Goal: Task Accomplishment & Management: Use online tool/utility

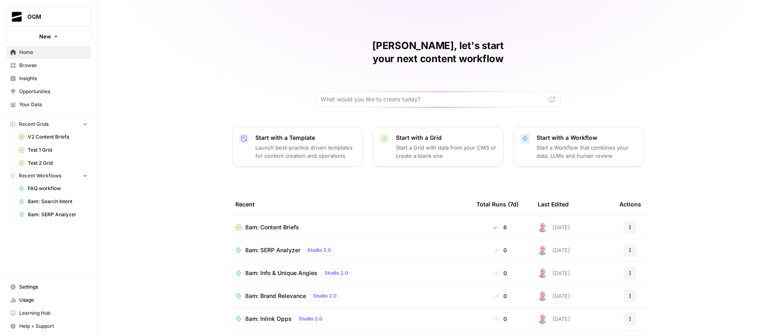
click at [44, 104] on span "Your Data" at bounding box center [53, 104] width 68 height 7
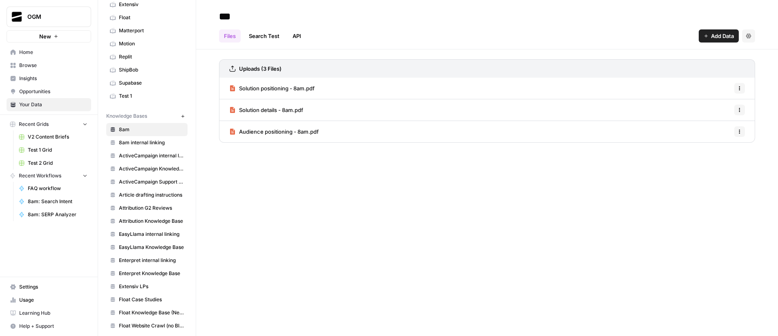
scroll to position [115, 0]
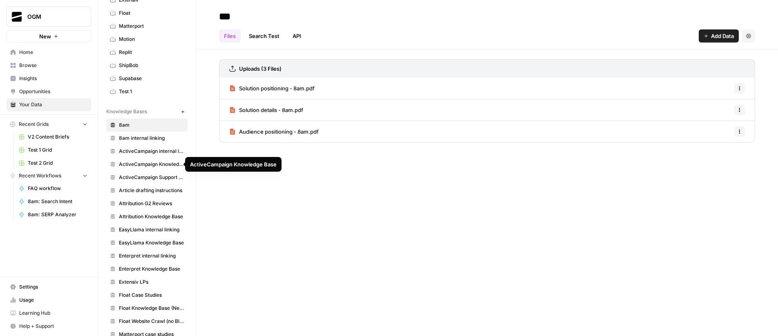
click at [162, 165] on span "ActiveCampaign Knowledge Base" at bounding box center [151, 163] width 65 height 7
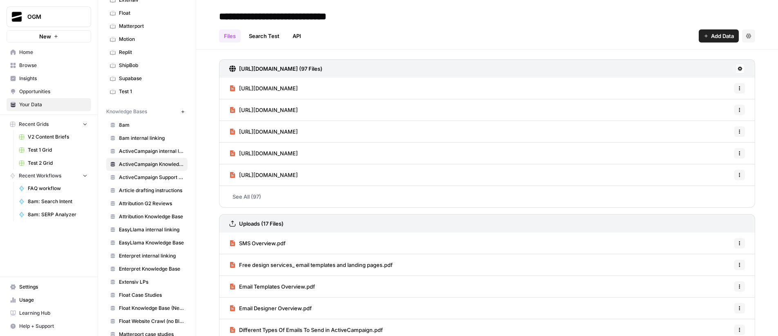
click at [250, 197] on link "See All (97)" at bounding box center [487, 196] width 536 height 21
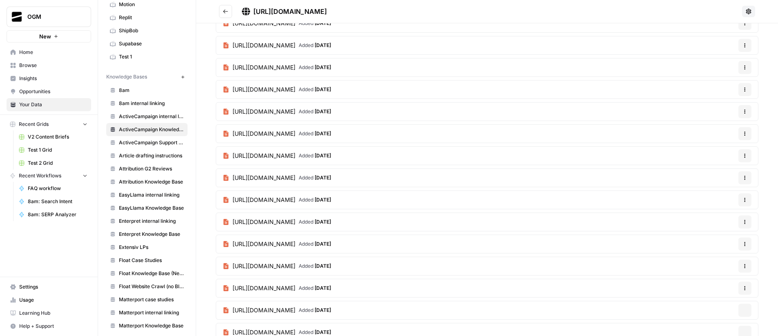
scroll to position [1511, 0]
click at [525, 68] on article "https://www.activecampaign.com/platform/split-and-conditional-actions Added 9 m…" at bounding box center [487, 65] width 542 height 19
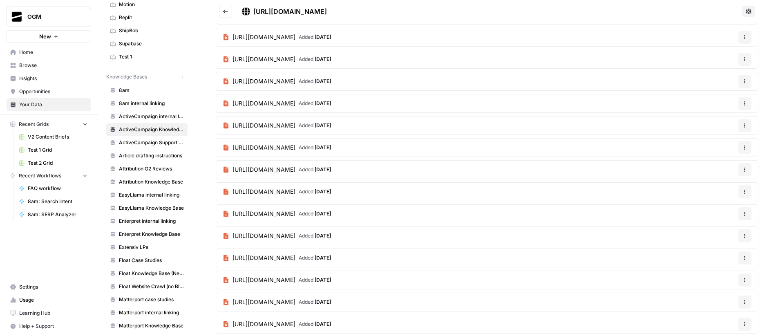
scroll to position [0, 0]
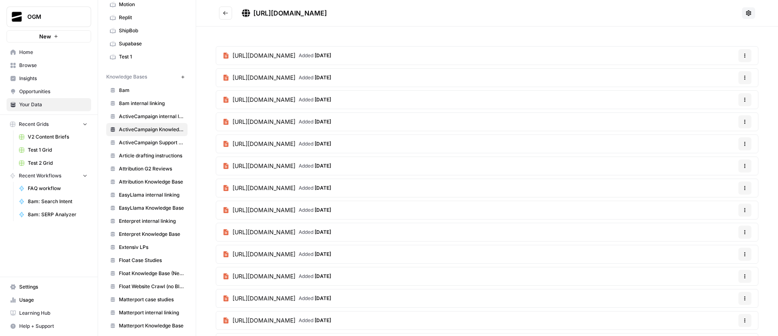
click at [227, 10] on icon "Go back" at bounding box center [226, 13] width 6 height 6
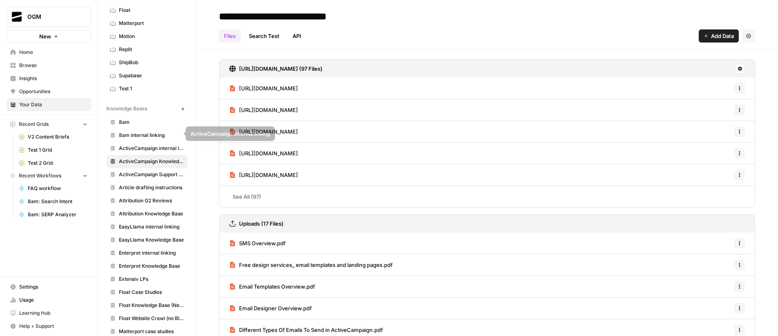
scroll to position [39, 0]
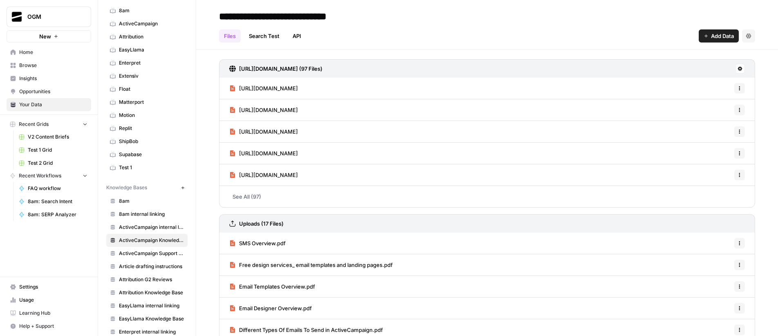
click at [154, 24] on span "ActiveCampaign" at bounding box center [151, 23] width 65 height 7
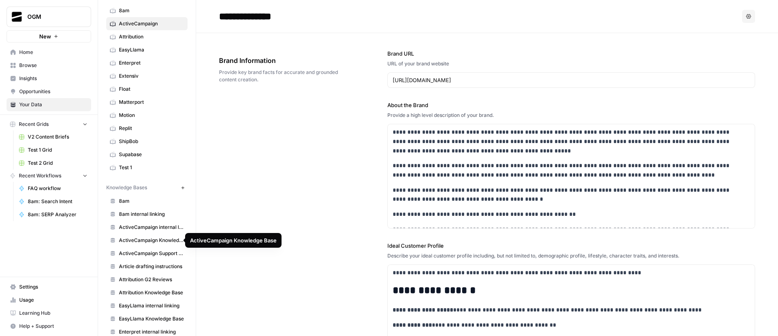
click at [153, 239] on span "ActiveCampaign Knowledge Base" at bounding box center [151, 239] width 65 height 7
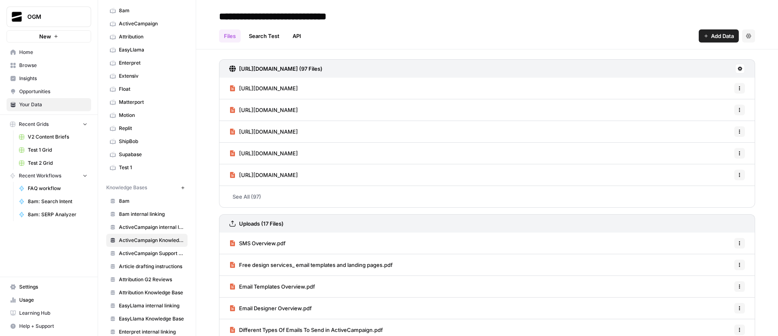
click at [737, 69] on icon at bounding box center [739, 68] width 5 height 5
click at [763, 75] on div "https://www.activecampaign.com/sitemaps-1-section-pages-1-sitemap.xml (97 Files…" at bounding box center [487, 208] width 582 height 319
click at [268, 198] on link "See All (97)" at bounding box center [487, 196] width 536 height 21
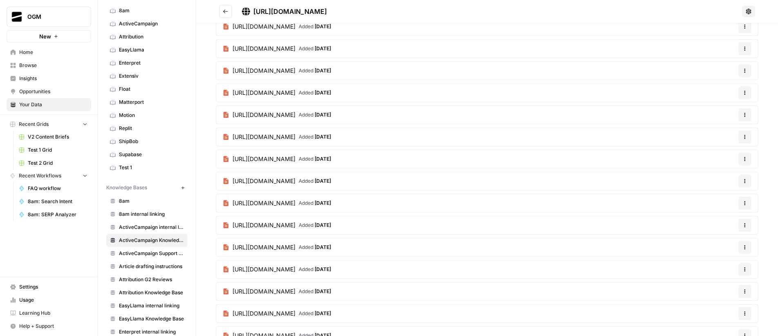
scroll to position [175, 0]
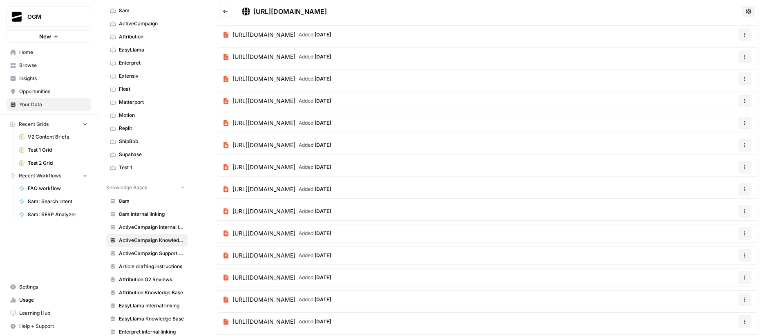
click at [249, 58] on span "https://www.activecampaign.com/services/migration" at bounding box center [263, 57] width 63 height 8
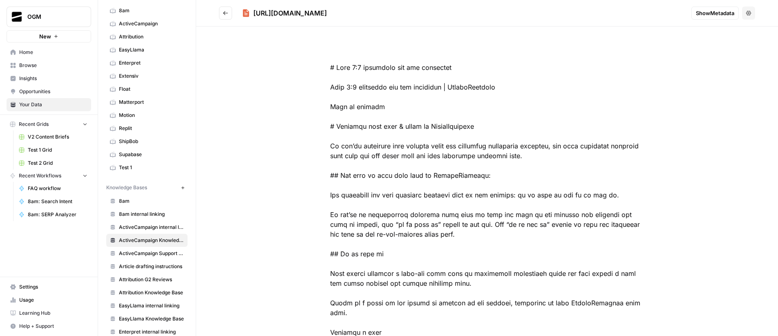
click at [323, 13] on div "https://www.activecampaign.com/services/migration" at bounding box center [290, 13] width 74 height 10
click at [228, 11] on icon "Go back" at bounding box center [226, 13] width 6 height 6
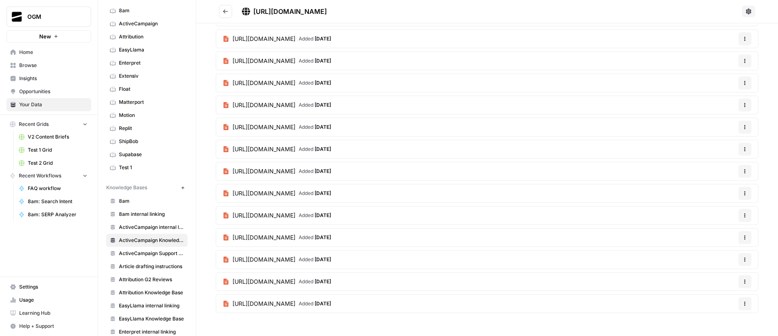
scroll to position [1349, 0]
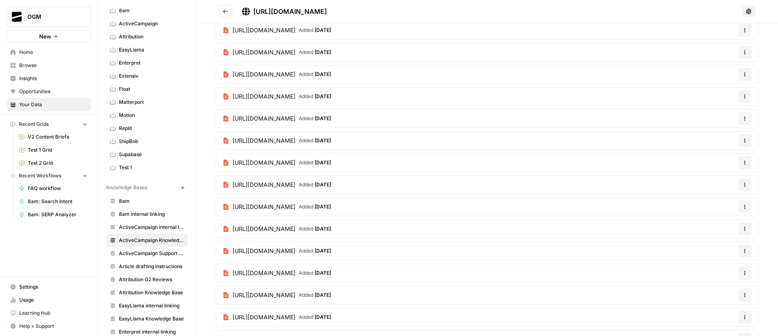
click at [226, 10] on icon "Go back" at bounding box center [226, 12] width 6 height 6
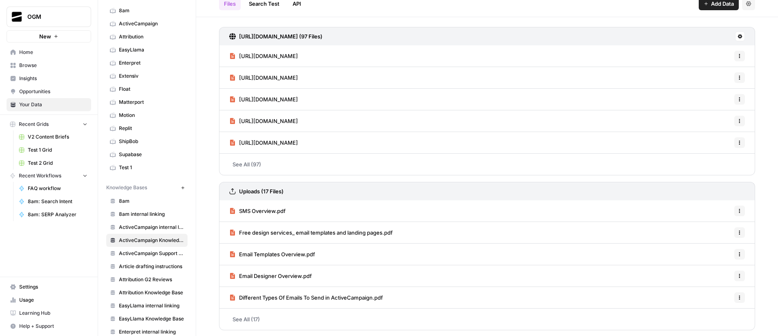
scroll to position [33, 0]
click at [247, 320] on link "See All (17)" at bounding box center [487, 318] width 536 height 21
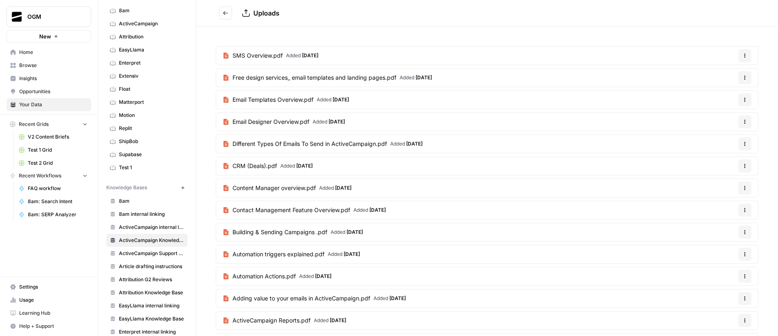
click at [227, 12] on icon "Go back" at bounding box center [226, 13] width 6 height 6
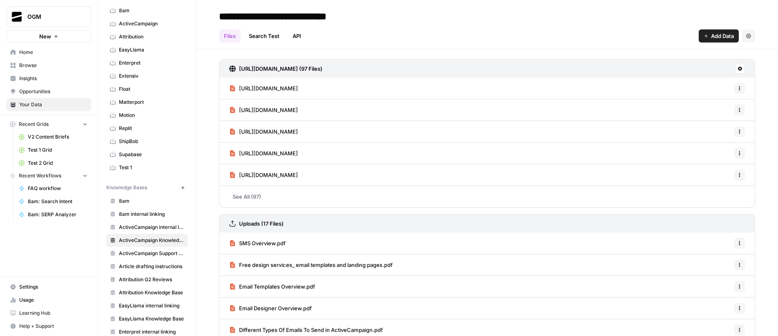
click at [737, 67] on icon at bounding box center [739, 68] width 5 height 5
click at [714, 118] on span "Delete Connection" at bounding box center [702, 116] width 50 height 8
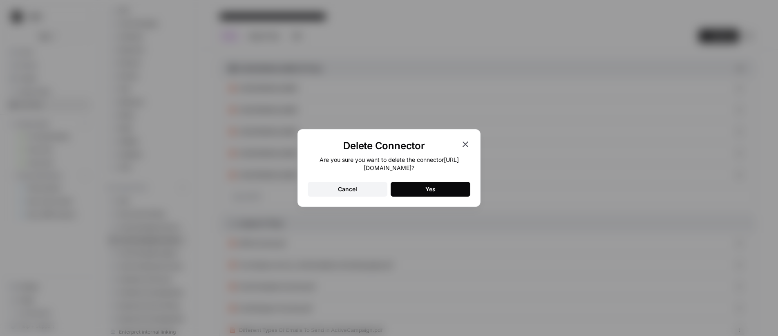
click at [456, 192] on button "Yes" at bounding box center [430, 189] width 80 height 15
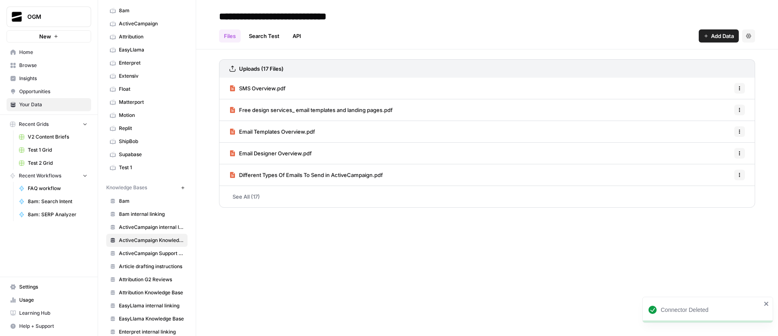
click at [264, 65] on h3 "Uploads (17 Files)" at bounding box center [261, 69] width 45 height 8
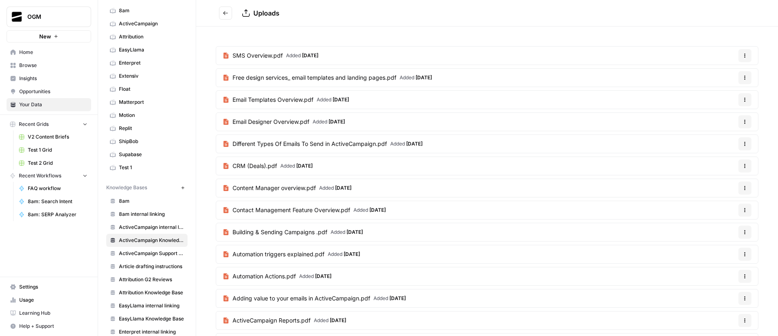
click at [742, 55] on icon "button" at bounding box center [744, 55] width 5 height 5
click at [727, 73] on span "Delete File" at bounding box center [721, 75] width 27 height 8
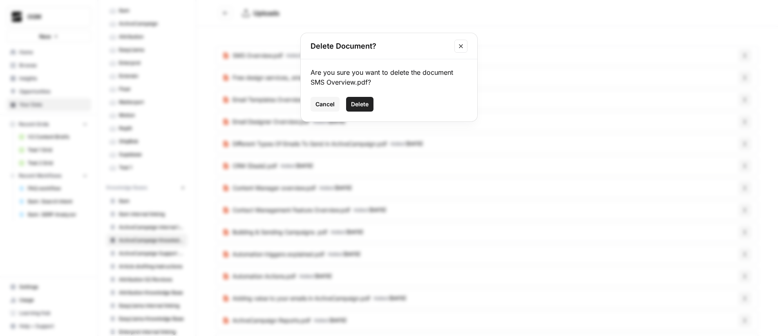
click at [361, 105] on span "Delete" at bounding box center [360, 104] width 18 height 8
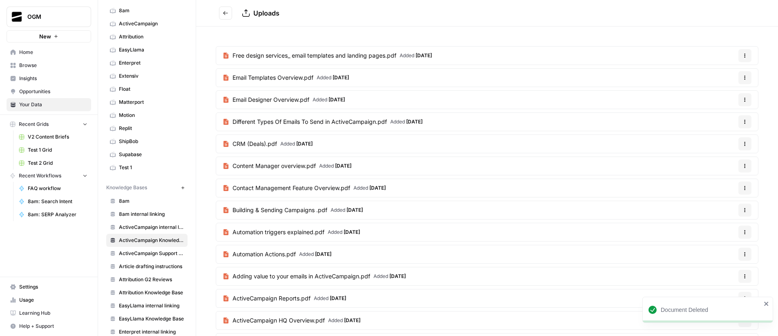
click at [742, 54] on button "Options" at bounding box center [744, 55] width 13 height 13
click at [720, 76] on span "Delete File" at bounding box center [721, 75] width 27 height 8
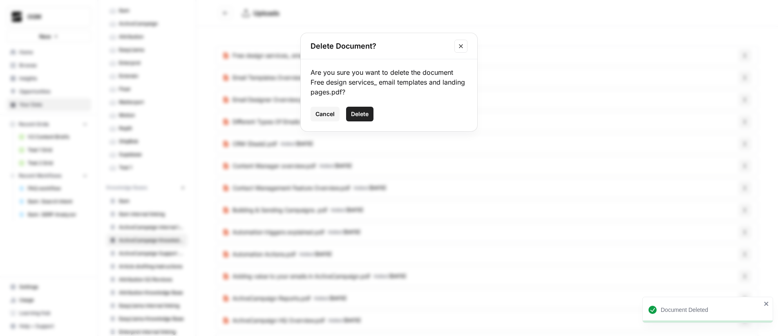
click at [356, 113] on span "Delete" at bounding box center [360, 114] width 18 height 8
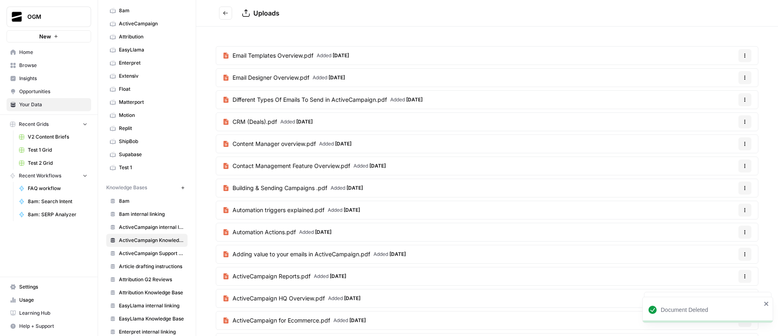
click at [738, 58] on button "Options" at bounding box center [744, 55] width 13 height 13
click at [717, 77] on span "Delete File" at bounding box center [721, 75] width 27 height 8
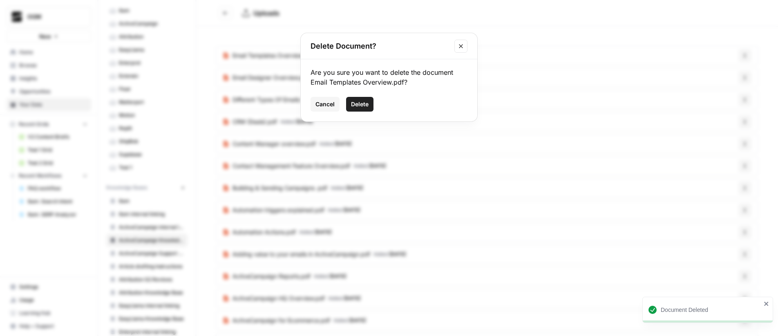
click at [364, 100] on span "Delete" at bounding box center [360, 104] width 18 height 8
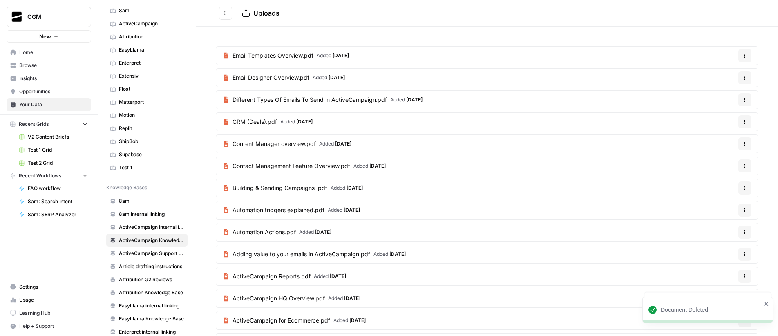
click at [742, 75] on icon "button" at bounding box center [744, 77] width 5 height 5
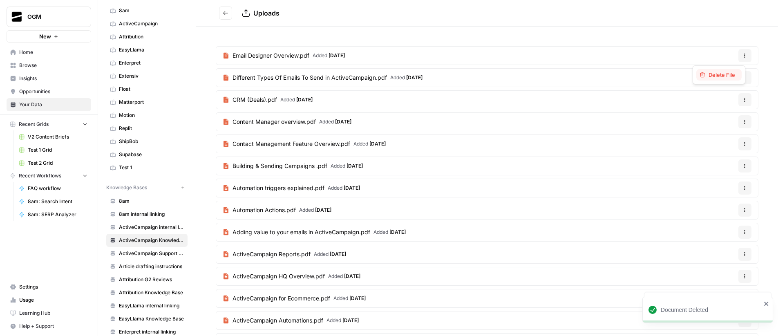
click at [717, 76] on span "Delete File" at bounding box center [721, 75] width 27 height 8
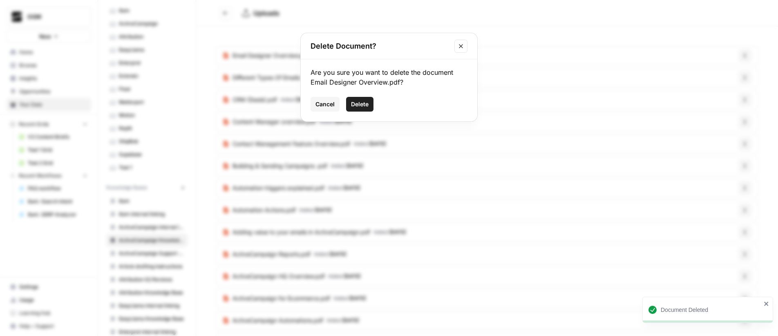
click at [738, 49] on button "Options" at bounding box center [744, 55] width 13 height 13
click at [370, 100] on button "Delete" at bounding box center [359, 104] width 27 height 15
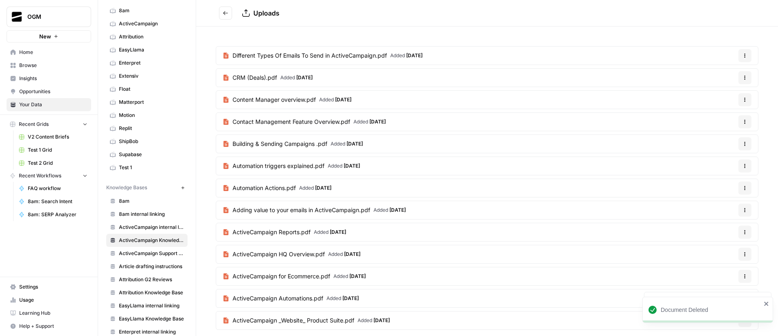
click at [742, 55] on button "Options" at bounding box center [744, 55] width 13 height 13
click at [718, 74] on span "Delete File" at bounding box center [721, 75] width 27 height 8
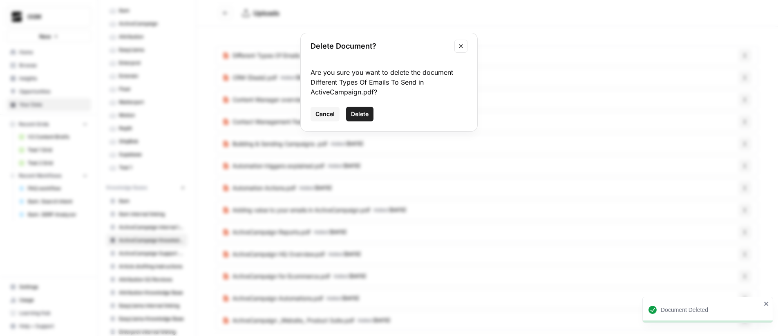
click at [357, 116] on span "Delete" at bounding box center [360, 114] width 18 height 8
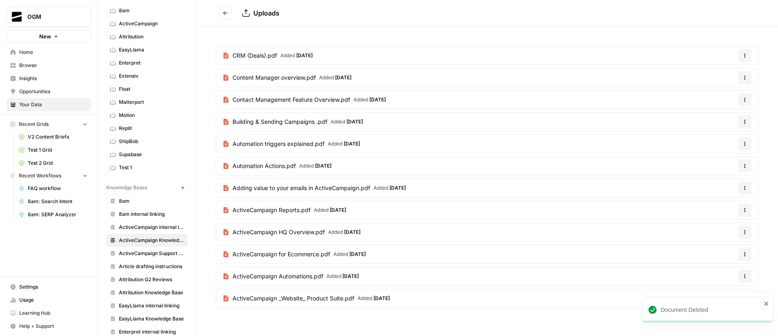
click at [225, 12] on icon "Go back" at bounding box center [226, 13] width 6 height 6
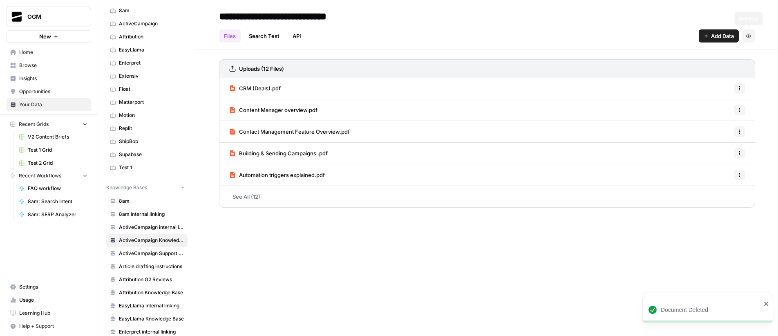
click at [719, 36] on span "Add Data" at bounding box center [722, 36] width 23 height 8
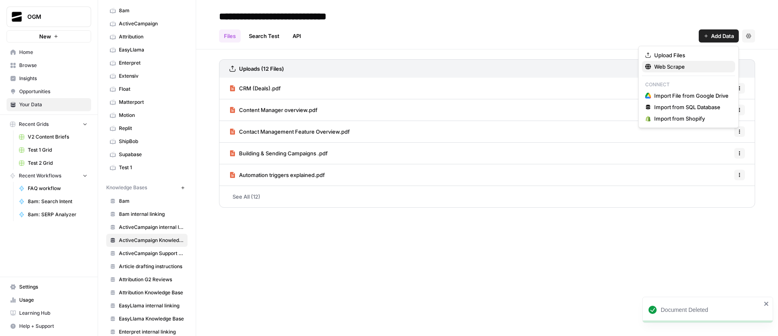
click at [690, 66] on span "Web Scrape" at bounding box center [691, 66] width 74 height 8
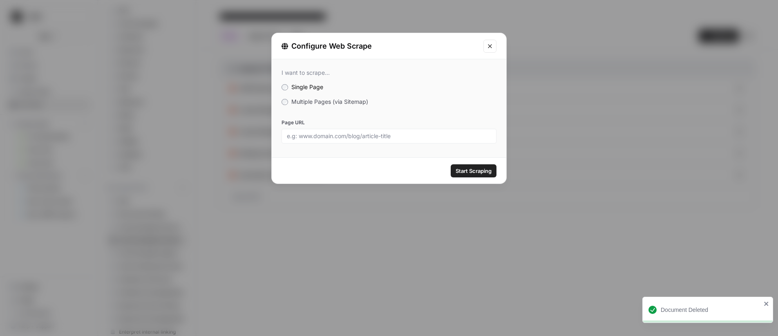
click at [323, 103] on span "Multiple Pages (via Sitemap)" at bounding box center [329, 101] width 77 height 7
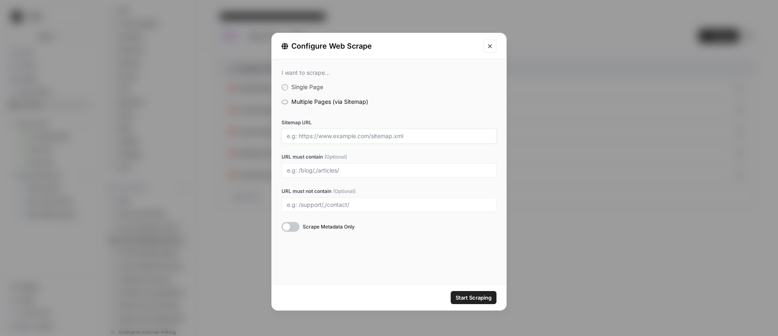
click at [333, 135] on input "Sitemap URL" at bounding box center [389, 135] width 204 height 7
paste input "https://raw.githubusercontent.com/ajdpe/supportshipbob1/refs/heads/main/ac-non-…"
type input "https://raw.githubusercontent.com/ajdpe/supportshipbob1/refs/heads/main/ac-non-…"
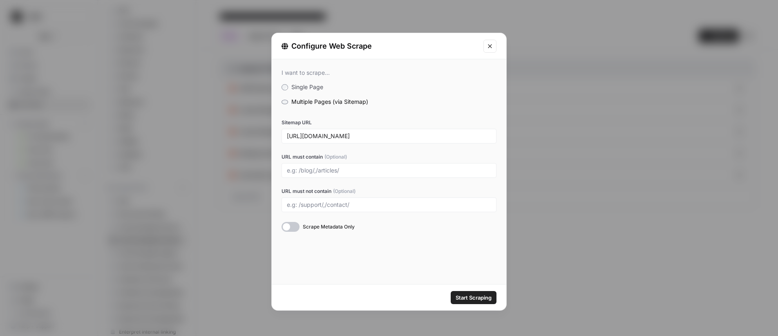
click at [484, 299] on span "Start Scraping" at bounding box center [473, 297] width 36 height 8
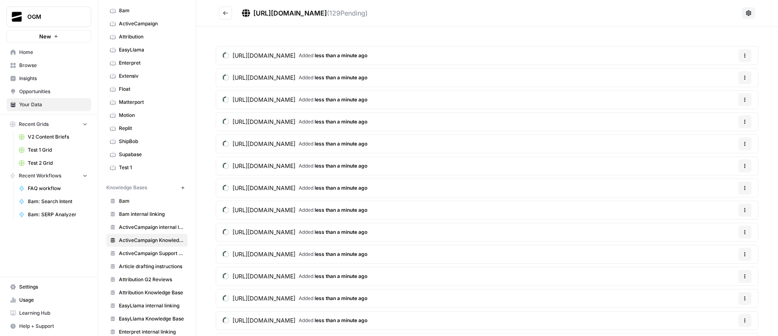
click at [226, 12] on icon "Go back" at bounding box center [226, 13] width 6 height 6
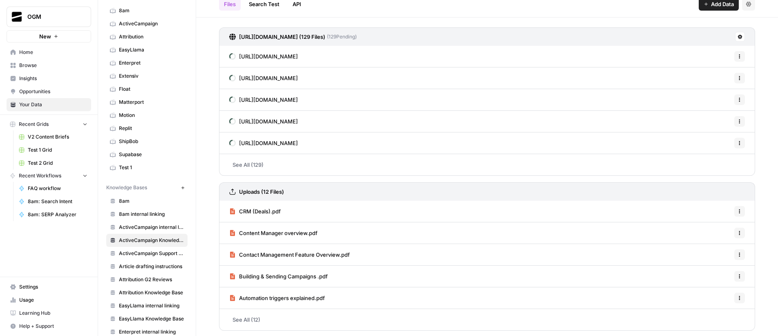
scroll to position [33, 0]
click at [734, 211] on button "Options" at bounding box center [739, 210] width 11 height 11
click at [717, 229] on span "Delete File" at bounding box center [715, 228] width 27 height 8
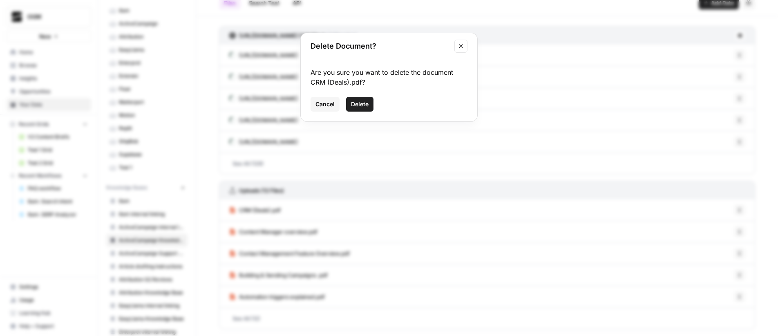
click at [357, 105] on span "Delete" at bounding box center [360, 104] width 18 height 8
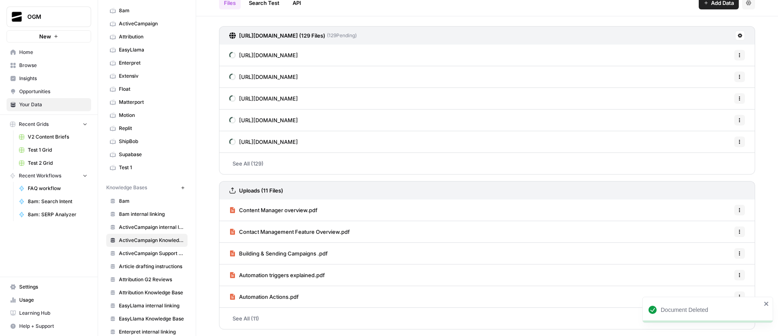
click at [736, 212] on button "Options" at bounding box center [739, 210] width 11 height 11
click at [714, 227] on span "Delete File" at bounding box center [715, 228] width 27 height 8
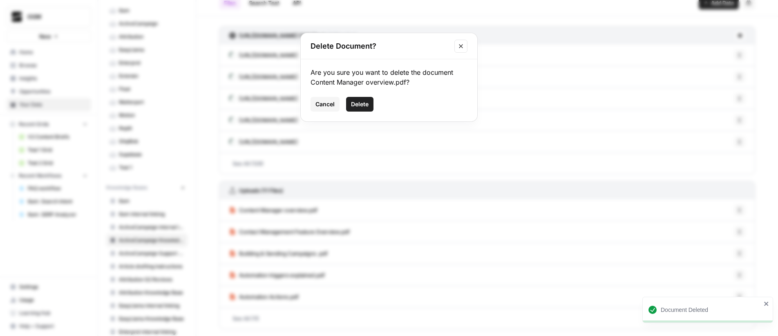
click at [361, 103] on span "Delete" at bounding box center [360, 104] width 18 height 8
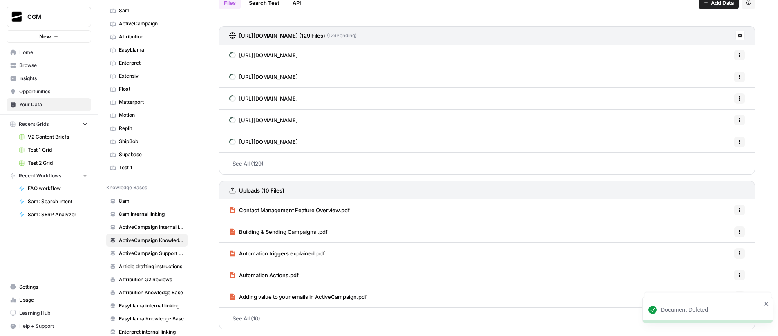
click at [739, 210] on icon "button" at bounding box center [739, 210] width 1 height 1
click at [716, 228] on span "Delete File" at bounding box center [715, 228] width 27 height 8
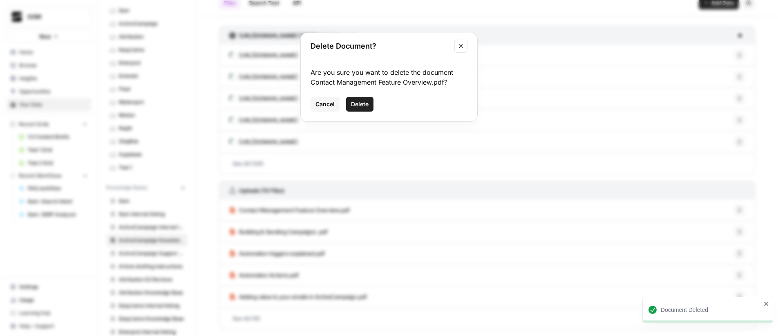
click at [363, 103] on span "Delete" at bounding box center [360, 104] width 18 height 8
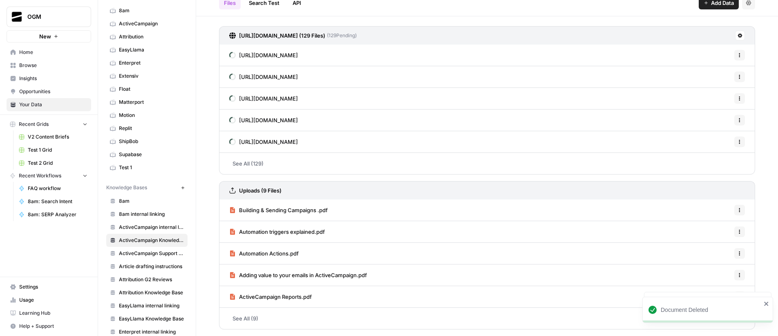
click at [735, 214] on button "Options" at bounding box center [739, 210] width 11 height 11
click at [716, 229] on span "Delete File" at bounding box center [715, 228] width 27 height 8
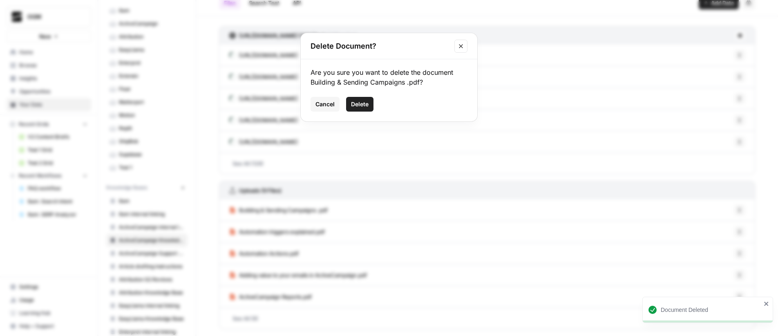
click at [361, 103] on span "Delete" at bounding box center [360, 104] width 18 height 8
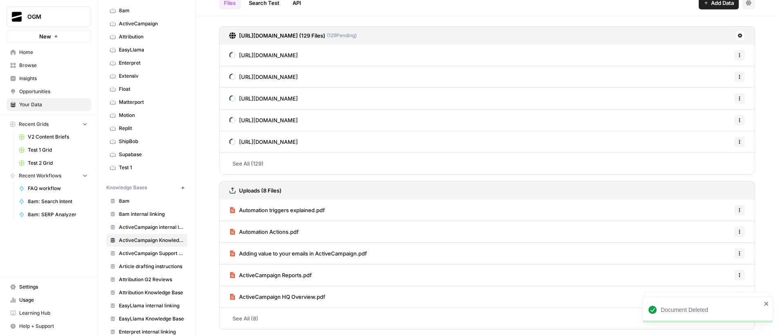
click at [737, 210] on icon "button" at bounding box center [739, 209] width 5 height 5
click at [713, 232] on span "Delete File" at bounding box center [715, 228] width 27 height 8
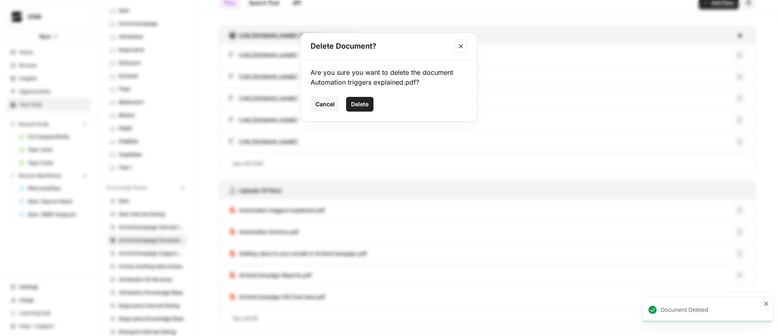
click at [363, 105] on span "Delete" at bounding box center [360, 104] width 18 height 8
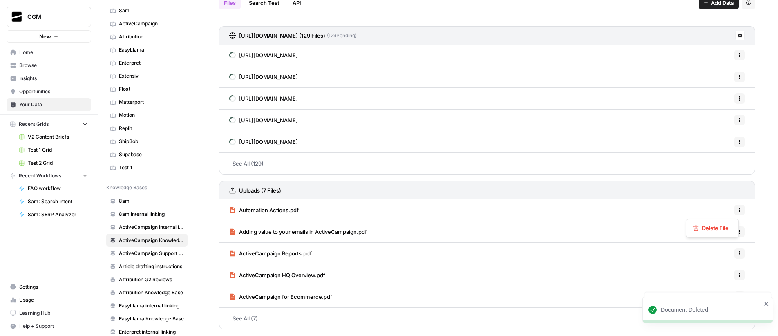
click at [737, 210] on icon "button" at bounding box center [739, 209] width 5 height 5
click at [720, 226] on span "Delete File" at bounding box center [715, 228] width 27 height 8
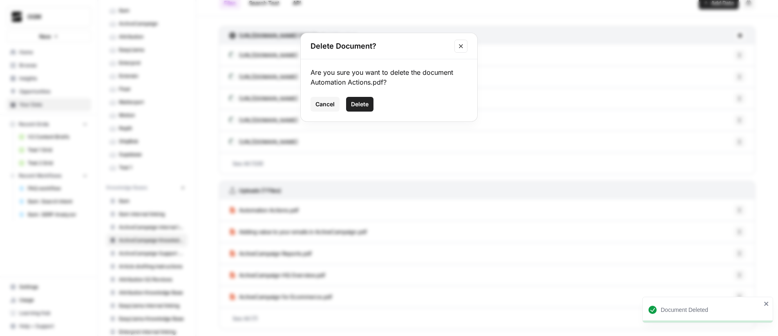
click at [353, 103] on span "Delete" at bounding box center [360, 104] width 18 height 8
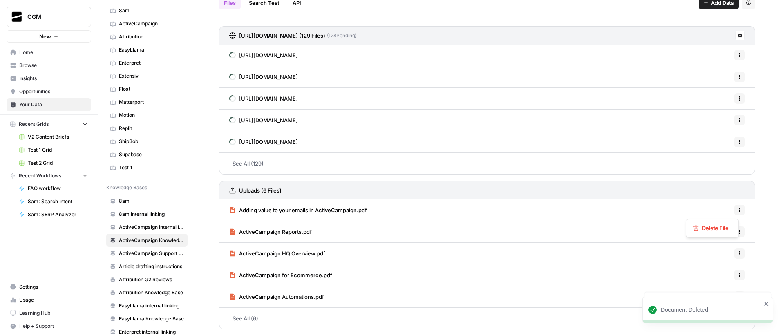
click at [735, 213] on button "Options" at bounding box center [739, 210] width 11 height 11
click at [718, 231] on span "Delete File" at bounding box center [715, 228] width 27 height 8
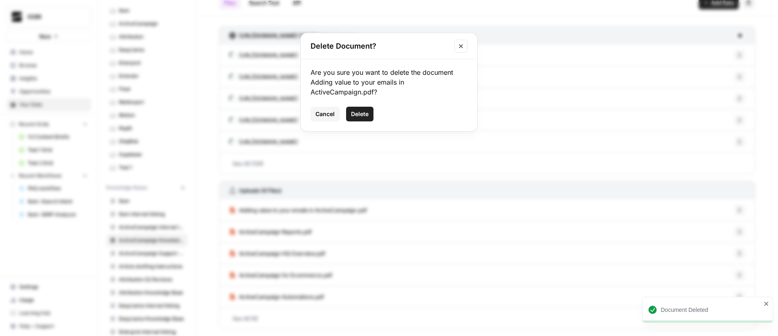
click at [370, 112] on button "Delete" at bounding box center [359, 114] width 27 height 15
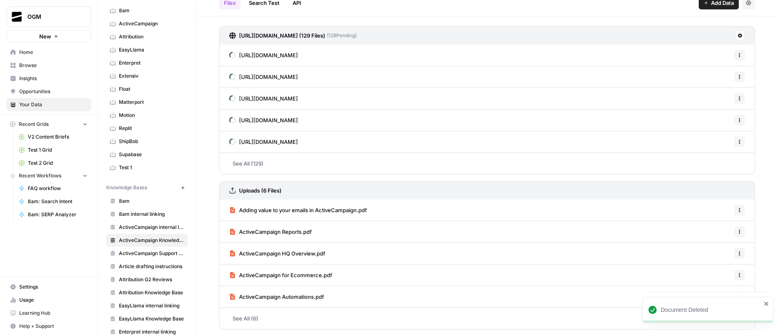
scroll to position [11, 0]
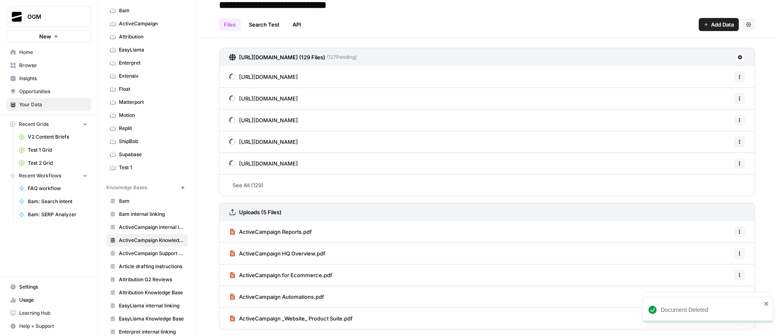
click at [737, 231] on icon "button" at bounding box center [739, 231] width 5 height 5
click at [710, 250] on span "Delete File" at bounding box center [715, 249] width 27 height 8
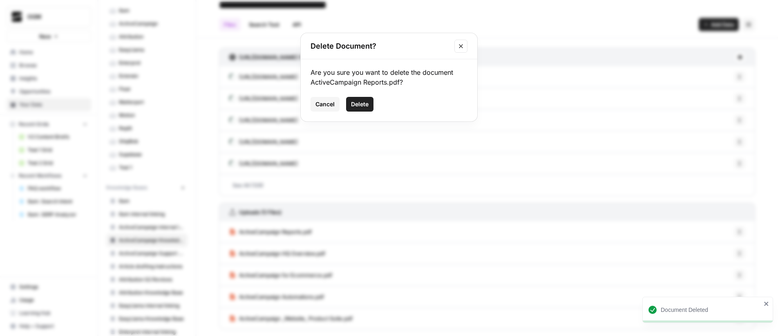
click at [359, 107] on span "Delete" at bounding box center [360, 104] width 18 height 8
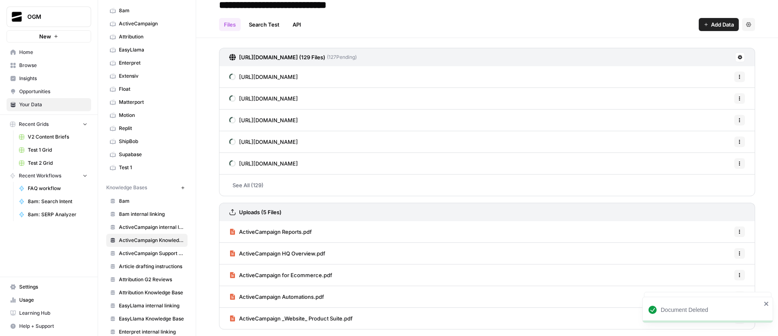
scroll to position [0, 0]
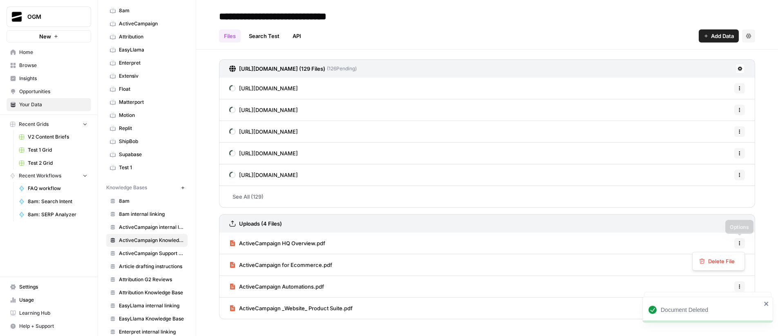
click at [742, 245] on button "Options" at bounding box center [739, 243] width 11 height 11
click at [726, 263] on span "Delete File" at bounding box center [721, 261] width 27 height 8
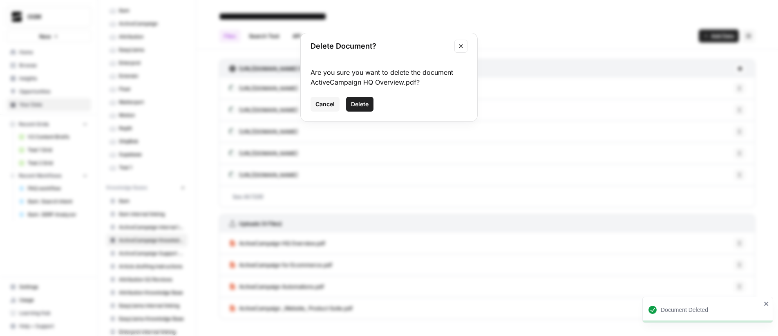
click at [365, 104] on span "Delete" at bounding box center [360, 104] width 18 height 8
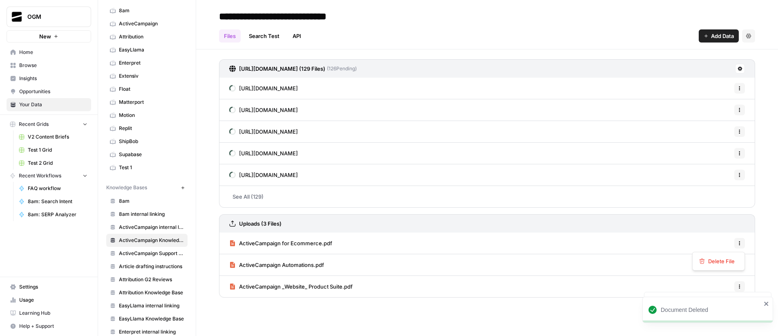
click at [739, 246] on button "Options" at bounding box center [739, 243] width 11 height 11
click at [733, 259] on span "Delete File" at bounding box center [721, 261] width 27 height 8
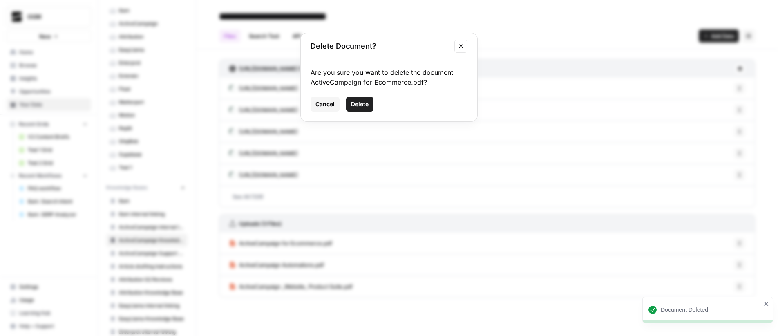
click at [367, 103] on span "Delete" at bounding box center [360, 104] width 18 height 8
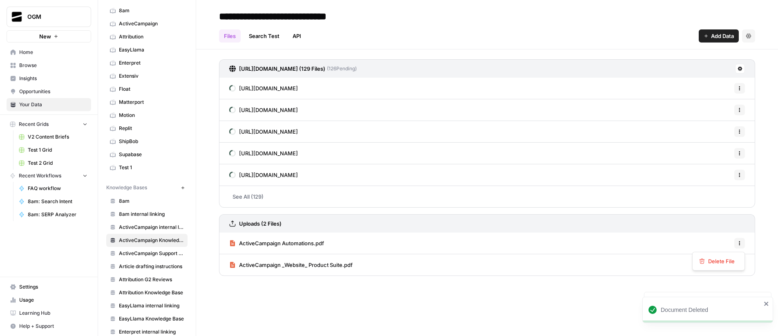
click at [740, 245] on icon "button" at bounding box center [739, 243] width 5 height 5
click at [716, 259] on span "Delete File" at bounding box center [721, 261] width 27 height 8
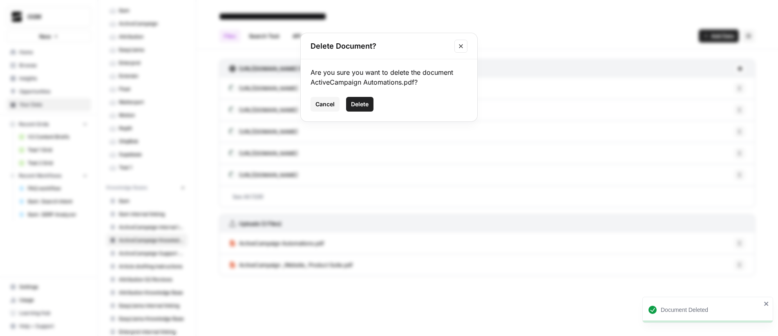
click at [361, 105] on span "Delete" at bounding box center [360, 104] width 18 height 8
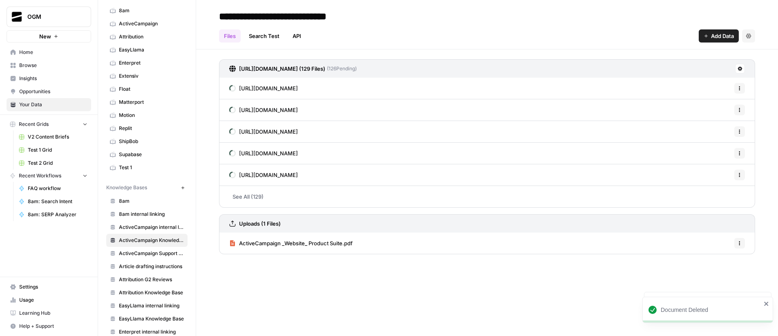
click at [742, 243] on button "Options" at bounding box center [739, 243] width 11 height 11
click at [727, 258] on span "Delete File" at bounding box center [721, 261] width 27 height 8
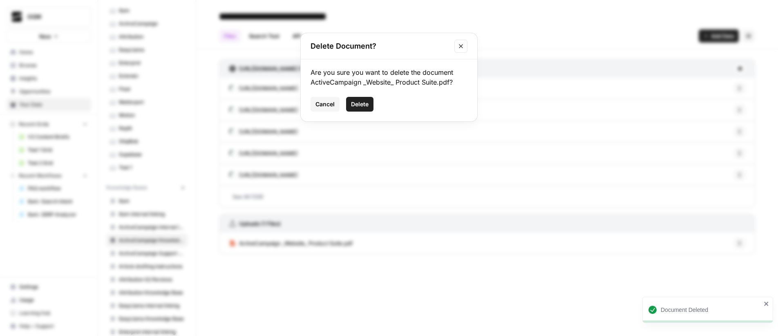
click at [367, 103] on span "Delete" at bounding box center [360, 104] width 18 height 8
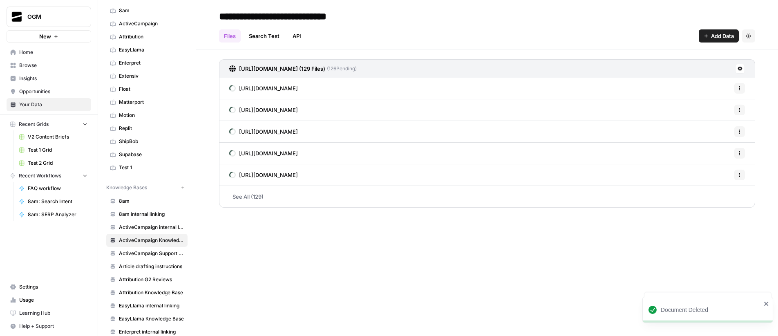
click at [389, 268] on div "**********" at bounding box center [487, 168] width 582 height 336
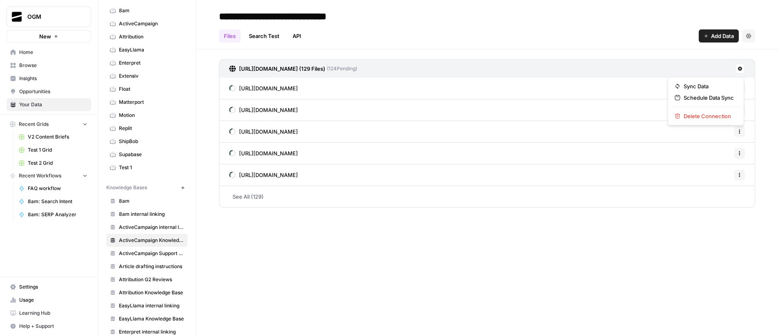
click at [737, 69] on icon at bounding box center [739, 68] width 5 height 5
click at [724, 98] on span "Schedule Data Sync" at bounding box center [708, 98] width 50 height 8
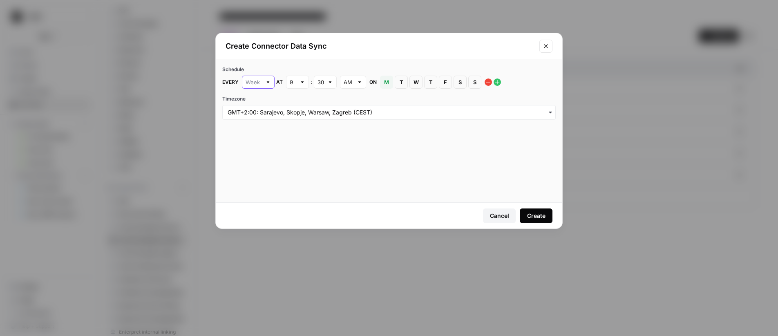
click at [256, 86] on input "text" at bounding box center [253, 82] width 16 height 8
click at [264, 100] on icon "button" at bounding box center [265, 101] width 4 height 4
type input "Week"
click at [472, 85] on span "S" at bounding box center [474, 82] width 5 height 8
click at [388, 85] on span "M" at bounding box center [386, 82] width 5 height 8
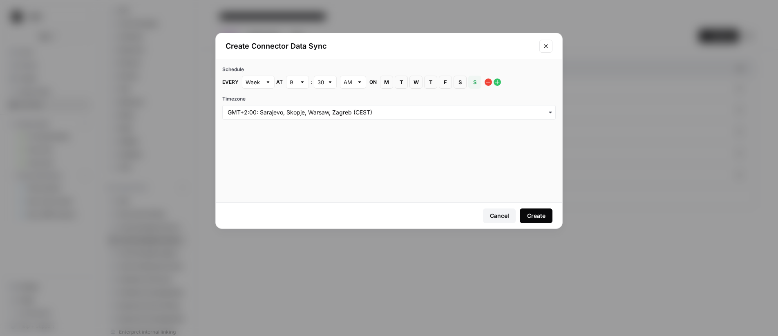
click at [541, 219] on div "Create" at bounding box center [536, 216] width 18 height 8
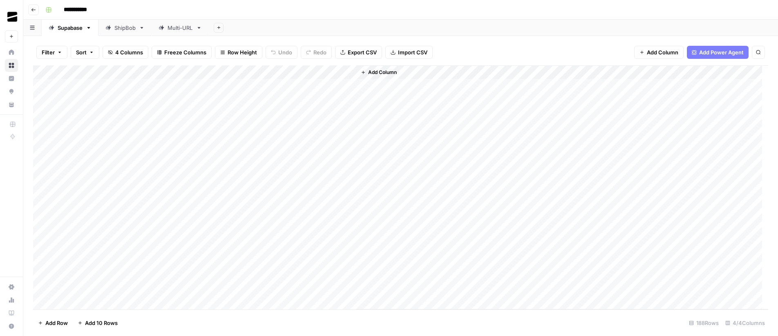
click at [176, 33] on link "Multi-URL" at bounding box center [180, 28] width 57 height 16
click at [424, 116] on div "Add Column" at bounding box center [400, 187] width 735 height 244
click at [127, 86] on div "Add Column" at bounding box center [400, 113] width 735 height 96
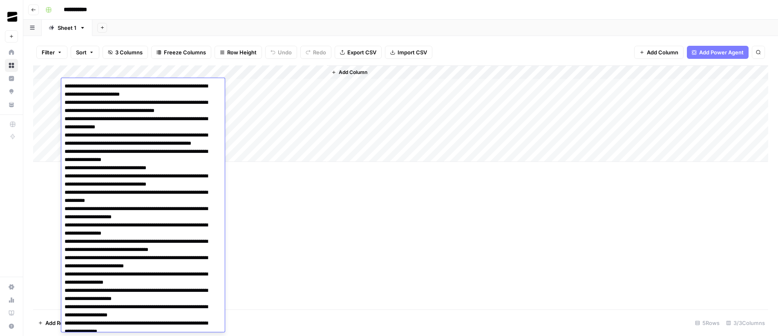
click at [365, 87] on div "Add Column" at bounding box center [547, 113] width 441 height 96
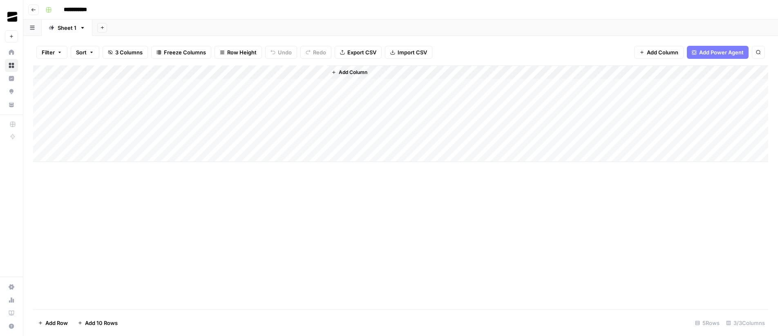
click at [287, 96] on div "Add Column" at bounding box center [400, 113] width 735 height 96
click at [121, 96] on div "Add Column" at bounding box center [400, 113] width 735 height 96
type textarea "**********"
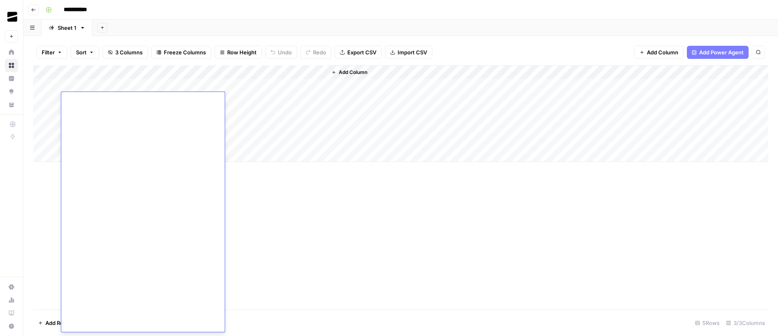
click at [348, 212] on div "Add Column" at bounding box center [400, 187] width 735 height 244
click at [216, 96] on div "Add Column" at bounding box center [400, 113] width 735 height 96
click at [291, 100] on div "Add Column" at bounding box center [400, 113] width 735 height 96
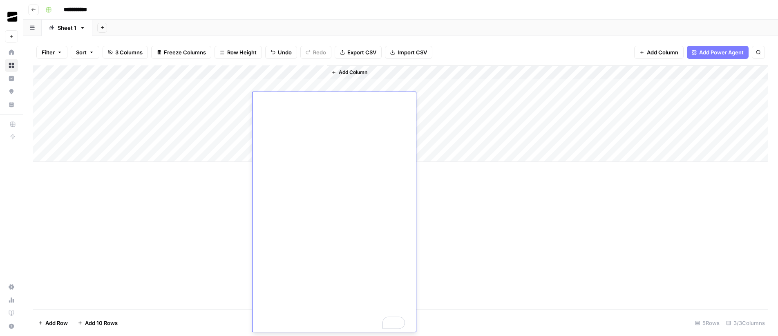
scroll to position [4634, 0]
click at [493, 208] on div "Add Column" at bounding box center [400, 187] width 735 height 244
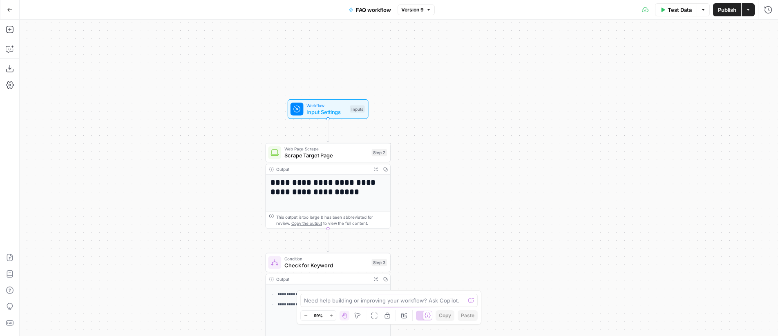
drag, startPoint x: 445, startPoint y: 196, endPoint x: 471, endPoint y: 152, distance: 50.4
click at [471, 152] on div "**********" at bounding box center [399, 178] width 758 height 316
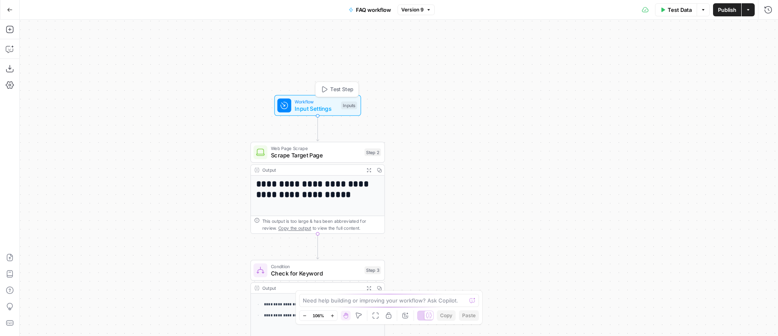
click at [311, 102] on span "Workflow" at bounding box center [315, 101] width 43 height 7
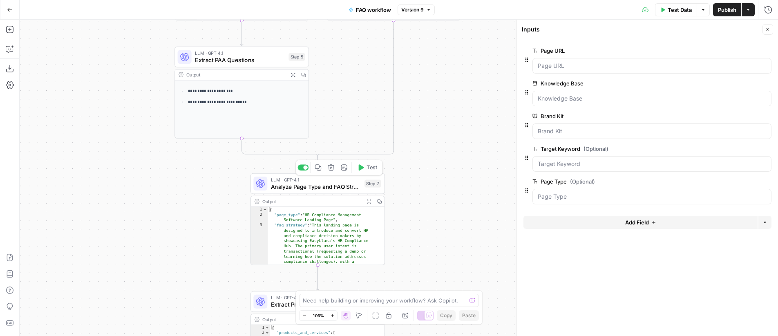
click at [332, 183] on span "Analyze Page Type and FAQ Strategy" at bounding box center [316, 186] width 90 height 9
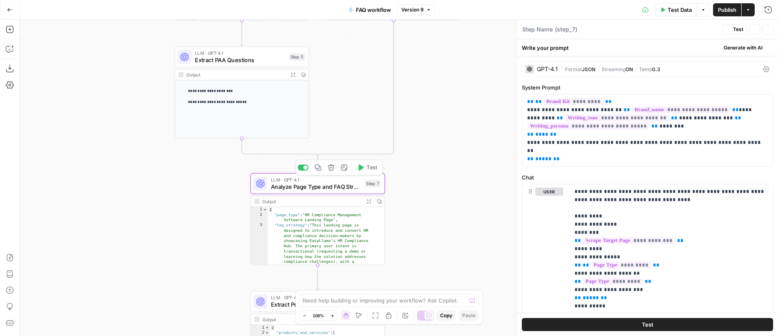
type textarea "Analyze Page Type and FAQ Strategy"
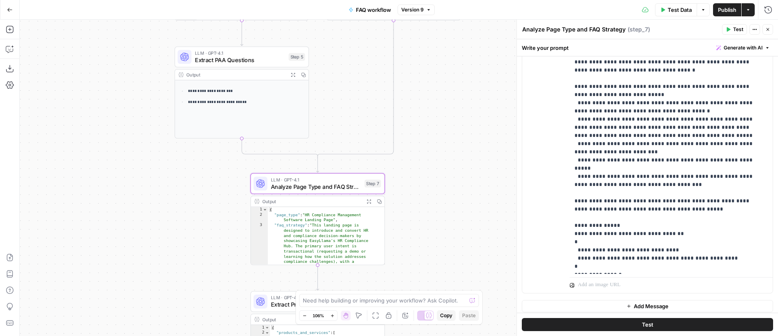
scroll to position [240, 0]
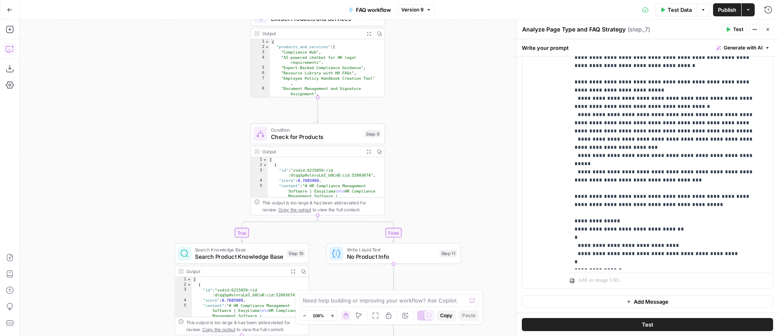
click at [11, 48] on icon "button" at bounding box center [10, 49] width 8 height 8
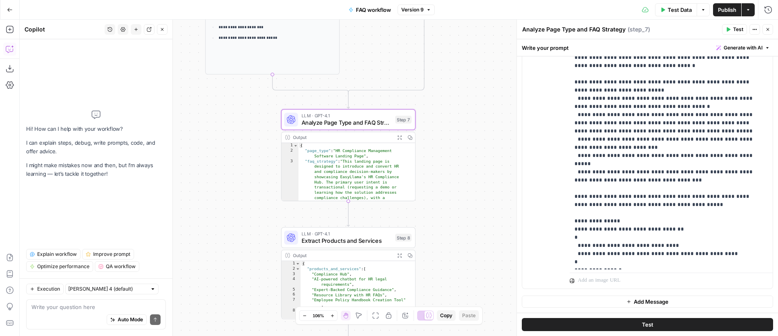
drag, startPoint x: 465, startPoint y: 132, endPoint x: 496, endPoint y: 132, distance: 30.6
click at [496, 132] on div "**********" at bounding box center [399, 178] width 758 height 316
click at [96, 303] on textarea at bounding box center [95, 307] width 129 height 8
click at [98, 288] on input "text" at bounding box center [107, 289] width 78 height 8
click at [107, 319] on span "Claude Opus 4.1" at bounding box center [100, 318] width 57 height 8
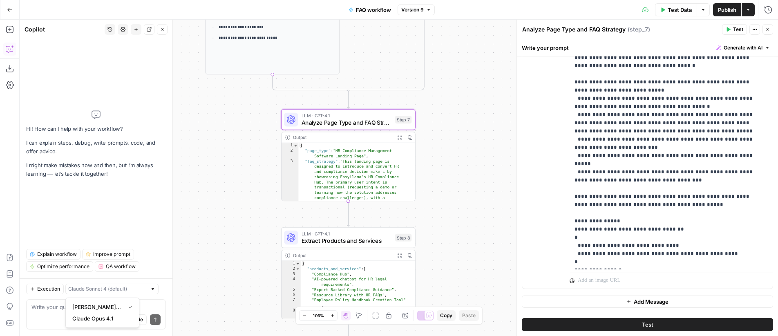
type input "Claude Opus 4.1"
click at [76, 310] on textarea at bounding box center [95, 307] width 129 height 8
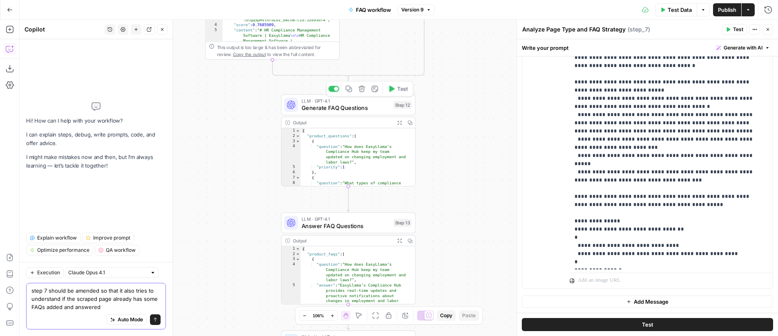
type textarea "step 7 should be amended so that it also tries to understand if the scraped pag…"
click at [359, 105] on span "Generate FAQ Questions" at bounding box center [345, 107] width 88 height 9
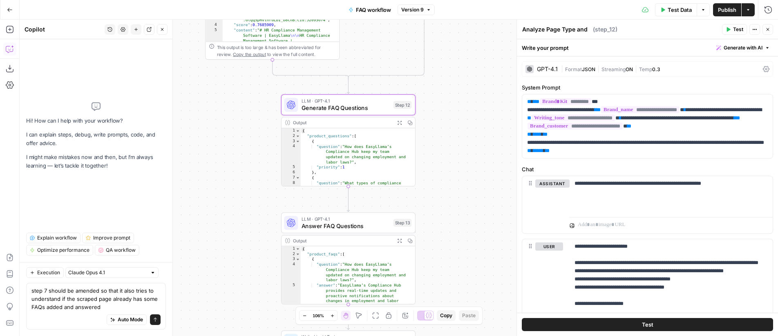
type textarea "Generate FAQ Questions"
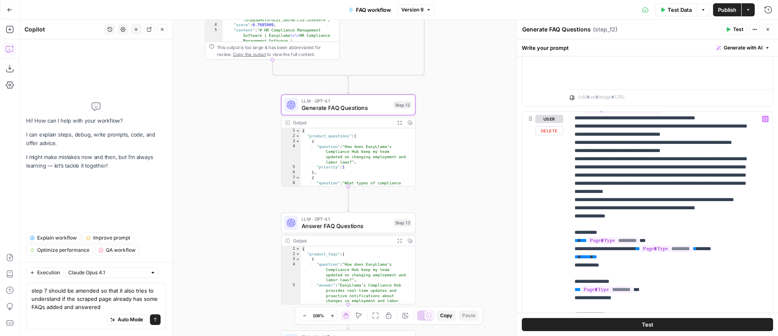
scroll to position [248, 0]
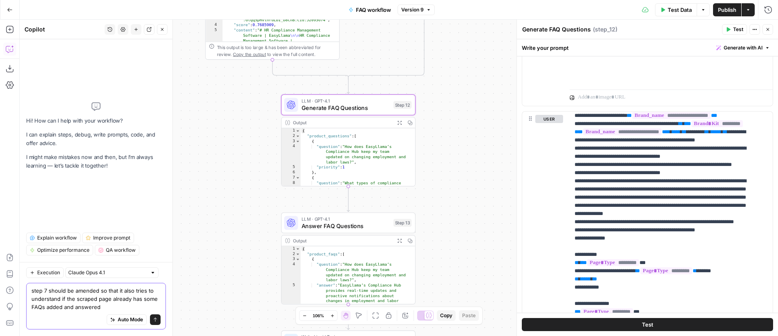
click at [129, 299] on textarea "step 7 should be amended so that it also tries to understand if the scraped pag…" at bounding box center [95, 298] width 129 height 25
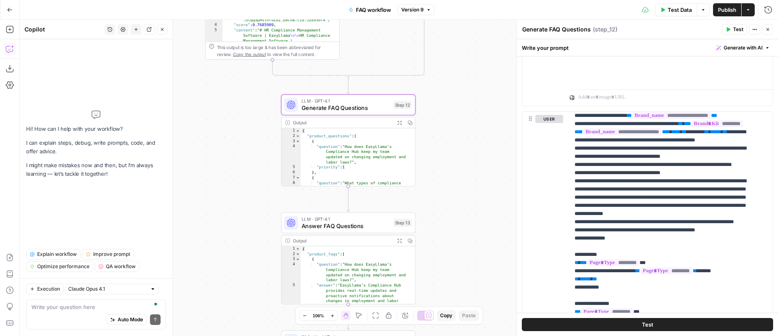
click at [10, 8] on icon "button" at bounding box center [10, 10] width 6 height 6
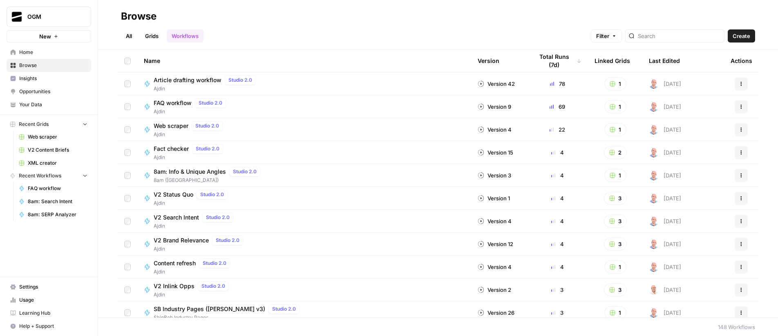
click at [128, 36] on link "All" at bounding box center [129, 35] width 16 height 13
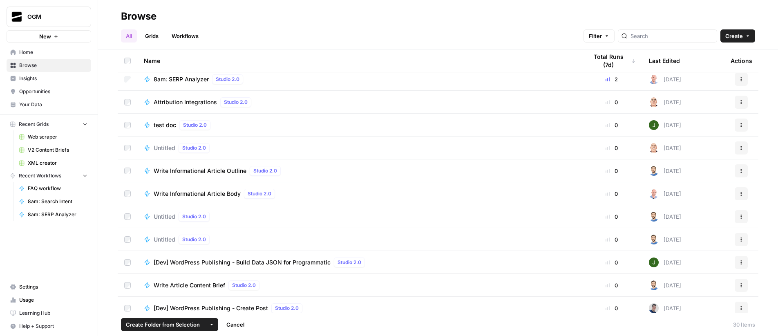
scroll to position [252, 0]
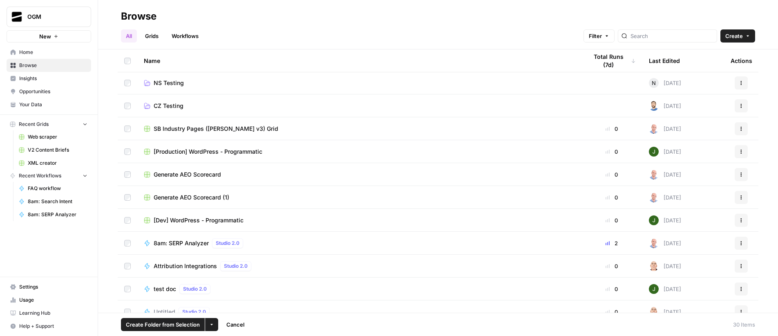
click at [212, 325] on icon "button" at bounding box center [211, 324] width 5 height 5
click at [234, 294] on span "Move to" at bounding box center [230, 294] width 20 height 8
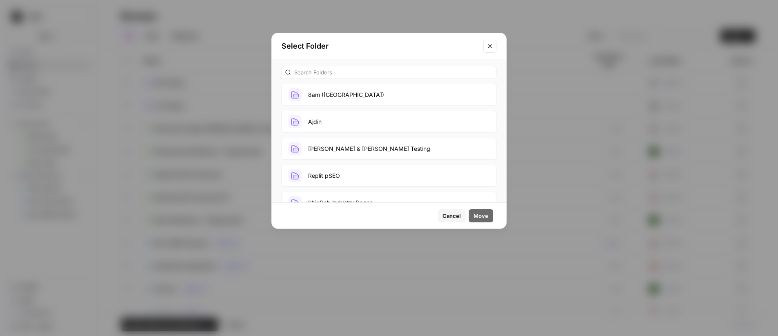
click at [447, 217] on span "Cancel" at bounding box center [451, 216] width 18 height 8
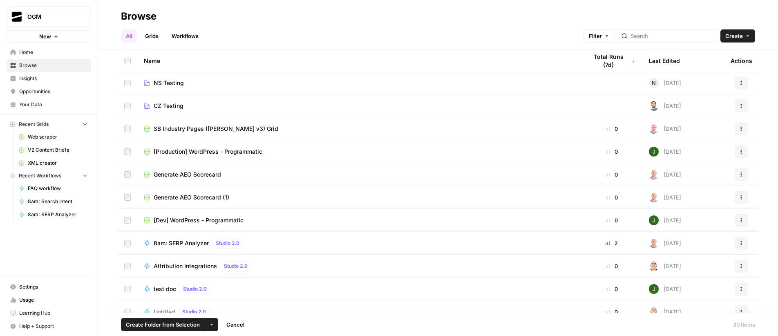
click at [214, 325] on button "More Options" at bounding box center [211, 324] width 13 height 13
click at [237, 292] on span "Move to" at bounding box center [230, 294] width 20 height 8
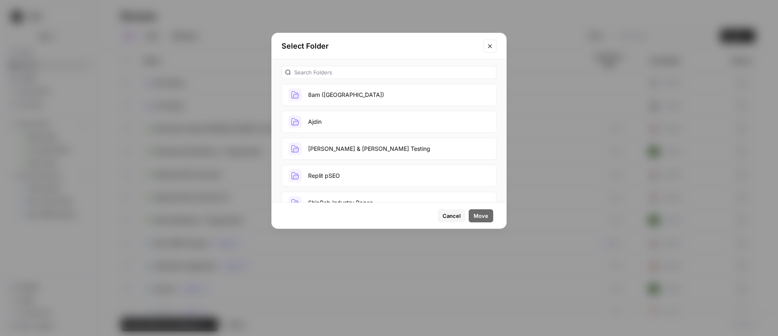
click at [328, 87] on button "8am (Ajdin)" at bounding box center [388, 95] width 215 height 22
click at [489, 219] on button "Move" at bounding box center [480, 215] width 25 height 13
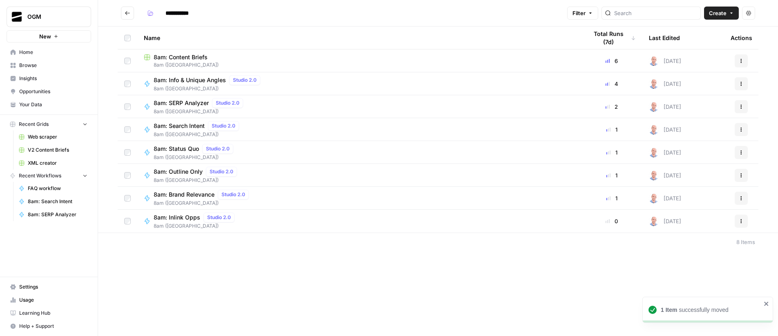
click at [128, 12] on icon "Go back" at bounding box center [128, 13] width 6 height 6
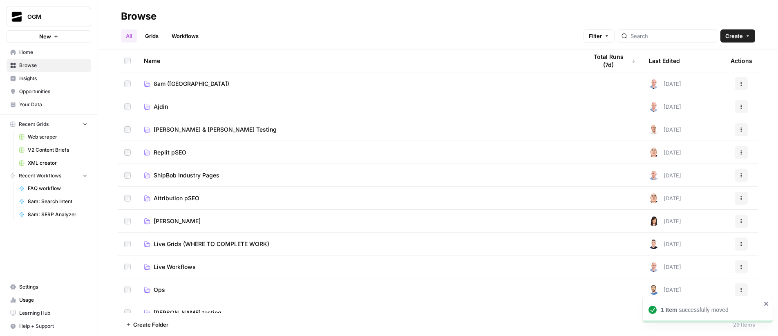
click at [158, 107] on span "Ajdin" at bounding box center [161, 107] width 14 height 8
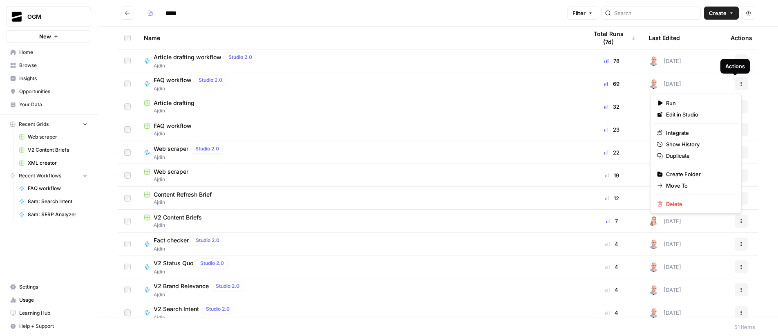
click at [738, 84] on icon "button" at bounding box center [740, 83] width 5 height 5
click at [702, 155] on span "Duplicate" at bounding box center [698, 156] width 65 height 8
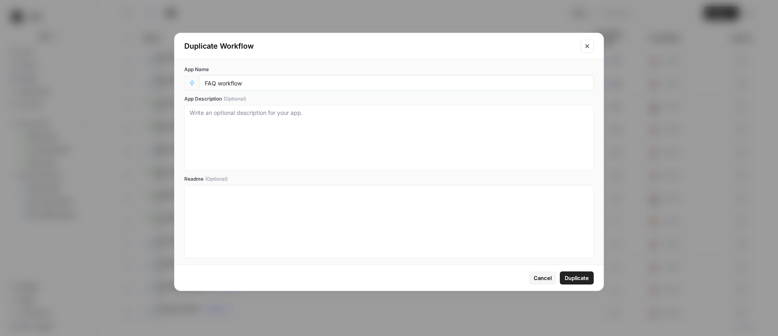
click at [253, 84] on input "FAQ workflow" at bounding box center [396, 82] width 383 height 7
type input "FAQ workflow (ActiveCampaign)"
click at [577, 279] on span "Duplicate" at bounding box center [576, 278] width 24 height 8
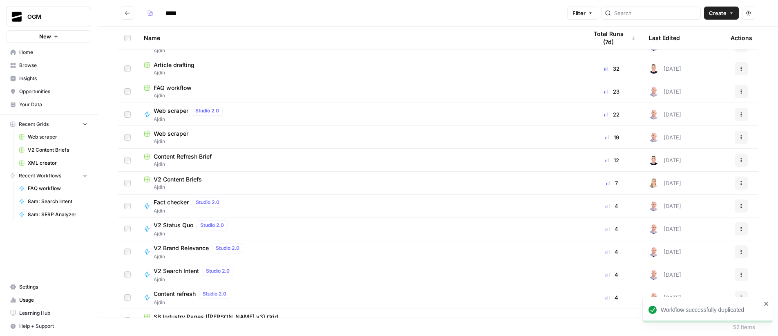
scroll to position [254, 0]
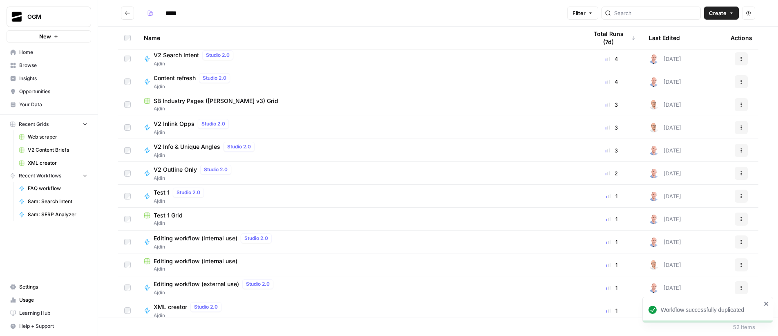
click at [37, 68] on span "Browse" at bounding box center [53, 65] width 68 height 7
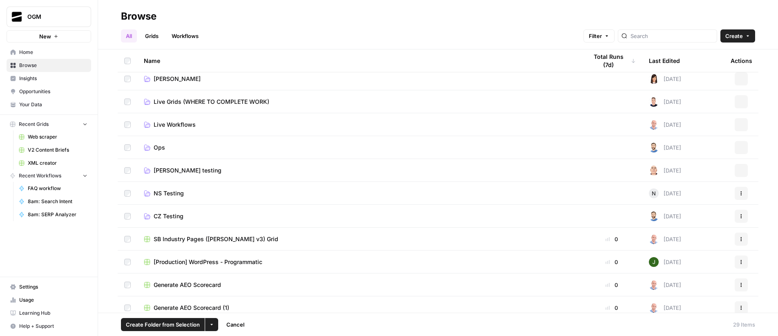
scroll to position [136, 0]
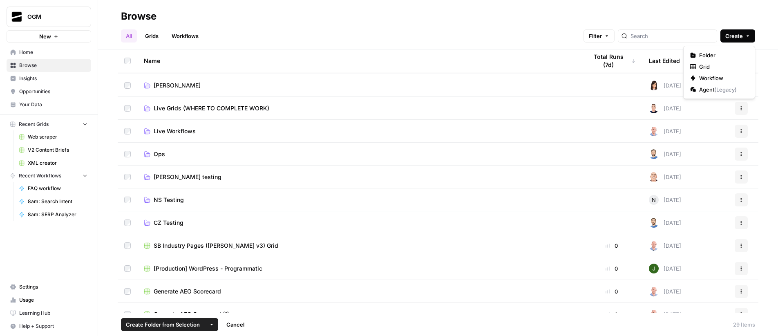
click at [744, 38] on button "Create" at bounding box center [737, 35] width 35 height 13
click at [721, 56] on span "Folder" at bounding box center [722, 55] width 46 height 8
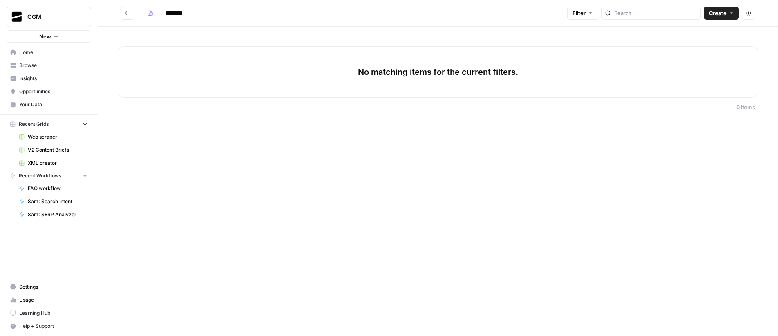
click at [183, 13] on input "********" at bounding box center [185, 13] width 46 height 13
type input "********"
click at [131, 14] on button "Go back" at bounding box center [127, 13] width 13 height 13
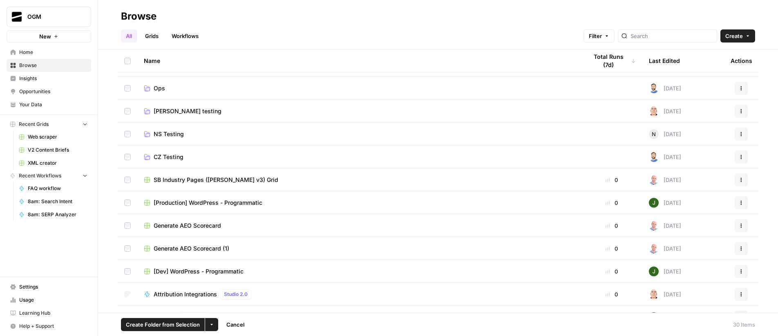
scroll to position [236, 0]
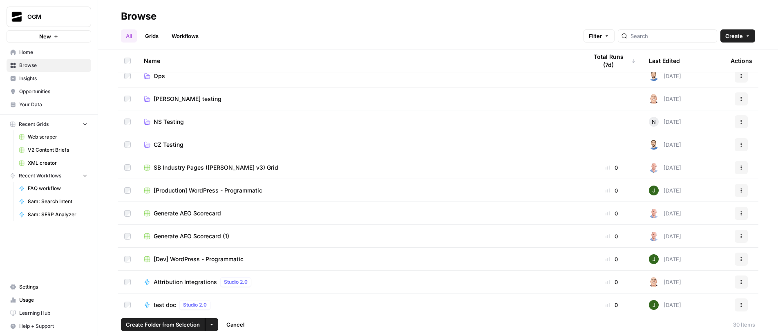
click at [230, 167] on span "SB Industry Pages ([PERSON_NAME] v3) Grid" at bounding box center [216, 167] width 125 height 8
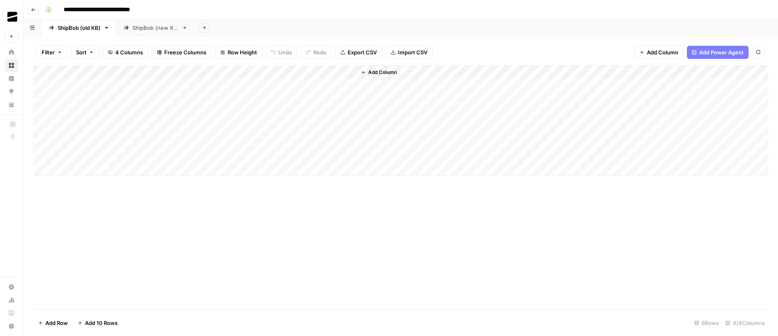
click at [165, 29] on div "ShipBob (new KB)" at bounding box center [155, 28] width 46 height 8
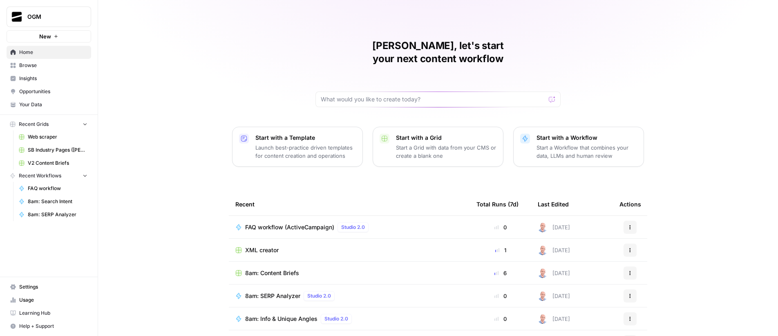
click at [34, 62] on span "Browse" at bounding box center [53, 65] width 68 height 7
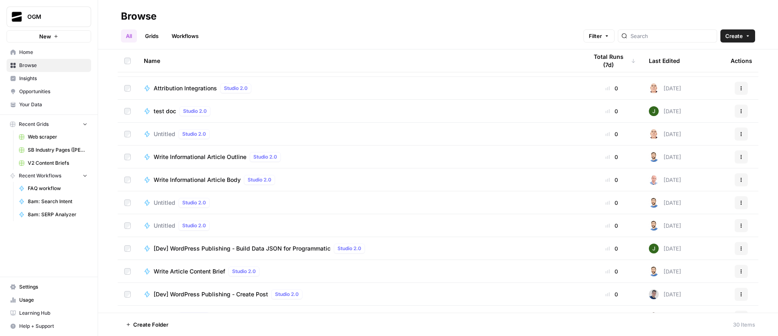
scroll to position [446, 0]
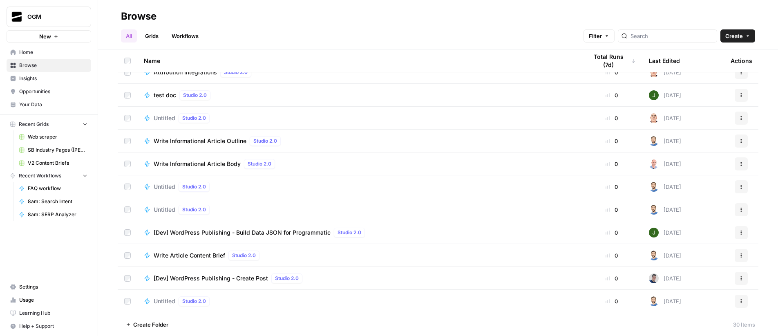
click at [613, 60] on div "Total Runs (7d)" at bounding box center [611, 60] width 48 height 22
click at [622, 61] on div "Total Runs (7d)" at bounding box center [611, 60] width 48 height 22
click at [609, 37] on icon "button" at bounding box center [606, 35] width 5 height 5
click at [491, 4] on header "Browse All Grids Workflows Filter Create" at bounding box center [438, 24] width 680 height 49
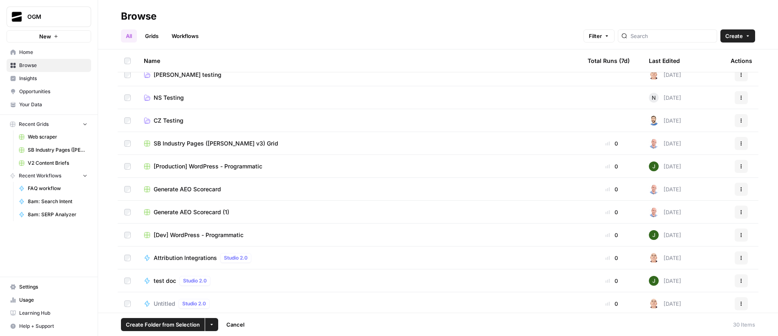
scroll to position [281, 0]
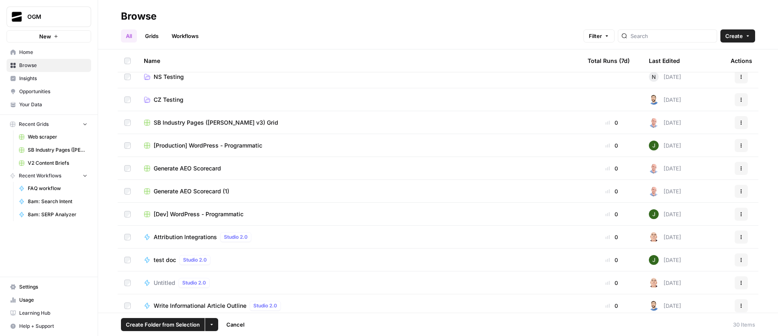
click at [200, 168] on span "Generate AEO Scorecard" at bounding box center [187, 168] width 67 height 8
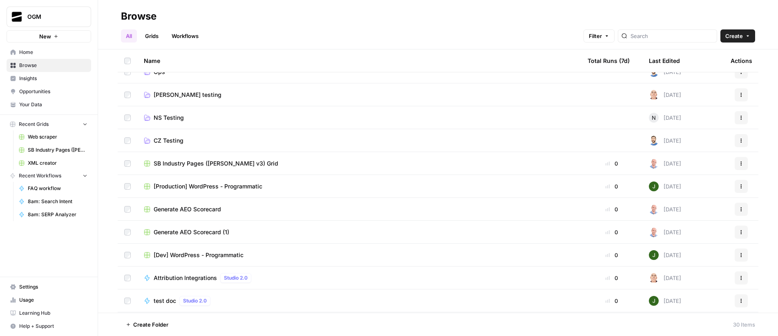
scroll to position [252, 0]
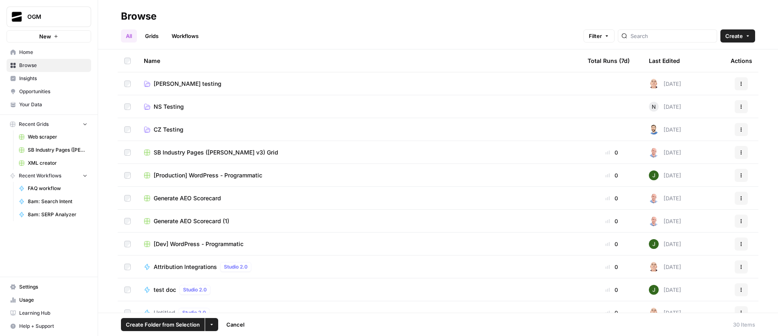
click at [212, 326] on icon "button" at bounding box center [211, 324] width 5 height 5
click at [243, 306] on div "Delete" at bounding box center [227, 305] width 33 height 8
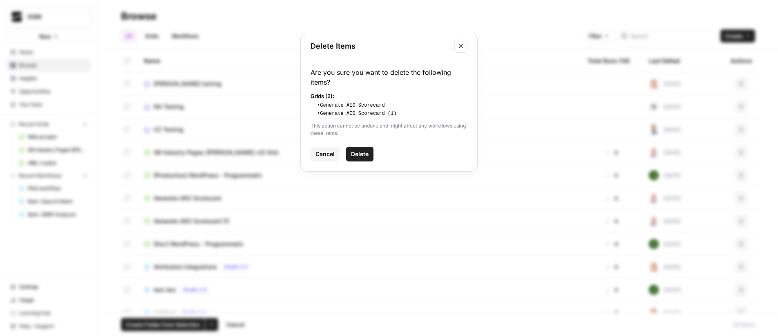
click at [364, 157] on span "Delete" at bounding box center [360, 154] width 18 height 8
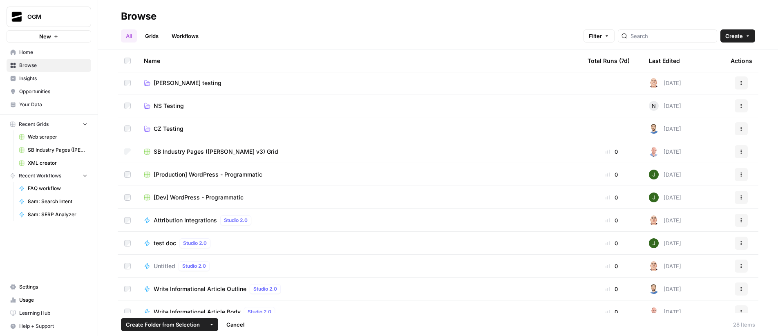
scroll to position [0, 0]
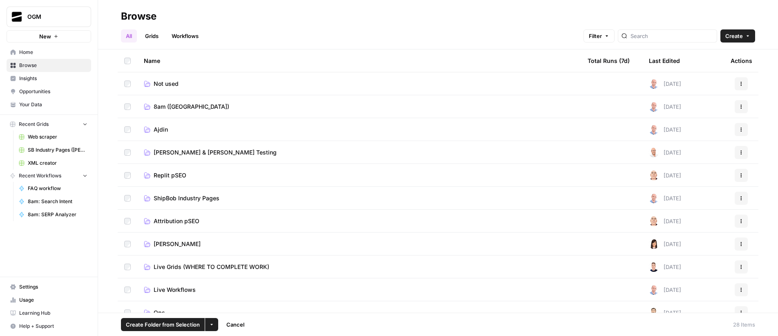
click at [161, 133] on span "Ajdin" at bounding box center [161, 129] width 14 height 8
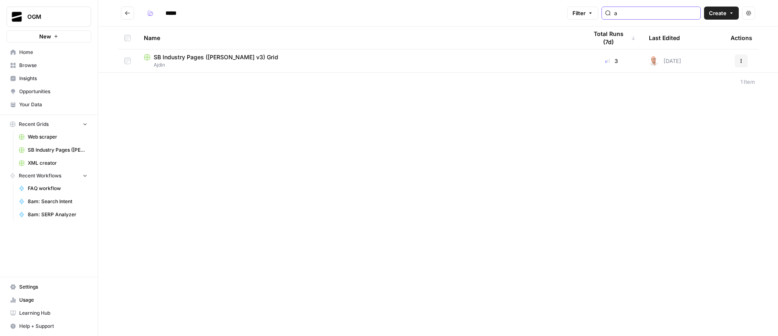
type input "a"
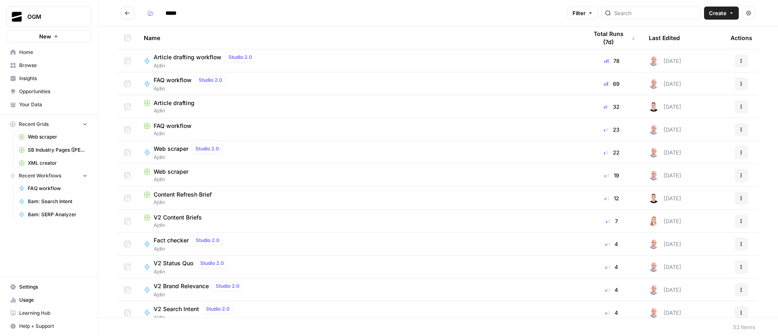
click at [129, 14] on icon "Go back" at bounding box center [128, 13] width 6 height 6
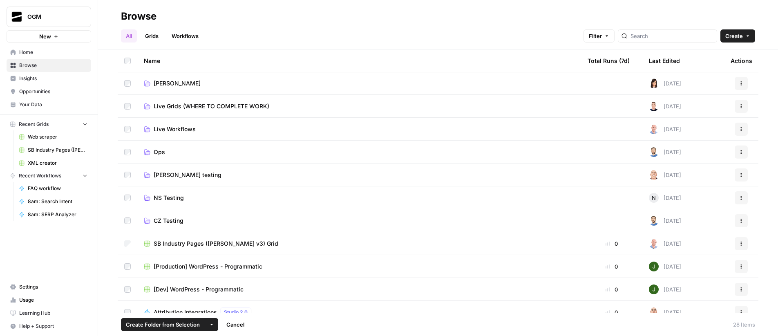
scroll to position [176, 0]
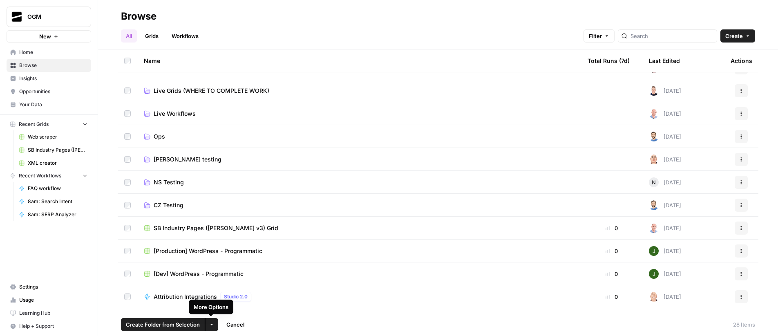
click at [216, 323] on button "More Options" at bounding box center [211, 324] width 13 height 13
click at [228, 295] on span "Move to" at bounding box center [230, 294] width 20 height 8
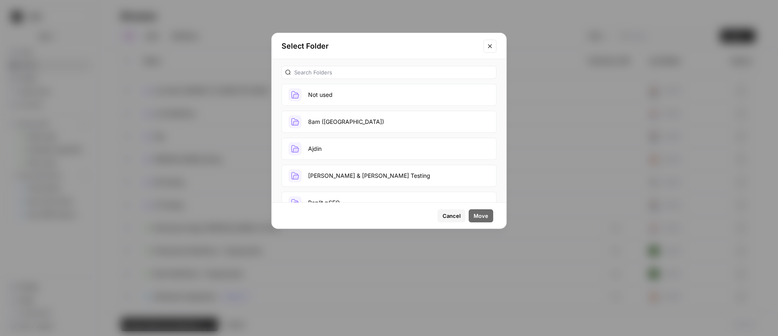
click at [360, 88] on button "Not used" at bounding box center [388, 95] width 215 height 22
click at [481, 213] on span "Move" at bounding box center [480, 216] width 15 height 8
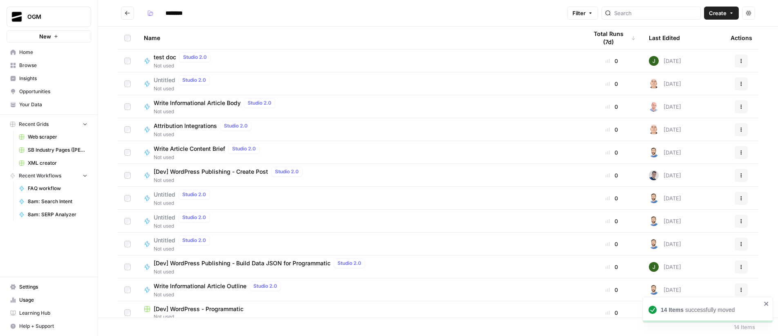
click at [127, 18] on button "Go back" at bounding box center [127, 13] width 13 height 13
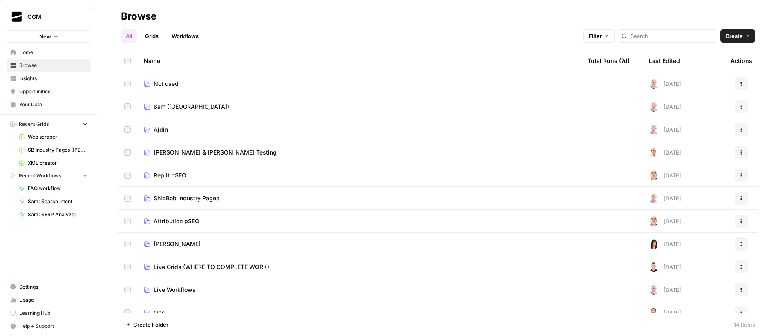
click at [214, 199] on span "ShipBob Industry Pages" at bounding box center [187, 198] width 66 height 8
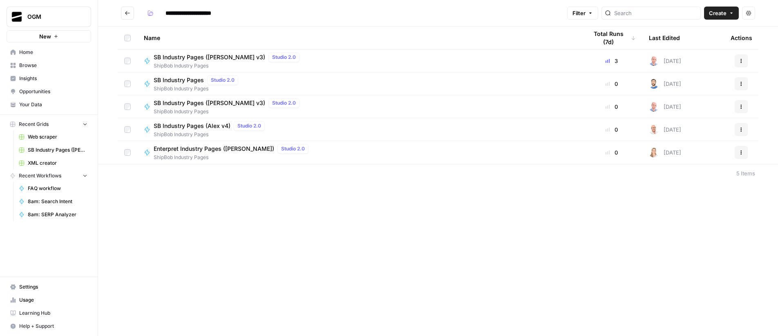
click at [126, 14] on icon "Go back" at bounding box center [128, 13] width 6 height 6
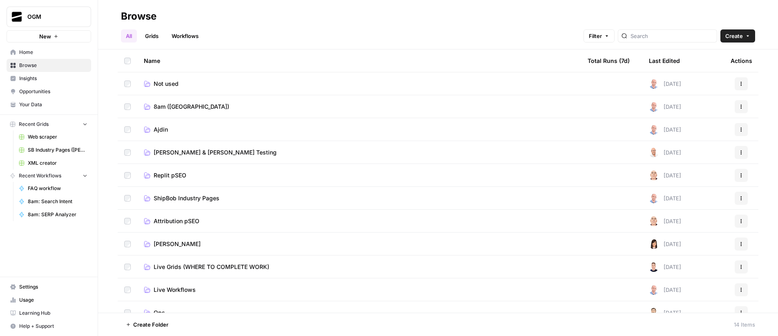
click at [158, 130] on span "Ajdin" at bounding box center [161, 129] width 14 height 8
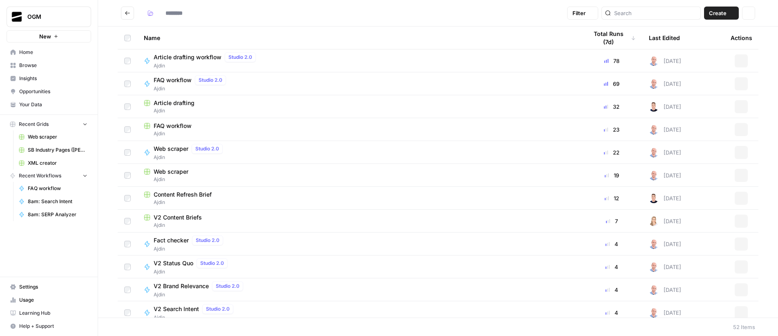
type input "*****"
click at [666, 13] on input "search" at bounding box center [655, 13] width 83 height 8
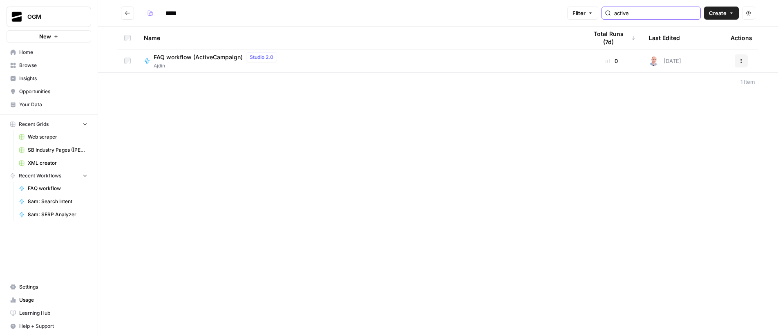
type input "active"
click at [190, 59] on span "FAQ workflow (ActiveCampaign)" at bounding box center [198, 57] width 89 height 8
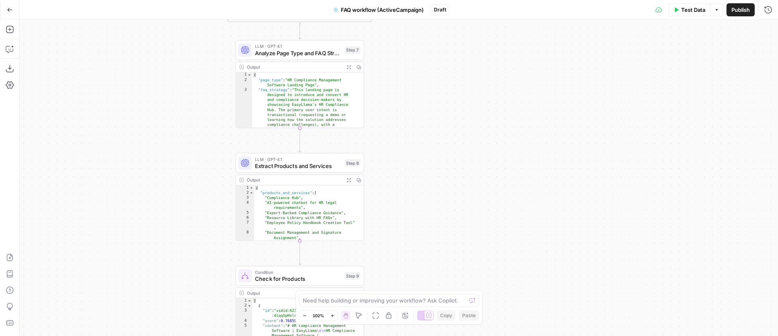
drag, startPoint x: 453, startPoint y: 154, endPoint x: 520, endPoint y: 120, distance: 74.7
click at [520, 120] on div "**********" at bounding box center [399, 178] width 758 height 316
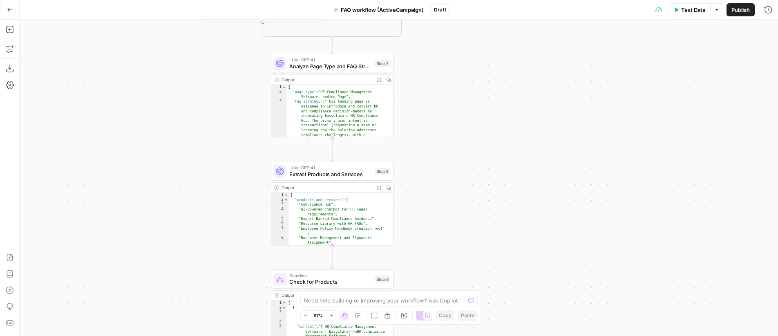
drag, startPoint x: 457, startPoint y: 123, endPoint x: 478, endPoint y: 132, distance: 23.0
click at [478, 132] on div "**********" at bounding box center [399, 178] width 758 height 316
click at [10, 50] on icon "button" at bounding box center [10, 49] width 8 height 8
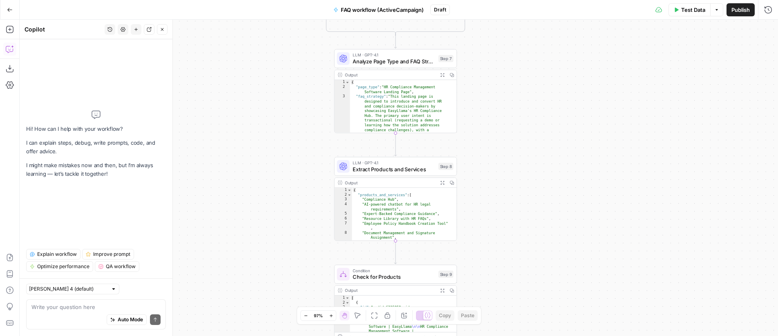
drag, startPoint x: 506, startPoint y: 116, endPoint x: 550, endPoint y: 111, distance: 44.1
click at [550, 111] on div "**********" at bounding box center [399, 178] width 758 height 316
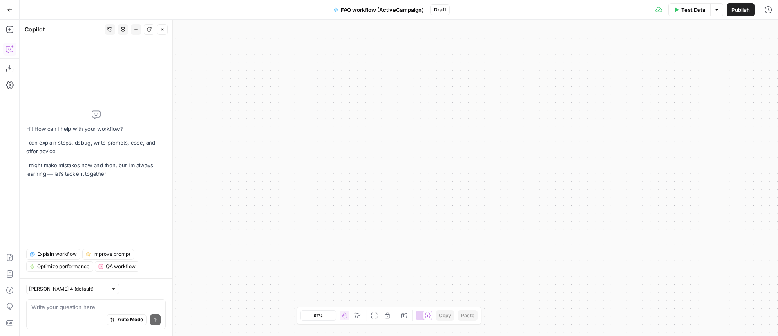
drag, startPoint x: 339, startPoint y: 147, endPoint x: 449, endPoint y: 185, distance: 117.3
click at [615, 182] on div "**********" at bounding box center [399, 178] width 758 height 316
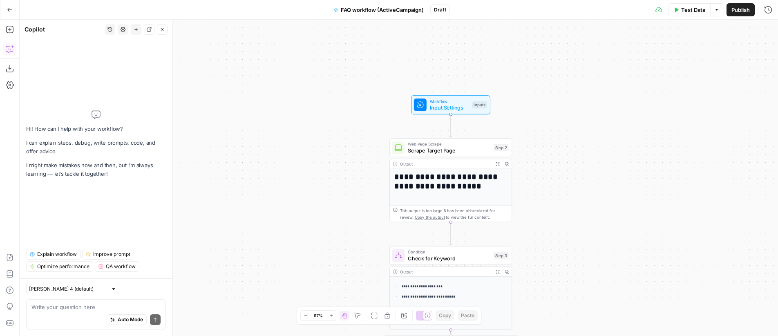
drag, startPoint x: 517, startPoint y: 187, endPoint x: 296, endPoint y: 102, distance: 237.0
click at [296, 102] on div "**********" at bounding box center [399, 178] width 758 height 316
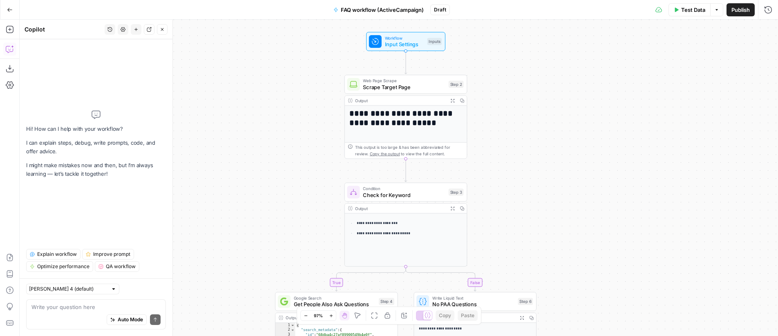
drag, startPoint x: 654, startPoint y: 212, endPoint x: 611, endPoint y: 153, distance: 73.2
click at [611, 153] on div "**********" at bounding box center [399, 178] width 758 height 316
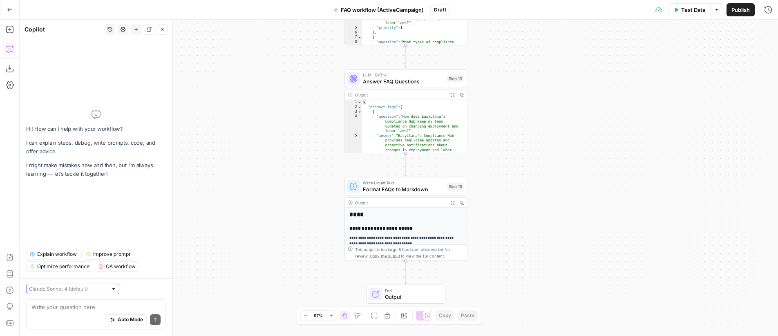
click at [78, 289] on input "text" at bounding box center [68, 289] width 78 height 8
click at [71, 318] on span "Claude Opus 4.1" at bounding box center [61, 318] width 57 height 8
type input "Claude Opus 4.1"
click at [99, 308] on textarea at bounding box center [95, 307] width 129 height 8
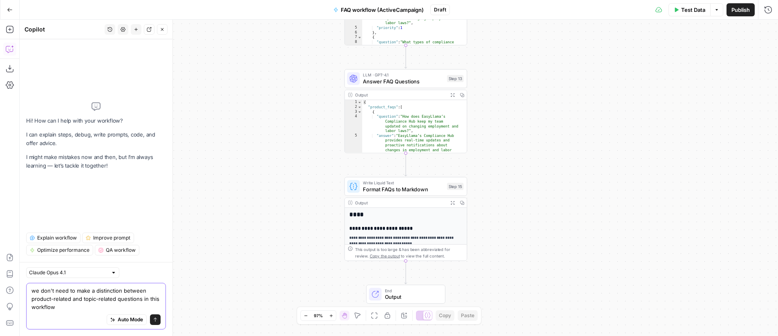
click at [96, 302] on textarea "we don't need to make a distinction between product-related and topic-related q…" at bounding box center [95, 298] width 129 height 25
click at [94, 305] on textarea "we don't need to make a distinction between product-related and topic-related q…" at bounding box center [95, 298] width 129 height 25
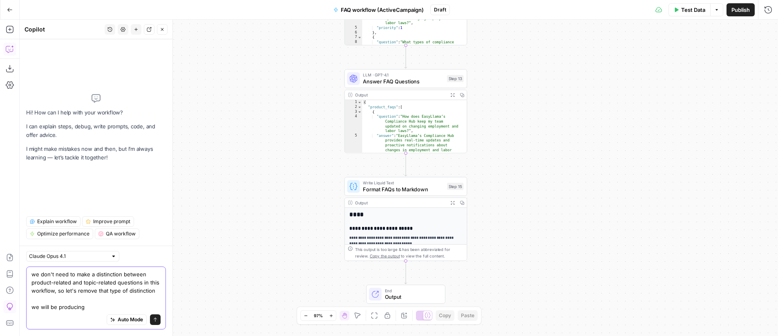
drag, startPoint x: 111, startPoint y: 305, endPoint x: 149, endPoint y: 283, distance: 44.5
click at [149, 283] on textarea "we don't need to make a distinction between product-related and topic-related q…" at bounding box center [95, 290] width 129 height 41
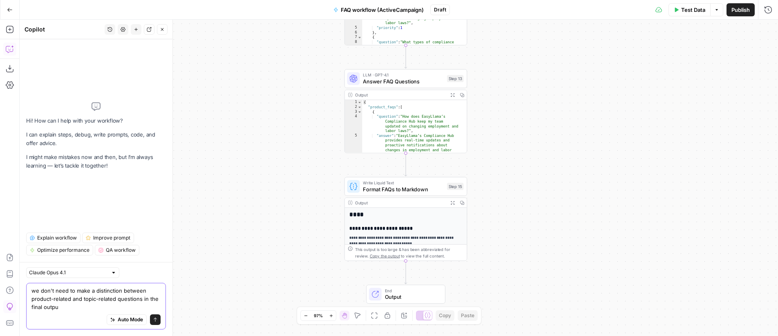
type textarea "we don't need to make a distinction between product-related and topic-related q…"
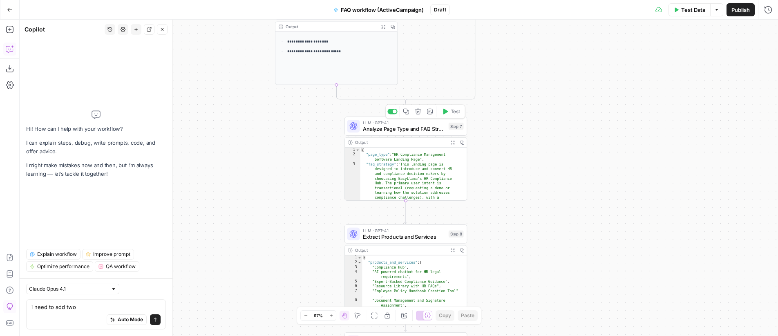
click at [397, 129] on span "Analyze Page Type and FAQ Strategy" at bounding box center [404, 129] width 82 height 8
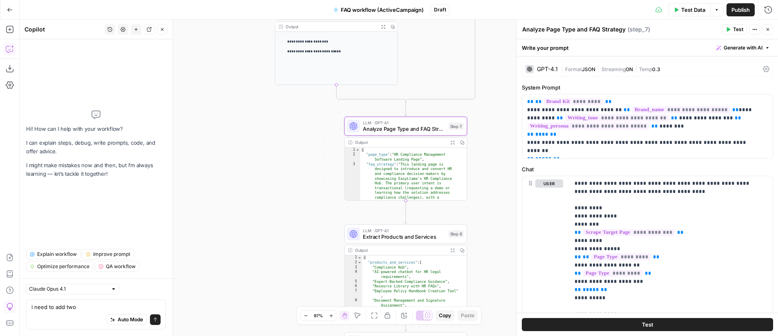
click at [451, 142] on icon "button" at bounding box center [452, 142] width 4 height 4
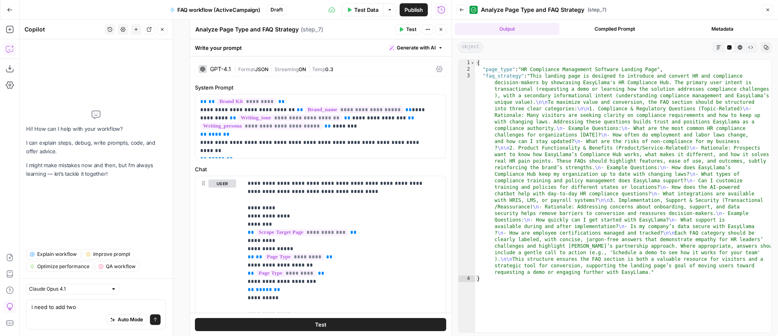
click at [718, 46] on icon "button" at bounding box center [718, 47] width 5 height 5
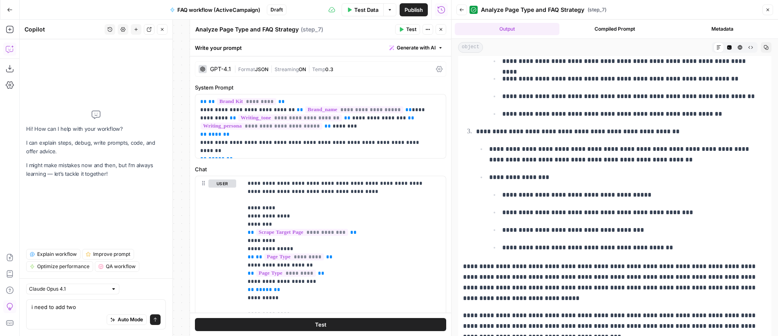
scroll to position [390, 0]
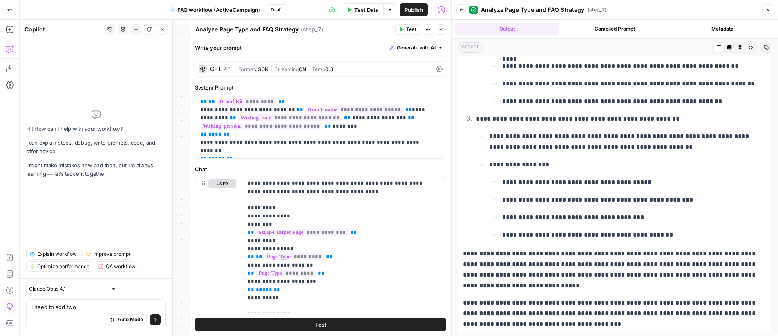
click at [439, 32] on button "Close" at bounding box center [440, 29] width 11 height 11
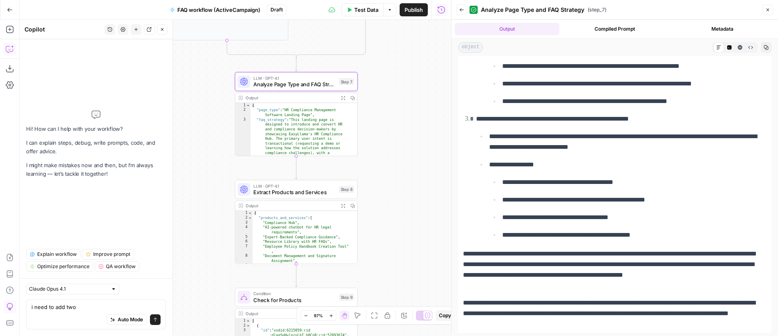
drag, startPoint x: 309, startPoint y: 185, endPoint x: 206, endPoint y: 125, distance: 118.9
click at [206, 125] on div "**********" at bounding box center [235, 178] width 431 height 316
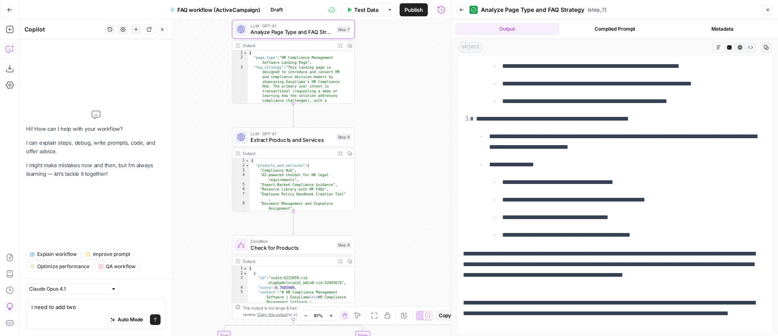
drag, startPoint x: 423, startPoint y: 173, endPoint x: 418, endPoint y: 140, distance: 32.6
click at [418, 140] on div "**********" at bounding box center [235, 178] width 431 height 316
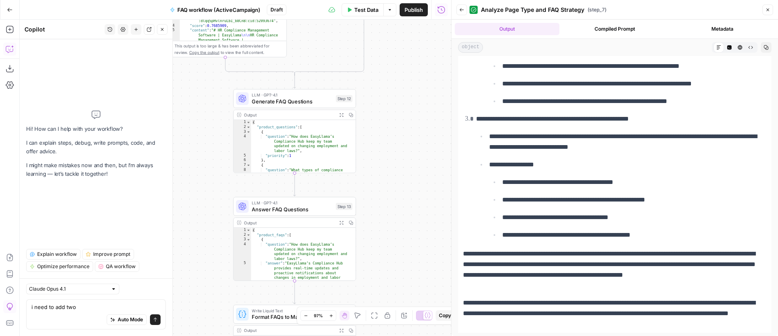
drag, startPoint x: 424, startPoint y: 180, endPoint x: 425, endPoint y: 170, distance: 9.8
click at [425, 170] on div "**********" at bounding box center [235, 178] width 431 height 316
click at [305, 99] on span "Generate FAQ Questions" at bounding box center [292, 101] width 81 height 8
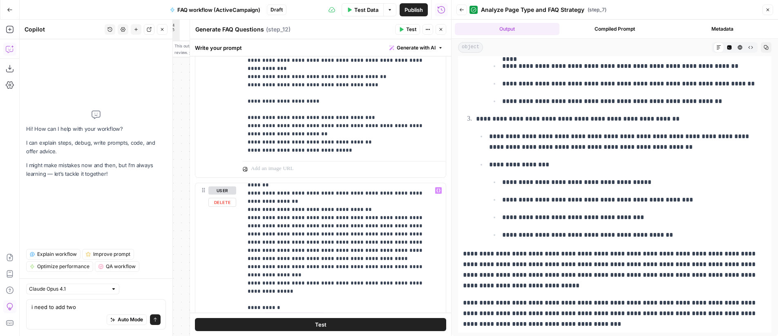
scroll to position [401, 0]
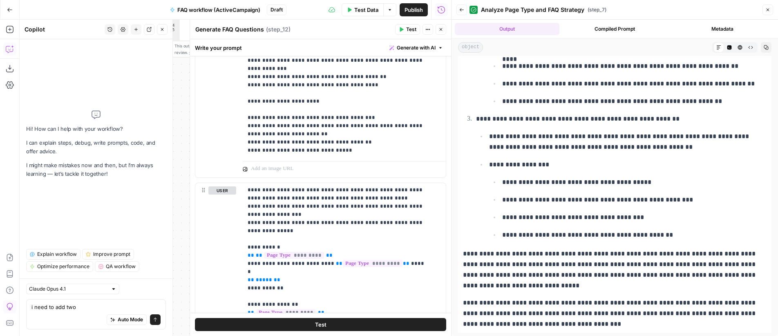
click at [443, 30] on button "Close" at bounding box center [440, 29] width 11 height 11
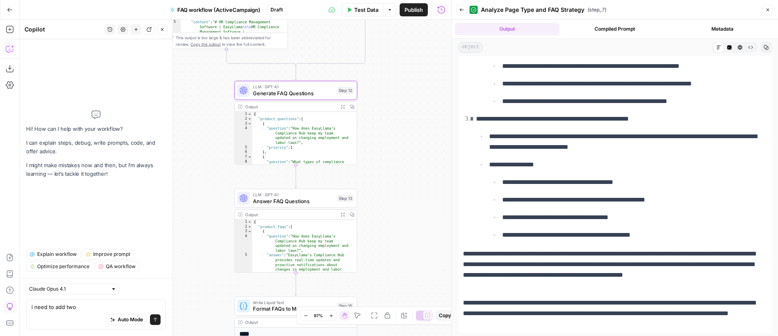
drag, startPoint x: 403, startPoint y: 147, endPoint x: 404, endPoint y: 139, distance: 8.3
click at [404, 139] on div "**********" at bounding box center [235, 178] width 431 height 316
drag, startPoint x: 92, startPoint y: 308, endPoint x: 33, endPoint y: 287, distance: 62.4
click at [23, 307] on div "Claude Opus 4.1 i need to add two i need to add two Auto Mode Send" at bounding box center [96, 307] width 153 height 58
type textarea "I want to add a"
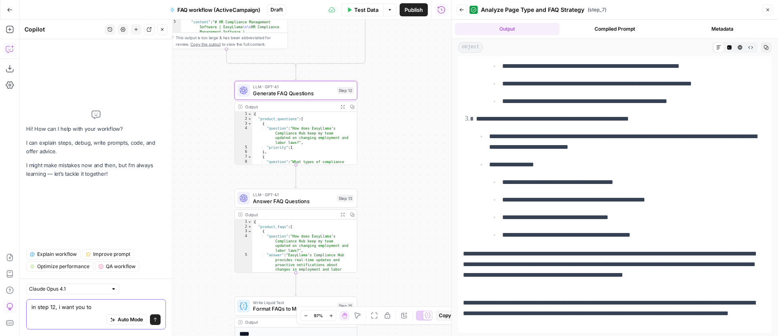
type textarea "in step 12, i want you to"
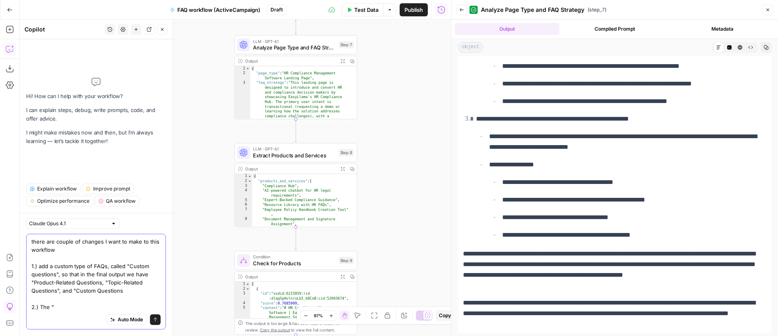
click at [139, 288] on textarea "there are couple of changes I want to make to this workflow 1.) add a custom ty…" at bounding box center [95, 274] width 129 height 74
click at [88, 303] on textarea "there are couple of changes I want to make to this workflow 1.) add a custom ty…" at bounding box center [95, 274] width 129 height 74
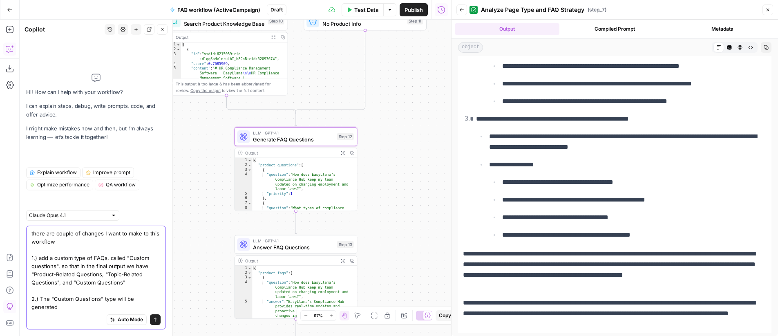
scroll to position [0, 0]
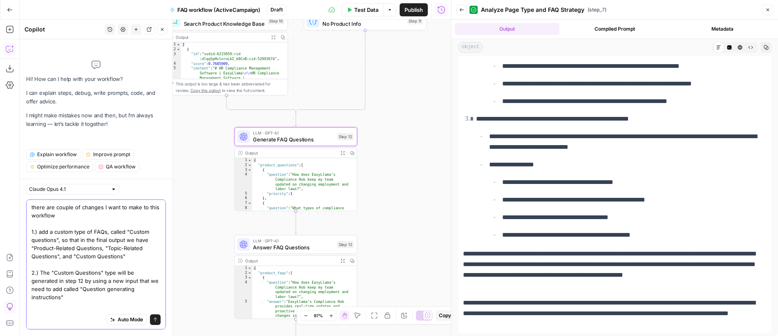
drag, startPoint x: 132, startPoint y: 273, endPoint x: 60, endPoint y: 287, distance: 73.5
click at [41, 274] on textarea "there are couple of changes I want to make to this workflow 1.) add a custom ty…" at bounding box center [95, 260] width 129 height 114
click at [67, 303] on textarea "there are couple of changes I want to make to this workflow 1.) add a custom ty…" at bounding box center [95, 260] width 129 height 114
paste textarea "The "Custom Questions" type will be"
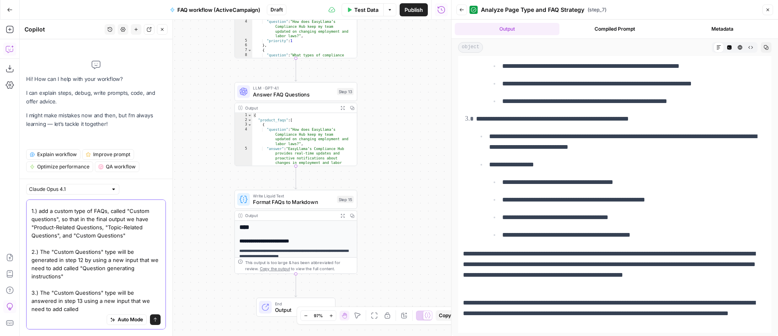
scroll to position [23, 0]
drag, startPoint x: 118, startPoint y: 307, endPoint x: 82, endPoint y: 310, distance: 35.6
click at [82, 310] on textarea "there are couple of changes I want to make to this workflow 1.) add a custom ty…" at bounding box center [95, 245] width 129 height 131
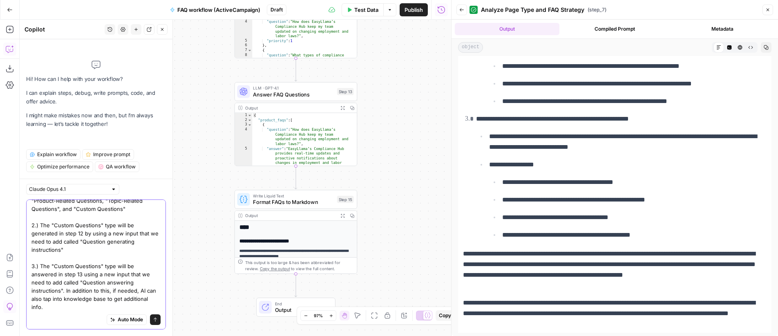
scroll to position [56, 0]
click at [49, 306] on textarea "there are couple of changes I want to make to this workflow 1.) add a custom ty…" at bounding box center [95, 233] width 129 height 155
type textarea "there are couple of changes I want to make to this workflow 1.) add a custom ty…"
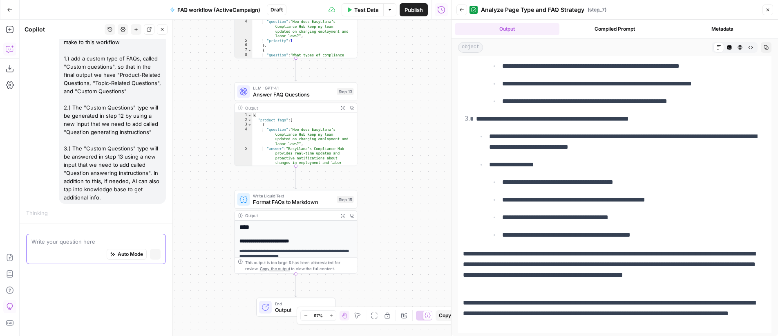
scroll to position [36, 0]
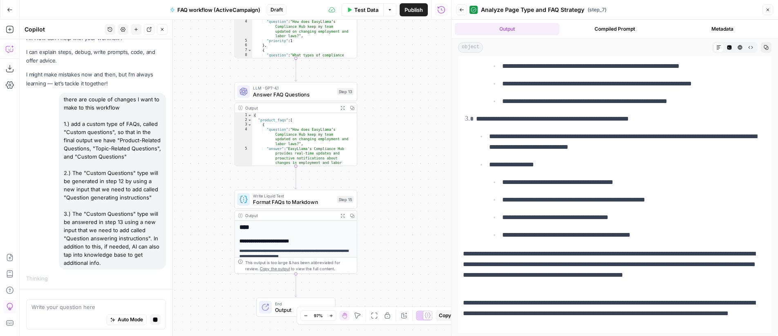
click at [461, 11] on icon "button" at bounding box center [461, 9] width 5 height 5
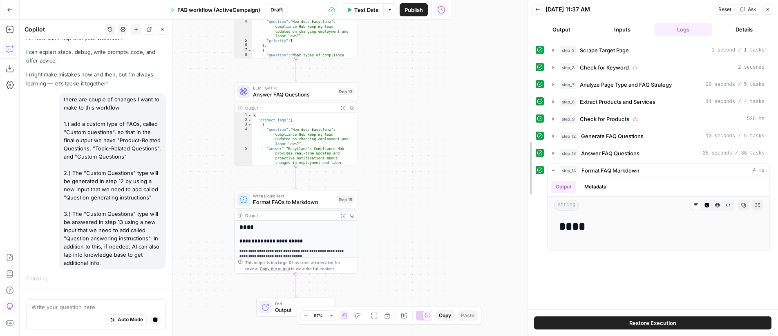
drag, startPoint x: 451, startPoint y: 156, endPoint x: 522, endPoint y: 160, distance: 70.3
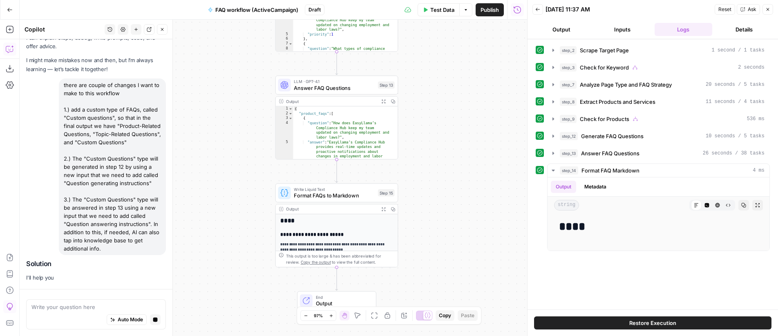
drag, startPoint x: 444, startPoint y: 176, endPoint x: 459, endPoint y: 169, distance: 16.5
click at [459, 169] on div "**********" at bounding box center [273, 178] width 507 height 316
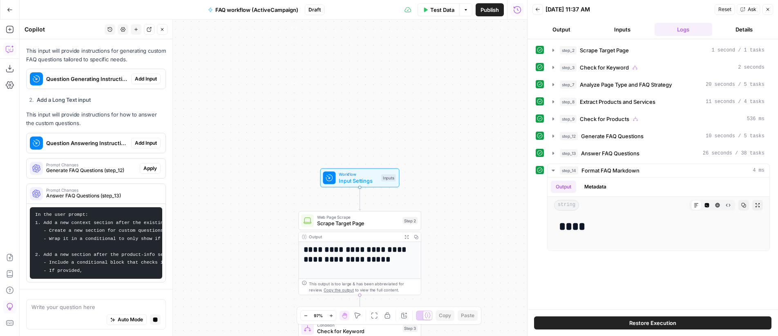
scroll to position [375, 0]
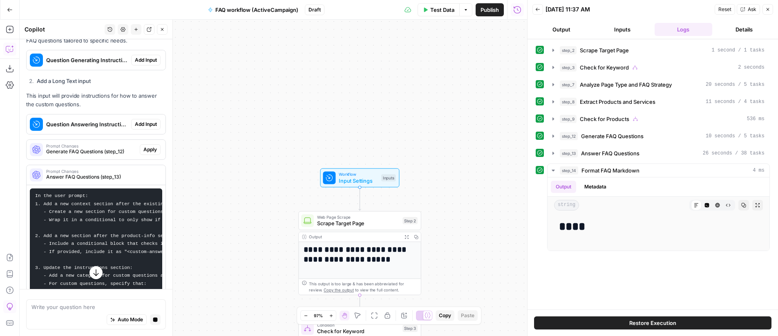
drag, startPoint x: 141, startPoint y: 85, endPoint x: 167, endPoint y: 89, distance: 26.1
click at [141, 64] on span "Add Input" at bounding box center [146, 59] width 22 height 7
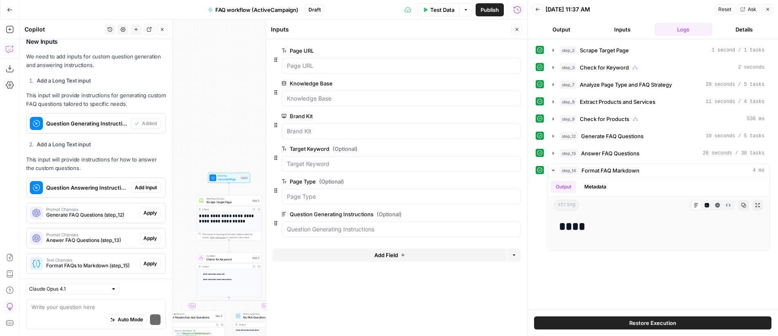
scroll to position [368, 0]
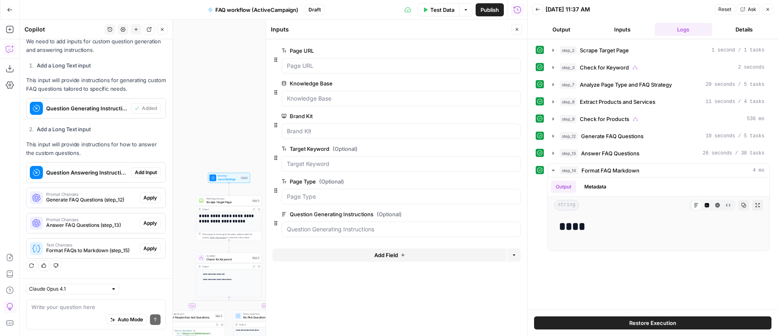
click at [138, 170] on span "Add Input" at bounding box center [146, 172] width 22 height 7
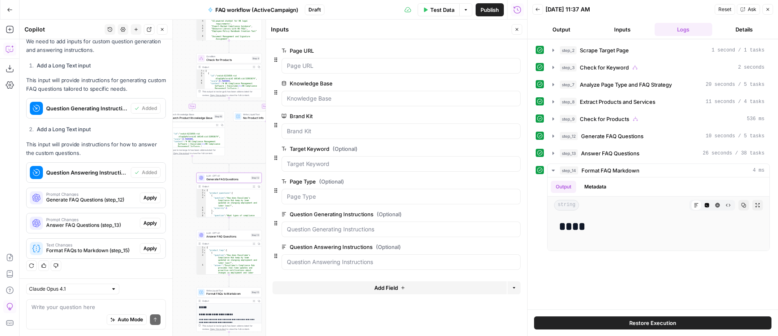
click at [149, 198] on span "Apply" at bounding box center [149, 197] width 13 height 7
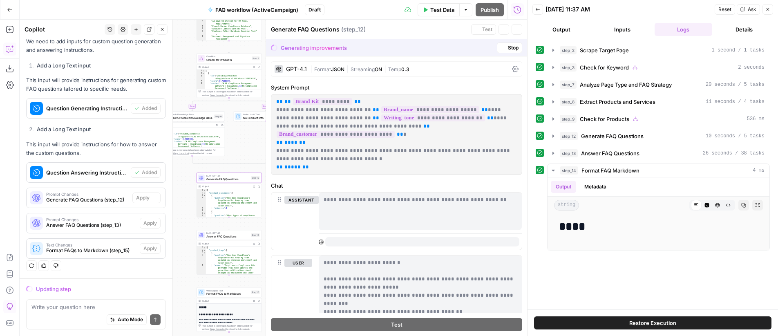
scroll to position [354, 0]
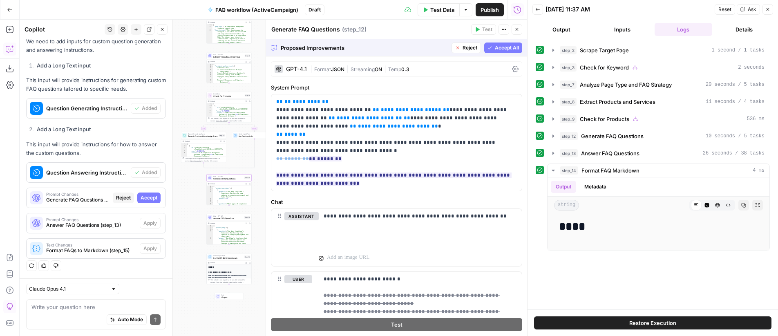
click at [146, 198] on span "Accept" at bounding box center [148, 197] width 17 height 7
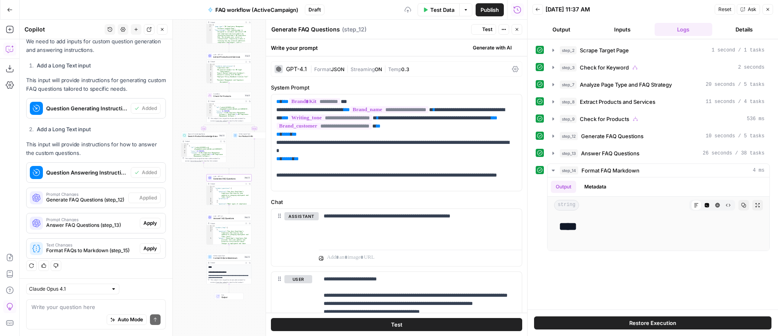
scroll to position [368, 0]
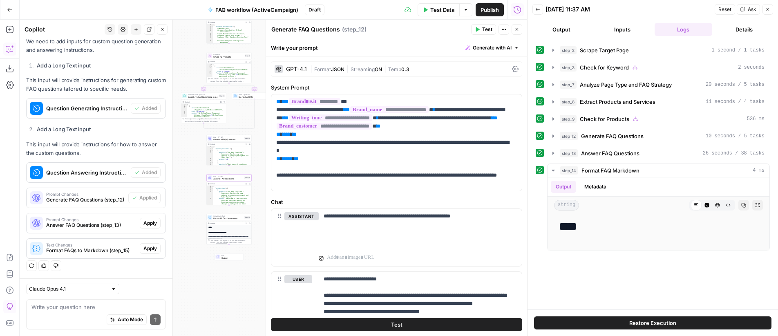
click at [146, 224] on span "Apply" at bounding box center [149, 222] width 13 height 7
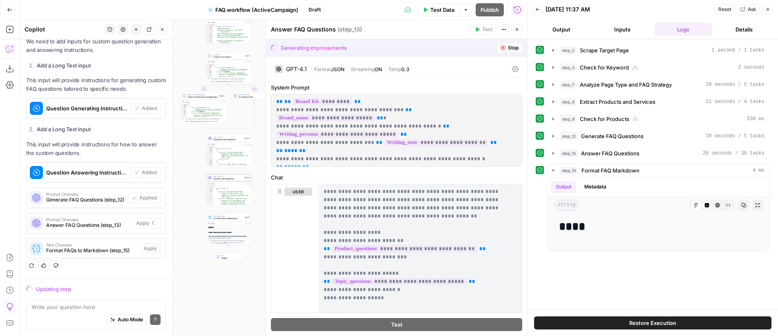
scroll to position [354, 0]
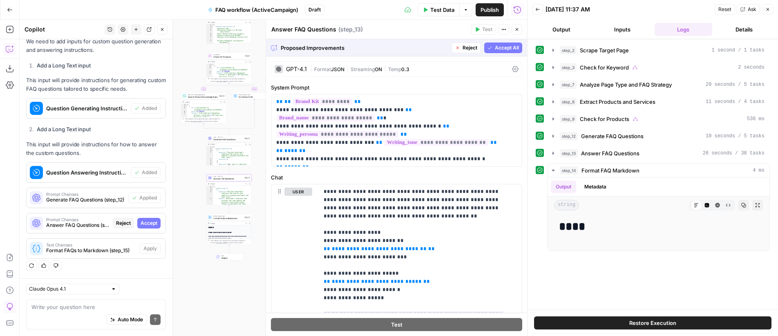
click at [147, 221] on span "Accept" at bounding box center [148, 222] width 17 height 7
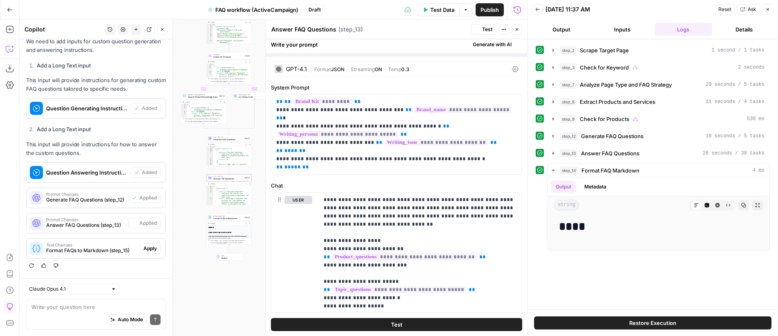
scroll to position [368, 0]
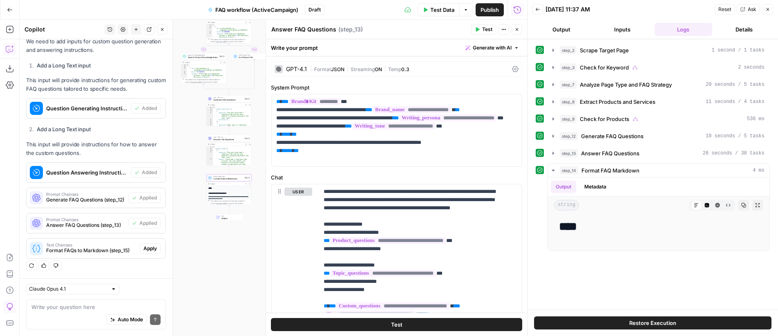
click at [148, 246] on span "Apply" at bounding box center [149, 248] width 13 height 7
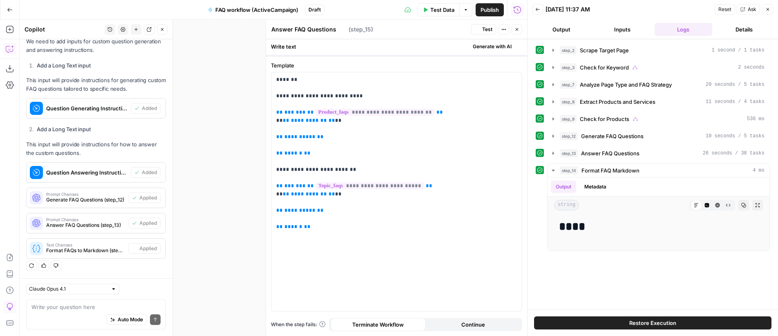
type textarea "Format FAQs to Markdown"
click at [77, 303] on textarea at bounding box center [95, 307] width 129 height 8
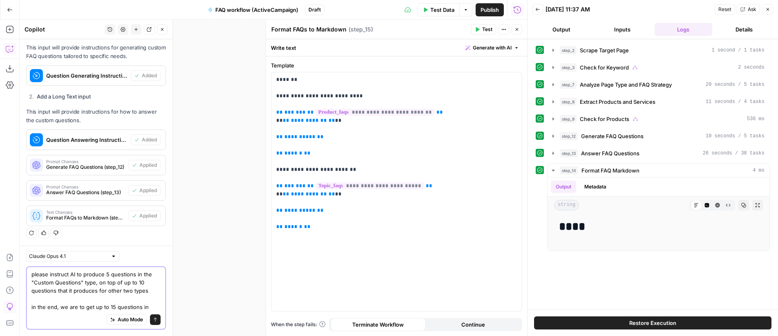
scroll to position [408, 0]
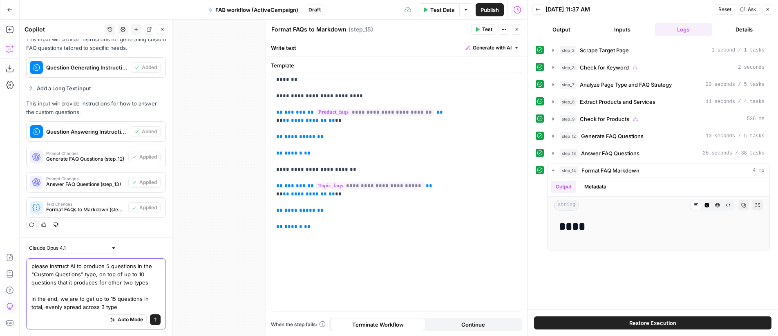
type textarea "please instruct AI to produce 5 questions in the "Custom Questions" type, on to…"
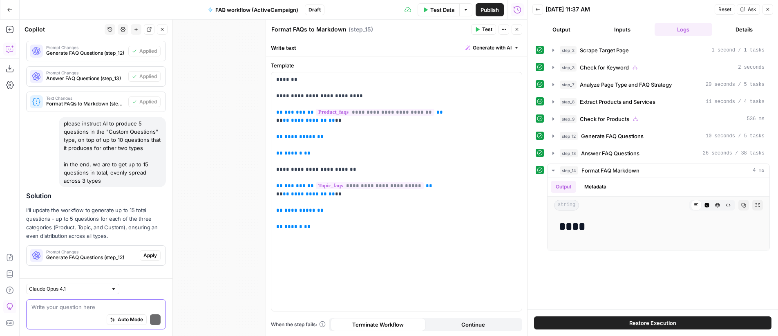
scroll to position [529, 0]
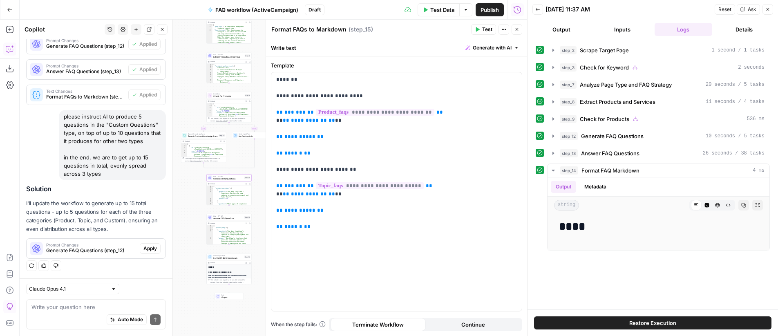
click at [149, 247] on span "Apply" at bounding box center [149, 248] width 13 height 7
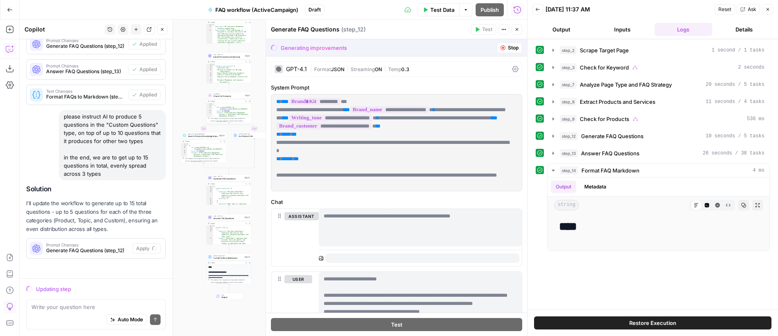
scroll to position [516, 0]
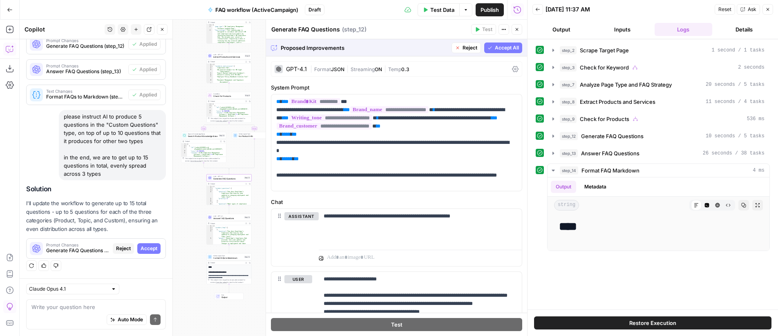
click at [140, 248] on span "Accept" at bounding box center [148, 248] width 17 height 7
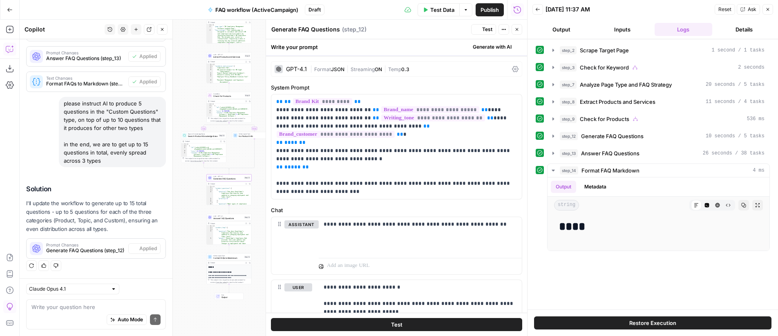
scroll to position [542, 0]
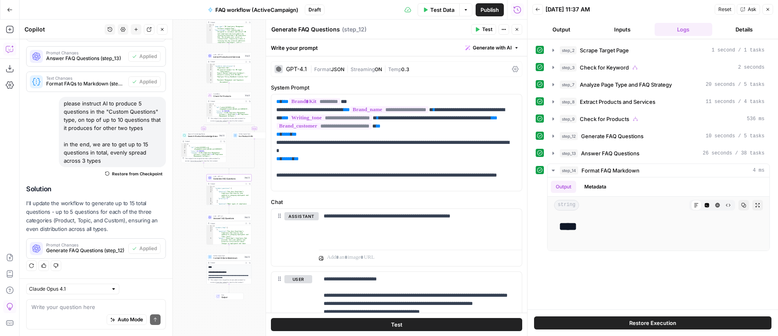
click at [518, 30] on icon "button" at bounding box center [516, 29] width 5 height 5
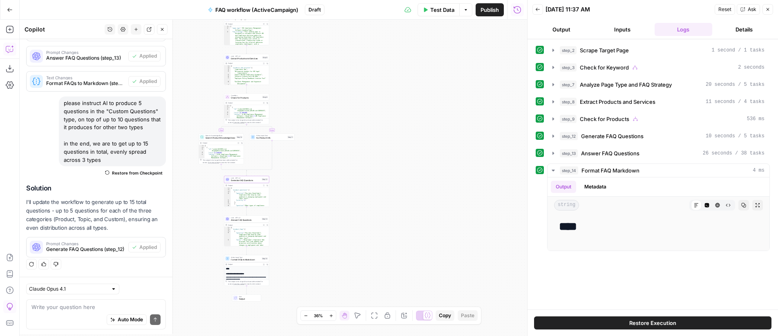
drag, startPoint x: 380, startPoint y: 111, endPoint x: 419, endPoint y: 116, distance: 38.7
click at [419, 116] on div "**********" at bounding box center [273, 178] width 507 height 316
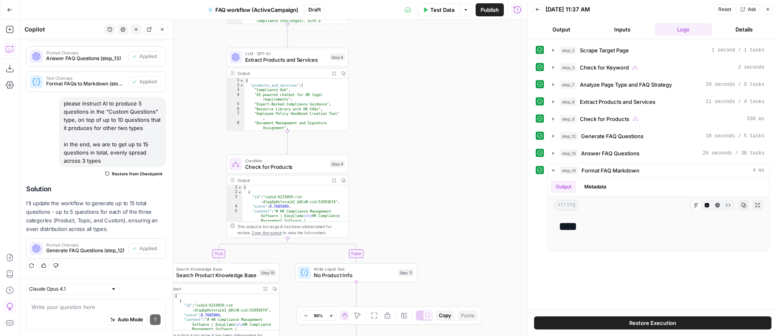
drag, startPoint x: 343, startPoint y: 98, endPoint x: 432, endPoint y: 143, distance: 99.9
click at [494, 158] on div "**********" at bounding box center [273, 178] width 507 height 316
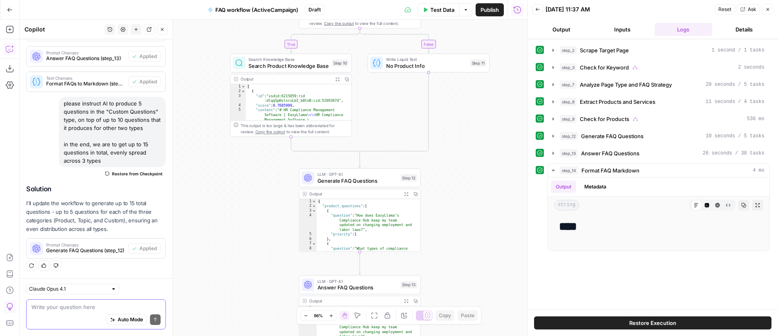
click at [83, 304] on textarea at bounding box center [95, 307] width 129 height 8
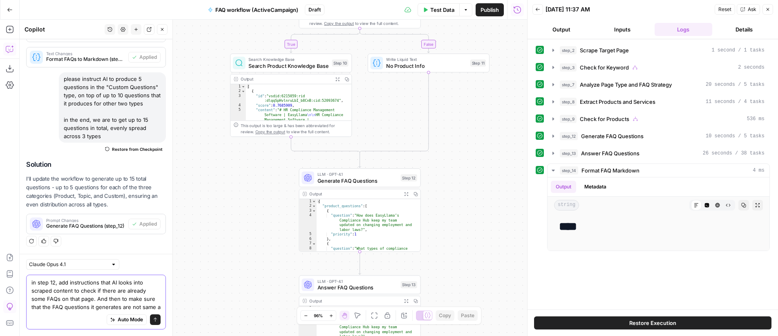
scroll to position [575, 0]
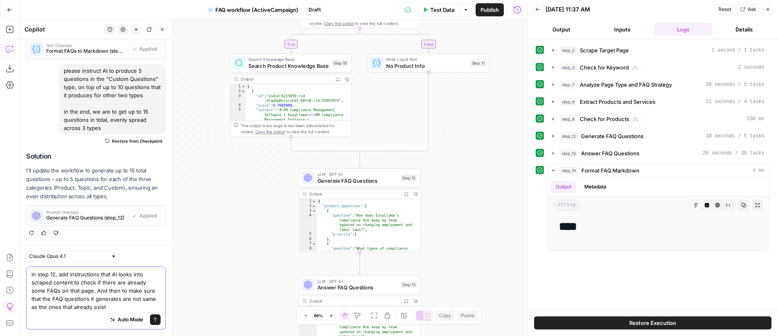
type textarea "in step 12, add instructions that AI looks into scraped content to check if the…"
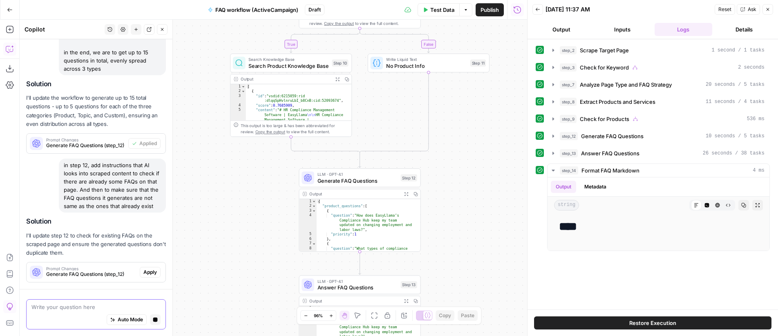
scroll to position [679, 0]
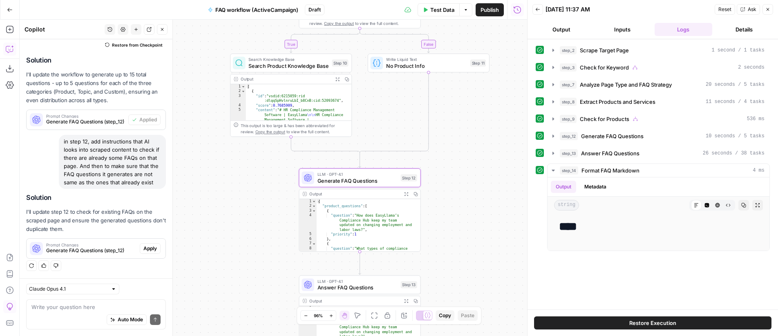
click at [148, 246] on span "Apply" at bounding box center [149, 248] width 13 height 7
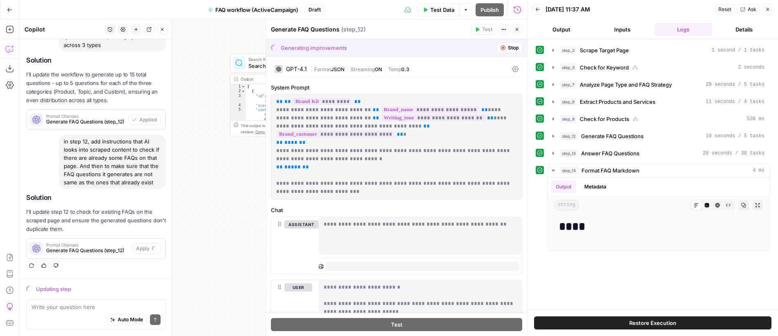
scroll to position [653, 0]
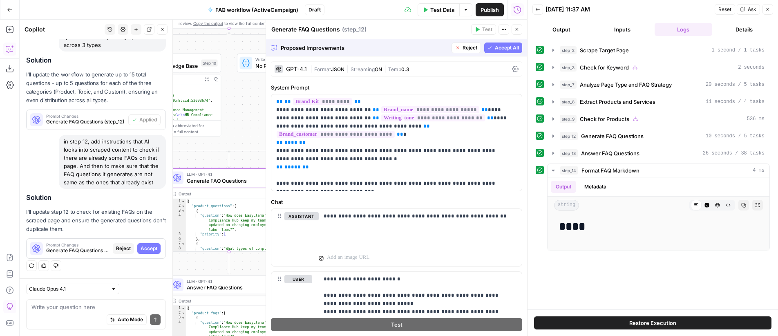
click at [499, 50] on span "Accept All" at bounding box center [507, 47] width 24 height 7
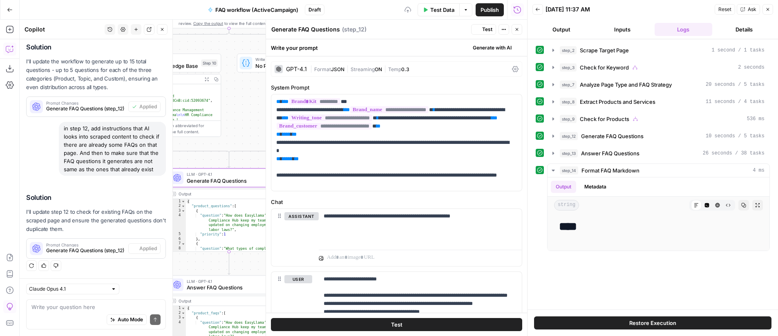
scroll to position [692, 0]
click at [515, 29] on icon "button" at bounding box center [516, 29] width 5 height 5
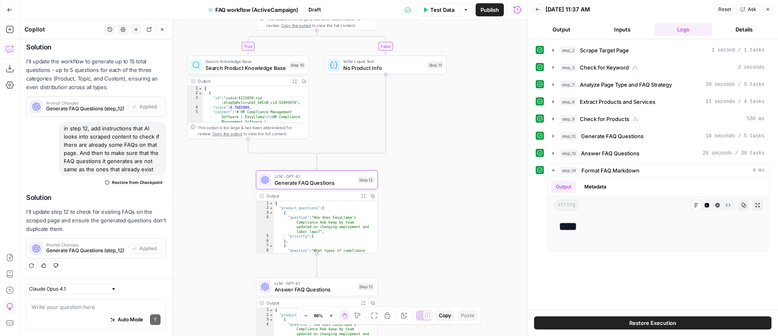
drag, startPoint x: 361, startPoint y: 171, endPoint x: 473, endPoint y: 175, distance: 112.0
click at [473, 175] on div "**********" at bounding box center [273, 178] width 507 height 316
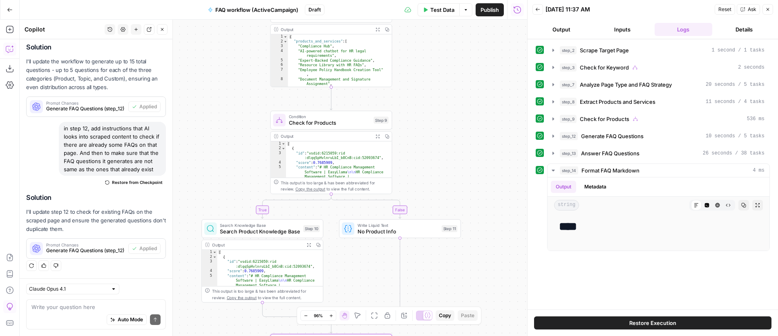
drag, startPoint x: 495, startPoint y: 115, endPoint x: 489, endPoint y: 127, distance: 13.0
click at [491, 126] on div "**********" at bounding box center [273, 178] width 507 height 316
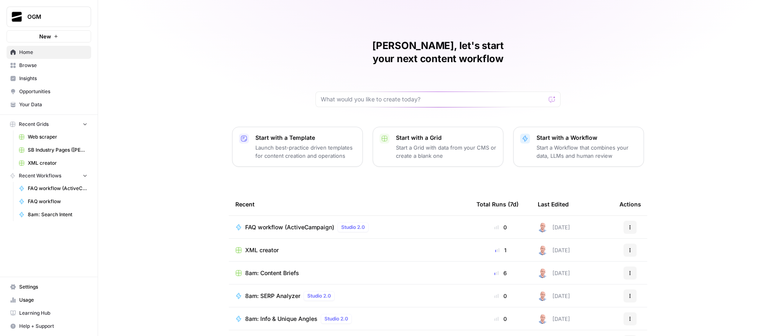
click at [52, 106] on span "Your Data" at bounding box center [53, 104] width 68 height 7
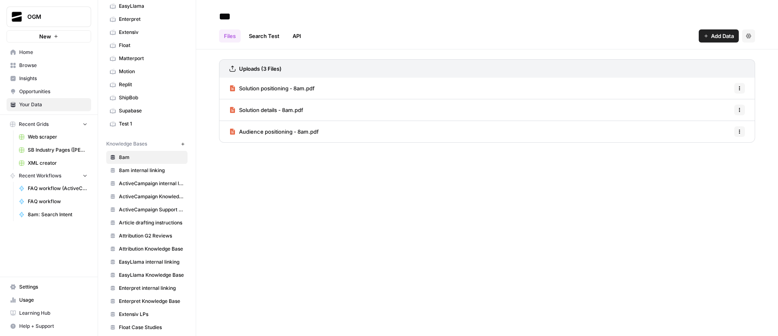
scroll to position [84, 0]
click at [151, 196] on span "ActiveCampaign Knowledge Base" at bounding box center [151, 195] width 65 height 7
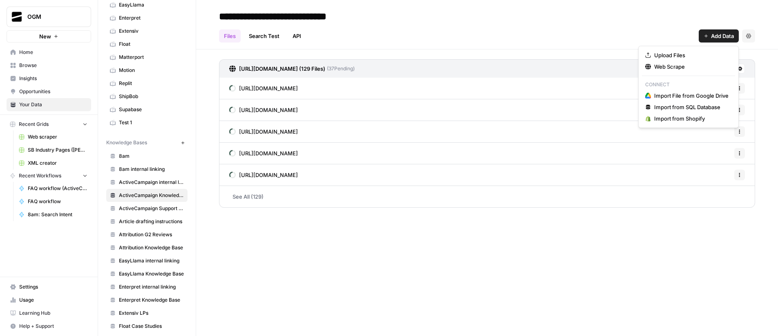
click at [709, 35] on button "Add Data" at bounding box center [718, 35] width 40 height 13
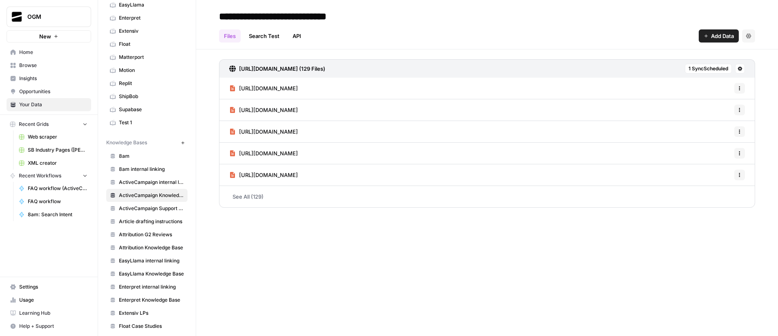
click at [247, 200] on link "See All (129)" at bounding box center [487, 196] width 536 height 21
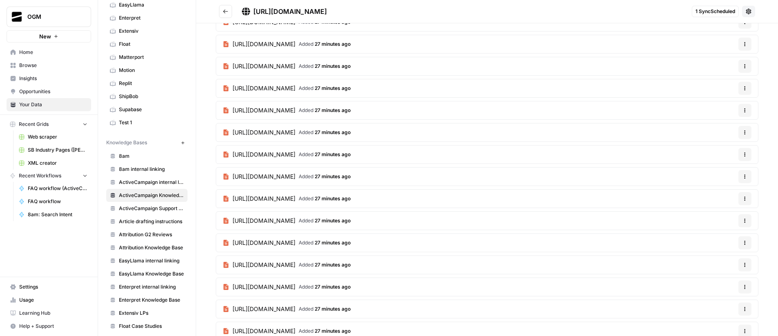
scroll to position [2575, 0]
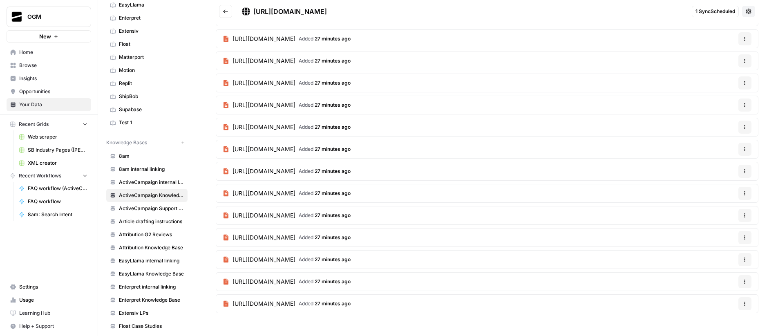
click at [226, 13] on icon "Go back" at bounding box center [226, 12] width 6 height 6
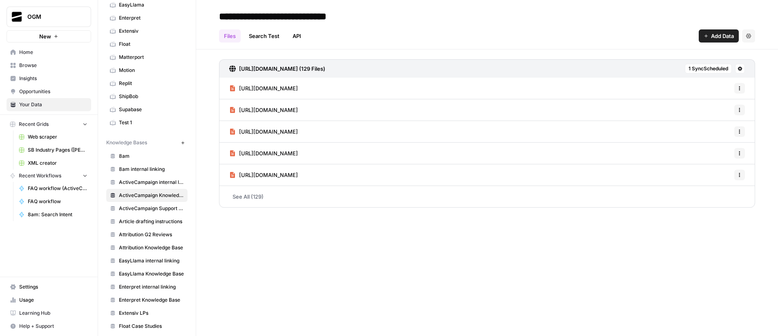
click at [452, 18] on div "**********" at bounding box center [487, 16] width 536 height 13
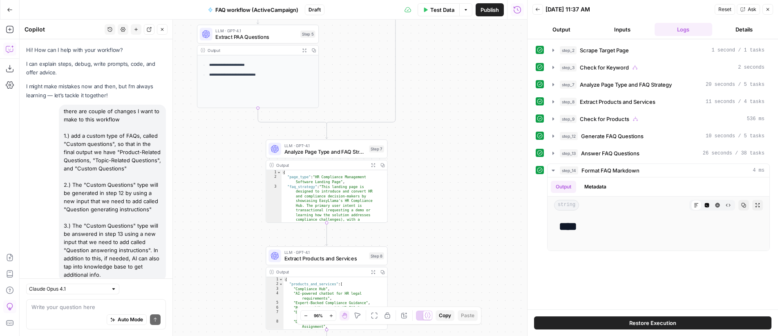
scroll to position [692, 0]
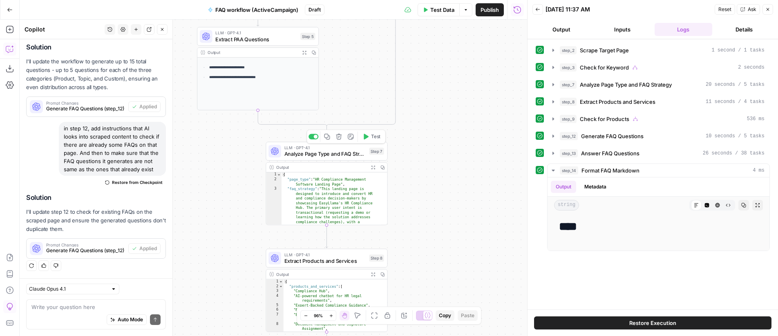
click at [341, 155] on span "Analyze Page Type and FAQ Strategy" at bounding box center [325, 154] width 82 height 8
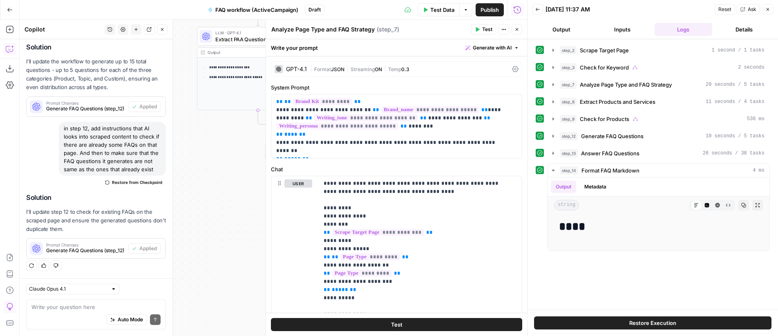
click at [517, 29] on icon "button" at bounding box center [516, 29] width 3 height 3
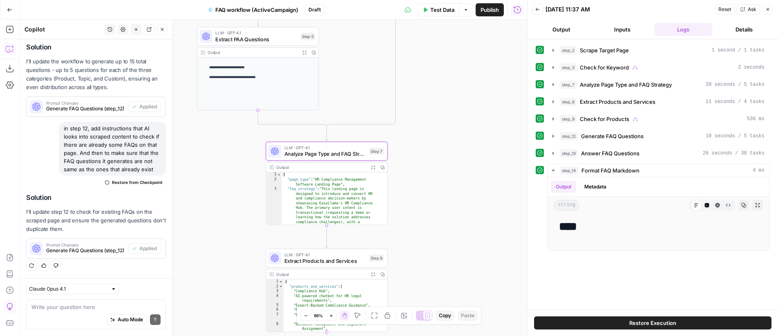
click at [326, 155] on span "Analyze Page Type and FAQ Strategy" at bounding box center [325, 154] width 82 height 8
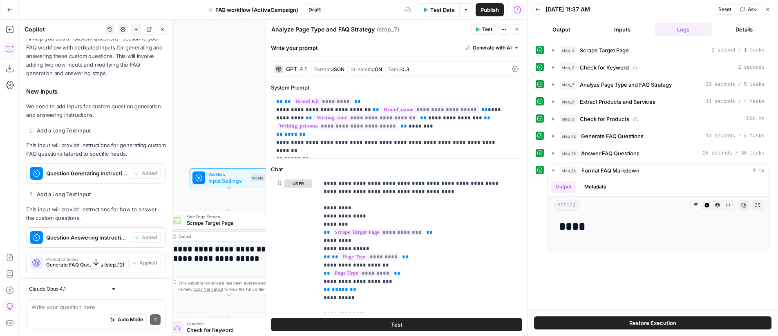
scroll to position [444, 0]
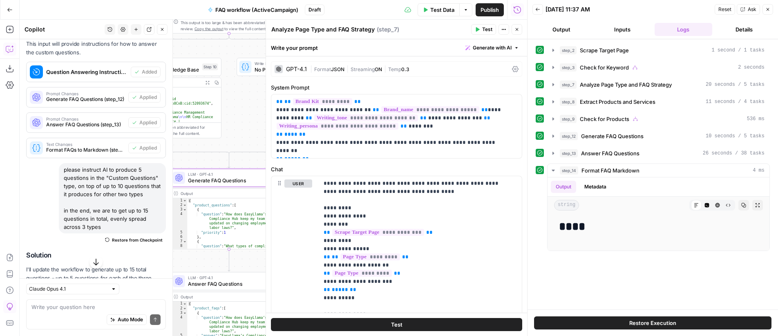
click at [87, 103] on span "Generate FAQ Questions (step_12)" at bounding box center [85, 99] width 79 height 7
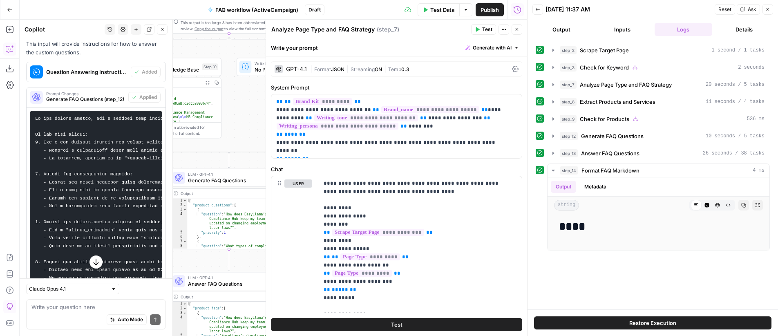
click at [519, 30] on button "Close" at bounding box center [516, 29] width 11 height 11
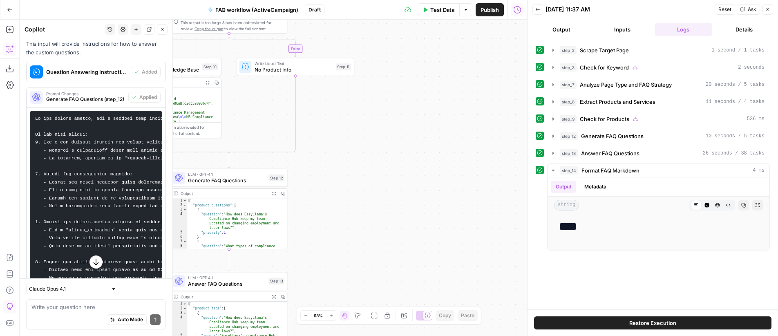
click at [220, 176] on span "LLM · GPT-4.1" at bounding box center [227, 174] width 78 height 6
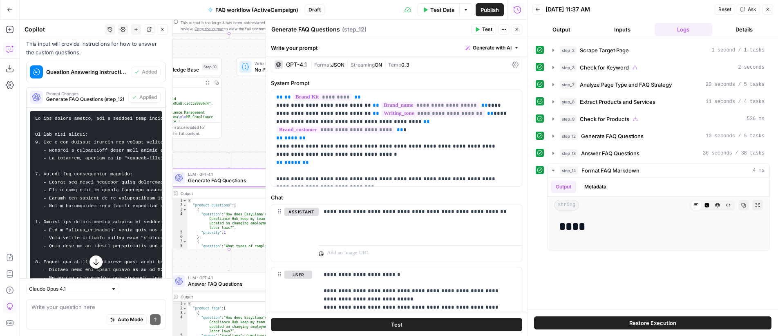
scroll to position [0, 0]
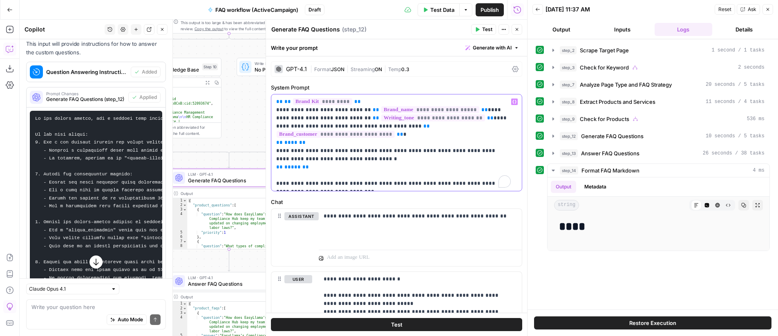
drag, startPoint x: 375, startPoint y: 100, endPoint x: 270, endPoint y: 103, distance: 105.4
click at [323, 115] on p "**********" at bounding box center [393, 143] width 234 height 90
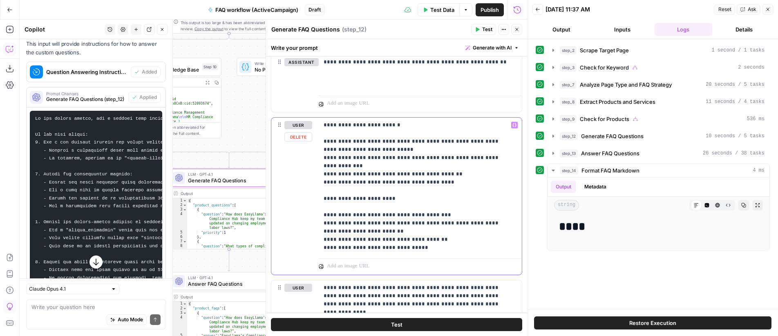
click at [434, 246] on p "**********" at bounding box center [416, 186] width 187 height 131
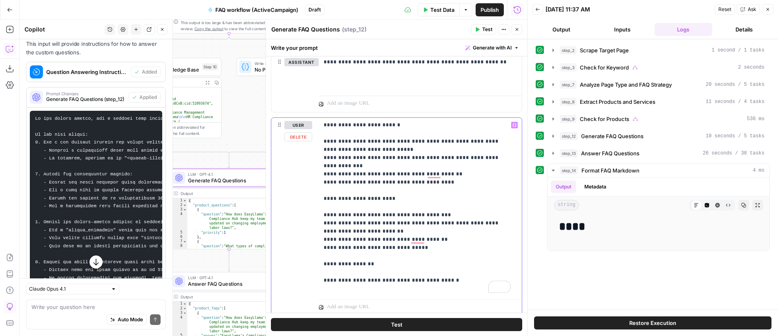
drag, startPoint x: 371, startPoint y: 283, endPoint x: 329, endPoint y: 281, distance: 42.1
click at [329, 281] on p "**********" at bounding box center [416, 207] width 187 height 172
drag, startPoint x: 441, startPoint y: 279, endPoint x: 328, endPoint y: 259, distance: 115.7
click at [328, 259] on p "**********" at bounding box center [416, 207] width 187 height 172
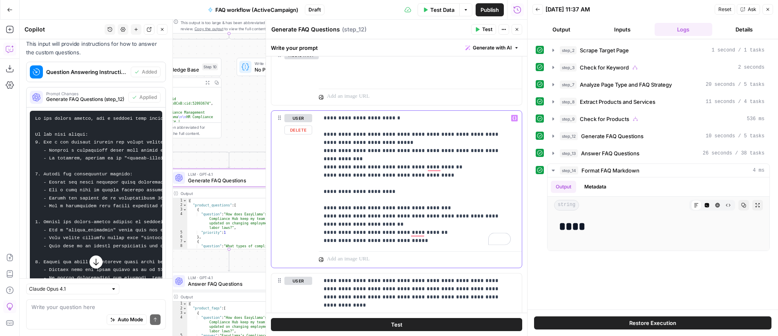
scroll to position [171, 0]
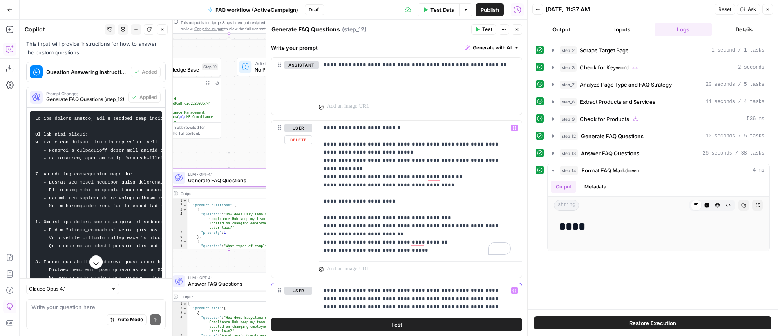
scroll to position [168, 0]
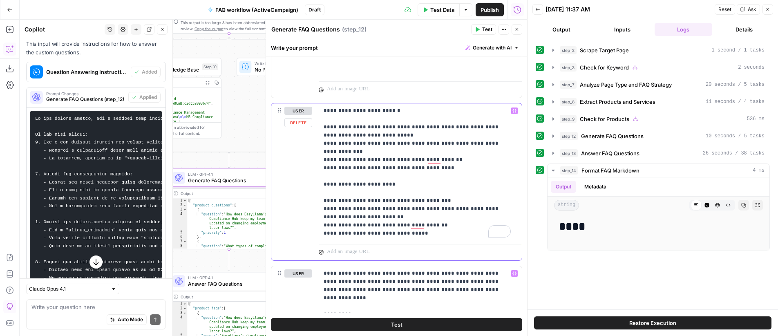
click at [431, 234] on p "**********" at bounding box center [416, 172] width 187 height 131
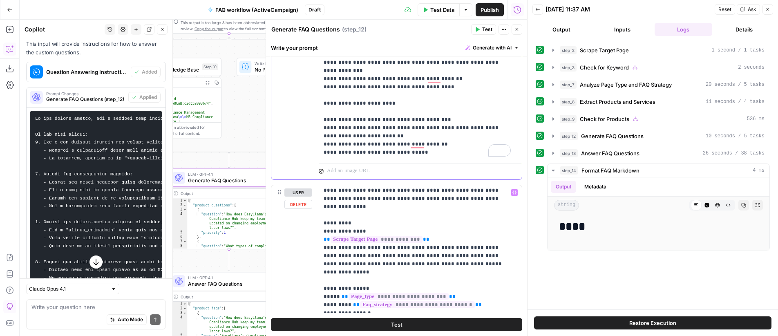
scroll to position [12, 0]
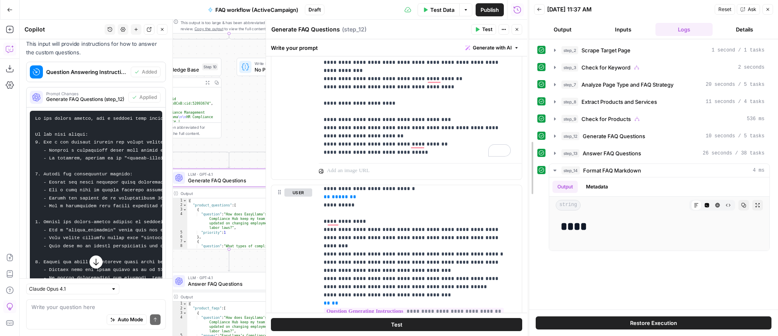
drag, startPoint x: 524, startPoint y: 209, endPoint x: 525, endPoint y: 217, distance: 8.7
click at [525, 217] on div at bounding box center [529, 168] width 8 height 336
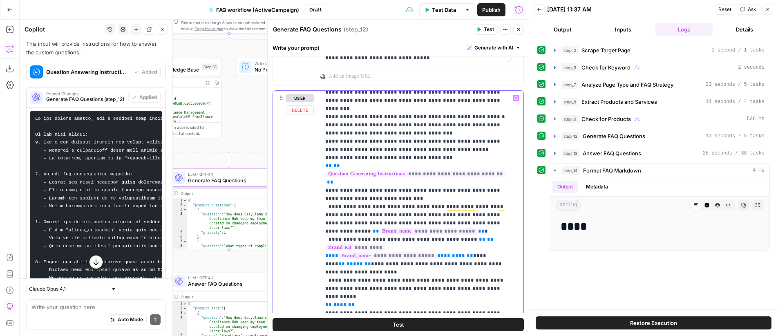
drag, startPoint x: 411, startPoint y: 265, endPoint x: 417, endPoint y: 265, distance: 6.1
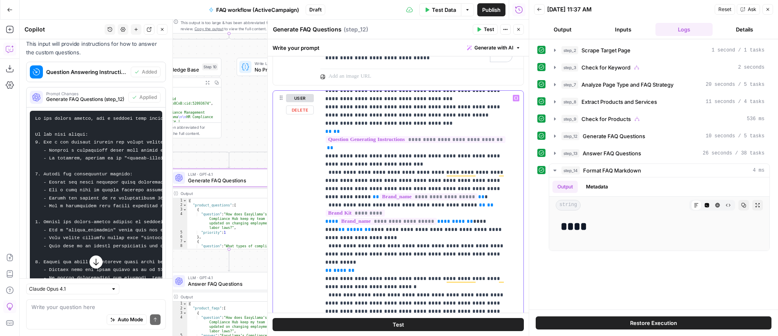
drag, startPoint x: 485, startPoint y: 229, endPoint x: 422, endPoint y: 232, distance: 62.6
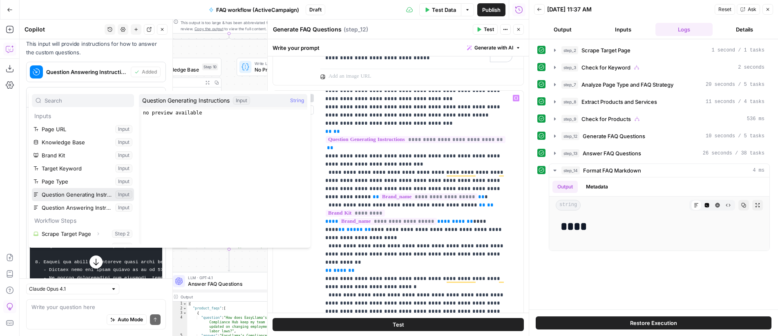
click at [69, 196] on button "Select variable Question Generating Instructions" at bounding box center [83, 194] width 102 height 13
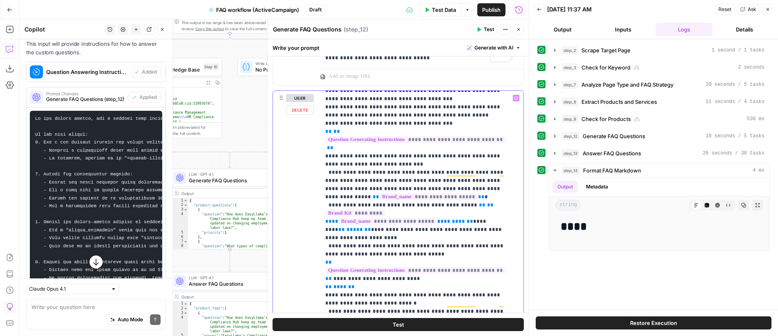
drag, startPoint x: 407, startPoint y: 255, endPoint x: 330, endPoint y: 254, distance: 76.8
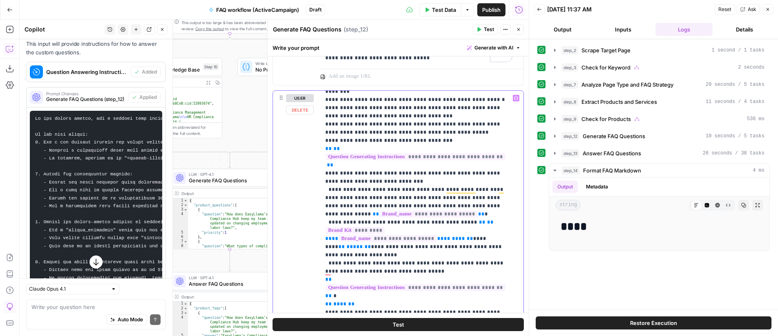
drag, startPoint x: 339, startPoint y: 149, endPoint x: 317, endPoint y: 134, distance: 26.4
click at [317, 134] on div "**********" at bounding box center [397, 187] width 261 height 296
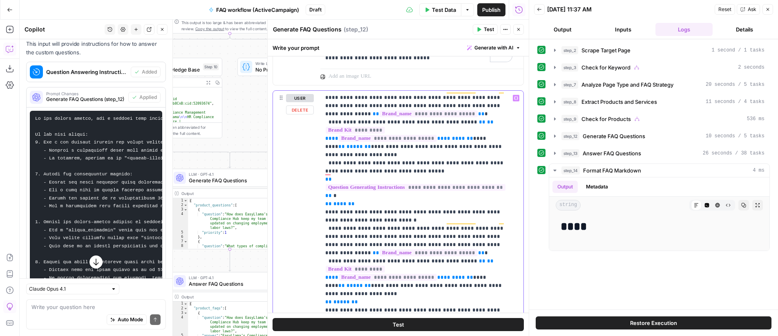
scroll to position [438, 0]
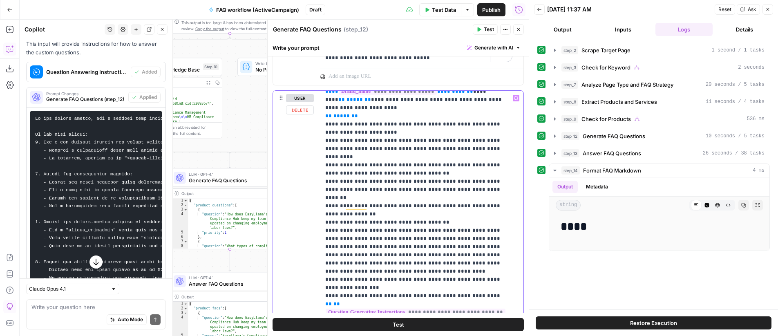
drag, startPoint x: 326, startPoint y: 247, endPoint x: 339, endPoint y: 268, distance: 24.7
click at [339, 268] on p "**********" at bounding box center [415, 136] width 181 height 1323
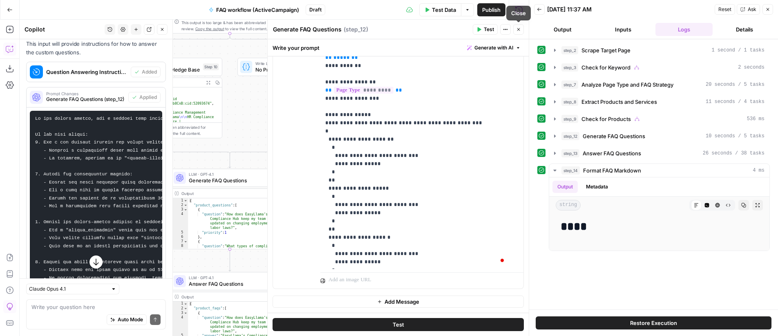
click at [517, 30] on icon "button" at bounding box center [518, 29] width 5 height 5
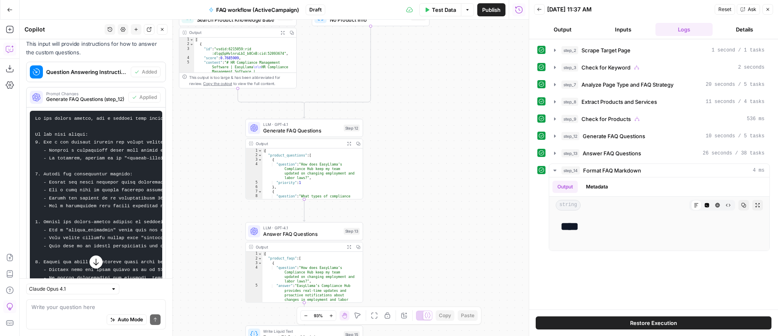
drag, startPoint x: 377, startPoint y: 164, endPoint x: 451, endPoint y: 114, distance: 89.5
click at [451, 114] on div "**********" at bounding box center [274, 178] width 509 height 316
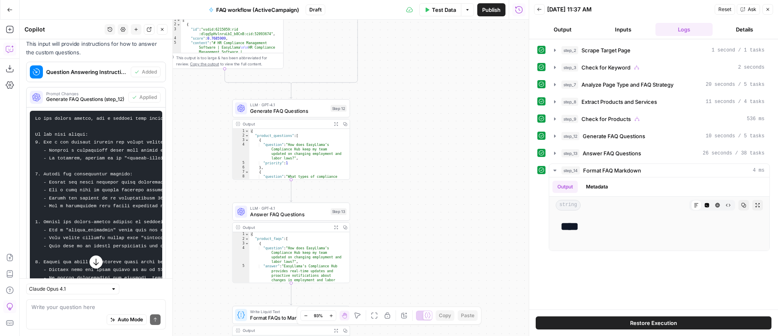
drag, startPoint x: 452, startPoint y: 146, endPoint x: 439, endPoint y: 126, distance: 23.6
click at [439, 126] on div "**********" at bounding box center [274, 178] width 509 height 316
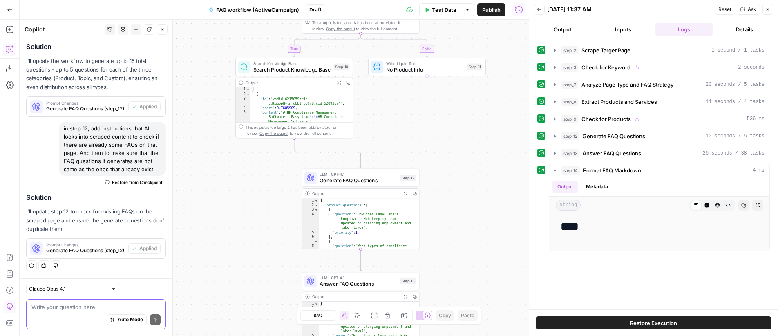
click at [78, 303] on textarea at bounding box center [95, 307] width 129 height 8
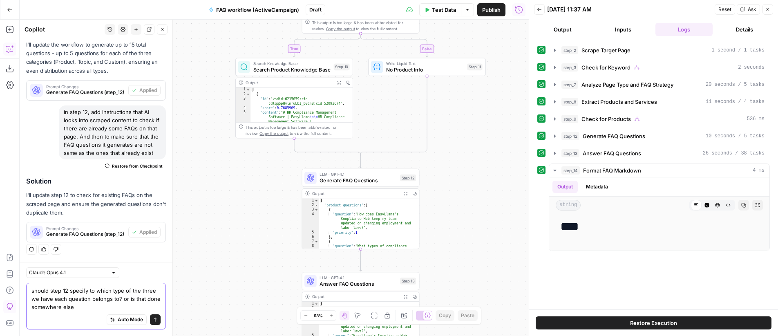
type textarea "should step 12 specify to which type of the three we have each question belongs…"
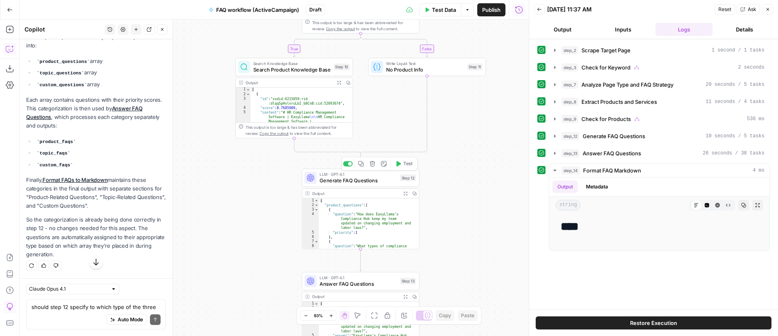
click at [370, 176] on span "Generate FAQ Questions" at bounding box center [357, 180] width 77 height 8
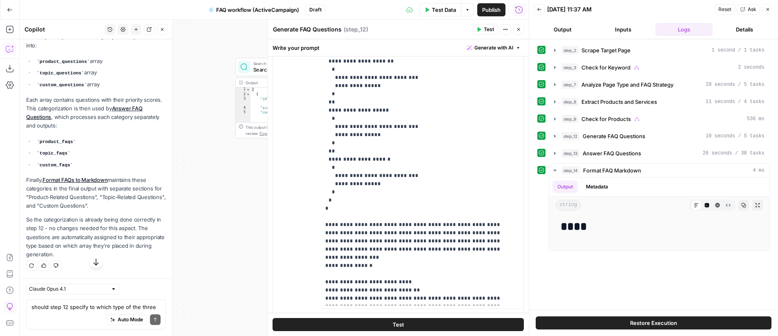
scroll to position [498, 0]
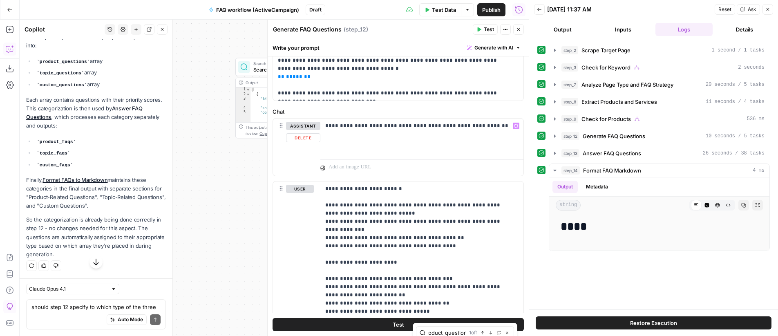
scroll to position [0, 12]
type input "product_questions"
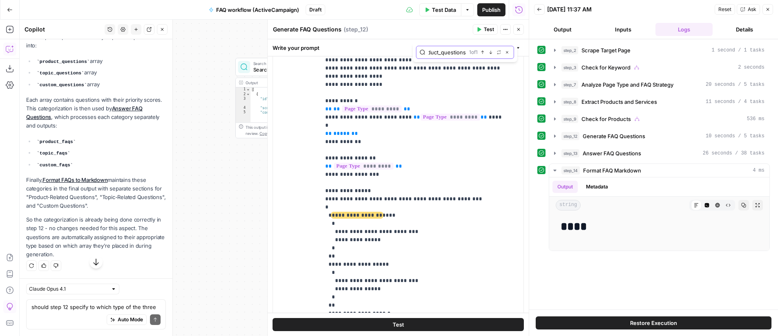
scroll to position [0, 0]
click at [508, 53] on icon "button" at bounding box center [507, 52] width 4 height 4
click at [519, 32] on button "Close" at bounding box center [518, 29] width 11 height 11
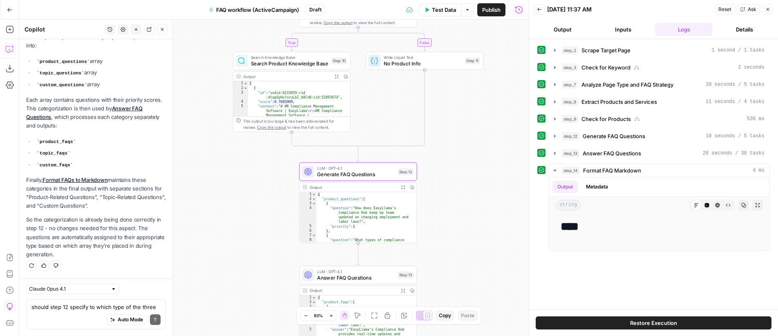
drag, startPoint x: 472, startPoint y: 163, endPoint x: 468, endPoint y: 149, distance: 14.7
click at [468, 149] on div "**********" at bounding box center [274, 178] width 509 height 316
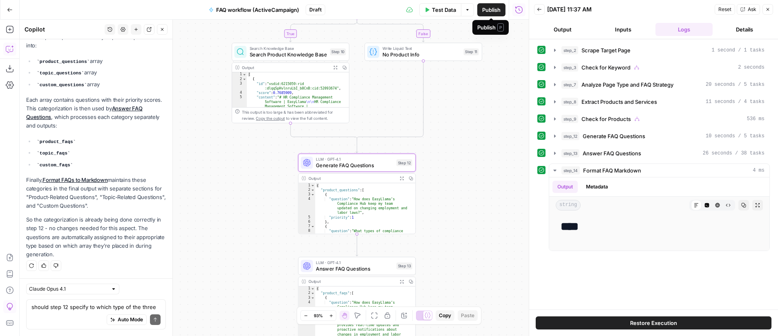
click at [491, 8] on span "Publish" at bounding box center [491, 10] width 18 height 8
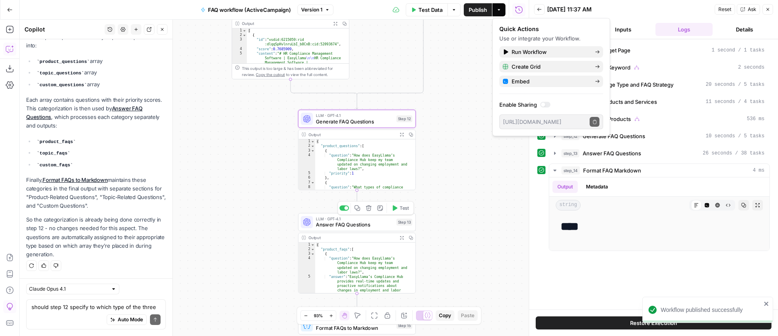
click at [357, 225] on span "Answer FAQ Questions" at bounding box center [354, 225] width 77 height 8
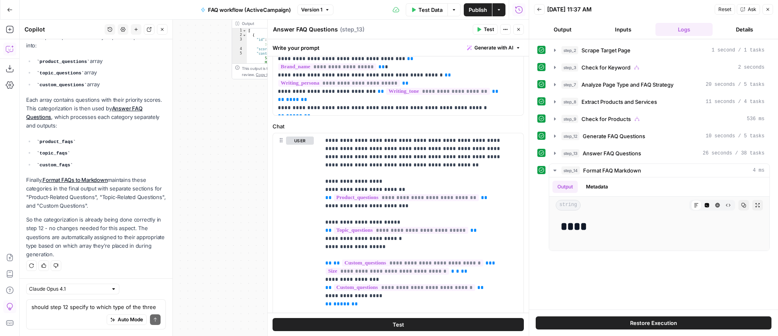
scroll to position [59, 0]
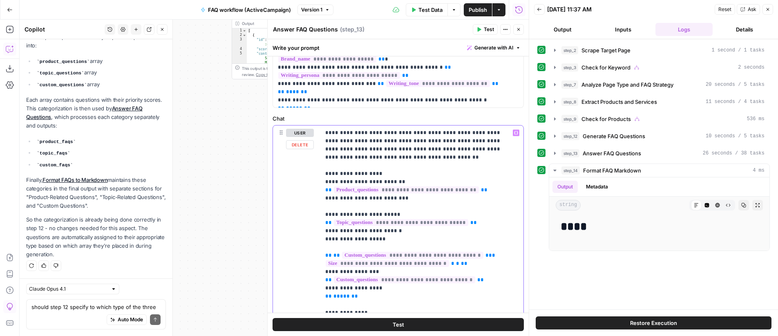
click at [377, 263] on span "**********" at bounding box center [386, 263] width 123 height 7
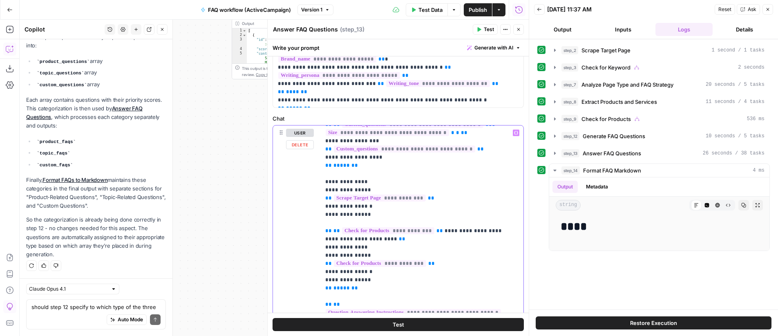
scroll to position [163, 0]
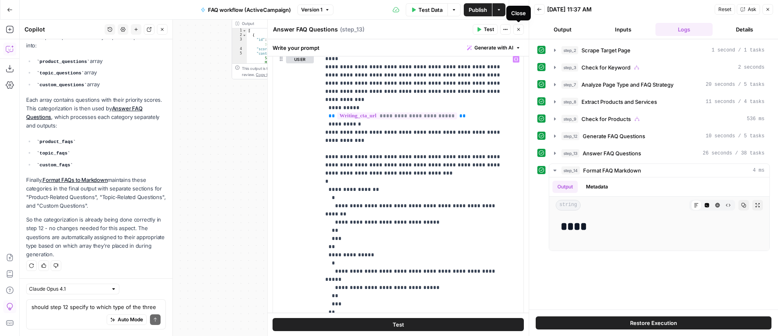
click at [517, 31] on icon "button" at bounding box center [518, 29] width 5 height 5
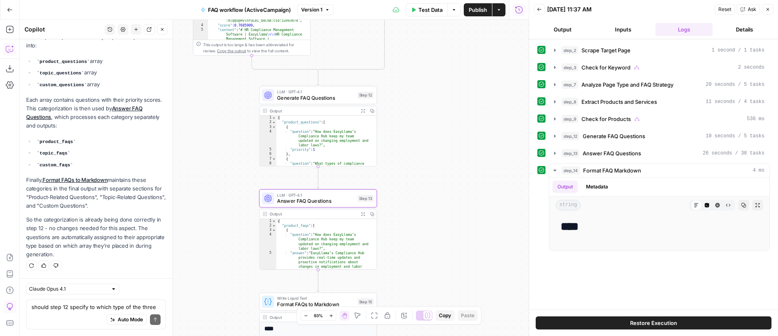
drag, startPoint x: 448, startPoint y: 154, endPoint x: 418, endPoint y: 134, distance: 36.0
click at [414, 134] on div "**********" at bounding box center [274, 178] width 509 height 316
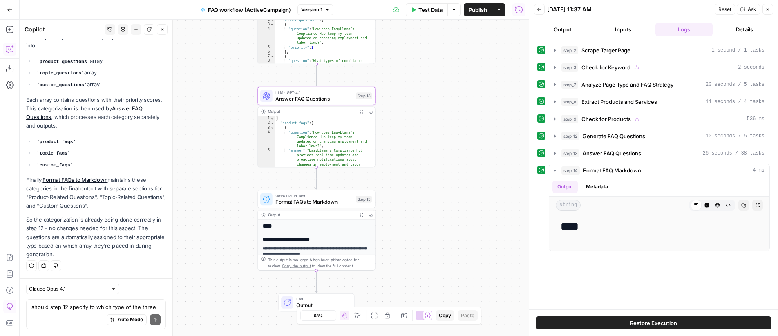
click at [477, 11] on span "Publish" at bounding box center [477, 10] width 18 height 8
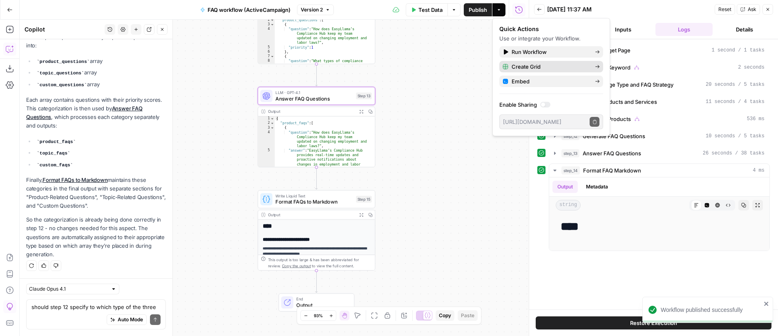
click at [525, 67] on span "Create Grid" at bounding box center [549, 66] width 77 height 8
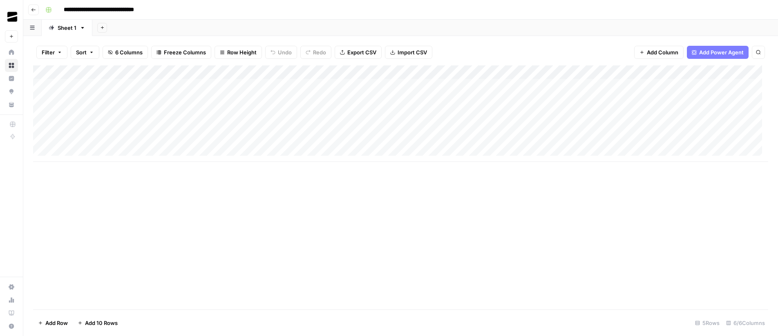
click at [107, 324] on span "Add 10 Rows" at bounding box center [101, 323] width 33 height 8
click at [136, 87] on div "Add Column" at bounding box center [400, 182] width 735 height 235
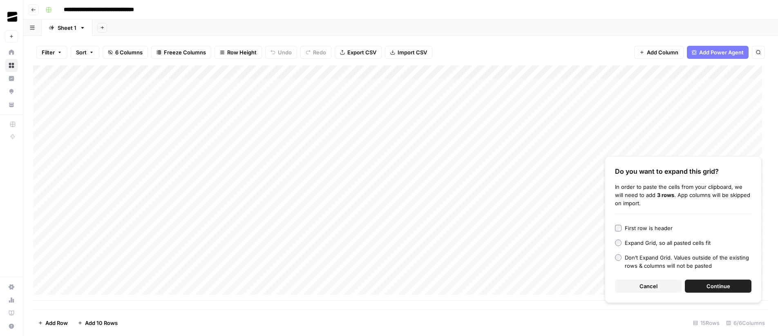
click at [737, 284] on button "Continue" at bounding box center [717, 285] width 67 height 13
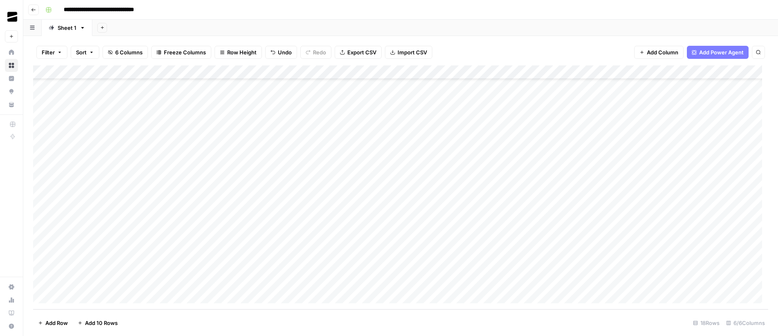
scroll to position [39, 0]
click at [110, 325] on span "Add 10 Rows" at bounding box center [101, 323] width 33 height 8
click at [458, 85] on div "Add Column" at bounding box center [400, 187] width 735 height 244
click at [573, 70] on div "Add Column" at bounding box center [400, 187] width 735 height 244
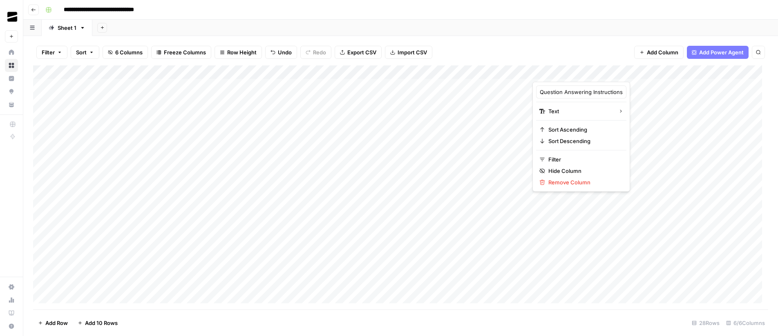
click at [644, 74] on div at bounding box center [591, 73] width 118 height 16
click at [622, 81] on div at bounding box center [591, 73] width 118 height 16
click at [622, 85] on div "Add Column" at bounding box center [400, 187] width 735 height 244
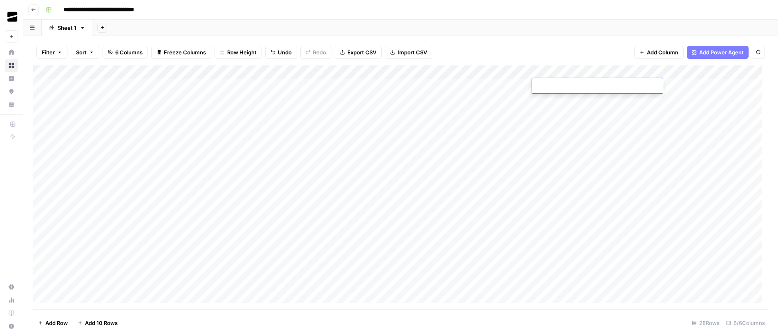
type textarea "**********"
click at [589, 110] on div "Add Column" at bounding box center [400, 187] width 735 height 244
click at [579, 85] on div "Add Column" at bounding box center [400, 187] width 735 height 244
click at [643, 74] on div "Add Column" at bounding box center [400, 187] width 735 height 244
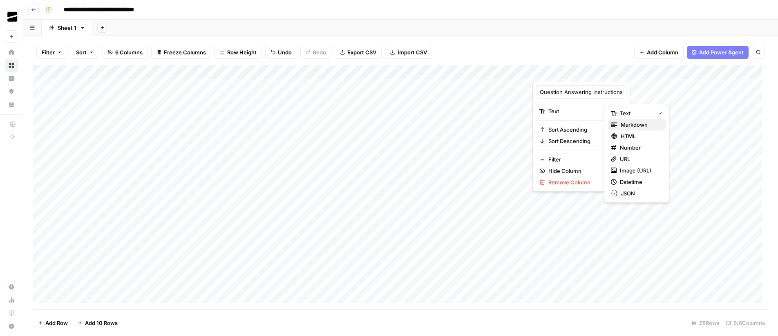
click at [641, 126] on span "Markdown" at bounding box center [639, 124] width 38 height 8
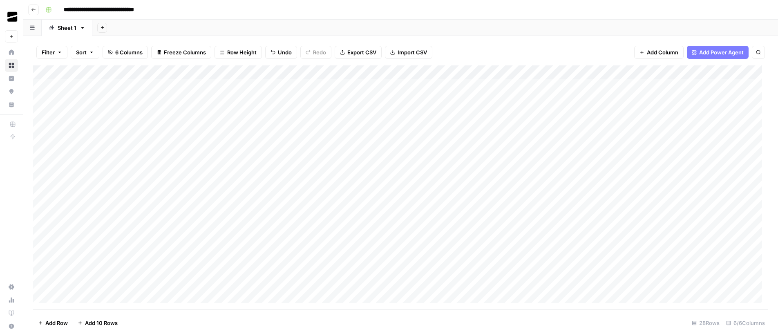
click at [606, 86] on div "Add Column" at bounding box center [400, 187] width 735 height 244
click at [641, 86] on div "Add Column" at bounding box center [400, 187] width 735 height 244
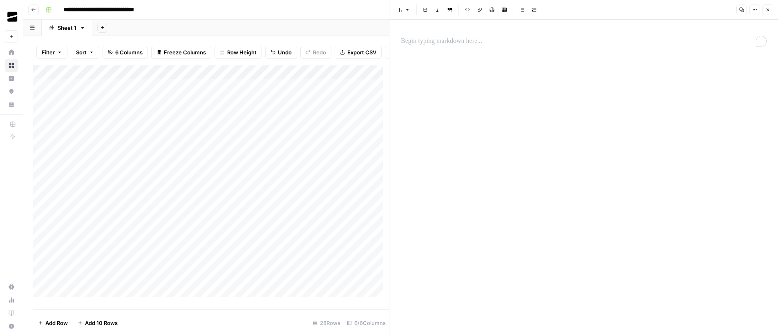
click at [446, 43] on p "To enrich screen reader interactions, please activate Accessibility in Grammarl…" at bounding box center [584, 41] width 366 height 11
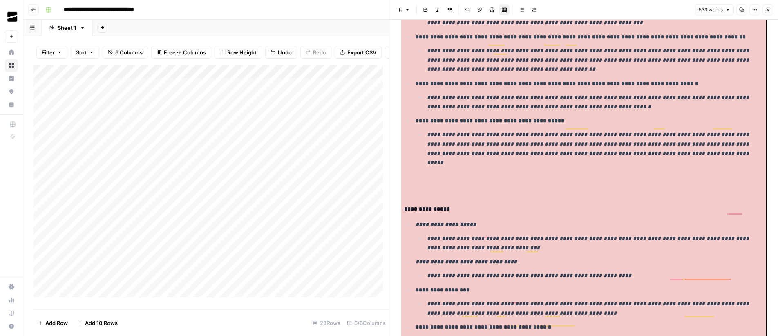
scroll to position [509, 0]
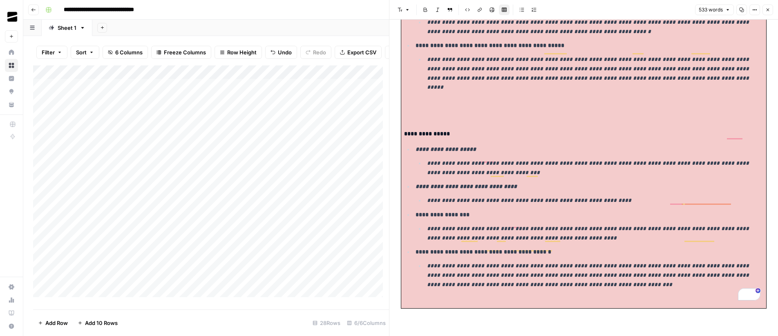
click at [769, 10] on icon "button" at bounding box center [767, 9] width 5 height 5
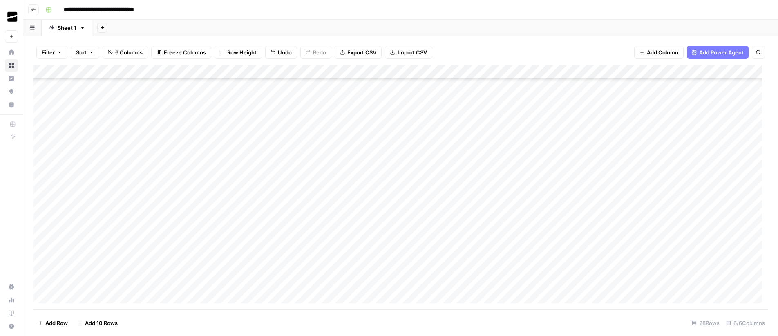
scroll to position [178, 0]
drag, startPoint x: 650, startPoint y: 91, endPoint x: 619, endPoint y: 146, distance: 62.7
click at [619, 146] on div "Add Column" at bounding box center [400, 187] width 735 height 244
drag, startPoint x: 415, startPoint y: 73, endPoint x: 361, endPoint y: 76, distance: 54.0
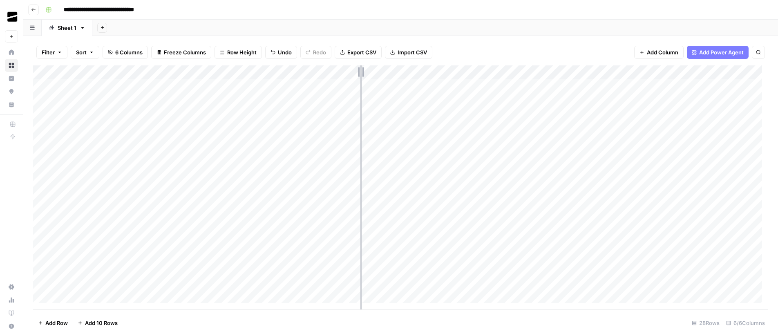
click at [361, 76] on div "Add Column" at bounding box center [400, 187] width 735 height 244
drag, startPoint x: 179, startPoint y: 74, endPoint x: 213, endPoint y: 75, distance: 34.3
click at [213, 75] on div "Add Column" at bounding box center [400, 187] width 735 height 244
click at [362, 86] on div "Add Column" at bounding box center [400, 187] width 735 height 244
type textarea "**********"
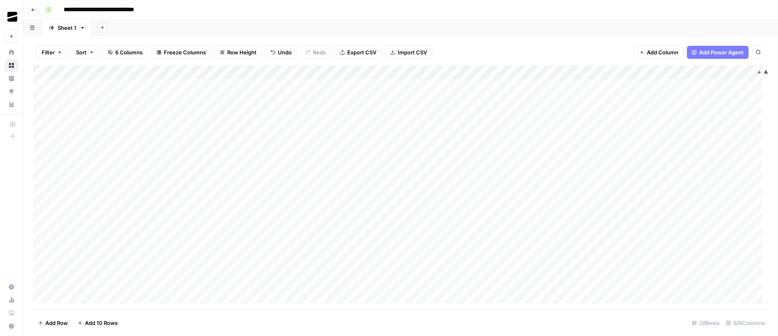
click at [366, 84] on div "Add Column" at bounding box center [400, 187] width 735 height 244
drag, startPoint x: 395, startPoint y: 92, endPoint x: 388, endPoint y: 124, distance: 33.0
click at [388, 124] on div "Add Column" at bounding box center [400, 187] width 735 height 244
drag, startPoint x: 176, startPoint y: 142, endPoint x: 362, endPoint y: 150, distance: 186.0
click at [362, 150] on div "Add Column" at bounding box center [400, 187] width 735 height 244
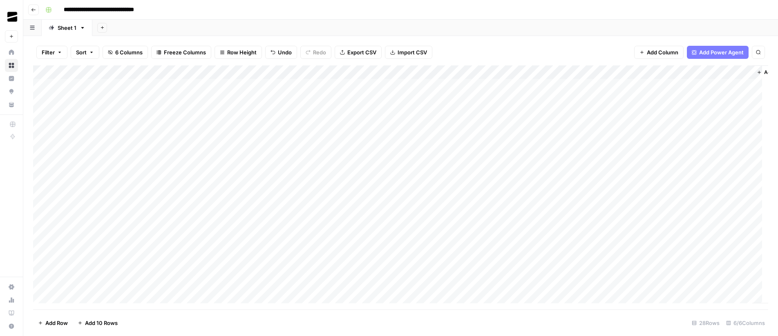
click at [354, 140] on div "Add Column" at bounding box center [400, 187] width 735 height 244
type textarea "*********"
click at [360, 246] on div "Add Column" at bounding box center [400, 187] width 735 height 244
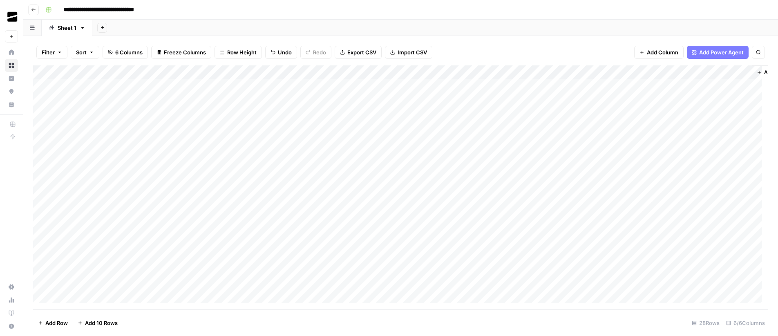
drag, startPoint x: 369, startPoint y: 166, endPoint x: 358, endPoint y: 86, distance: 81.2
click at [358, 86] on div "Add Column" at bounding box center [400, 187] width 735 height 244
click at [356, 119] on div "Add Column" at bounding box center [400, 187] width 735 height 244
drag, startPoint x: 513, startPoint y: 69, endPoint x: 610, endPoint y: 77, distance: 97.1
click at [610, 77] on div "Add Column" at bounding box center [400, 187] width 735 height 244
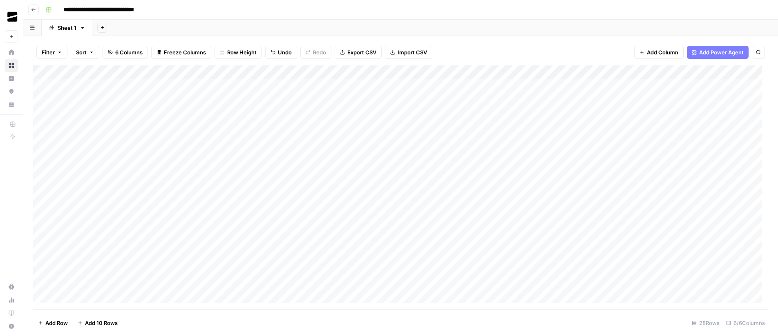
click at [462, 85] on div "Add Column" at bounding box center [400, 187] width 735 height 244
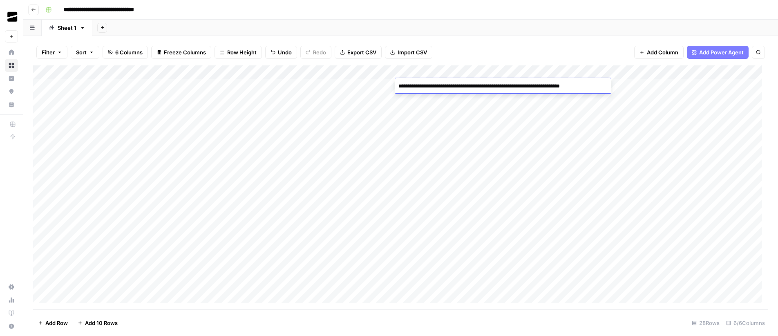
click at [450, 101] on div "Add Column" at bounding box center [400, 187] width 735 height 244
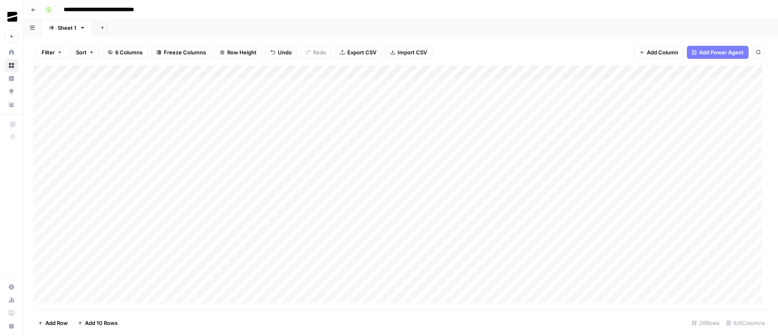
click at [450, 101] on div "Add Column" at bounding box center [400, 187] width 735 height 244
click at [454, 129] on div "Add Column" at bounding box center [400, 187] width 735 height 244
click at [450, 114] on div "Add Column" at bounding box center [400, 187] width 735 height 244
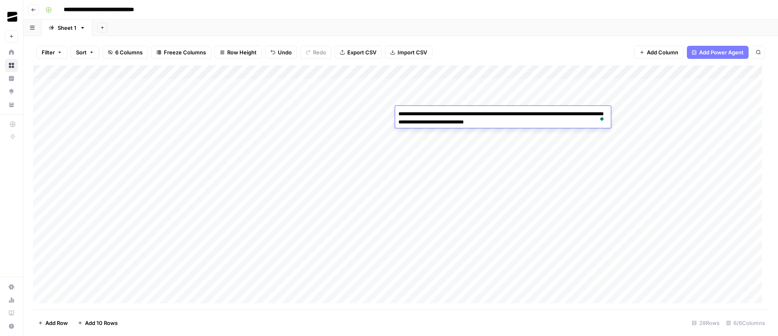
click at [452, 136] on div "Add Column" at bounding box center [400, 187] width 735 height 244
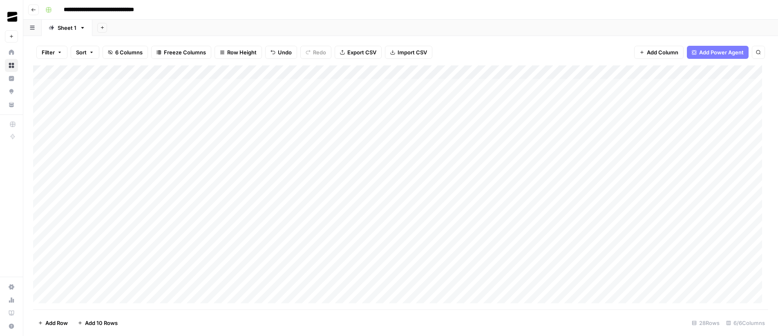
click at [445, 128] on div "Add Column" at bounding box center [400, 187] width 735 height 244
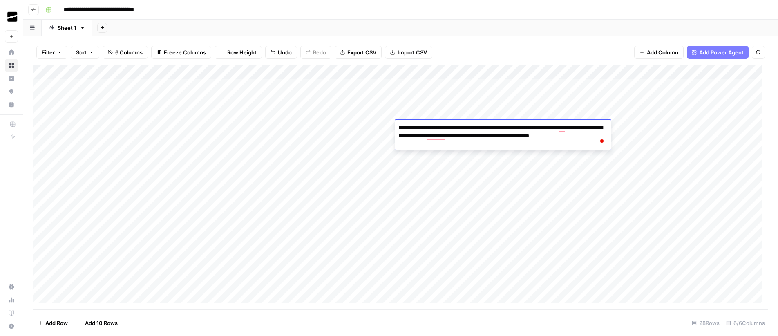
click at [466, 163] on div "Add Column" at bounding box center [400, 187] width 735 height 244
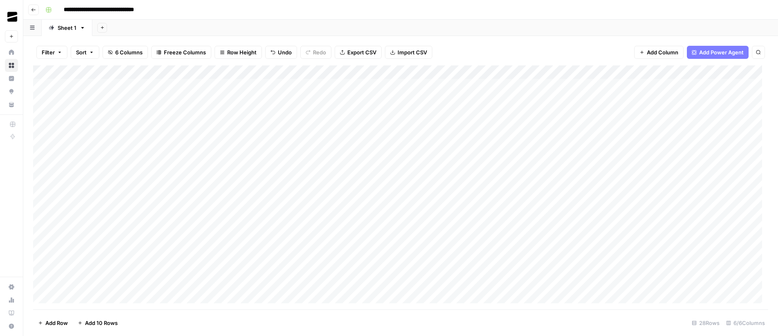
click at [446, 142] on div "Add Column" at bounding box center [400, 187] width 735 height 244
click at [372, 143] on div "Add Column" at bounding box center [400, 187] width 735 height 244
click at [497, 155] on div "Add Column" at bounding box center [400, 187] width 735 height 244
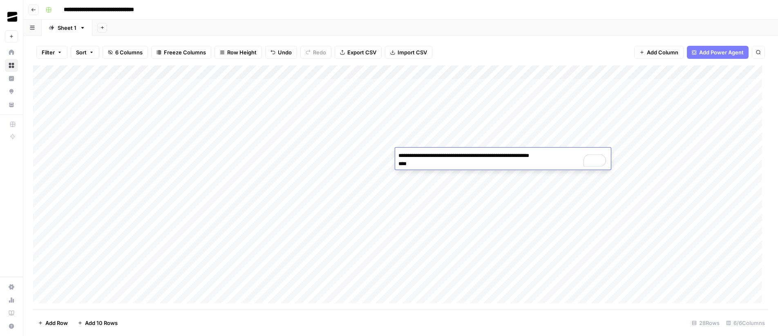
drag, startPoint x: 564, startPoint y: 156, endPoint x: 387, endPoint y: 156, distance: 177.2
click at [387, 156] on body "**********" at bounding box center [389, 168] width 778 height 336
type textarea "*** ****"
click at [372, 152] on div "Add Column" at bounding box center [400, 187] width 735 height 244
click at [477, 170] on div "Add Column" at bounding box center [400, 187] width 735 height 244
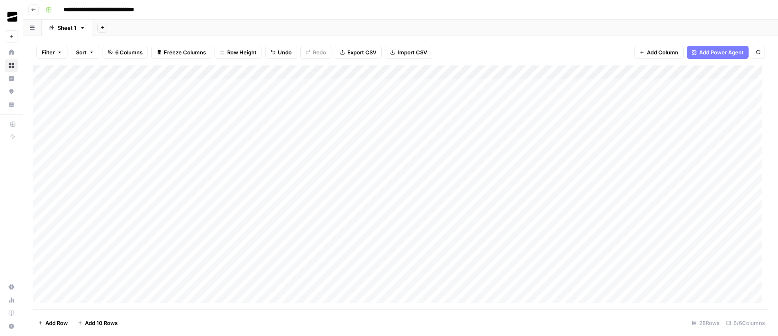
click at [477, 170] on div "Add Column" at bounding box center [400, 187] width 735 height 244
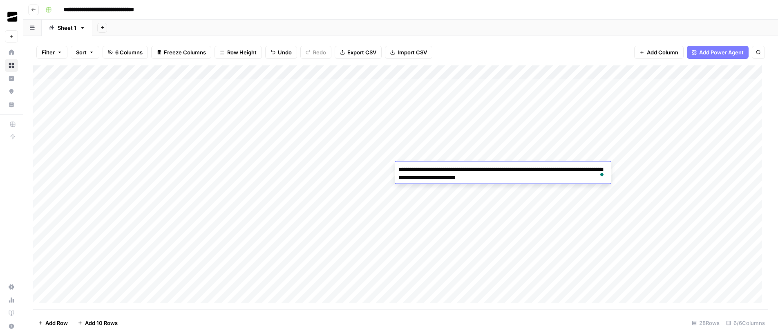
click at [382, 166] on div "Add Column" at bounding box center [400, 187] width 735 height 244
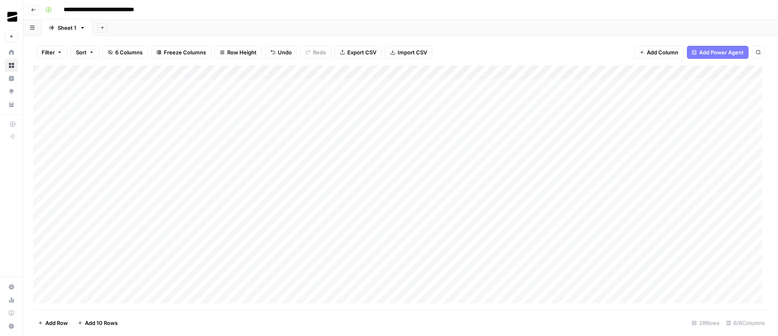
click at [464, 182] on div "Add Column" at bounding box center [400, 187] width 735 height 244
click at [347, 162] on div "Add Column" at bounding box center [400, 187] width 735 height 244
click at [433, 194] on div "Add Column" at bounding box center [400, 187] width 735 height 244
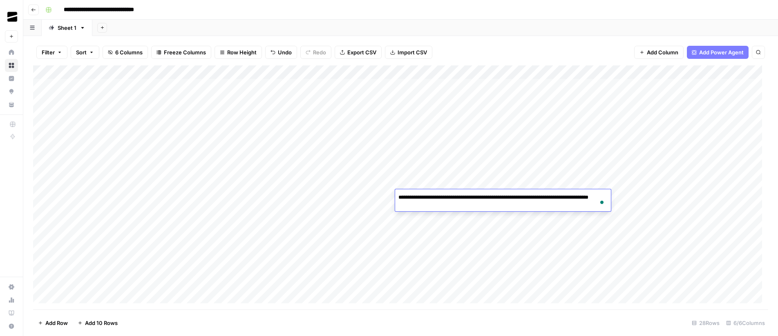
click at [339, 174] on div "Add Column" at bounding box center [400, 187] width 735 height 244
click at [433, 212] on div "Add Column" at bounding box center [400, 187] width 735 height 244
click at [340, 189] on div "Add Column" at bounding box center [400, 187] width 735 height 244
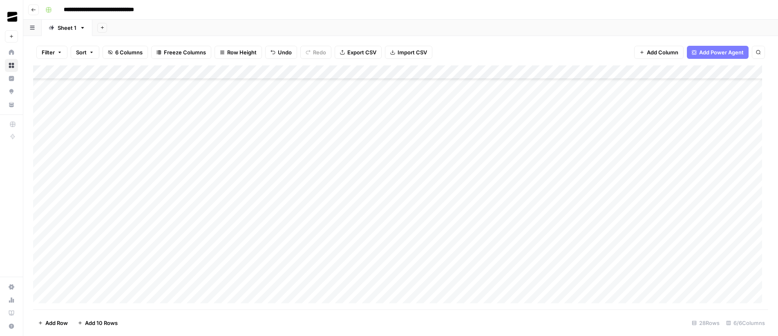
click at [444, 183] on div "Add Column" at bounding box center [400, 187] width 735 height 244
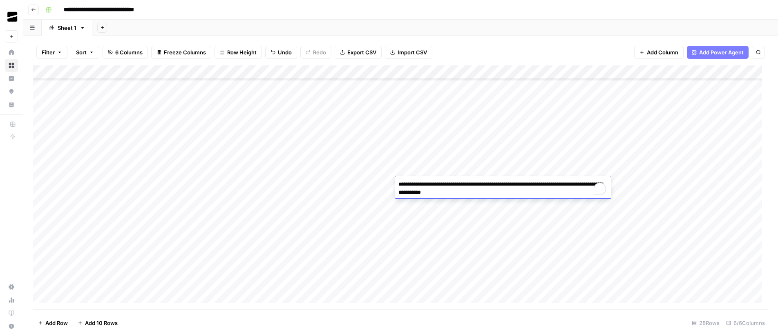
click at [382, 174] on div "Add Column" at bounding box center [400, 187] width 735 height 244
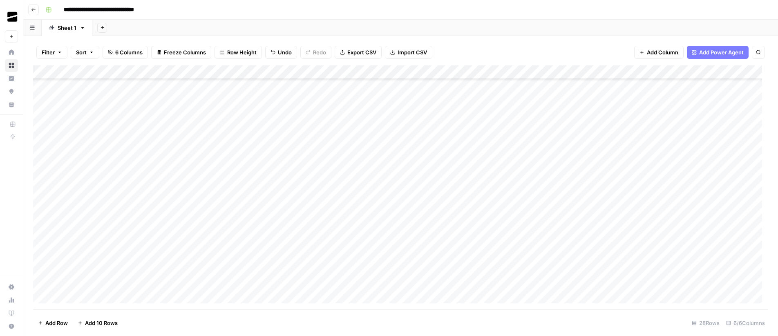
click at [447, 198] on div "Add Column" at bounding box center [400, 187] width 735 height 244
click at [364, 186] on div "Add Column" at bounding box center [400, 187] width 735 height 244
click at [437, 210] on div "Add Column" at bounding box center [400, 187] width 735 height 244
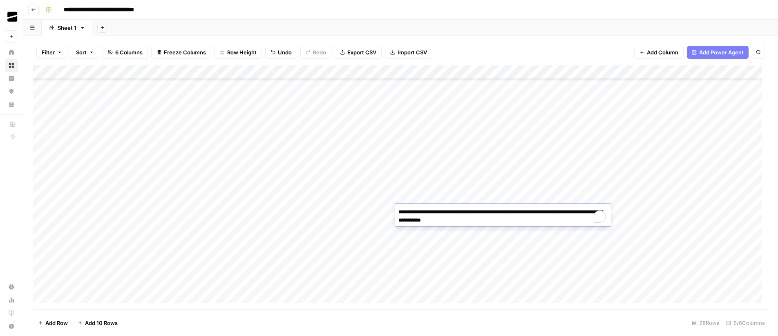
click at [354, 192] on div "Add Column" at bounding box center [400, 187] width 735 height 244
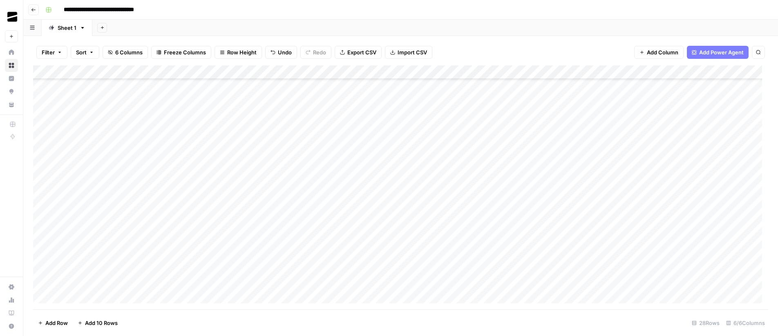
click at [439, 226] on div "Add Column" at bounding box center [400, 187] width 735 height 244
click at [355, 196] on div "Add Column" at bounding box center [400, 187] width 735 height 244
click at [435, 239] on div "Add Column" at bounding box center [400, 187] width 735 height 244
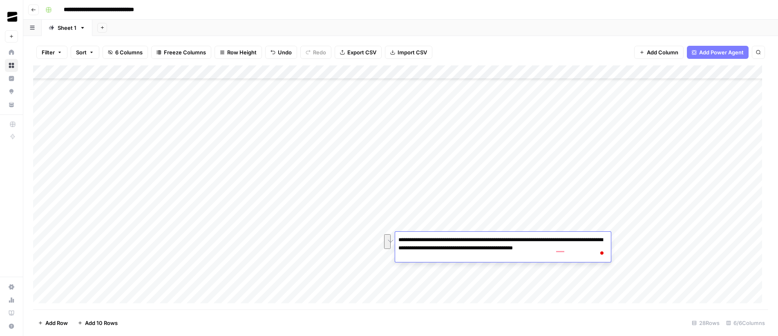
drag, startPoint x: 469, startPoint y: 258, endPoint x: 462, endPoint y: 249, distance: 11.4
click at [462, 249] on textarea "**********" at bounding box center [503, 248] width 216 height 28
type textarea "**********"
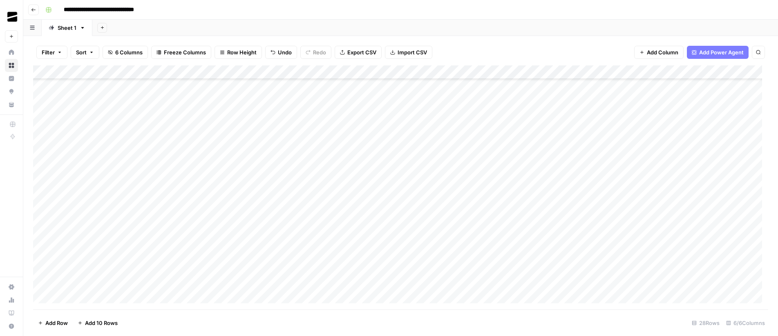
click at [490, 252] on div "Add Column" at bounding box center [400, 187] width 735 height 244
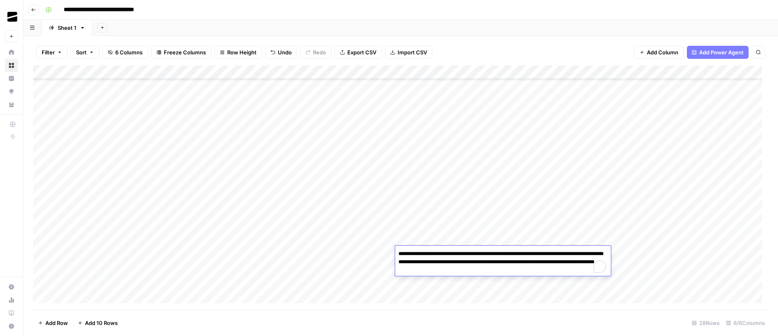
click at [490, 252] on textarea "**********" at bounding box center [503, 262] width 216 height 28
click at [446, 263] on textarea "**********" at bounding box center [503, 262] width 216 height 28
click at [520, 263] on textarea "**********" at bounding box center [503, 262] width 216 height 28
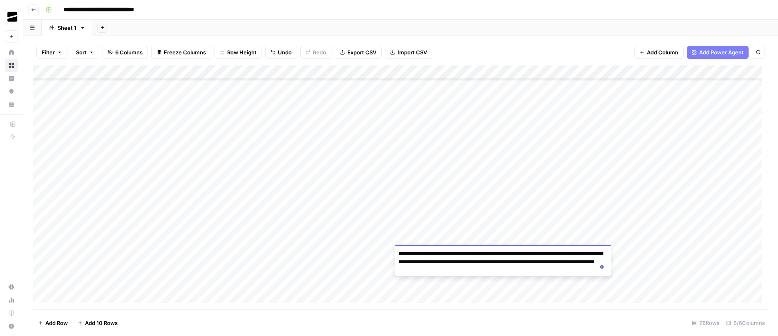
type textarea "**********"
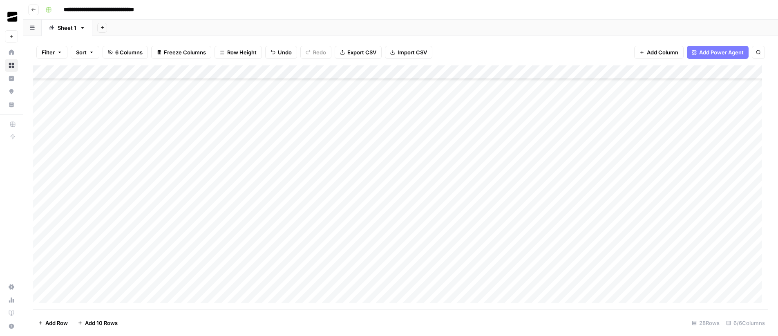
click at [377, 254] on div "Add Column" at bounding box center [400, 187] width 735 height 244
click at [434, 268] on div "Add Column" at bounding box center [400, 187] width 735 height 244
click at [439, 283] on div "Add Column" at bounding box center [400, 187] width 735 height 244
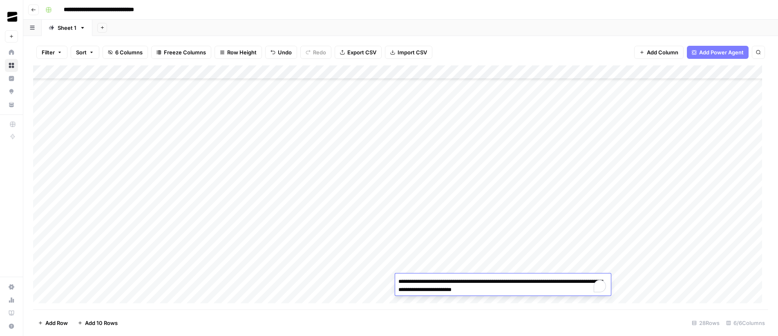
click at [439, 283] on textarea "**********" at bounding box center [503, 286] width 216 height 20
click at [493, 280] on textarea "**********" at bounding box center [503, 286] width 216 height 20
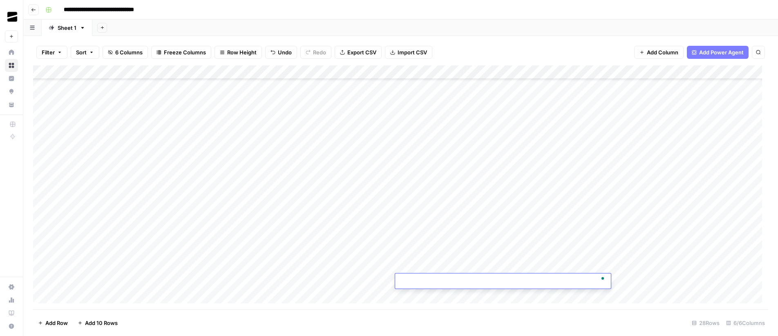
click at [340, 161] on div "Add Column" at bounding box center [400, 187] width 735 height 244
click at [187, 218] on div "Add Column" at bounding box center [400, 187] width 735 height 244
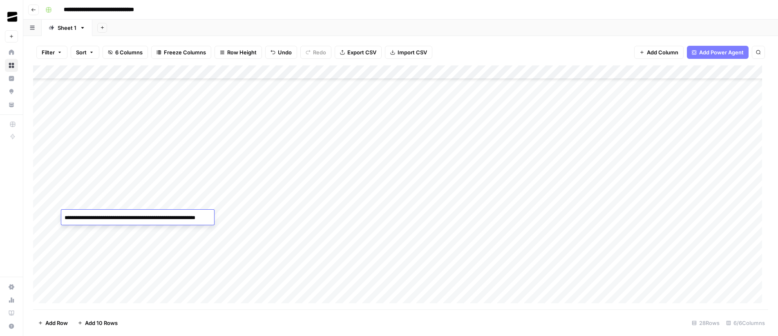
click at [187, 218] on textarea "**********" at bounding box center [142, 222] width 163 height 20
click at [247, 217] on div "Add Column" at bounding box center [400, 187] width 735 height 244
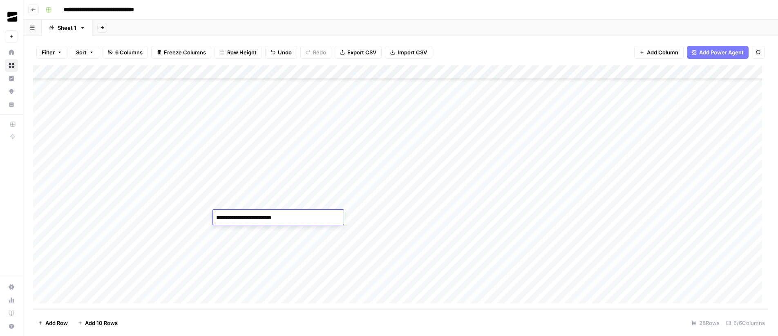
type textarea "**********"
click at [151, 231] on div "Add Column" at bounding box center [400, 187] width 735 height 244
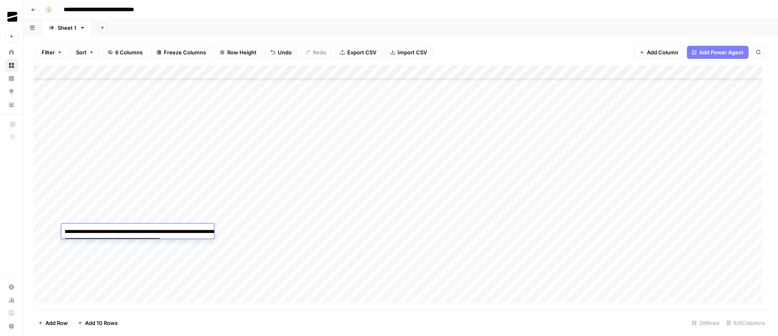
click at [267, 228] on div "Add Column" at bounding box center [400, 187] width 735 height 244
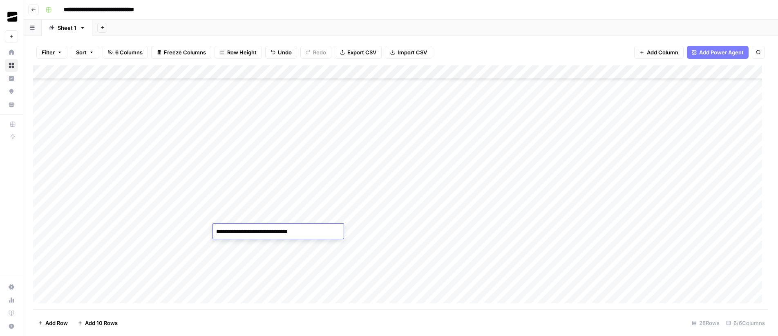
type textarea "**********"
click at [172, 245] on div "Add Column" at bounding box center [400, 187] width 735 height 244
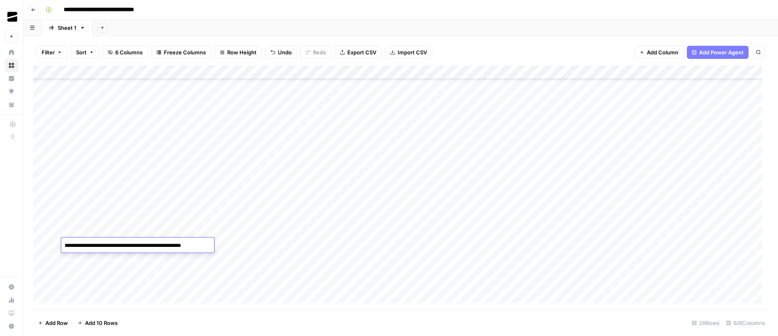
click at [249, 245] on div "Add Column" at bounding box center [400, 187] width 735 height 244
type textarea "**********"
click at [164, 201] on div "Add Column" at bounding box center [400, 187] width 735 height 244
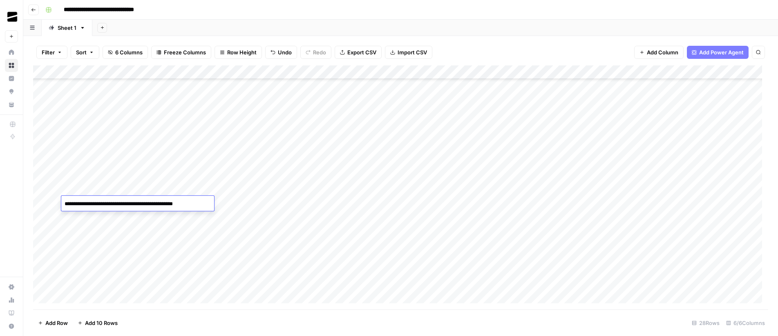
click at [235, 205] on div "Add Column" at bounding box center [400, 187] width 735 height 244
type textarea "**********"
click at [147, 191] on div "Add Column" at bounding box center [400, 187] width 735 height 244
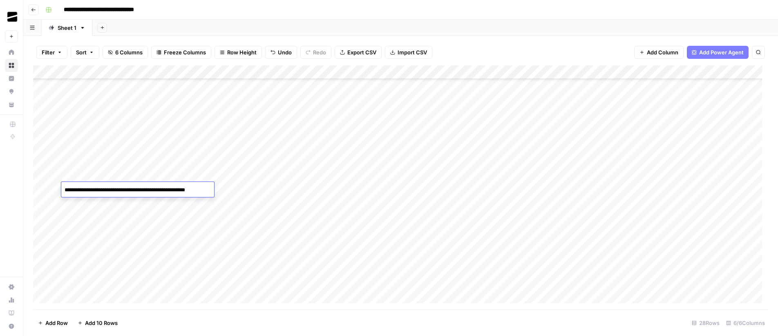
click at [251, 187] on div "Add Column" at bounding box center [400, 187] width 735 height 244
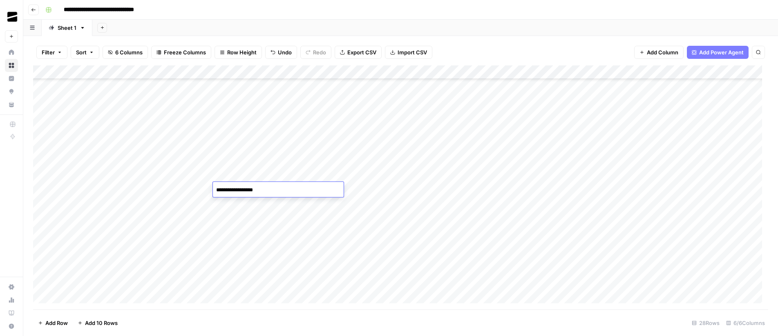
type textarea "**********"
drag, startPoint x: 227, startPoint y: 72, endPoint x: 294, endPoint y: 74, distance: 67.4
click at [294, 74] on div "Add Column" at bounding box center [400, 187] width 735 height 244
click at [307, 161] on div "Add Column" at bounding box center [400, 187] width 735 height 244
click at [313, 148] on div "Add Column" at bounding box center [400, 187] width 735 height 244
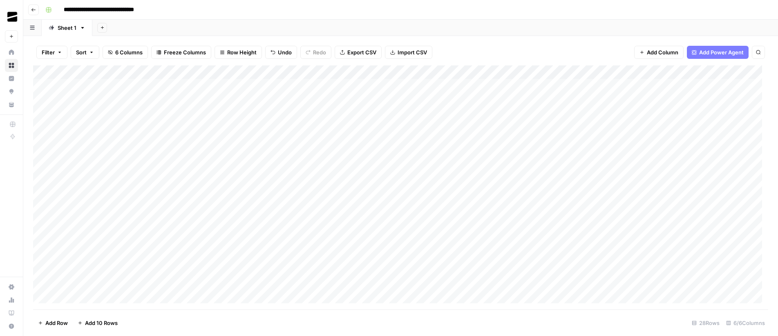
scroll to position [0, 0]
click at [326, 168] on div "Add Column" at bounding box center [400, 187] width 735 height 244
click at [307, 155] on div "Add Column" at bounding box center [400, 187] width 735 height 244
type textarea "**********"
click at [357, 123] on div "Add Column" at bounding box center [400, 187] width 735 height 244
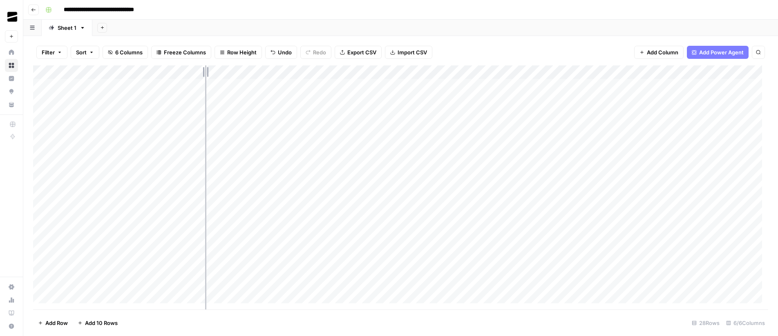
drag, startPoint x: 293, startPoint y: 70, endPoint x: 199, endPoint y: 74, distance: 94.0
click at [199, 74] on div "Add Column" at bounding box center [400, 187] width 735 height 244
drag, startPoint x: 317, startPoint y: 72, endPoint x: 276, endPoint y: 76, distance: 40.6
click at [276, 76] on div "Add Column" at bounding box center [400, 187] width 735 height 244
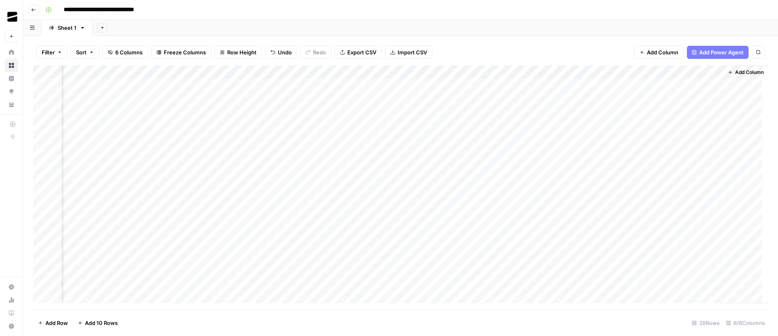
click at [699, 74] on div "Add Column" at bounding box center [400, 187] width 735 height 244
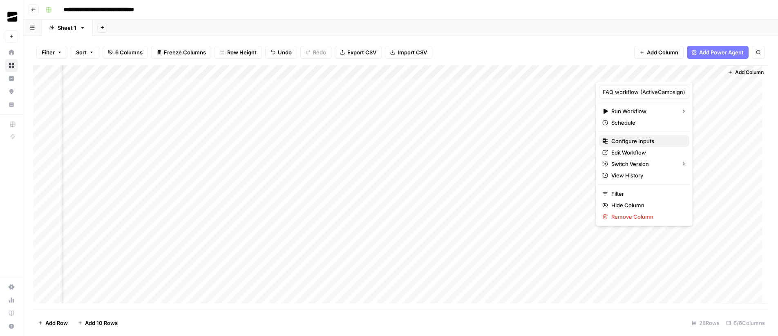
click at [643, 141] on span "Configure Inputs" at bounding box center [646, 141] width 71 height 8
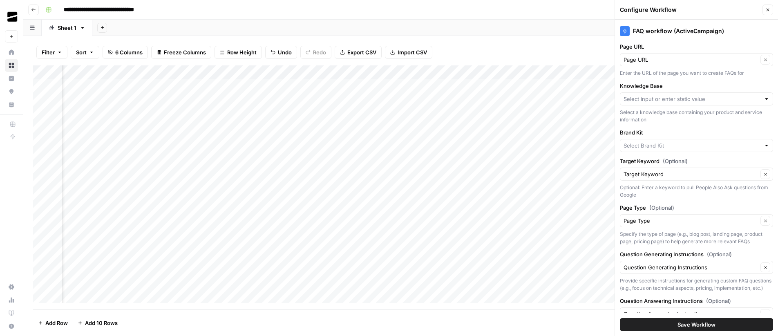
drag, startPoint x: 770, startPoint y: 10, endPoint x: 768, endPoint y: 42, distance: 32.3
click at [768, 42] on div "Configure Workflow Close FAQ workflow (ActiveCampaign) Page URL Page URL Clear …" at bounding box center [695, 168] width 163 height 336
click at [682, 100] on input "Knowledge Base" at bounding box center [691, 99] width 137 height 8
click at [697, 118] on span "ActiveCampaign Knowledge Base" at bounding box center [691, 118] width 130 height 8
type input "ActiveCampaign Knowledge Base"
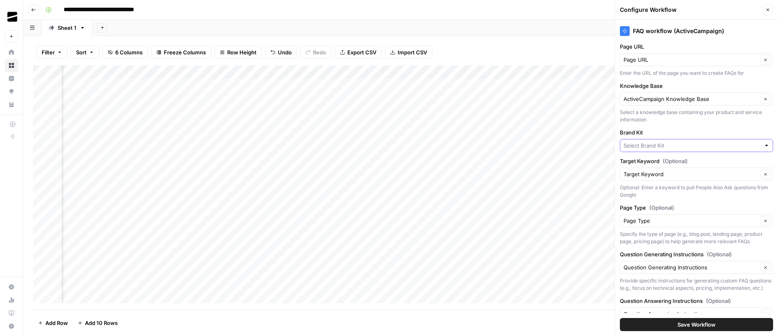
click at [655, 145] on input "Brand Kit" at bounding box center [691, 145] width 137 height 8
click at [661, 163] on span "ActiveCampaign" at bounding box center [691, 164] width 130 height 8
type input "ActiveCampaign"
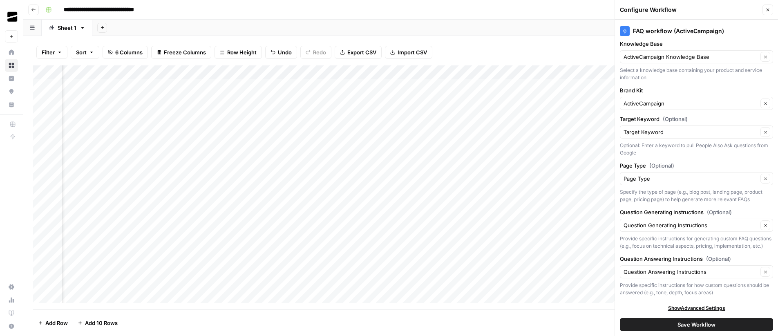
scroll to position [51, 0]
click at [695, 326] on span "Save Workflow" at bounding box center [696, 324] width 38 height 8
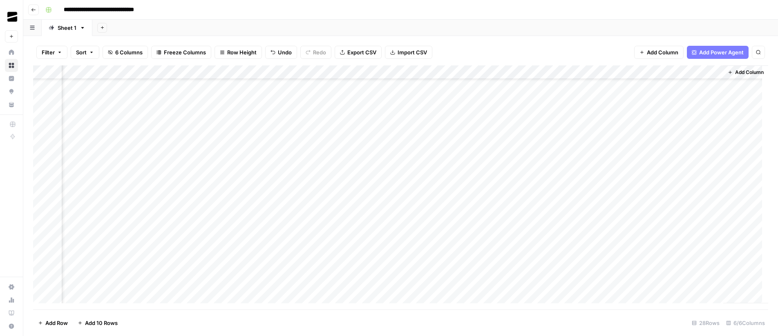
scroll to position [178, 78]
click at [44, 158] on div "Add Column" at bounding box center [400, 187] width 735 height 244
click at [42, 284] on div "Add Column" at bounding box center [400, 187] width 735 height 244
click at [56, 325] on span "Delete 10 Rows" at bounding box center [57, 323] width 39 height 8
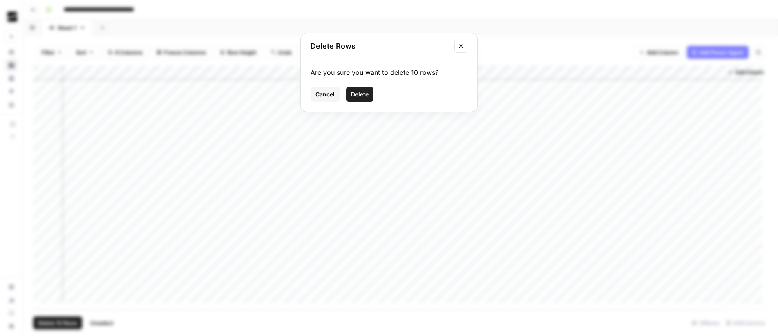
click at [366, 91] on span "Delete" at bounding box center [360, 94] width 18 height 8
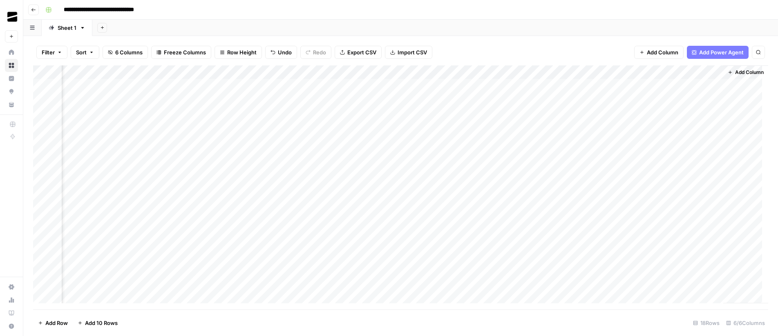
scroll to position [0, 78]
click at [709, 73] on div "Add Column" at bounding box center [400, 187] width 735 height 244
click at [725, 90] on span "All Rows" at bounding box center [737, 91] width 51 height 8
click at [698, 85] on div "Add Column" at bounding box center [400, 187] width 735 height 244
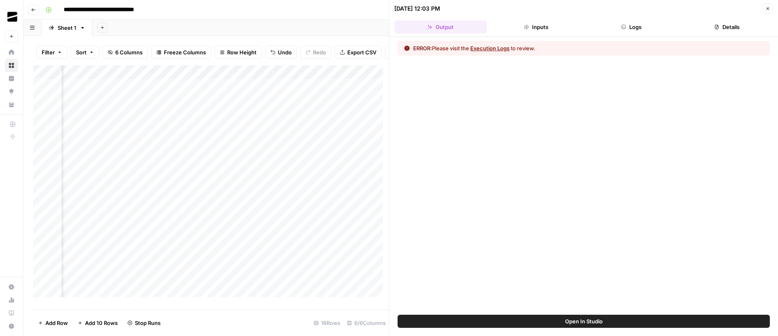
click at [633, 29] on button "Logs" at bounding box center [631, 26] width 92 height 13
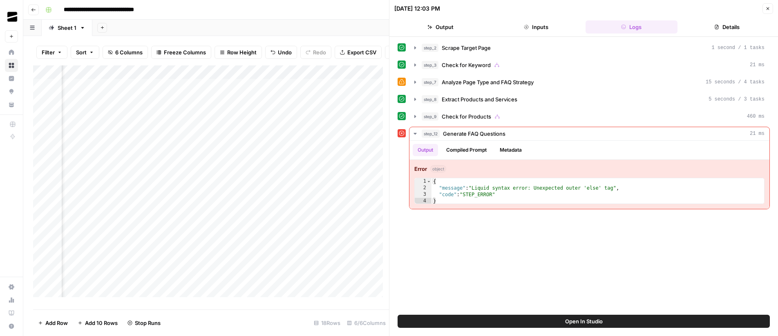
click at [769, 6] on icon "button" at bounding box center [767, 8] width 5 height 5
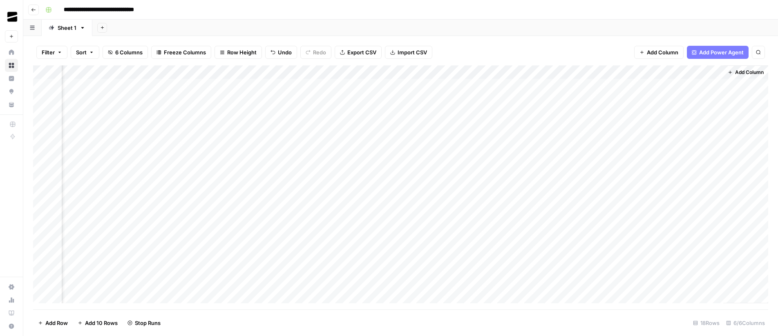
scroll to position [0, 68]
click at [718, 72] on div "Add Column" at bounding box center [400, 187] width 735 height 244
click at [709, 74] on div "Add Column" at bounding box center [400, 187] width 735 height 244
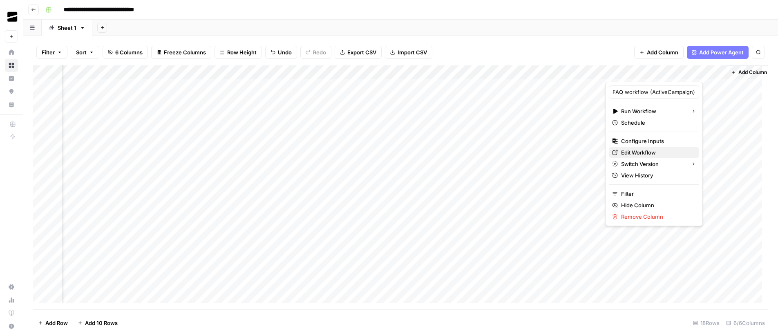
click at [651, 156] on span "Edit Workflow" at bounding box center [656, 152] width 71 height 8
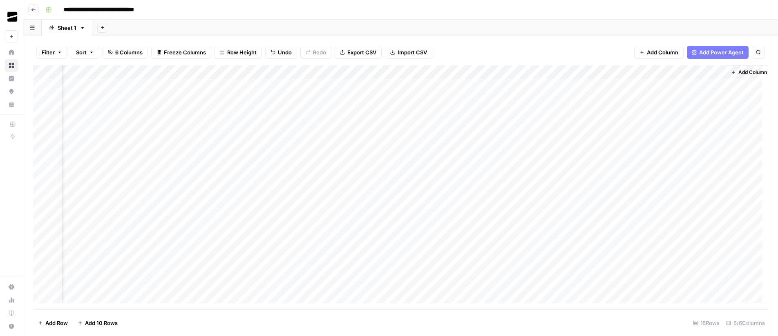
click at [161, 9] on input "**********" at bounding box center [115, 9] width 110 height 13
click at [168, 10] on input "**********" at bounding box center [115, 9] width 110 height 13
click at [284, 30] on div "Add Sheet" at bounding box center [434, 28] width 685 height 16
type input "**********"
click at [721, 73] on div "Add Column" at bounding box center [400, 187] width 735 height 244
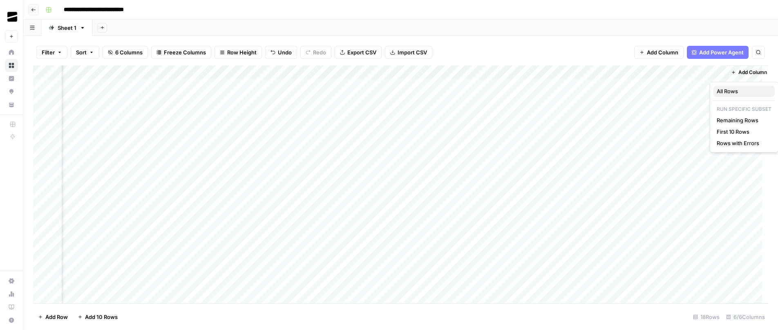
click at [732, 94] on span "All Rows" at bounding box center [741, 91] width 51 height 8
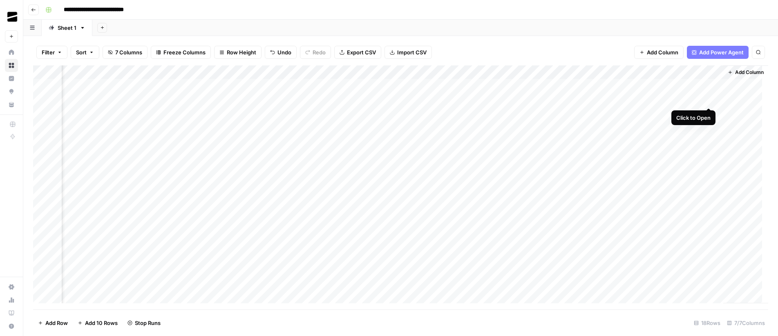
click at [708, 99] on div "Add Column" at bounding box center [400, 187] width 735 height 244
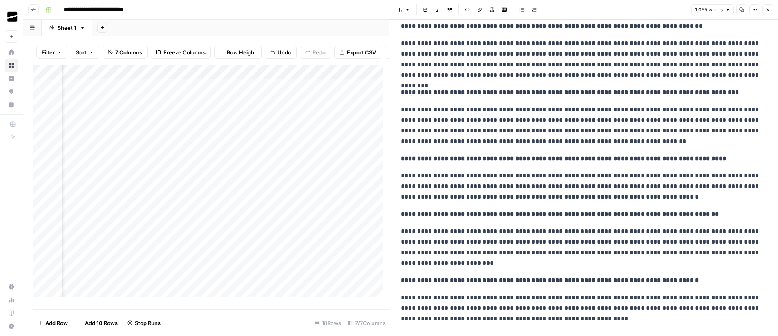
scroll to position [818, 0]
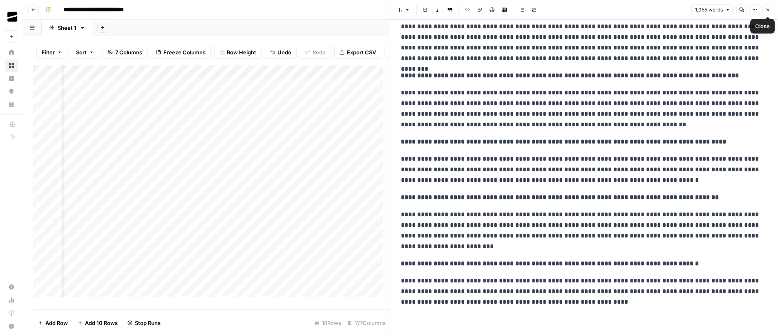
click at [766, 12] on icon "button" at bounding box center [767, 9] width 5 height 5
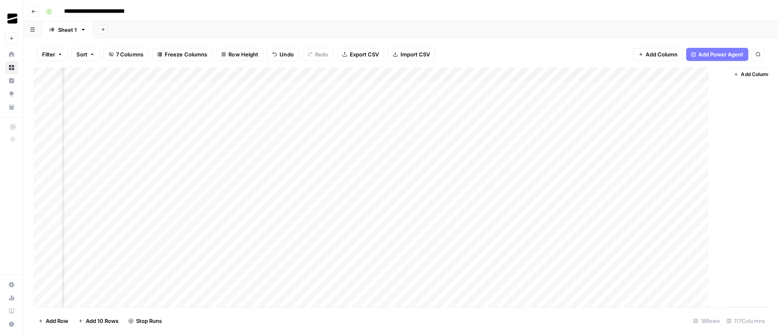
scroll to position [0, 142]
click at [345, 100] on div "Add Column" at bounding box center [400, 187] width 735 height 244
click at [372, 127] on div "Add Column" at bounding box center [400, 187] width 735 height 244
click at [374, 114] on div "Add Column" at bounding box center [400, 187] width 735 height 244
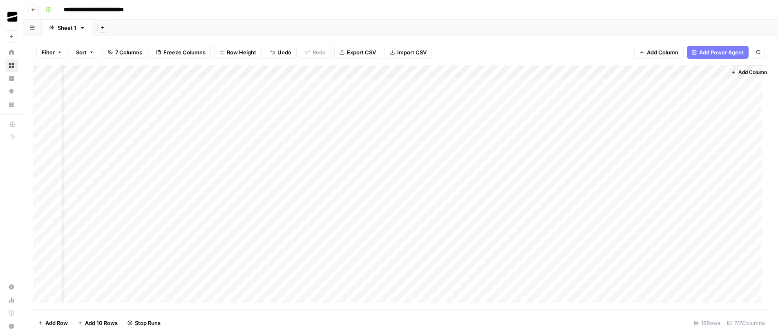
click at [374, 114] on div "Add Column" at bounding box center [400, 187] width 735 height 244
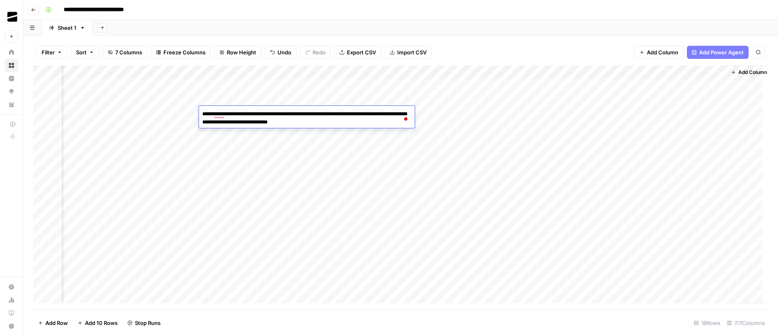
click at [683, 114] on div "Add Column" at bounding box center [400, 187] width 735 height 244
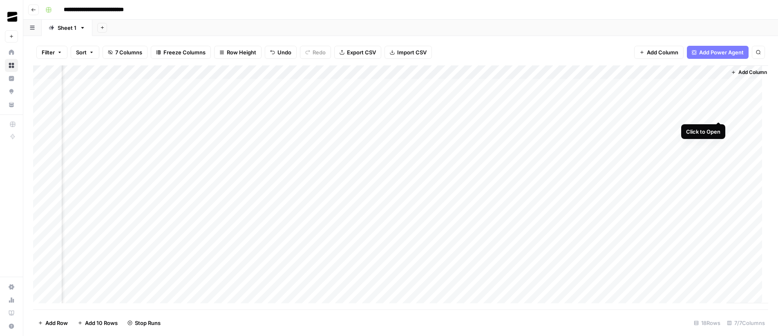
click at [718, 114] on div "Add Column" at bounding box center [400, 187] width 735 height 244
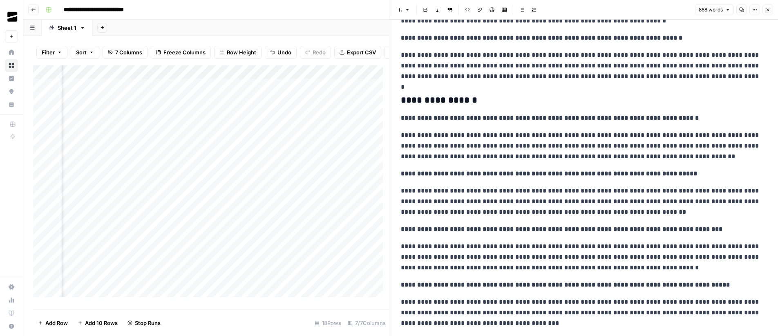
scroll to position [615, 0]
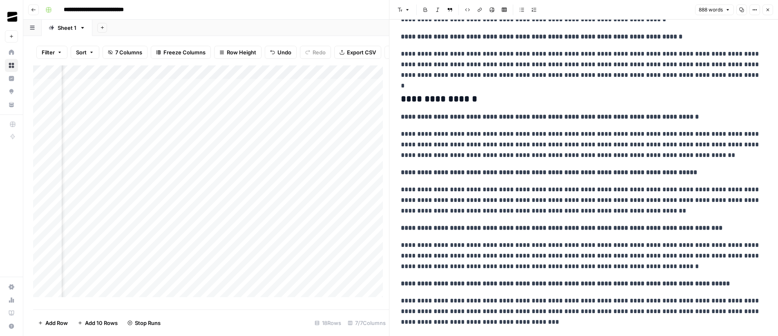
click at [769, 9] on icon "button" at bounding box center [767, 9] width 5 height 5
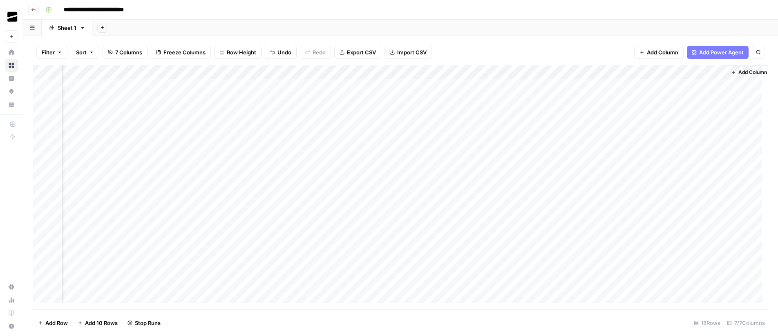
click at [281, 128] on div "Add Column" at bounding box center [400, 187] width 735 height 244
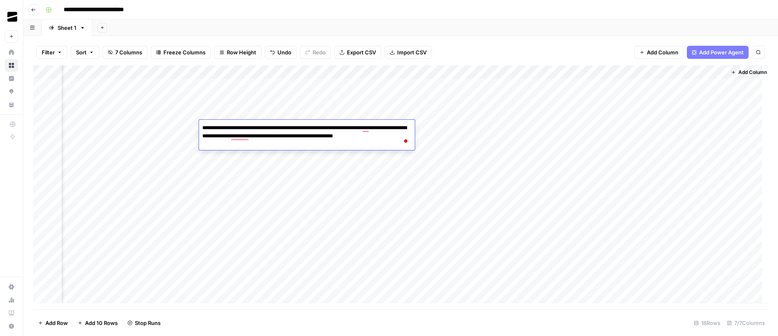
click at [361, 130] on textarea "**********" at bounding box center [307, 136] width 216 height 28
type textarea "**********"
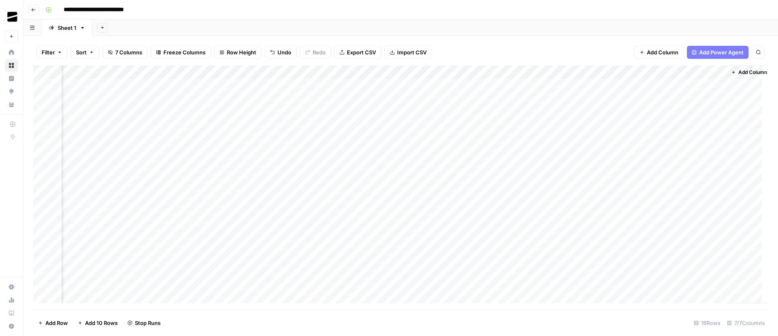
click at [675, 126] on div "Add Column" at bounding box center [400, 187] width 735 height 244
click at [718, 127] on div "Add Column" at bounding box center [400, 187] width 735 height 244
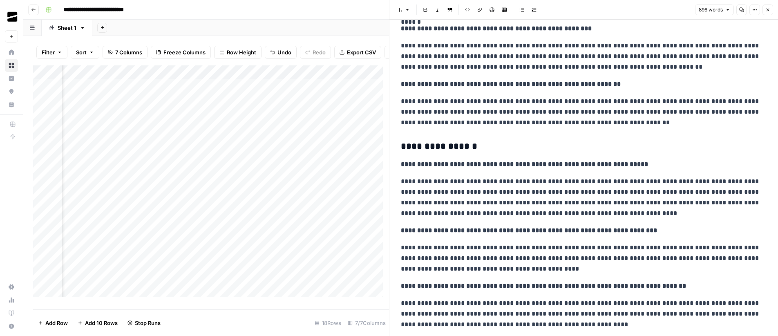
scroll to position [596, 0]
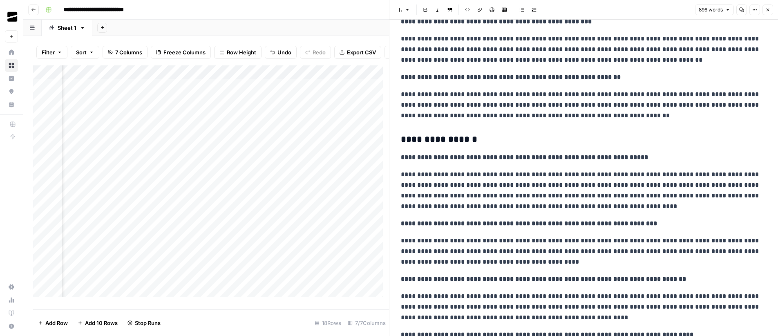
click at [245, 117] on div "Add Column" at bounding box center [211, 184] width 356 height 238
drag, startPoint x: 198, startPoint y: 79, endPoint x: 267, endPoint y: 81, distance: 68.2
click at [267, 81] on div "Add Column" at bounding box center [211, 184] width 356 height 238
drag, startPoint x: 265, startPoint y: 80, endPoint x: 215, endPoint y: 84, distance: 50.0
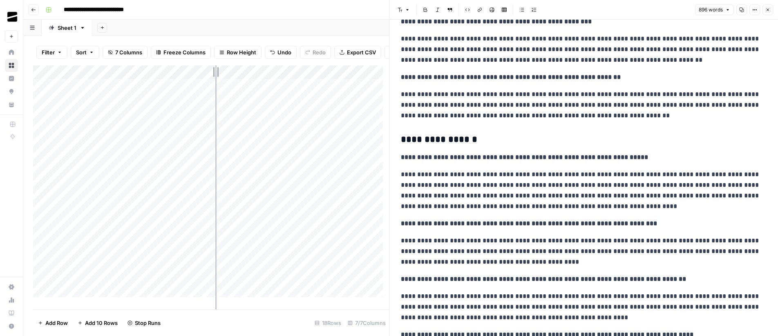
click at [215, 84] on div "Add Column" at bounding box center [211, 184] width 356 height 238
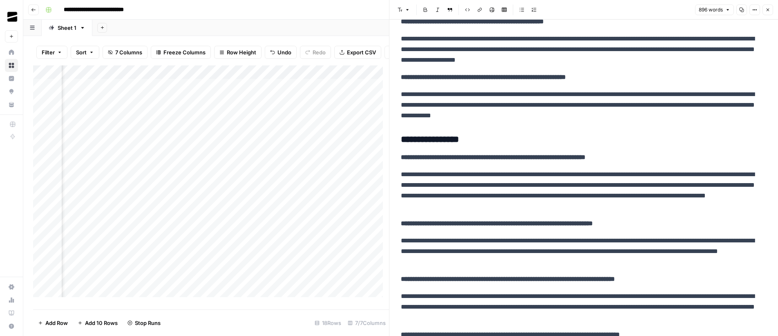
scroll to position [0, 534]
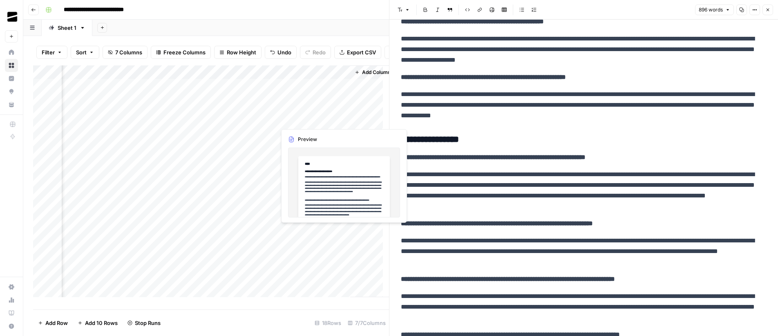
click at [343, 119] on div "Add Column" at bounding box center [211, 184] width 356 height 238
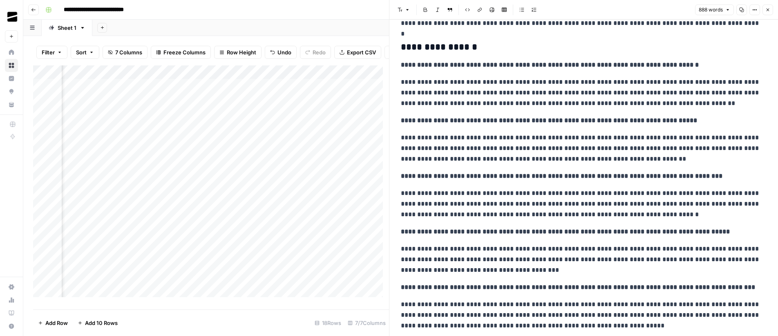
scroll to position [0, 274]
click at [252, 132] on div "Add Column" at bounding box center [211, 184] width 356 height 238
click at [365, 134] on div "Add Column" at bounding box center [211, 184] width 356 height 238
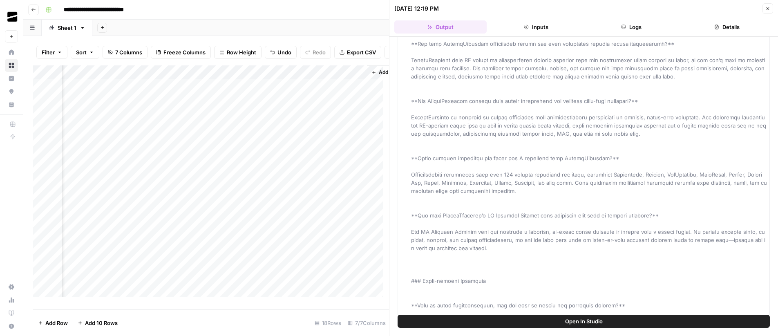
scroll to position [0, 542]
click at [335, 134] on div "Add Column" at bounding box center [211, 184] width 356 height 238
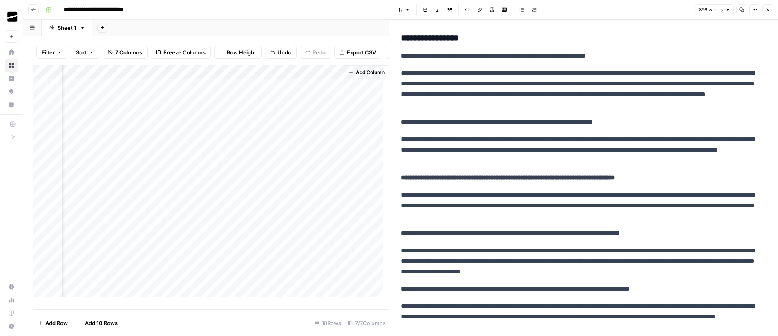
scroll to position [0, 547]
click at [330, 147] on div "Add Column" at bounding box center [211, 184] width 356 height 238
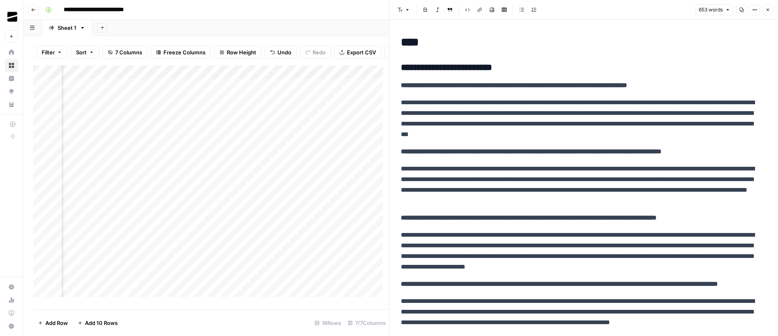
scroll to position [0, 314]
click at [110, 177] on div "Add Column" at bounding box center [211, 184] width 356 height 238
click at [377, 175] on div "Add Column" at bounding box center [211, 184] width 356 height 238
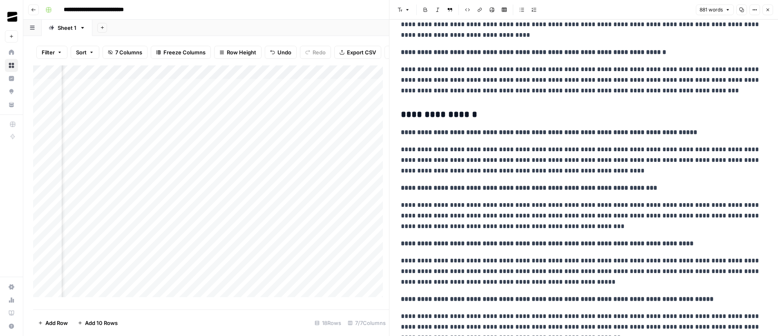
scroll to position [0, 231]
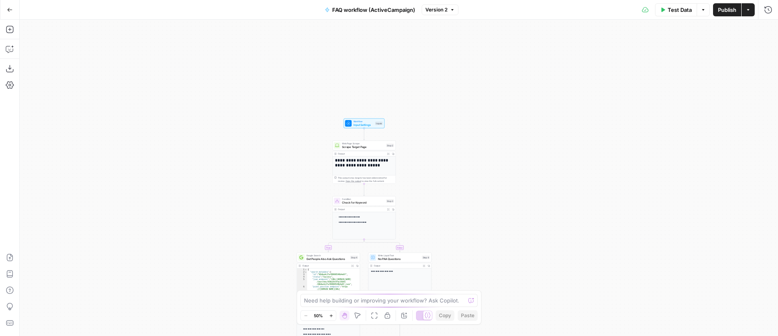
drag, startPoint x: 563, startPoint y: 70, endPoint x: 519, endPoint y: 207, distance: 143.7
click at [519, 207] on div "**********" at bounding box center [399, 178] width 758 height 316
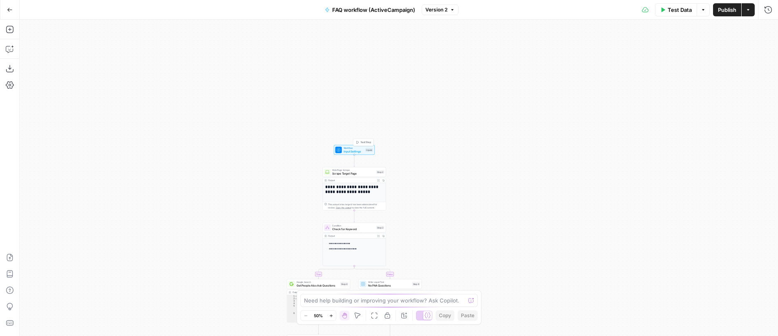
click at [347, 148] on span "Workflow" at bounding box center [353, 147] width 20 height 3
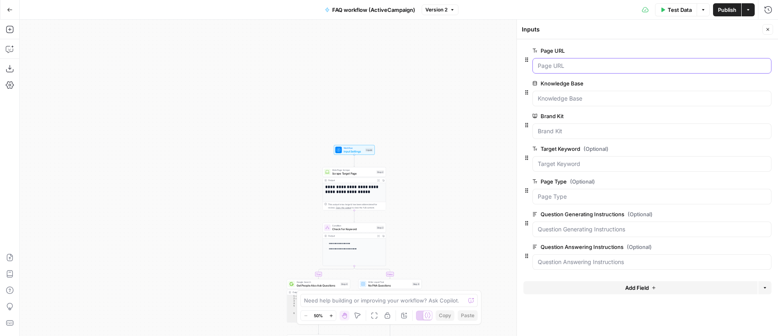
click at [579, 63] on URL "Page URL" at bounding box center [651, 66] width 228 height 8
click at [746, 10] on icon "button" at bounding box center [747, 9] width 5 height 5
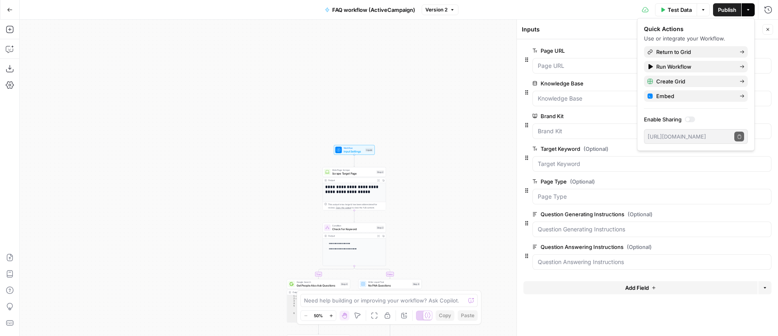
click at [456, 87] on div "**********" at bounding box center [399, 178] width 758 height 316
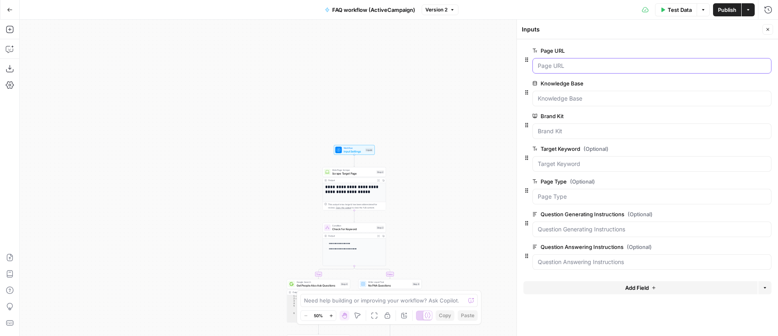
click at [576, 69] on URL "Page URL" at bounding box center [651, 66] width 228 height 8
click at [675, 13] on span "Test Data" at bounding box center [679, 10] width 24 height 8
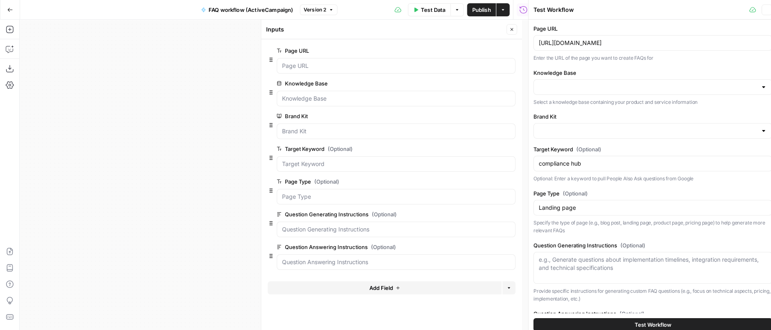
type input "EasyLlama Knowledge Base"
type input "EasyLlama"
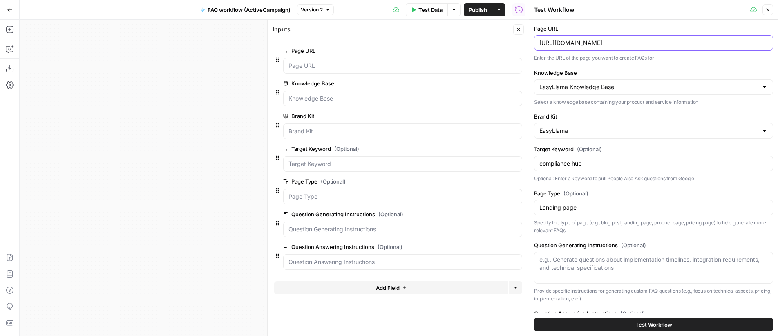
click at [611, 43] on input "[URL][DOMAIN_NAME]" at bounding box center [653, 43] width 228 height 8
paste input "[DOMAIN_NAME][URL]"
type input "[URL][DOMAIN_NAME]"
click at [620, 89] on input "Knowledge Base" at bounding box center [648, 87] width 218 height 8
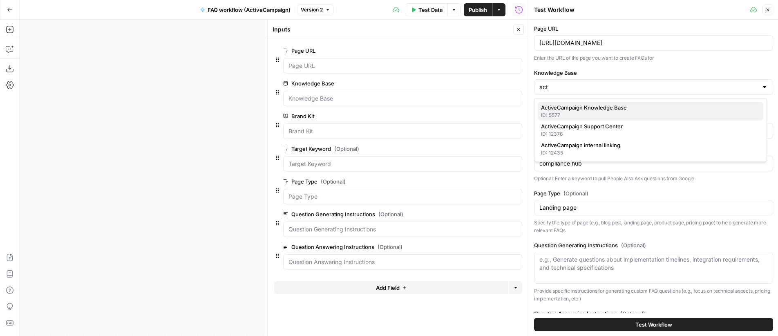
click at [612, 110] on span "ActiveCampaign Knowledge Base" at bounding box center [649, 107] width 216 height 8
type input "ActiveCampaign Knowledge Base"
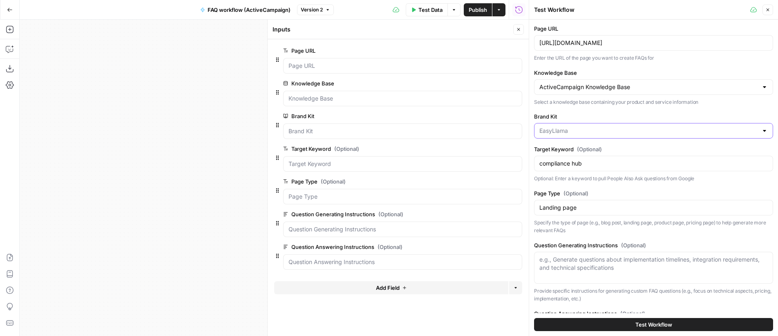
click at [599, 131] on input "Brand Kit" at bounding box center [648, 131] width 218 height 8
click at [588, 158] on div "ID: 3079" at bounding box center [650, 158] width 219 height 7
type input "ActiveCampaign"
drag, startPoint x: 602, startPoint y: 163, endPoint x: 530, endPoint y: 163, distance: 71.1
click at [530, 163] on div "Test Workflow Close Page URL [URL][DOMAIN_NAME] Enter the URL of the page you w…" at bounding box center [652, 168] width 249 height 336
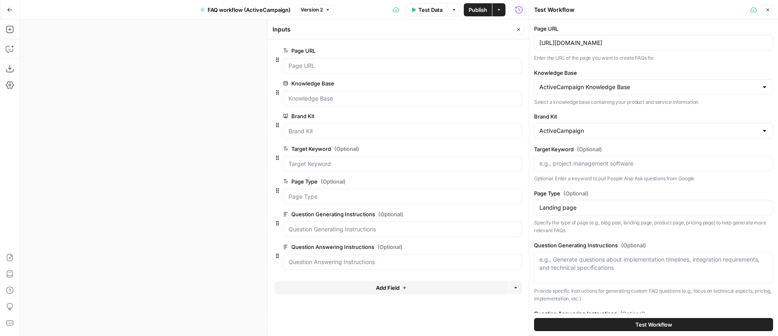
click at [635, 145] on label "Target Keyword (Optional)" at bounding box center [653, 149] width 239 height 8
click at [635, 159] on input "Target Keyword (Optional)" at bounding box center [653, 163] width 228 height 8
drag, startPoint x: 606, startPoint y: 211, endPoint x: 532, endPoint y: 210, distance: 74.3
click at [532, 210] on div "Test Workflow Close Page URL [URL][DOMAIN_NAME] Enter the URL of the page you w…" at bounding box center [652, 168] width 249 height 336
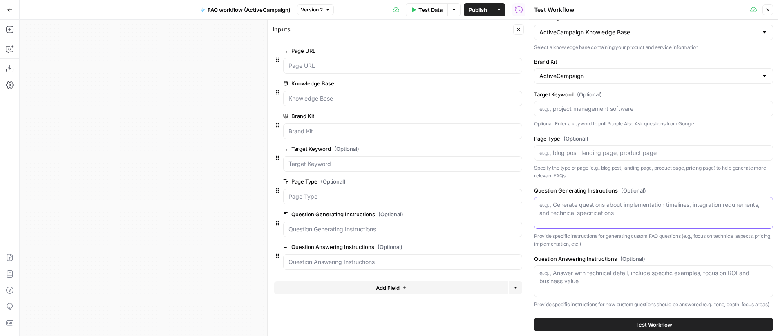
click at [608, 203] on textarea "Question Generating Instructions (Optional)" at bounding box center [653, 209] width 228 height 16
paste textarea "Add FAQs describing in detail product features that help improve deliverability"
type textarea "Add FAQs describing in detail product features that help improve deliverability"
click at [591, 269] on textarea "Question Answering Instructions (Optional)" at bounding box center [653, 277] width 228 height 16
click at [592, 269] on textarea "Question Answering Instructions (Optional)" at bounding box center [653, 277] width 228 height 16
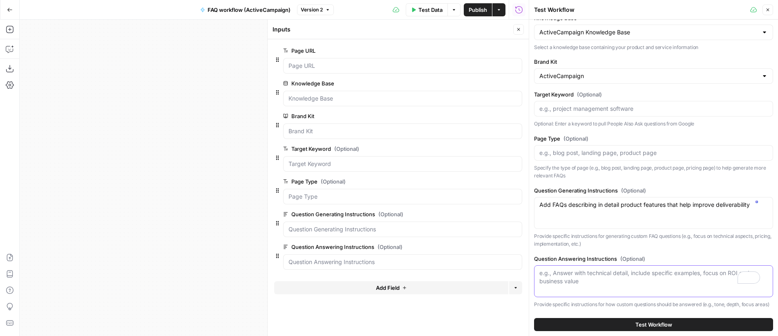
paste textarea "🔴 Loremipsu: Dolor sitametc adipi Elitsed: Doeiu te in utlabo etdolo mag ali en…"
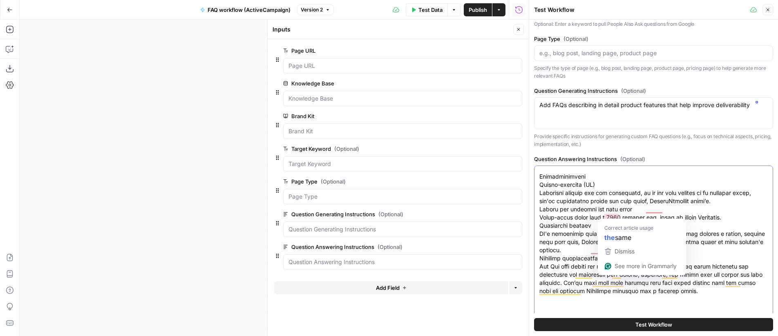
scroll to position [423, 0]
type textarea "🔴 Loremipsu: Dolor sitametc adipi Elitsed: Doeiu te in utlabo etdolo mag ali en…"
click at [672, 323] on button "Test Workflow" at bounding box center [653, 324] width 239 height 13
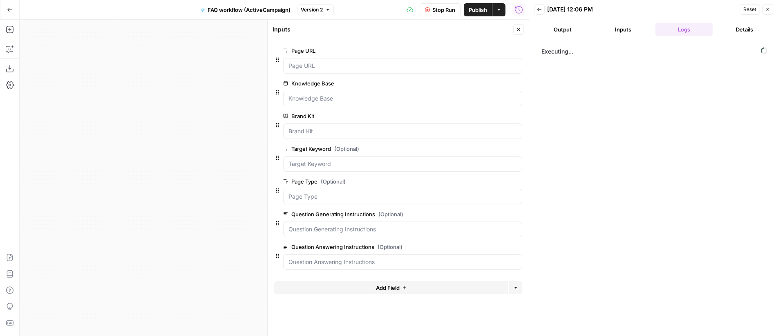
click at [520, 31] on icon "button" at bounding box center [518, 29] width 5 height 5
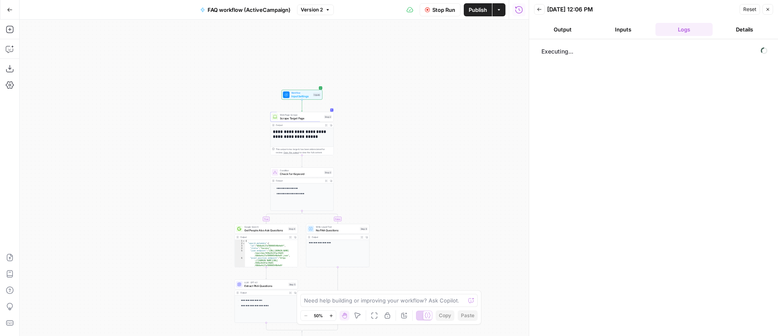
drag, startPoint x: 472, startPoint y: 151, endPoint x: 411, endPoint y: 76, distance: 96.9
click at [411, 76] on div "**********" at bounding box center [274, 178] width 509 height 316
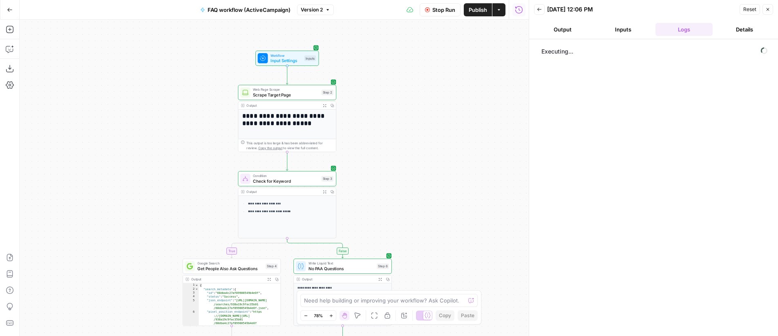
click at [384, 147] on div "**********" at bounding box center [274, 178] width 509 height 316
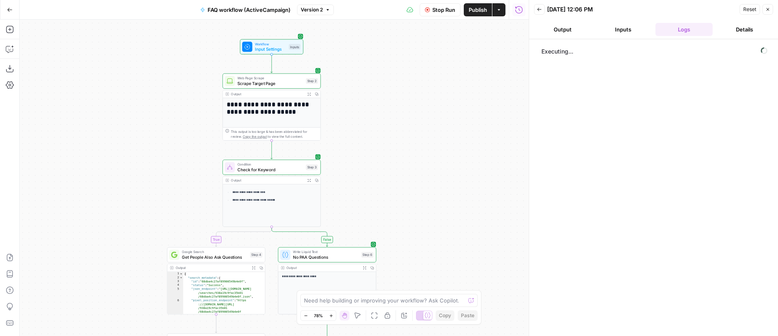
click at [422, 149] on div "**********" at bounding box center [274, 178] width 509 height 316
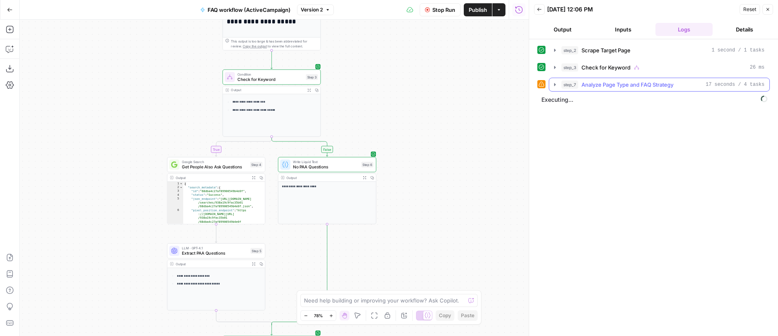
click at [586, 89] on button "step_7 Analyze Page Type and FAQ Strategy 17 seconds / 4 tasks" at bounding box center [659, 84] width 220 height 13
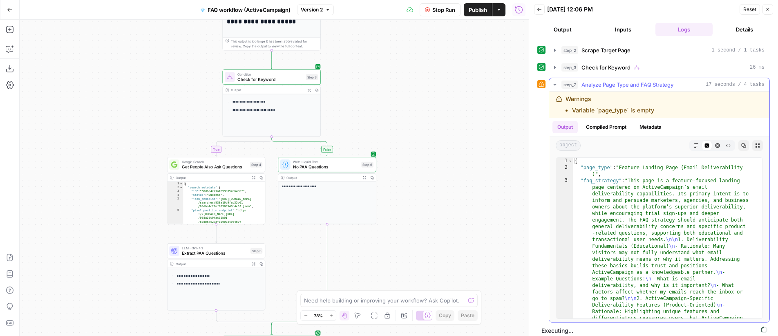
click at [587, 87] on span "Analyze Page Type and FAQ Strategy" at bounding box center [627, 84] width 92 height 8
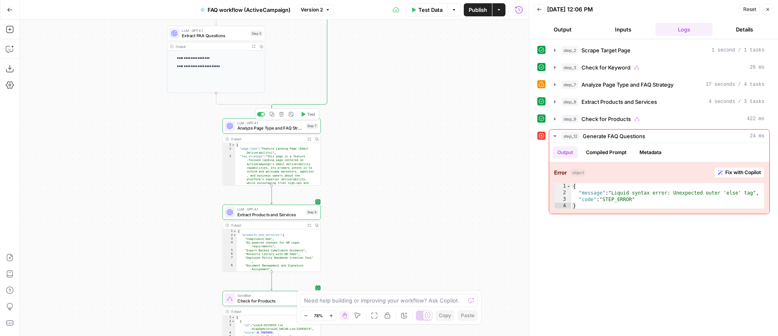
click at [269, 127] on span "Analyze Page Type and FAQ Strategy" at bounding box center [270, 128] width 66 height 7
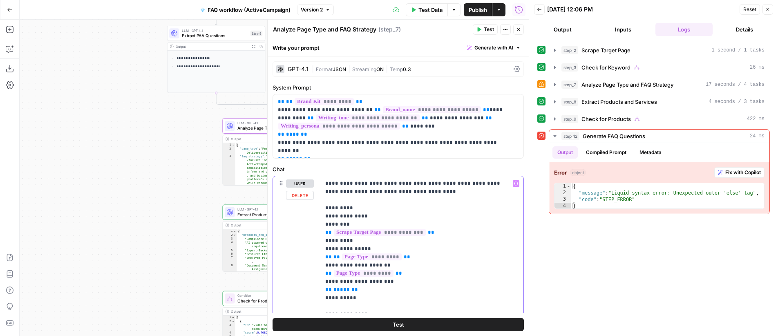
type input "else"
click at [508, 166] on icon "button" at bounding box center [507, 165] width 4 height 4
click at [518, 27] on icon "button" at bounding box center [518, 29] width 5 height 5
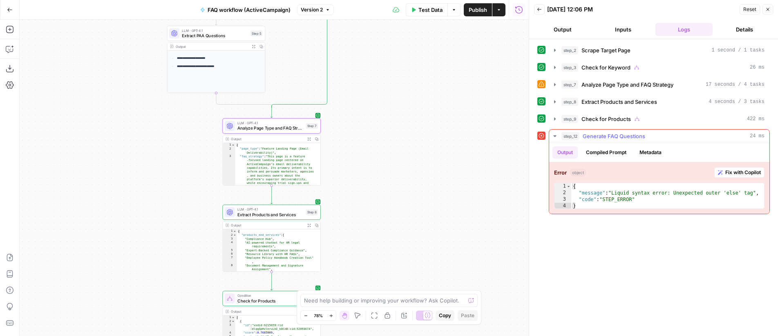
click at [731, 173] on span "Fix with Copilot" at bounding box center [743, 172] width 36 height 7
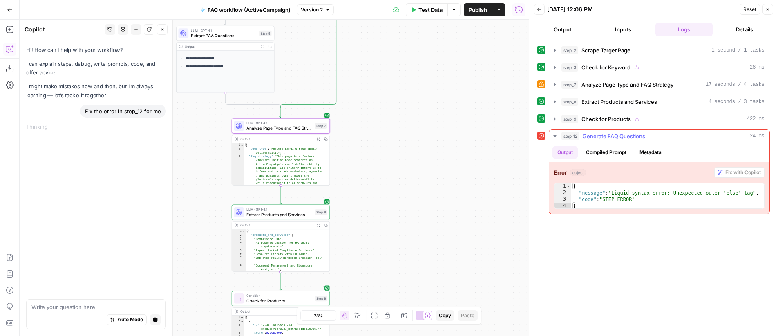
click at [610, 154] on button "Compiled Prompt" at bounding box center [606, 152] width 50 height 12
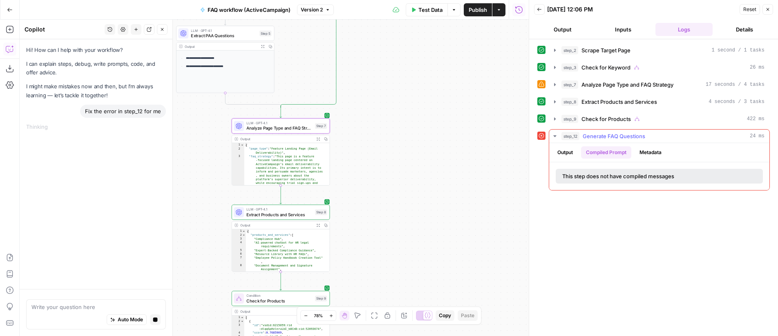
click at [652, 153] on button "Metadata" at bounding box center [650, 152] width 32 height 12
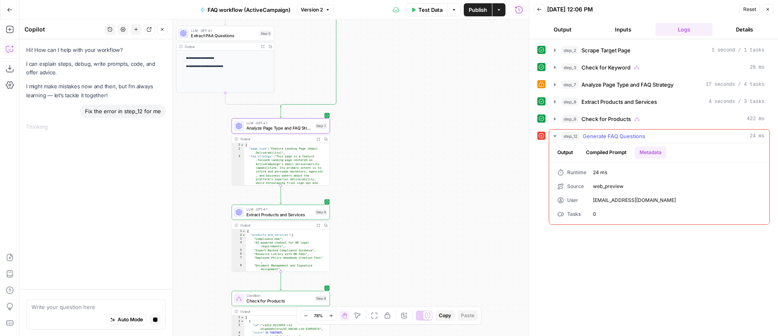
click at [564, 151] on button "Output" at bounding box center [564, 152] width 25 height 12
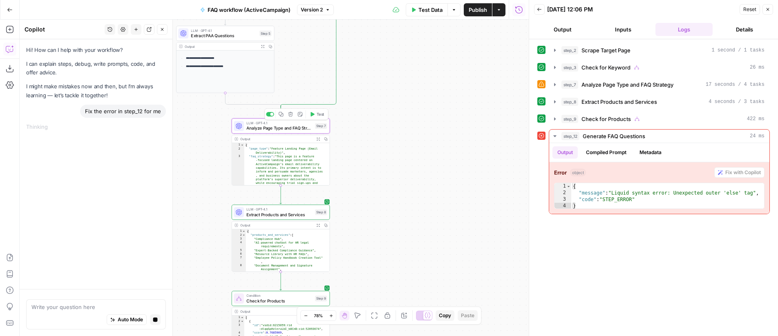
click at [290, 125] on span "Analyze Page Type and FAQ Strategy" at bounding box center [279, 128] width 66 height 7
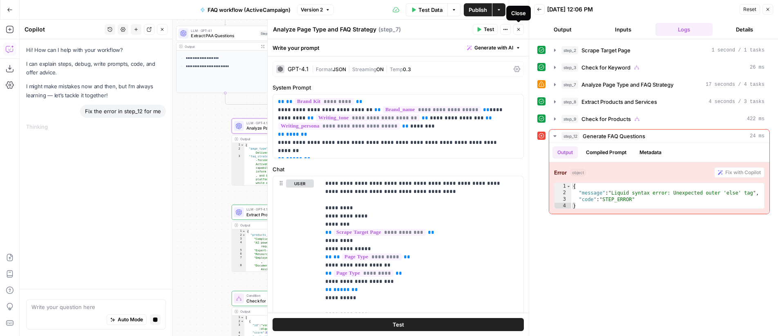
click at [519, 31] on icon "button" at bounding box center [518, 29] width 5 height 5
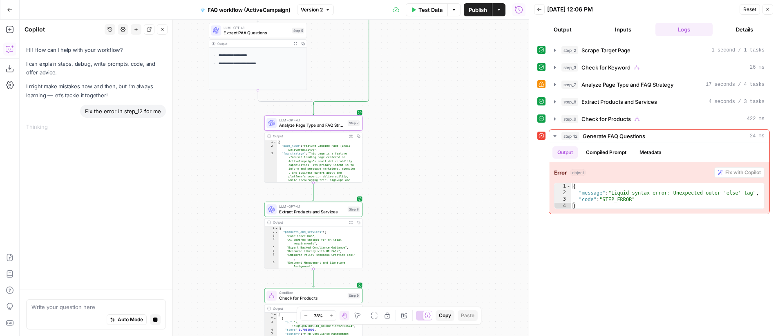
drag, startPoint x: 409, startPoint y: 149, endPoint x: 442, endPoint y: 147, distance: 32.8
click at [442, 147] on div "**********" at bounding box center [274, 178] width 509 height 316
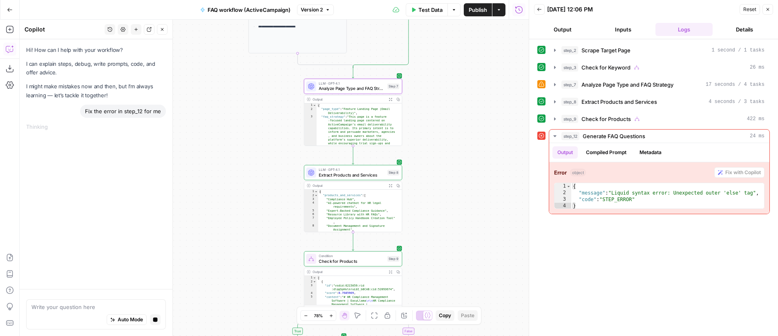
drag, startPoint x: 428, startPoint y: 184, endPoint x: 468, endPoint y: 147, distance: 54.0
click at [468, 147] on div "**********" at bounding box center [274, 178] width 509 height 316
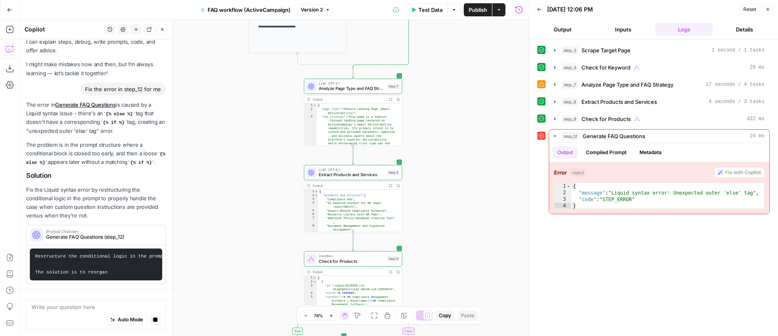
scroll to position [38, 0]
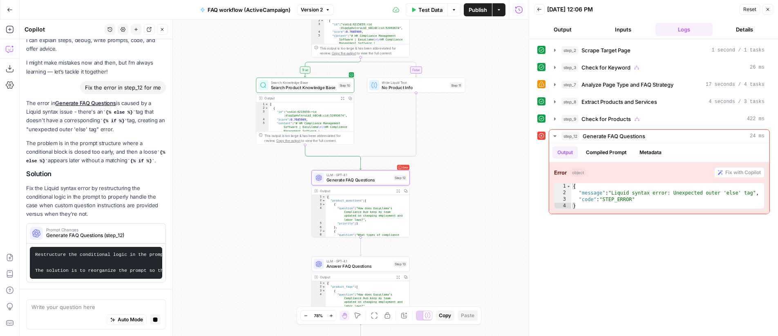
click at [112, 232] on span "Generate FAQ Questions (step_12)" at bounding box center [101, 235] width 111 height 7
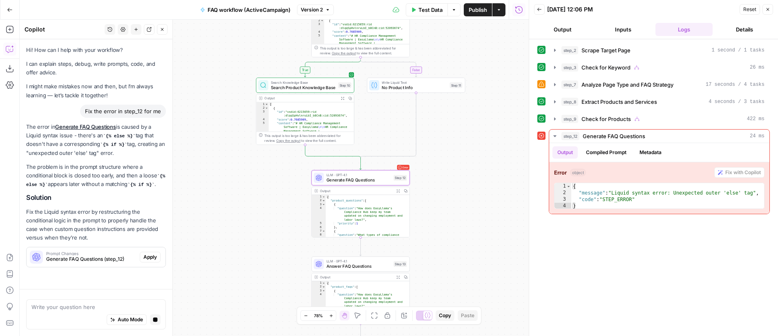
scroll to position [0, 0]
drag, startPoint x: 39, startPoint y: 276, endPoint x: 13, endPoint y: 278, distance: 25.8
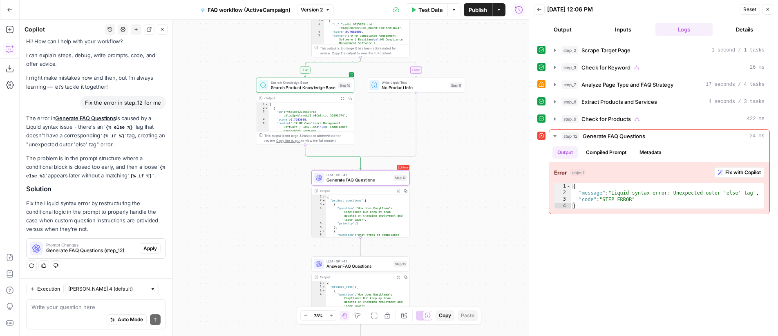
click at [147, 247] on span "Apply" at bounding box center [149, 248] width 13 height 7
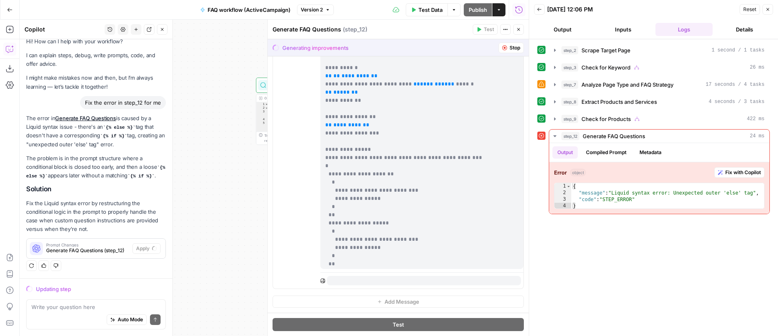
scroll to position [1152, 0]
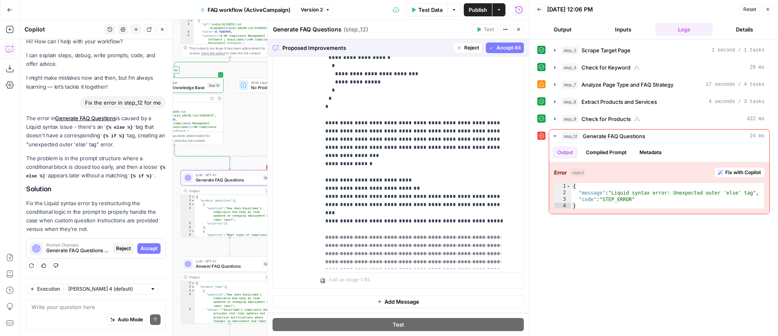
click at [498, 47] on span "Accept All" at bounding box center [508, 47] width 24 height 7
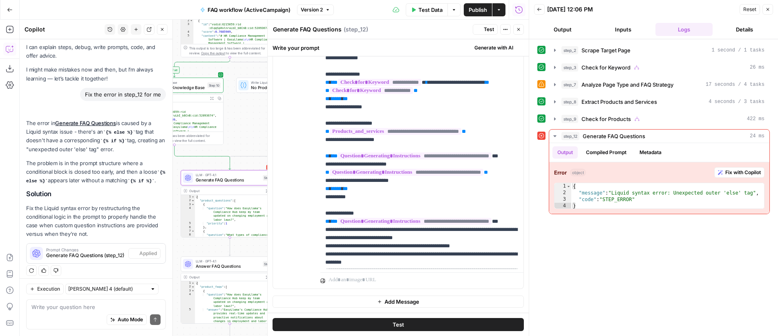
scroll to position [0, 0]
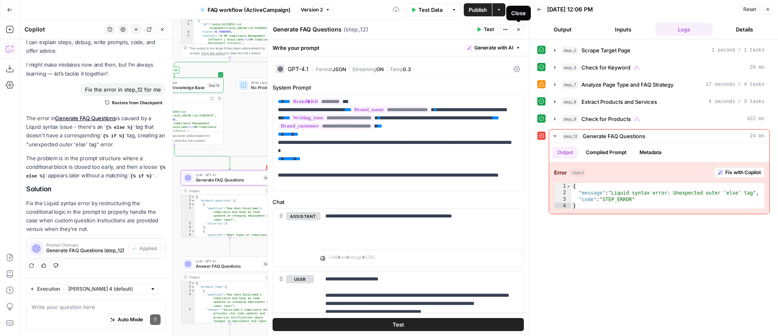
click at [518, 30] on icon "button" at bounding box center [518, 29] width 5 height 5
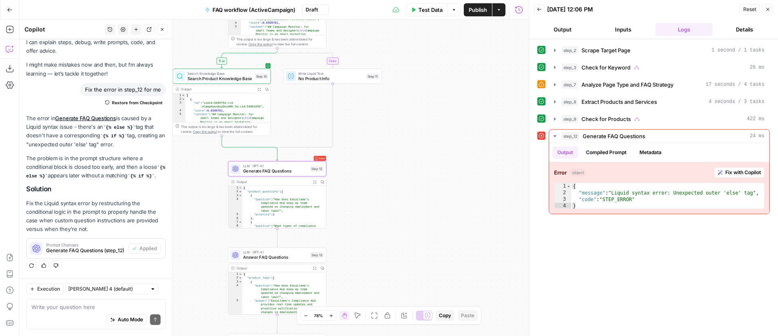
scroll to position [30, 0]
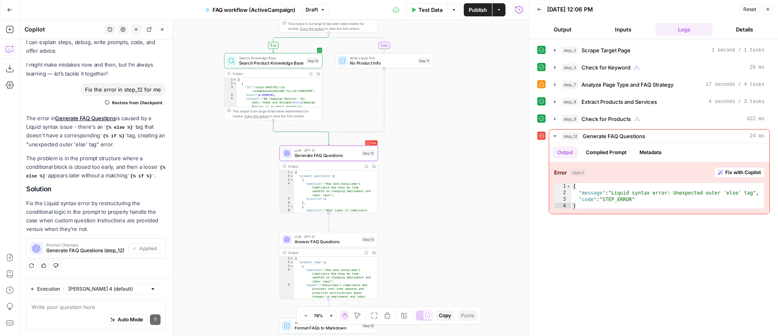
drag, startPoint x: 383, startPoint y: 132, endPoint x: 467, endPoint y: 109, distance: 86.3
click at [467, 109] on div "**********" at bounding box center [274, 178] width 509 height 316
click at [362, 143] on button "Test" at bounding box center [364, 141] width 20 height 8
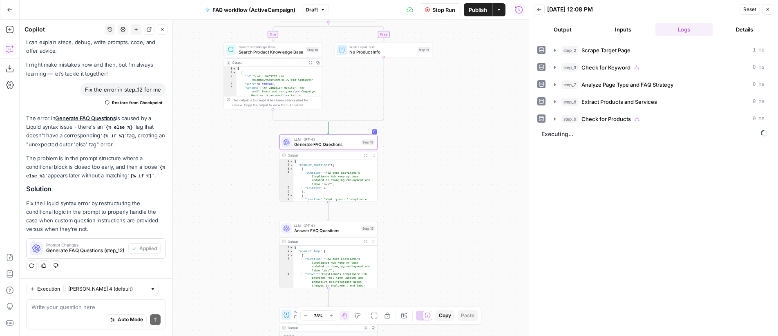
drag, startPoint x: 470, startPoint y: 118, endPoint x: 471, endPoint y: 107, distance: 11.1
click at [471, 107] on div "**********" at bounding box center [274, 178] width 509 height 316
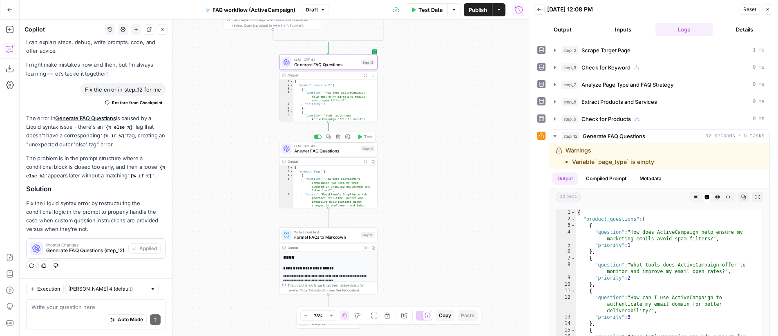
click at [362, 138] on button "Test" at bounding box center [364, 137] width 20 height 8
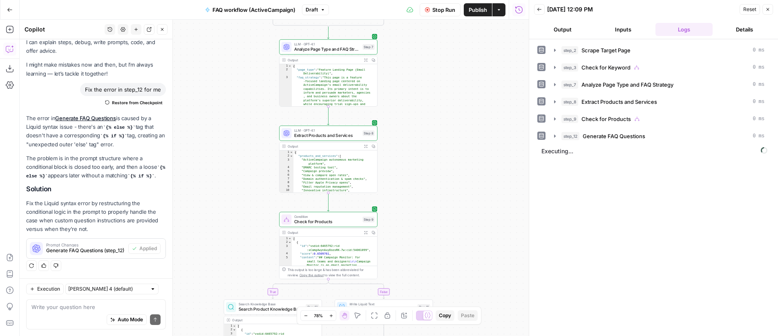
click at [366, 61] on icon "button" at bounding box center [366, 60] width 4 height 4
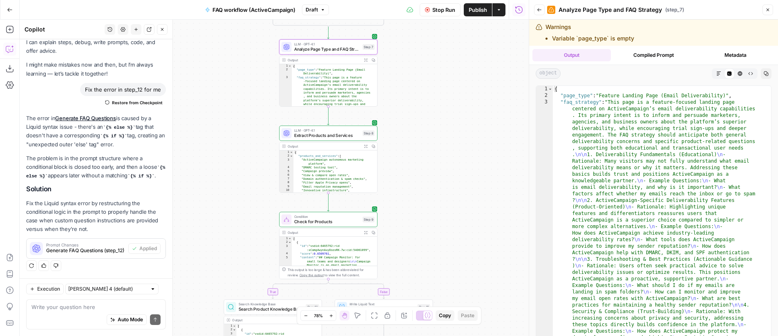
click at [716, 75] on icon "button" at bounding box center [718, 73] width 4 height 4
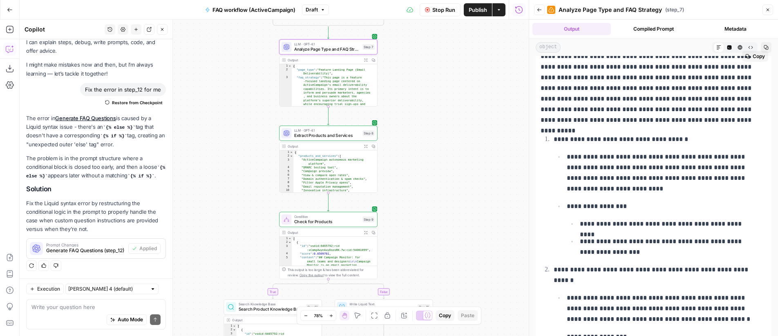
scroll to position [0, 0]
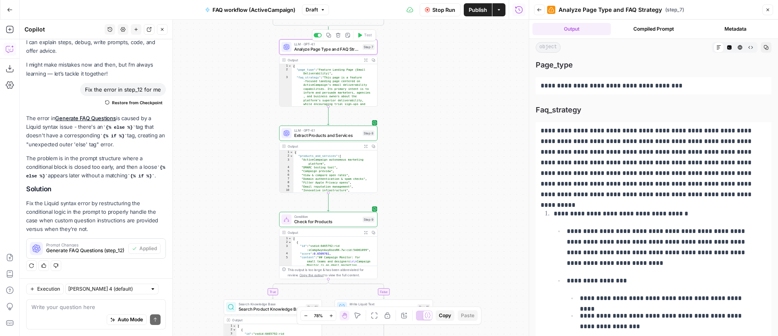
click at [331, 48] on span "Analyze Page Type and FAQ Strategy" at bounding box center [327, 49] width 66 height 7
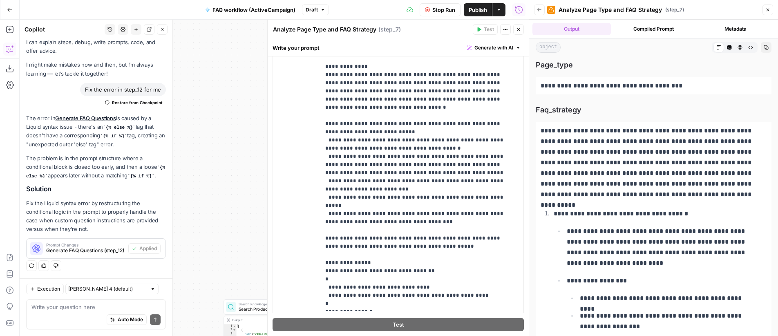
scroll to position [240, 0]
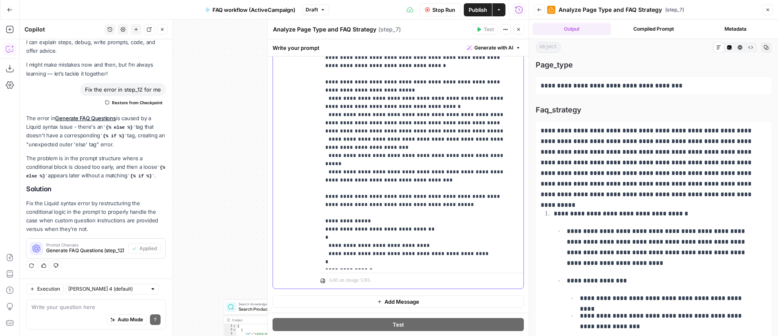
click at [346, 231] on p "**********" at bounding box center [415, 78] width 181 height 376
click at [517, 31] on icon "button" at bounding box center [518, 29] width 5 height 5
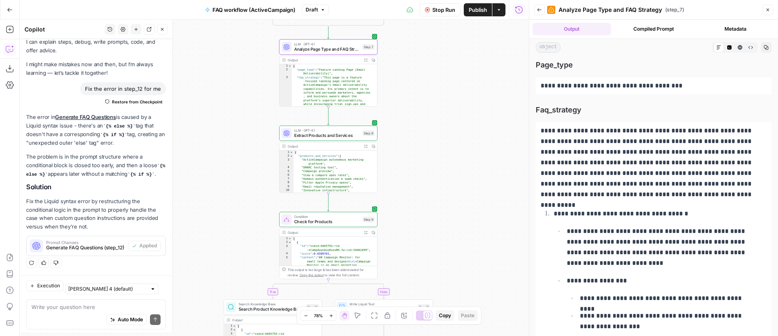
scroll to position [30, 0]
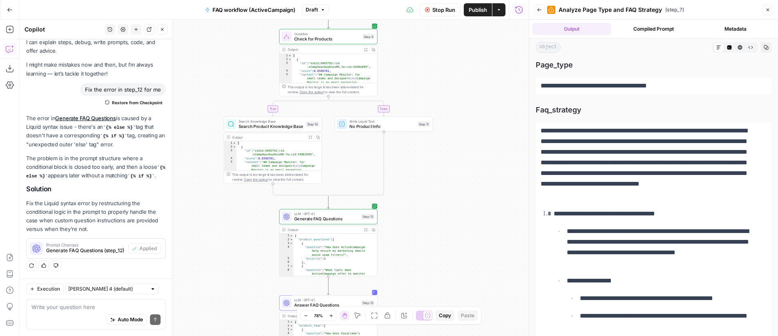
click at [367, 231] on icon "button" at bounding box center [366, 230] width 4 height 4
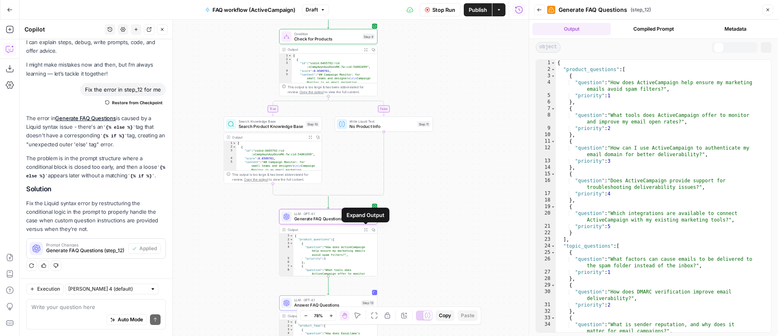
scroll to position [0, 0]
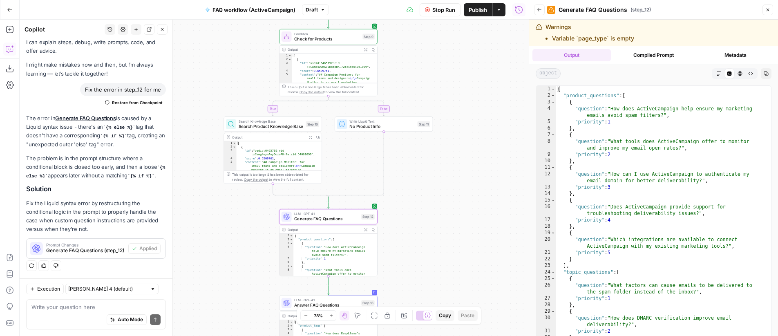
click at [715, 72] on button "Markdown" at bounding box center [718, 73] width 11 height 11
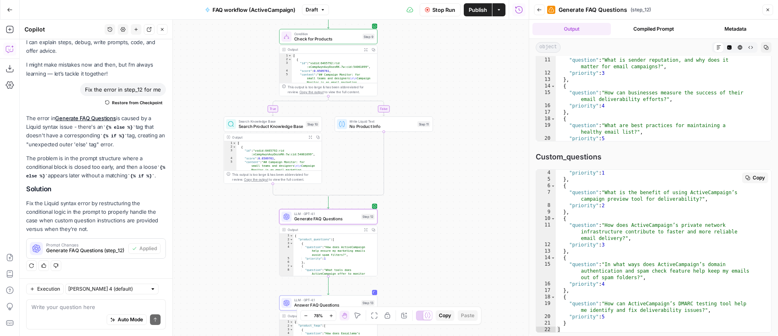
scroll to position [26, 0]
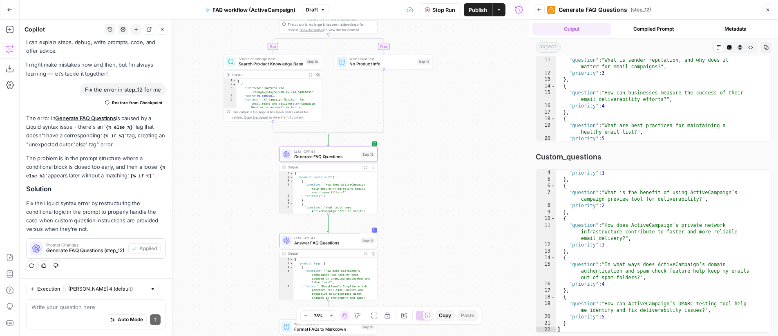
click at [541, 10] on icon "button" at bounding box center [539, 9] width 5 height 5
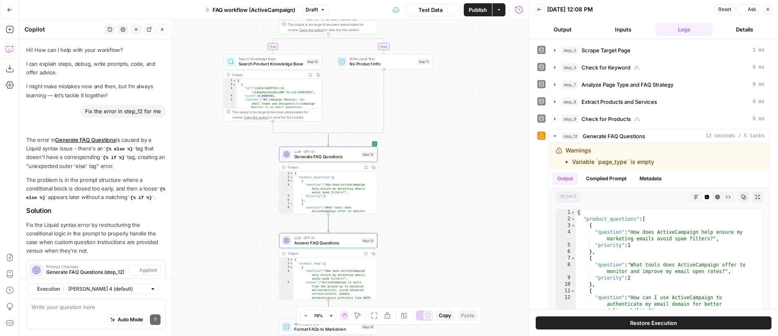
scroll to position [30, 0]
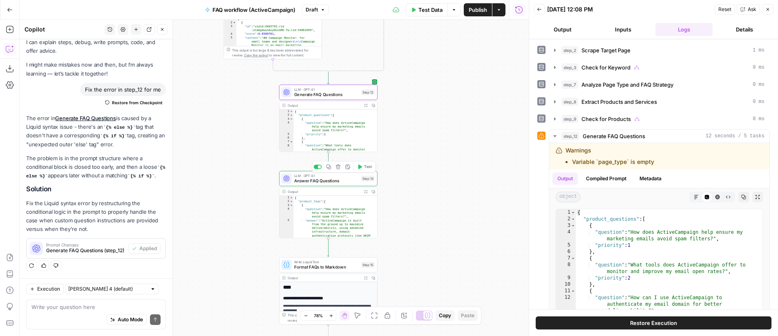
click at [341, 178] on span "Answer FAQ Questions" at bounding box center [326, 181] width 65 height 7
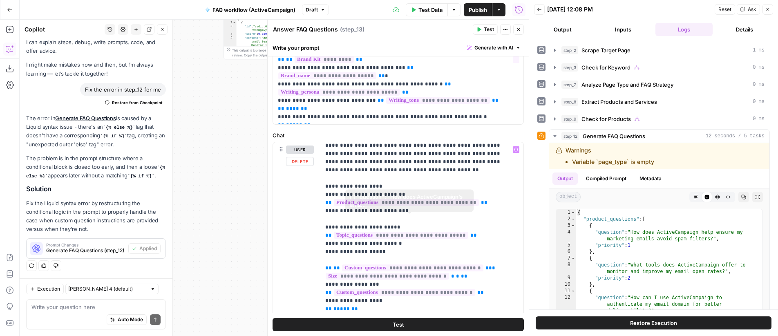
scroll to position [3, 0]
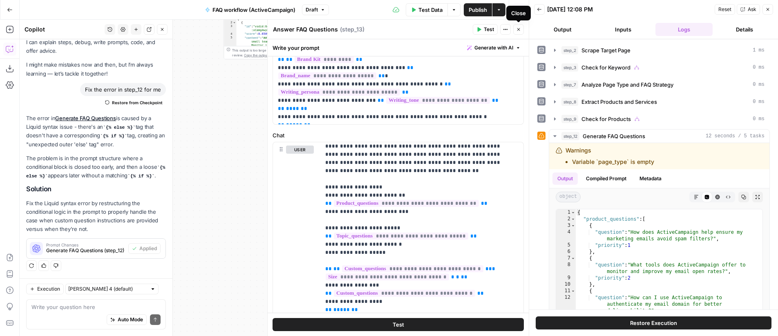
click at [517, 33] on button "Close" at bounding box center [518, 29] width 11 height 11
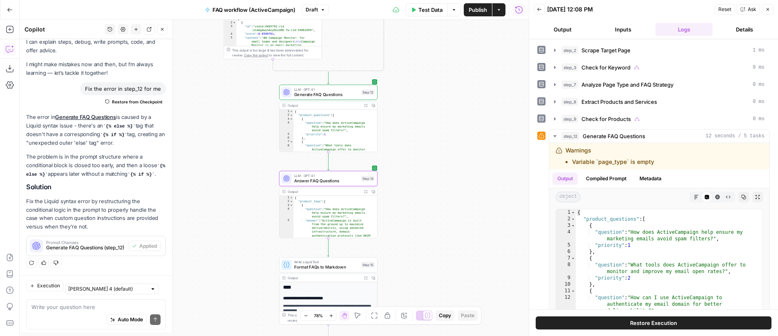
scroll to position [30, 0]
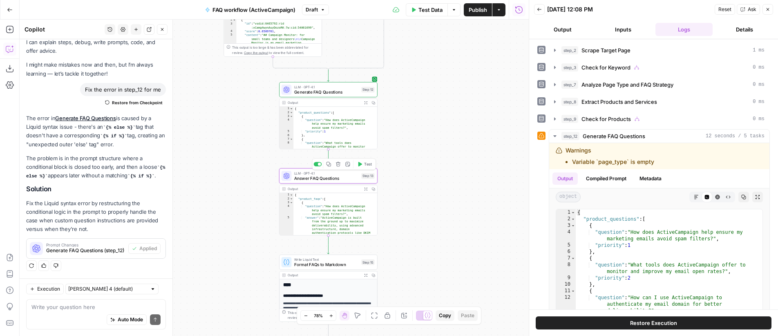
click at [345, 175] on span "Answer FAQ Questions" at bounding box center [326, 178] width 65 height 7
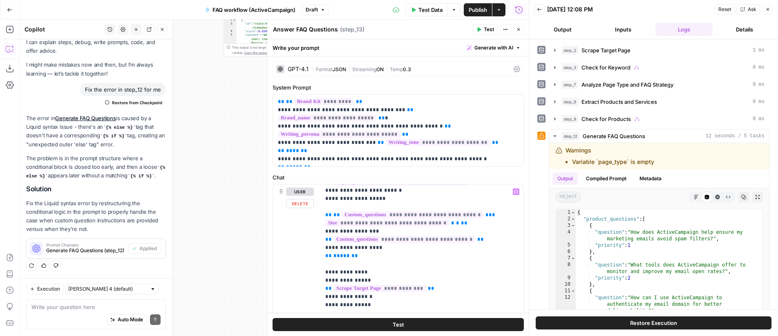
scroll to position [0, 0]
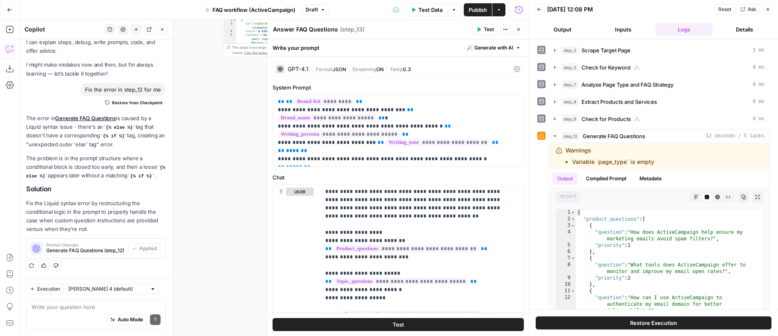
click at [520, 33] on button "Close" at bounding box center [518, 29] width 11 height 11
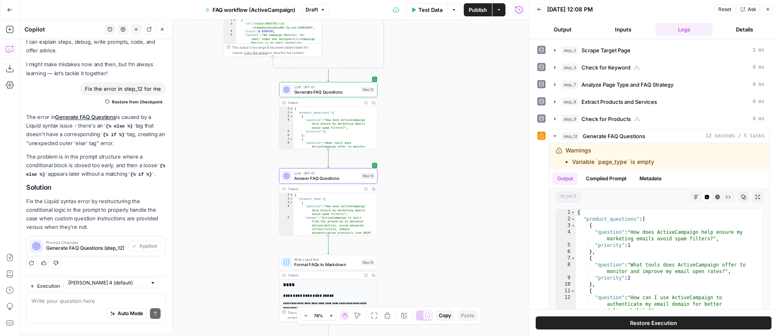
scroll to position [30, 0]
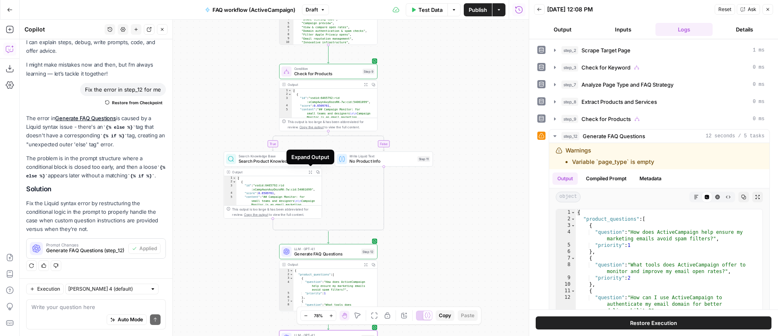
click at [310, 173] on icon "button" at bounding box center [310, 172] width 4 height 4
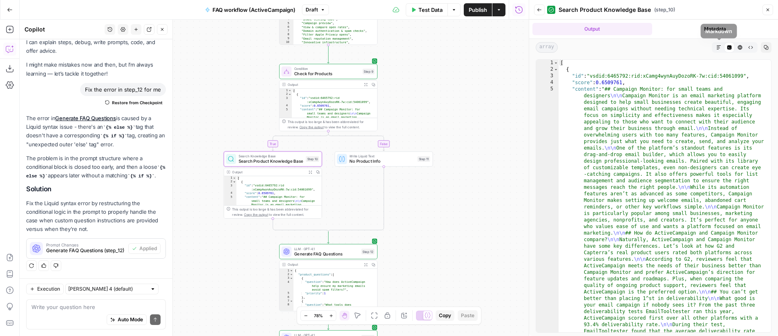
click at [718, 49] on icon "button" at bounding box center [718, 47] width 5 height 5
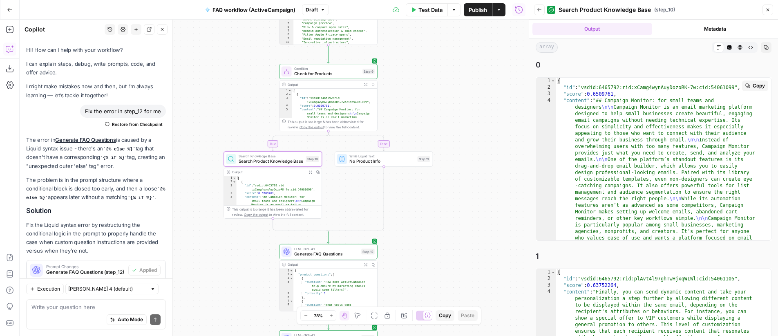
scroll to position [30, 0]
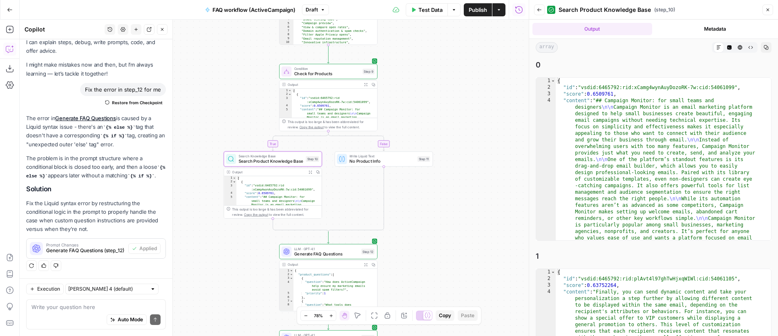
click at [769, 12] on icon "button" at bounding box center [767, 9] width 5 height 5
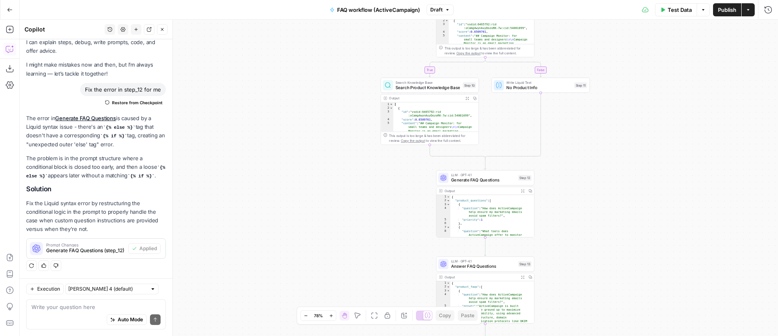
click at [94, 306] on div "Auto Mode will automatically modify and execute the workflow" at bounding box center [120, 299] width 119 height 16
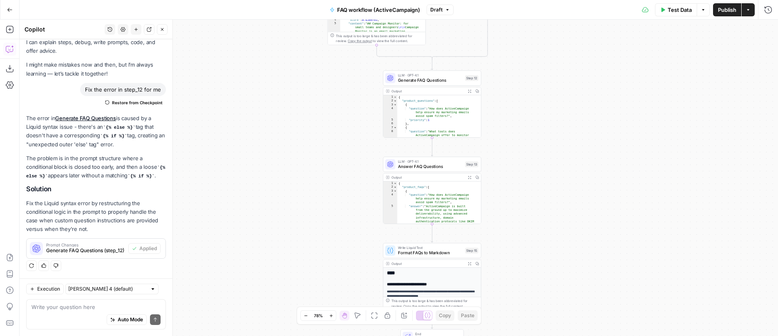
drag, startPoint x: 624, startPoint y: 229, endPoint x: 571, endPoint y: 127, distance: 114.4
click at [571, 127] on div "**********" at bounding box center [399, 178] width 758 height 316
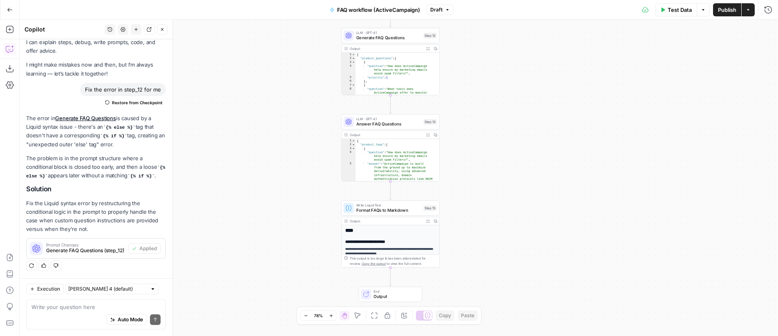
drag, startPoint x: 611, startPoint y: 151, endPoint x: 567, endPoint y: 105, distance: 63.0
click at [567, 105] on div "**********" at bounding box center [399, 178] width 758 height 316
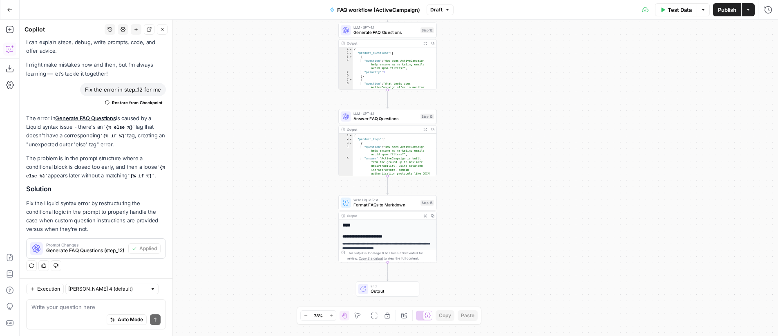
click at [426, 215] on span "Expand Output" at bounding box center [426, 215] width 0 height 0
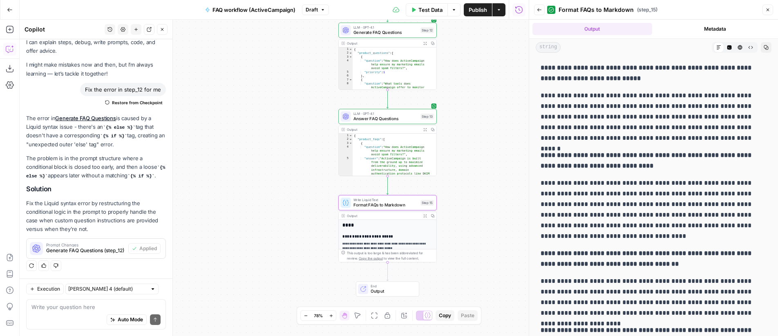
scroll to position [0, 0]
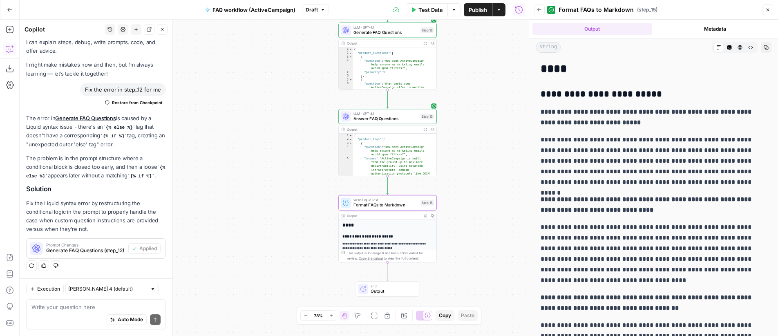
click at [767, 11] on icon "button" at bounding box center [767, 9] width 5 height 5
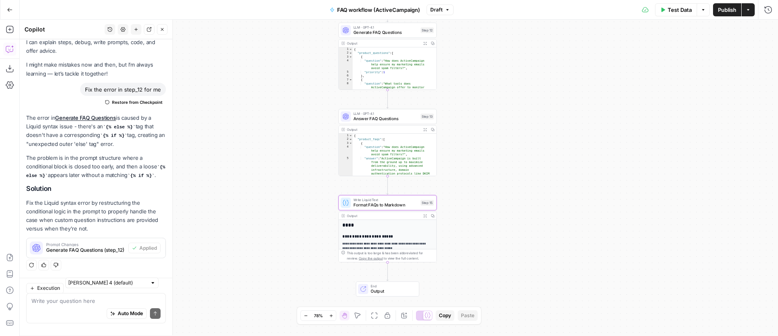
scroll to position [30, 0]
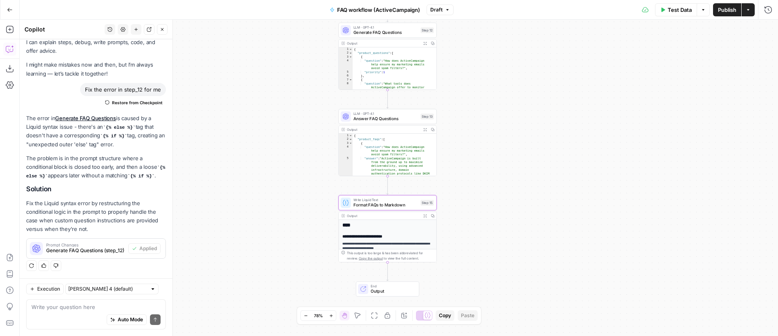
click at [425, 132] on button "Expand Output" at bounding box center [425, 130] width 8 height 8
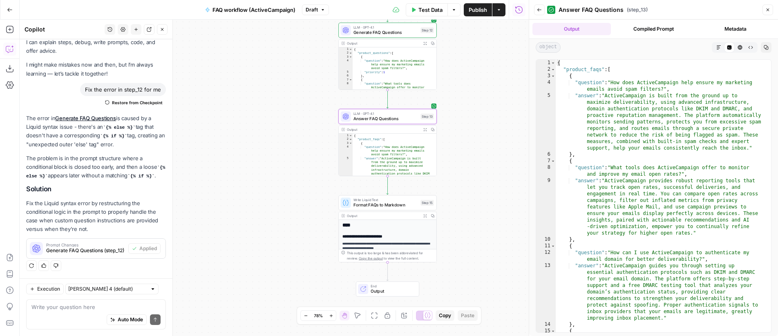
click at [719, 47] on icon "button" at bounding box center [718, 47] width 5 height 5
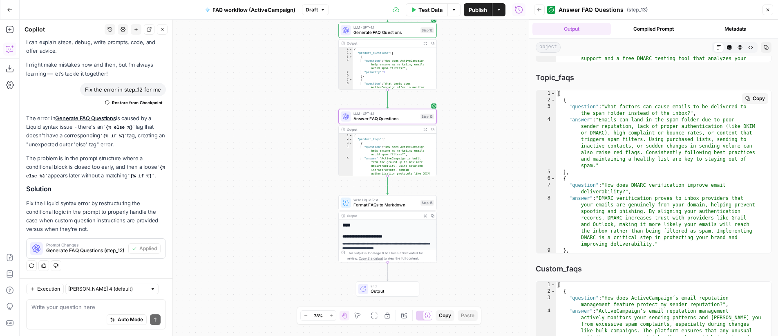
scroll to position [290, 0]
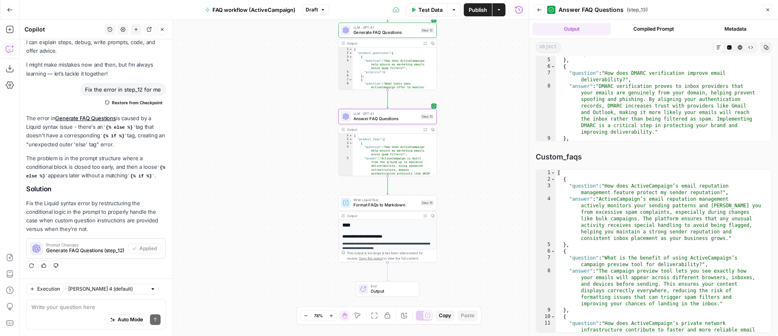
click at [769, 11] on icon "button" at bounding box center [767, 9] width 5 height 5
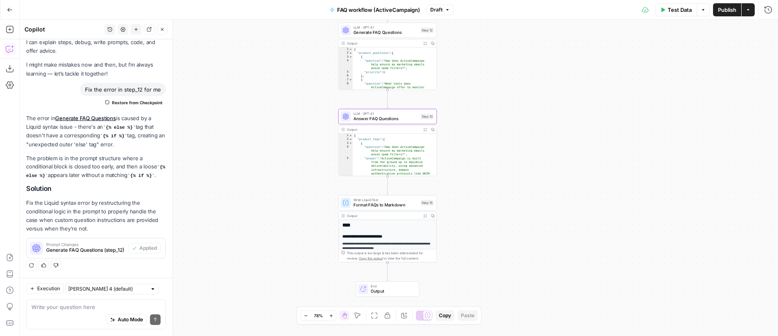
scroll to position [30, 0]
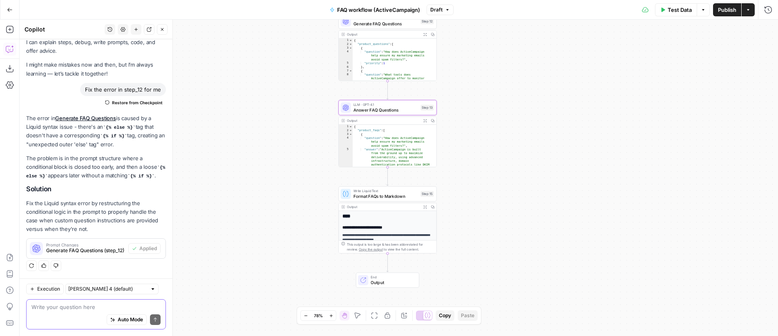
click at [92, 305] on textarea at bounding box center [95, 307] width 129 height 8
type textarea "f"
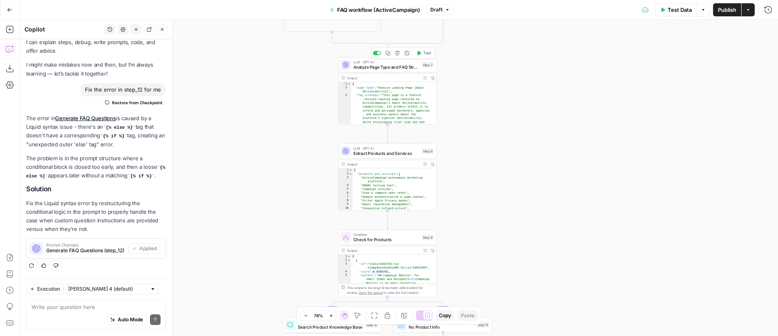
click at [398, 64] on span "Analyze Page Type and FAQ Strategy" at bounding box center [386, 67] width 66 height 7
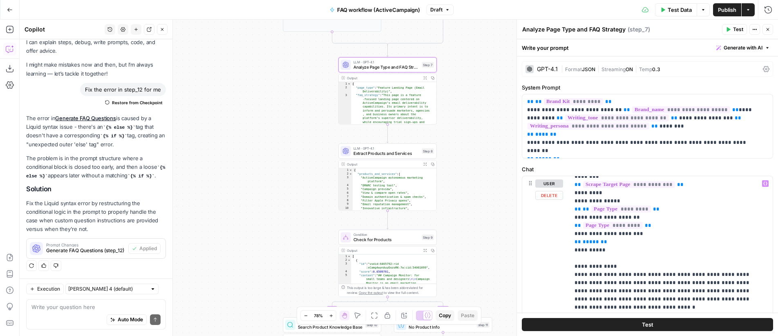
scroll to position [49, 0]
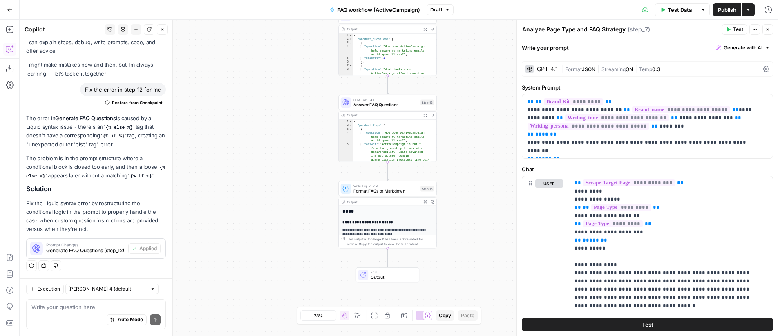
click at [100, 301] on div "Write your question here Auto Mode Send" at bounding box center [96, 314] width 140 height 30
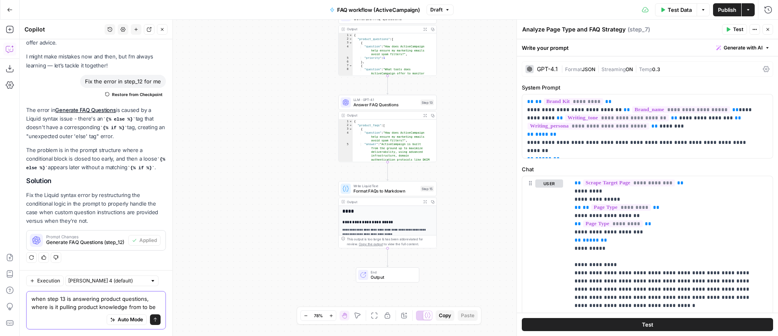
scroll to position [46, 0]
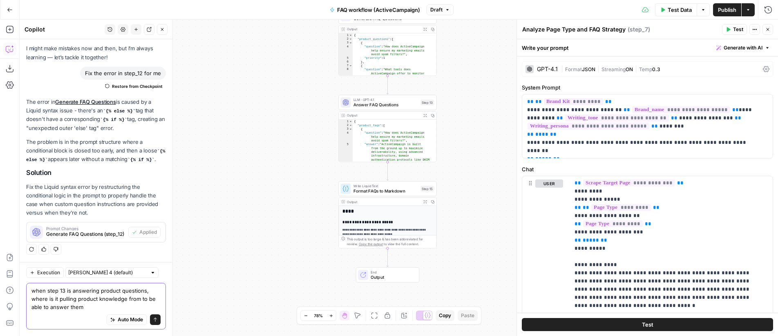
type textarea "when step 13 is answering product questions, where is it pulling product knowle…"
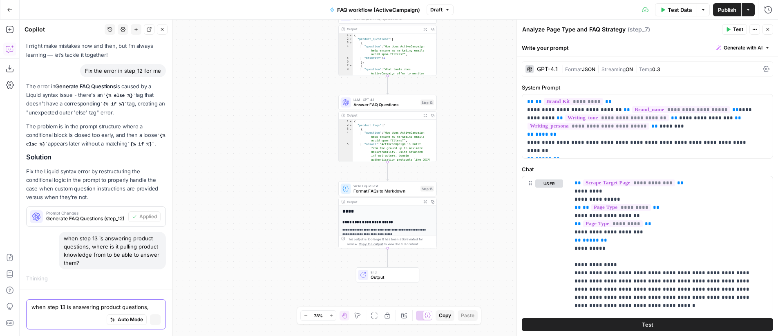
scroll to position [49, 0]
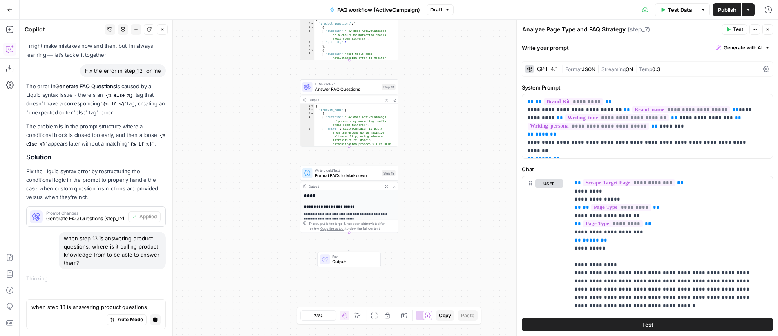
drag, startPoint x: 265, startPoint y: 195, endPoint x: 245, endPoint y: 182, distance: 23.6
click at [245, 182] on div "**********" at bounding box center [399, 178] width 758 height 316
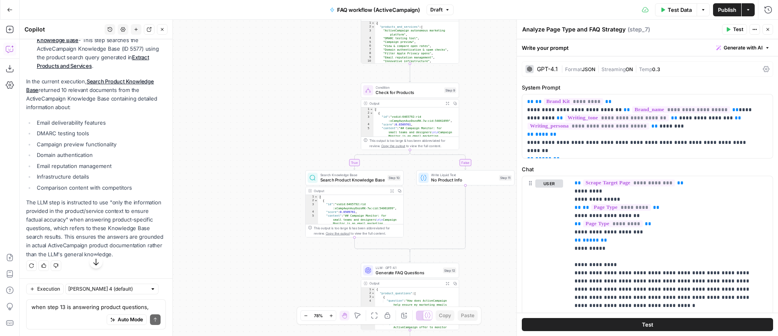
scroll to position [363, 0]
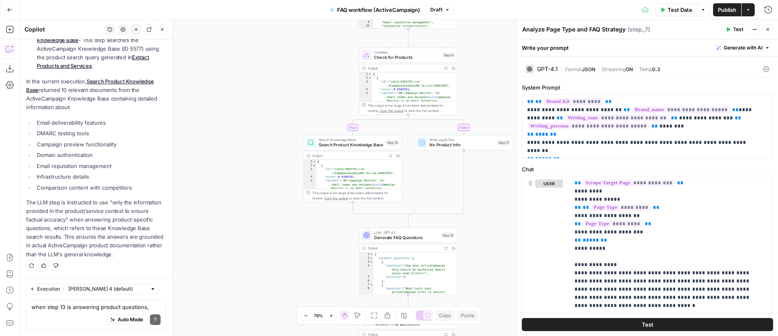
drag, startPoint x: 262, startPoint y: 169, endPoint x: 261, endPoint y: 145, distance: 23.7
click at [261, 145] on div "**********" at bounding box center [399, 178] width 758 height 316
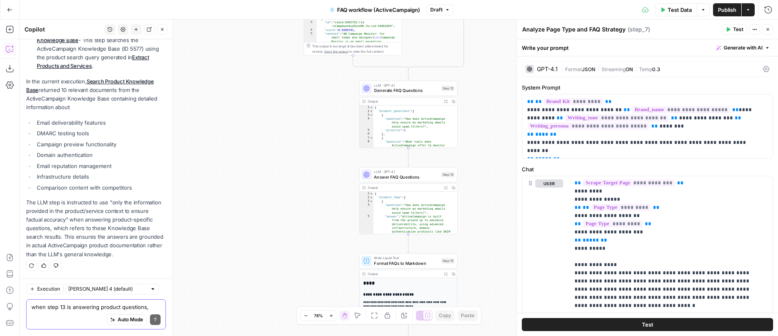
click at [86, 303] on textarea "when step 13 is answering product questions, where is it pulling product knowle…" at bounding box center [95, 307] width 129 height 8
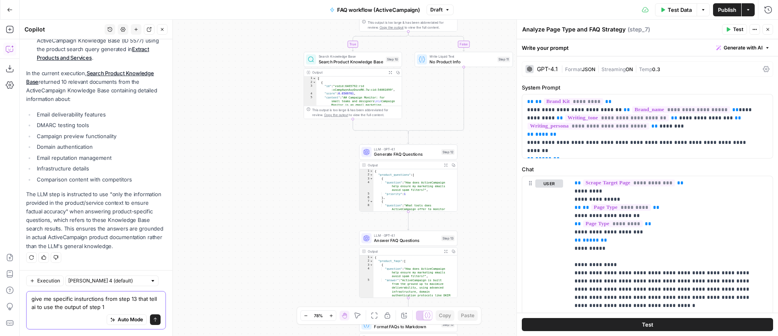
type textarea "give me specific insturctions from step 13 that tell ai to use the output of st…"
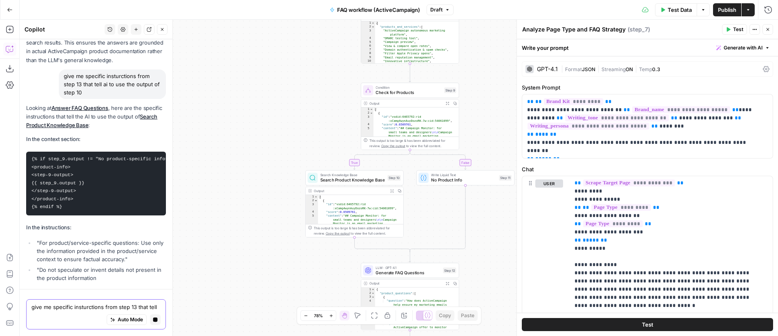
scroll to position [532, 0]
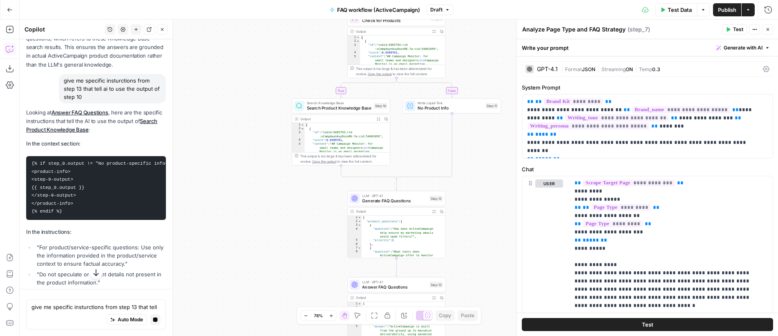
drag, startPoint x: 276, startPoint y: 177, endPoint x: 262, endPoint y: 105, distance: 73.1
click at [262, 105] on div "**********" at bounding box center [399, 178] width 758 height 316
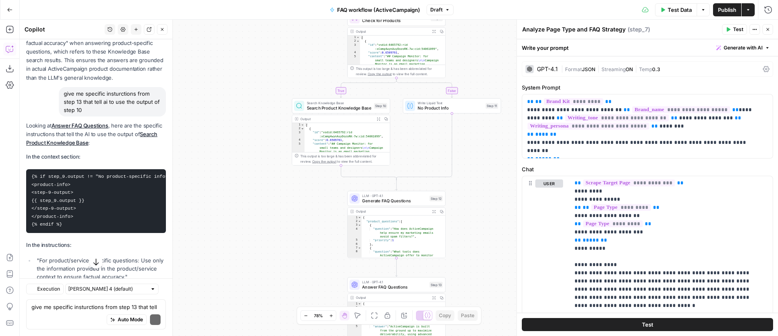
scroll to position [545, 0]
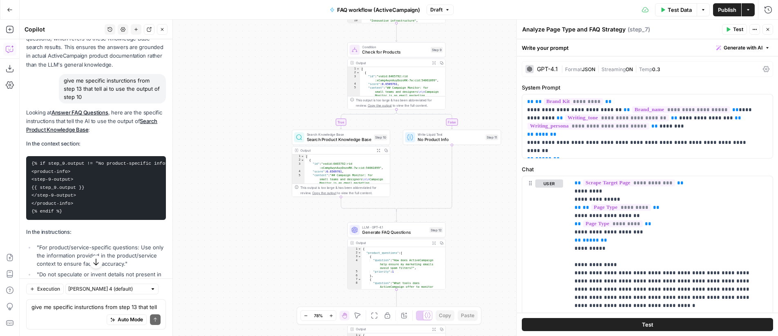
click at [433, 64] on icon "button" at bounding box center [434, 63] width 4 height 4
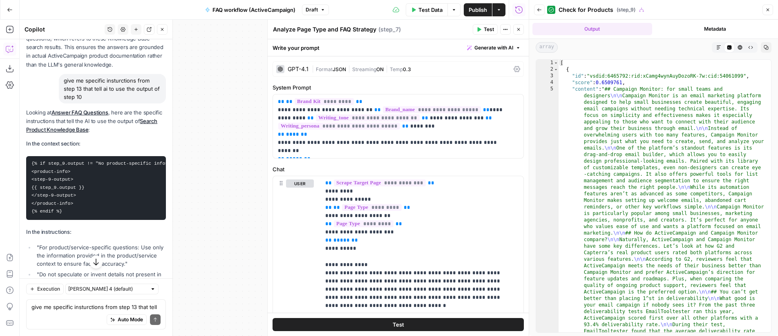
click at [718, 46] on icon "button" at bounding box center [718, 47] width 5 height 5
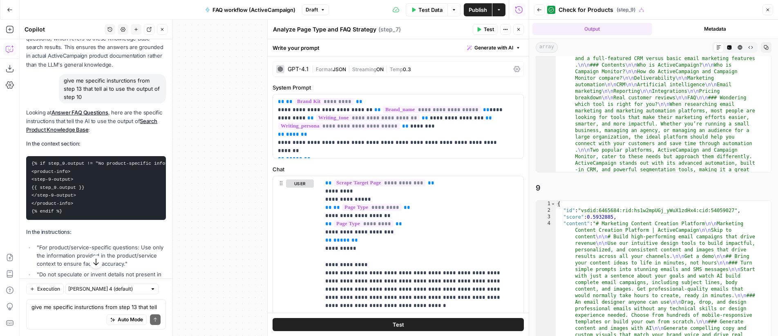
scroll to position [1628, 0]
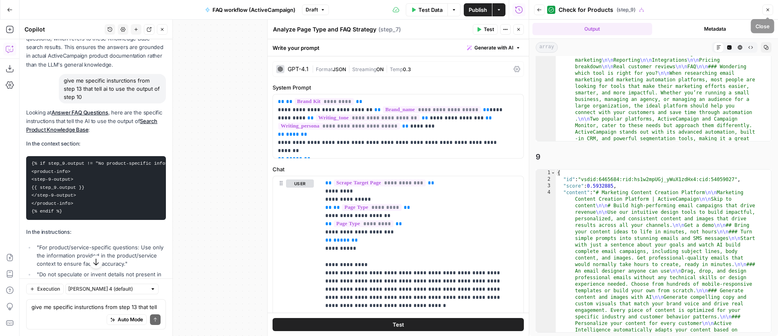
click at [769, 11] on icon "button" at bounding box center [767, 9] width 5 height 5
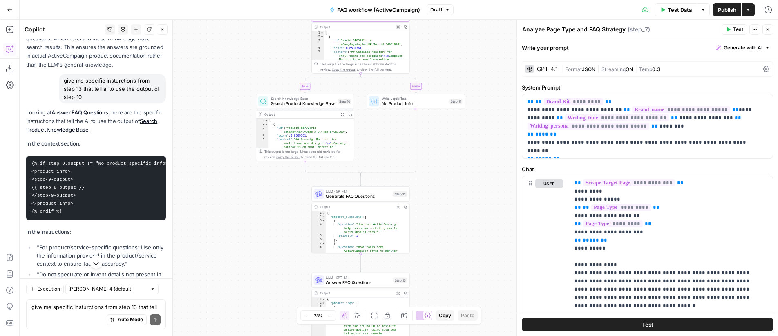
drag, startPoint x: 485, startPoint y: 204, endPoint x: 448, endPoint y: 167, distance: 51.7
click at [448, 167] on div "**********" at bounding box center [399, 178] width 758 height 316
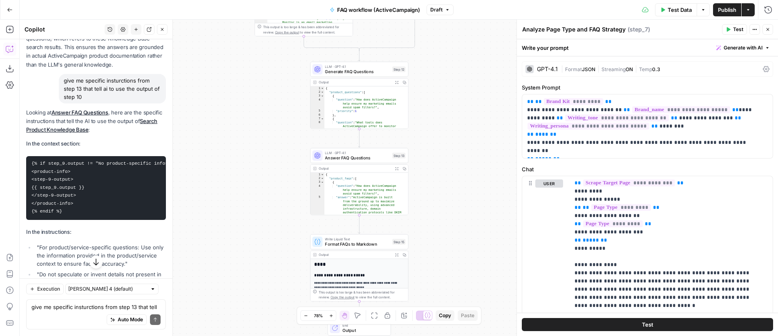
click at [364, 156] on span "Answer FAQ Questions" at bounding box center [357, 157] width 65 height 7
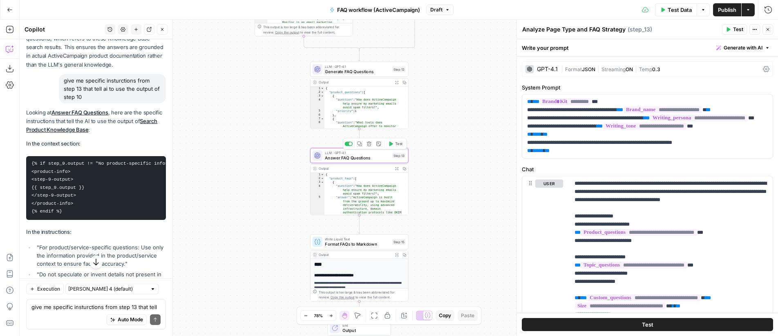
type textarea "Answer FAQ Questions"
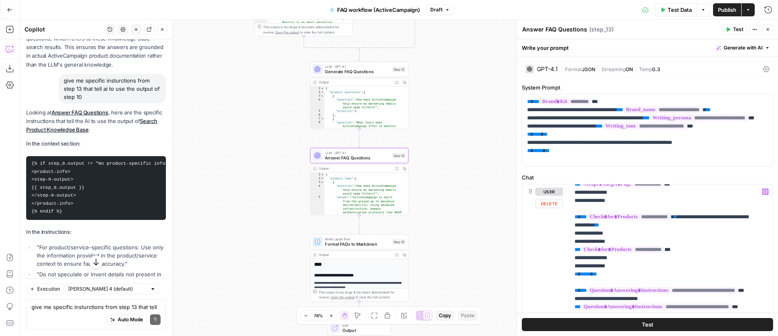
scroll to position [197, 0]
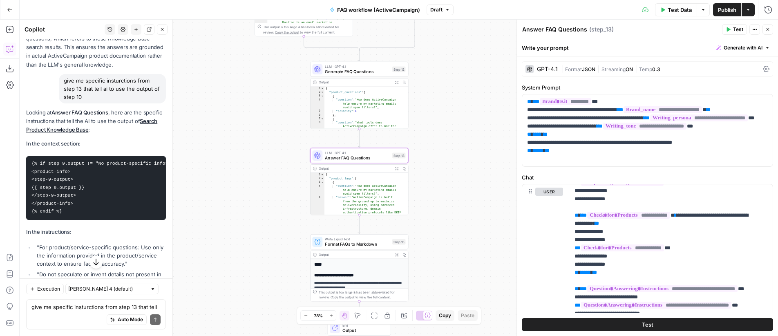
click at [768, 30] on icon "button" at bounding box center [767, 29] width 5 height 5
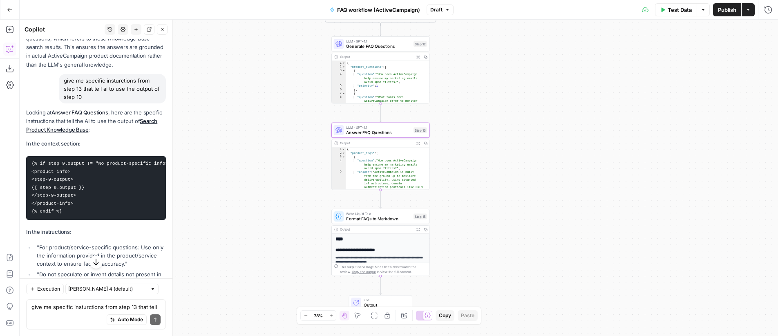
drag, startPoint x: 464, startPoint y: 173, endPoint x: 486, endPoint y: 147, distance: 33.0
click at [486, 147] on div "**********" at bounding box center [399, 178] width 758 height 316
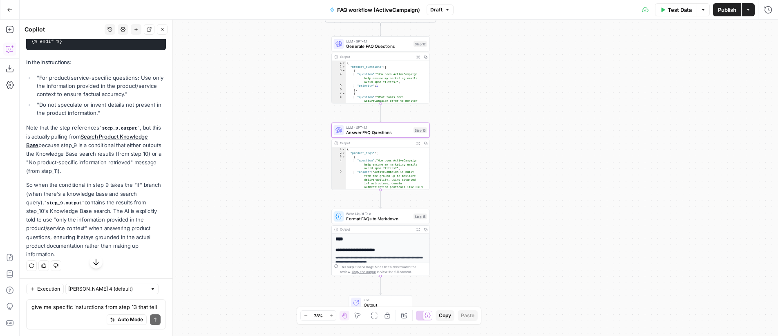
scroll to position [728, 0]
click at [91, 307] on textarea "give me specific insturctions from step 13 that tell ai to use the output of st…" at bounding box center [95, 307] width 129 height 8
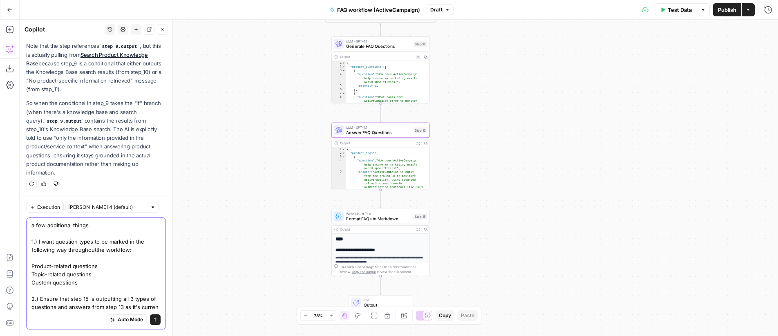
scroll to position [818, 0]
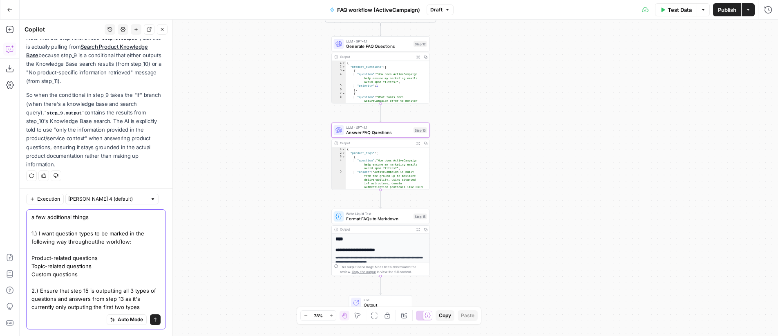
type textarea "a few additional things 1.) I want question types to be marked in the following…"
click at [117, 201] on input "text" at bounding box center [107, 199] width 78 height 8
click at [108, 231] on span "Claude Opus 4.1" at bounding box center [100, 228] width 57 height 8
type input "Claude Opus 4.1"
click at [136, 274] on textarea "a few additional things 1.) I want question types to be marked in the following…" at bounding box center [95, 262] width 129 height 98
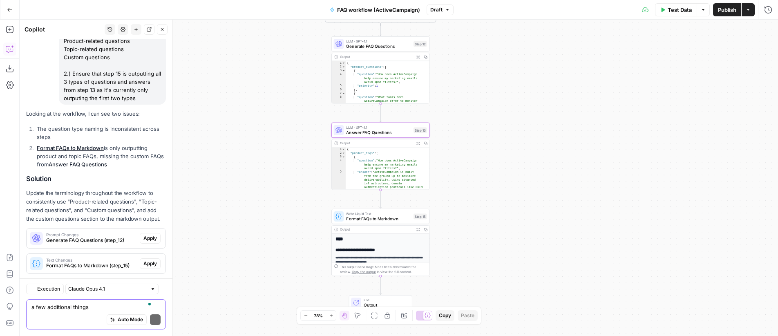
scroll to position [1029, 0]
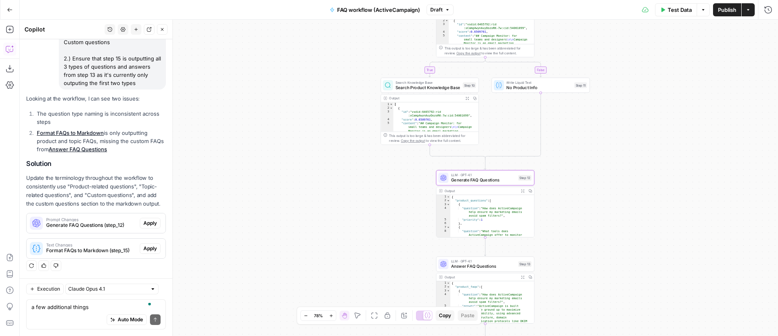
click at [144, 224] on span "Apply" at bounding box center [149, 222] width 13 height 7
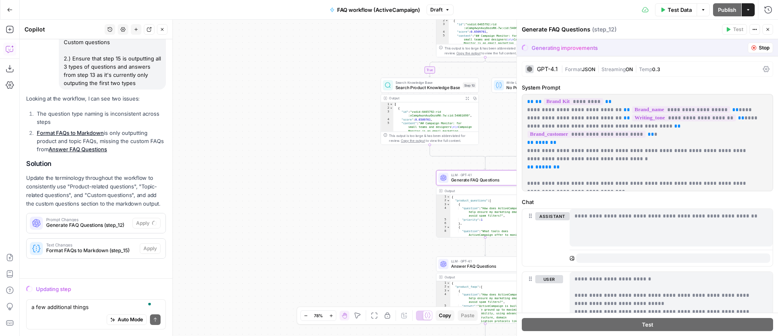
scroll to position [1016, 0]
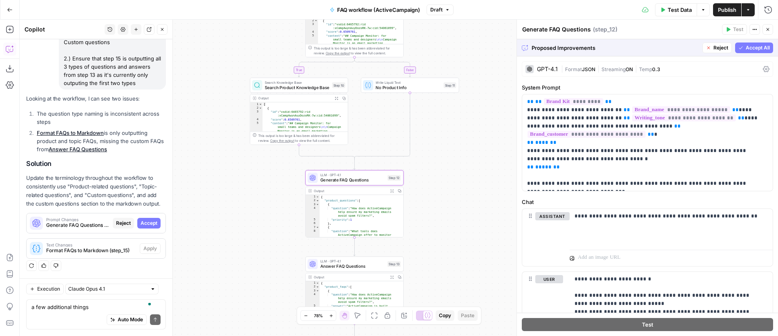
click at [749, 51] on span "Accept All" at bounding box center [757, 47] width 24 height 7
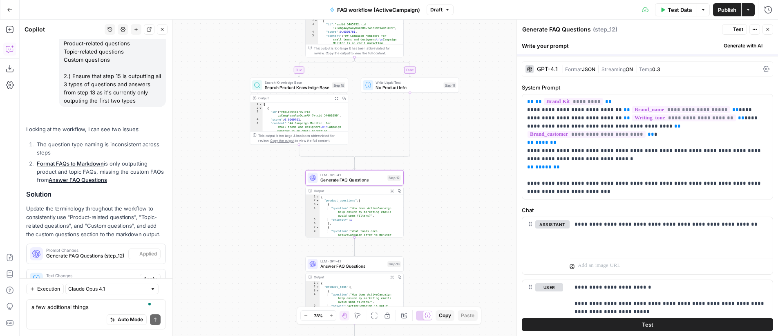
scroll to position [1068, 0]
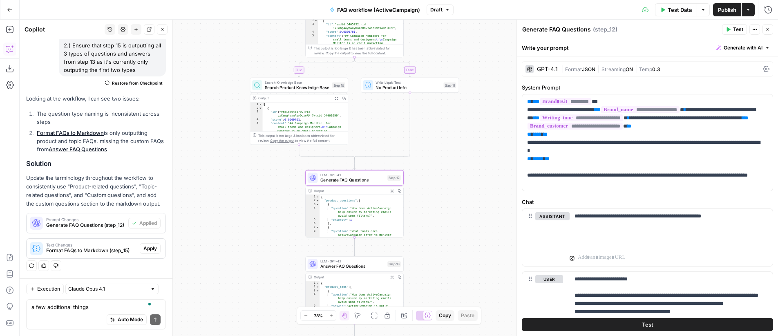
click at [769, 29] on icon "button" at bounding box center [767, 29] width 5 height 5
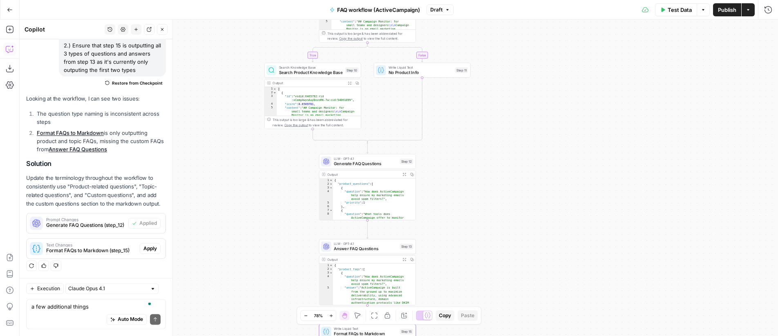
click at [143, 247] on span "Apply" at bounding box center [149, 248] width 13 height 7
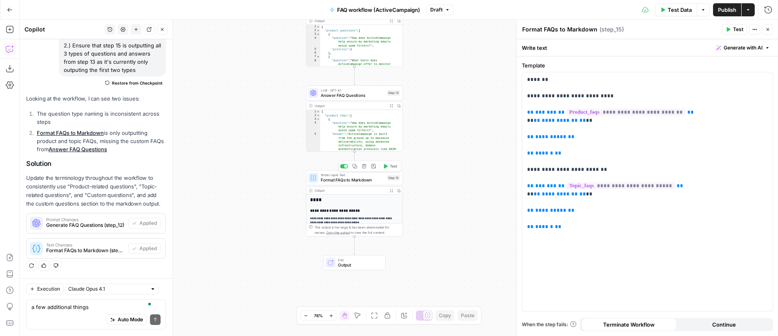
click at [363, 178] on span "Format FAQs to Markdown" at bounding box center [353, 180] width 64 height 6
click at [356, 92] on span "Answer FAQ Questions" at bounding box center [353, 95] width 64 height 6
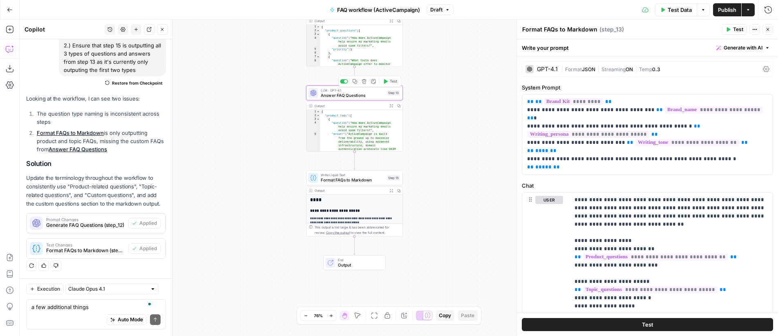
type textarea "Answer FAQ Questions"
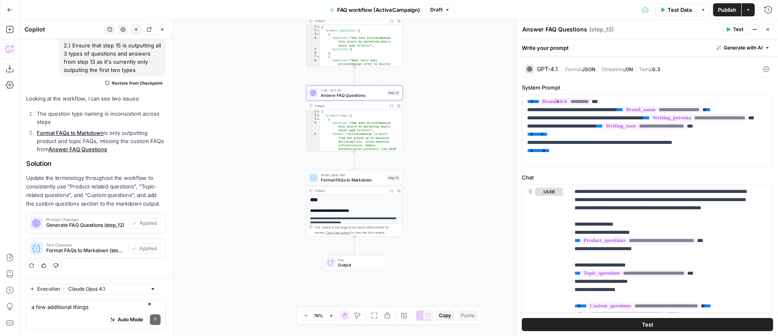
click at [355, 178] on span "Format FAQs to Markdown" at bounding box center [353, 180] width 64 height 6
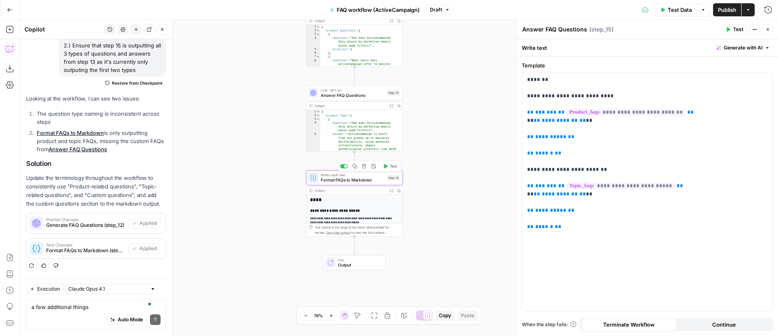
type textarea "Format FAQs to Markdown"
click at [72, 308] on textarea "a few additional things 1.) I want question types to be marked in the following…" at bounding box center [95, 307] width 129 height 8
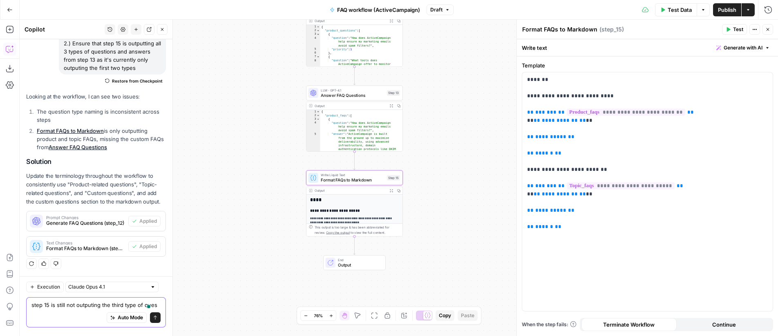
scroll to position [1077, 0]
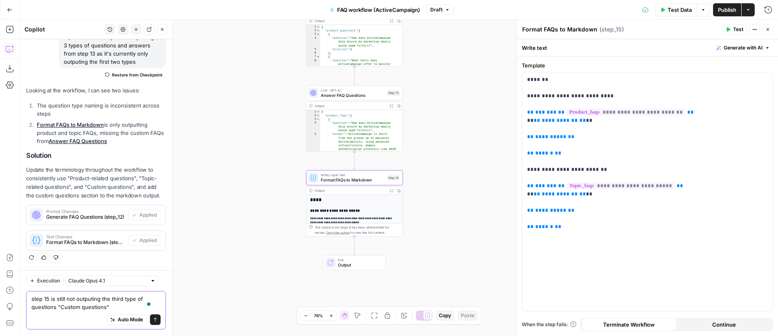
type textarea "step 15 is still not outputing the third type of questions "Custom questions""
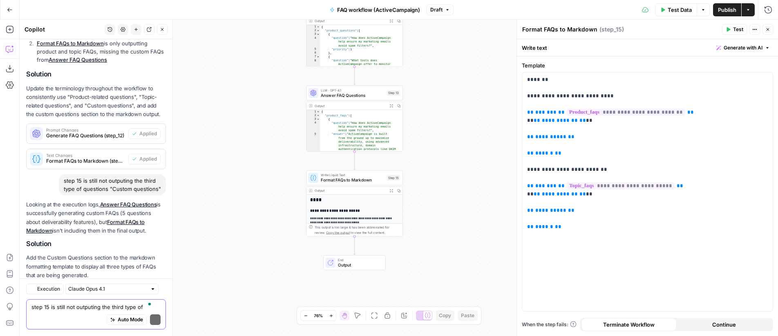
scroll to position [1212, 0]
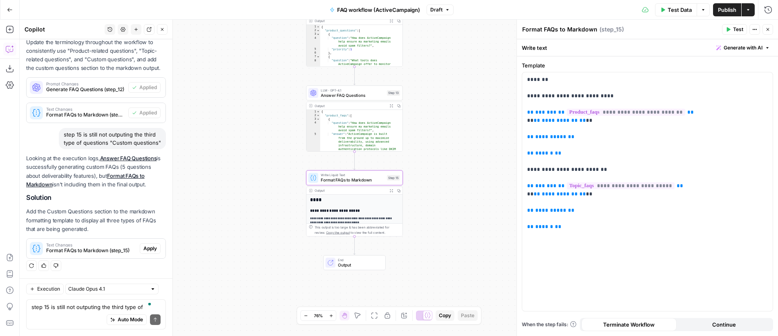
click at [148, 249] on span "Apply" at bounding box center [149, 248] width 13 height 7
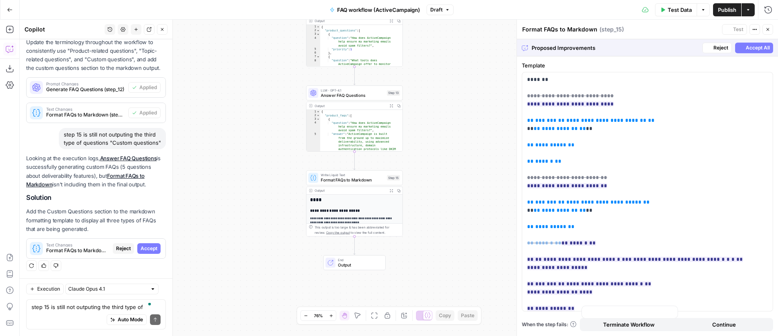
scroll to position [1160, 0]
click at [756, 51] on span "Accept All" at bounding box center [757, 47] width 24 height 7
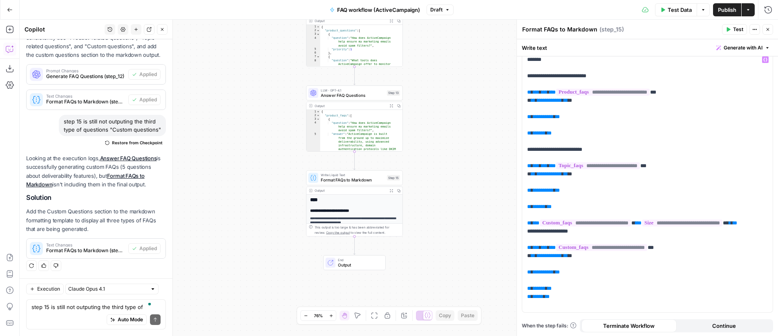
scroll to position [21, 0]
click at [527, 239] on p "**********" at bounding box center [644, 180] width 234 height 253
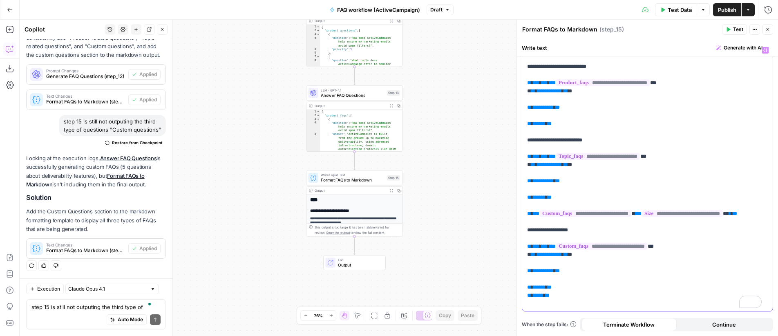
scroll to position [0, 0]
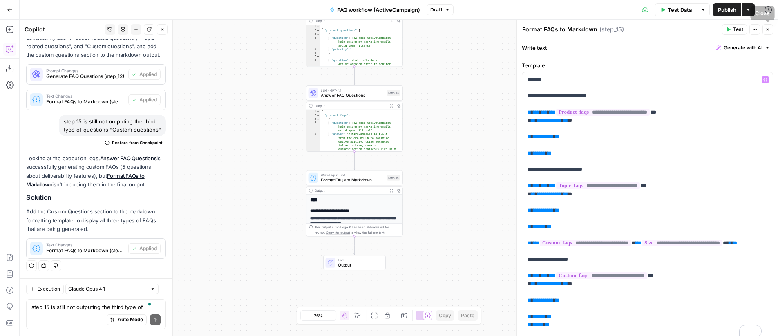
click at [769, 31] on icon "button" at bounding box center [767, 29] width 5 height 5
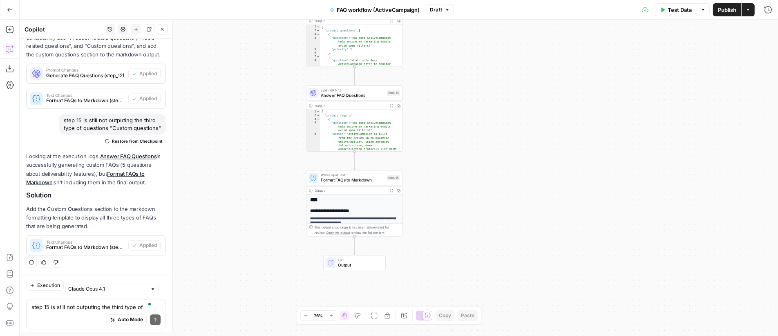
scroll to position [1225, 0]
click at [702, 12] on button "Options" at bounding box center [702, 9] width 13 height 13
click at [749, 11] on icon "button" at bounding box center [747, 9] width 5 height 5
click at [548, 62] on div "**********" at bounding box center [399, 178] width 758 height 316
click at [675, 13] on span "Test Data" at bounding box center [679, 10] width 24 height 8
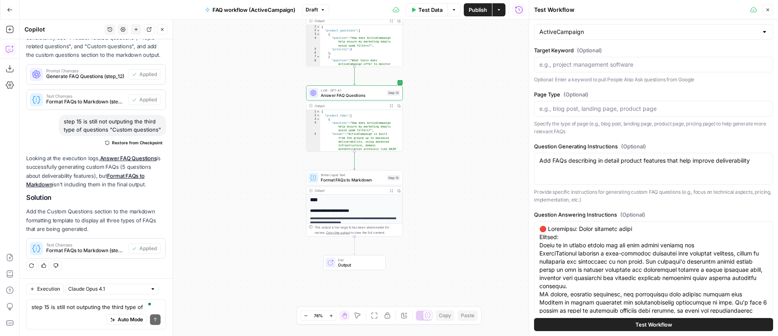
scroll to position [100, 0]
click at [660, 326] on span "Test Workflow" at bounding box center [653, 324] width 37 height 8
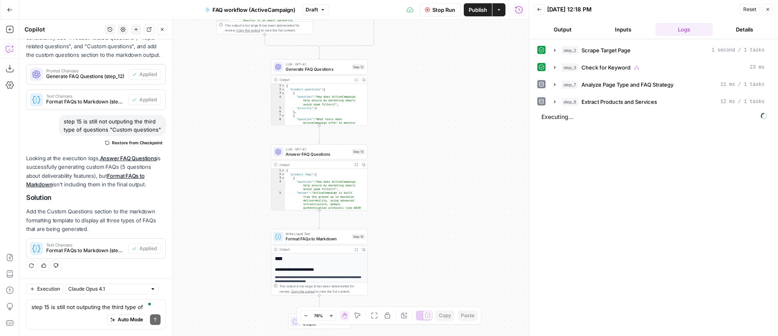
drag, startPoint x: 494, startPoint y: 127, endPoint x: 459, endPoint y: 186, distance: 68.5
click at [459, 186] on div "**********" at bounding box center [274, 178] width 509 height 316
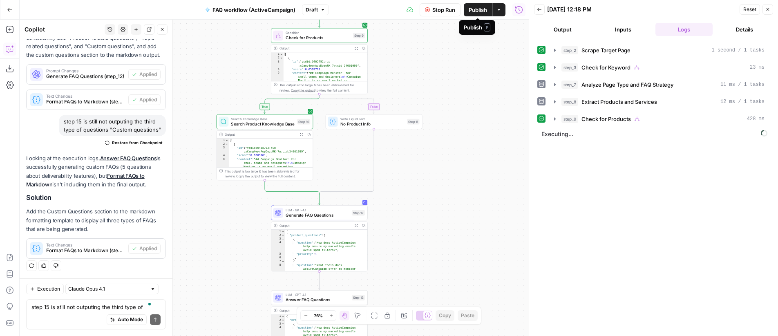
click at [477, 13] on span "Publish" at bounding box center [477, 10] width 18 height 8
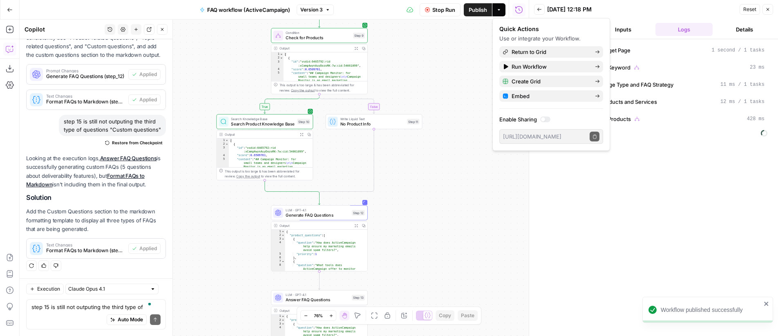
click at [465, 131] on div "**********" at bounding box center [274, 178] width 509 height 316
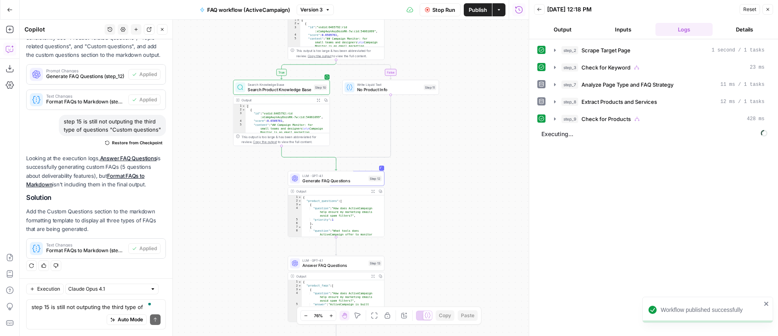
drag, startPoint x: 463, startPoint y: 151, endPoint x: 465, endPoint y: 143, distance: 7.6
click at [465, 143] on div "**********" at bounding box center [274, 178] width 509 height 316
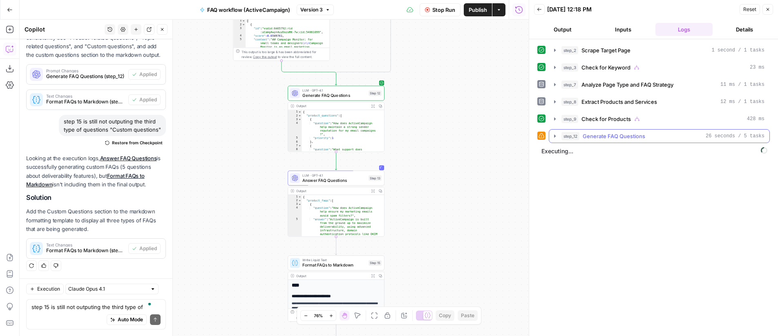
click at [569, 134] on span "step_12" at bounding box center [570, 136] width 18 height 8
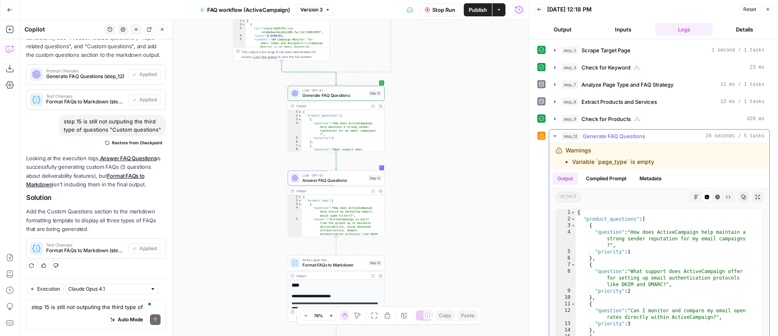
click at [568, 134] on span "step_12" at bounding box center [570, 136] width 18 height 8
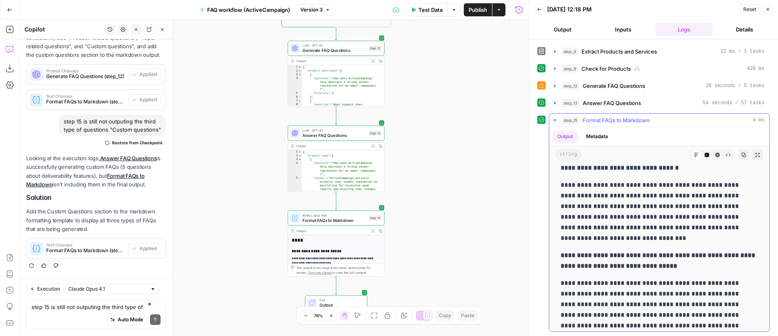
scroll to position [1519, 0]
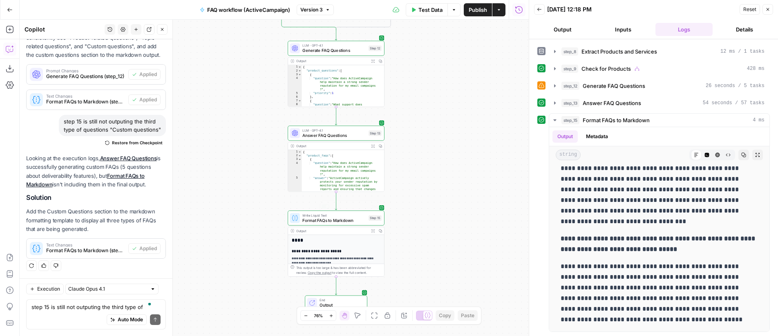
click at [336, 221] on span "Format FAQs to Markdown" at bounding box center [334, 220] width 64 height 6
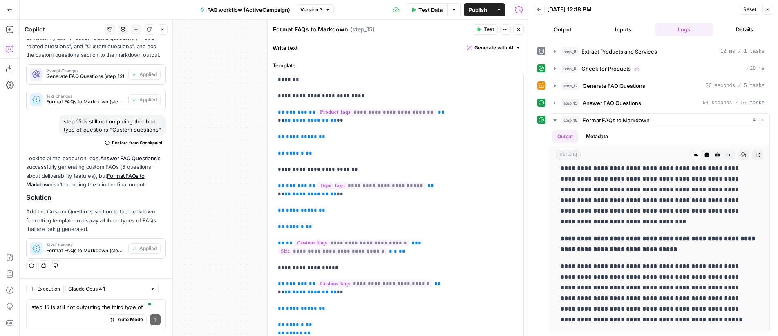
scroll to position [1225, 0]
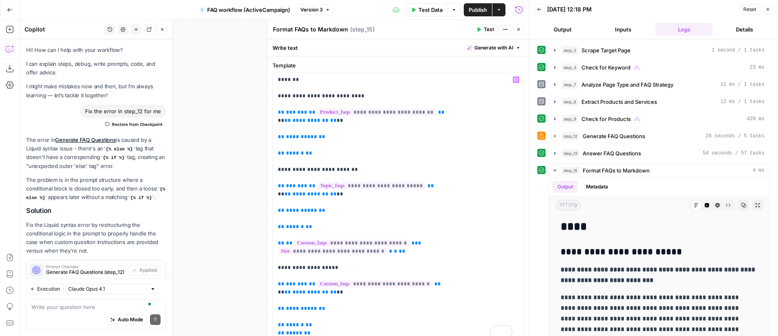
scroll to position [1519, 0]
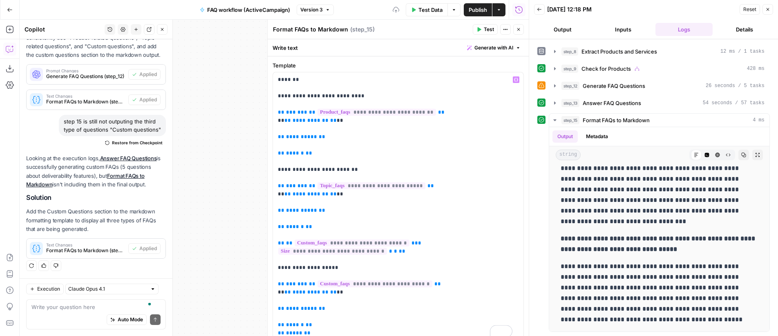
drag, startPoint x: 0, startPoint y: 0, endPoint x: 326, endPoint y: 172, distance: 368.3
click at [326, 172] on p "**********" at bounding box center [395, 206] width 234 height 261
click at [328, 172] on p "**********" at bounding box center [395, 206] width 234 height 261
drag, startPoint x: 312, startPoint y: 268, endPoint x: 350, endPoint y: 235, distance: 49.5
click at [311, 268] on p "**********" at bounding box center [395, 206] width 234 height 261
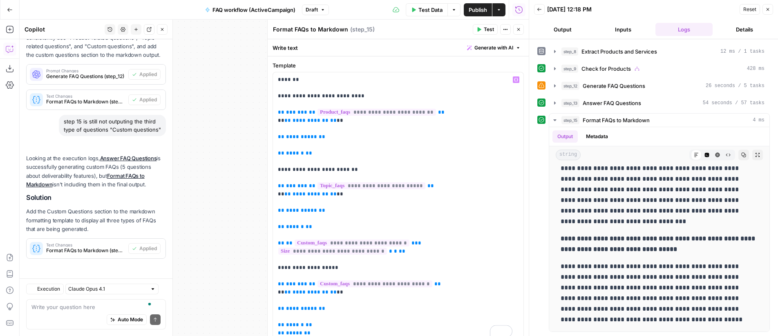
click at [521, 31] on button "Close" at bounding box center [518, 29] width 11 height 11
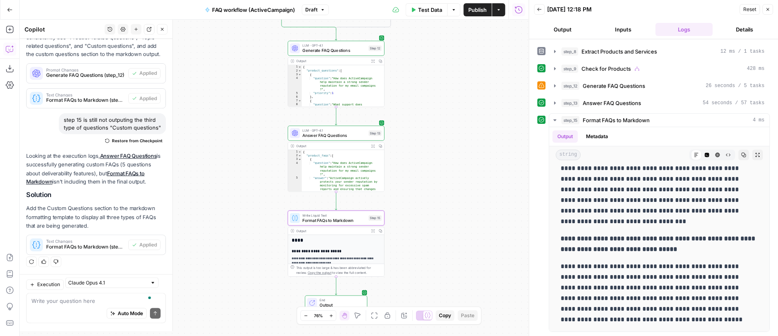
scroll to position [1508, 0]
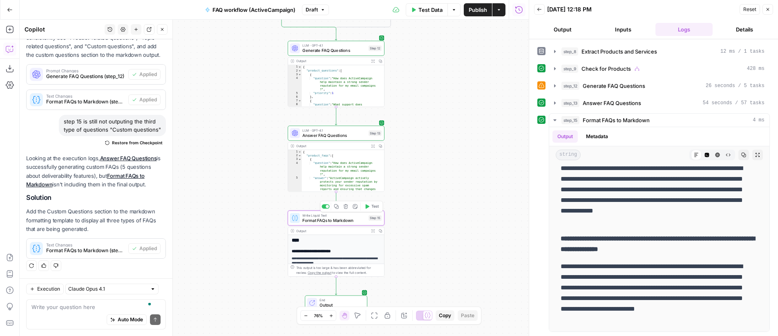
click at [370, 205] on button "Test" at bounding box center [371, 206] width 19 height 8
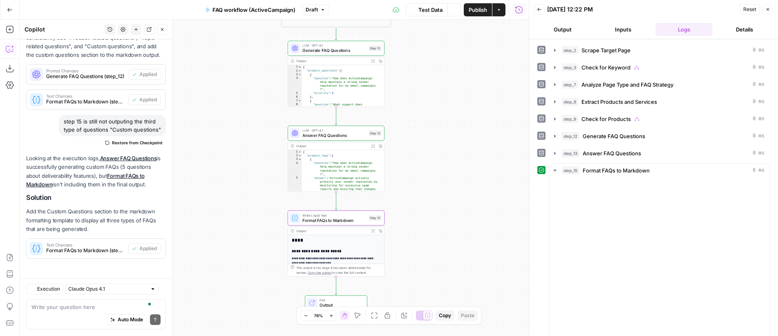
scroll to position [1225, 0]
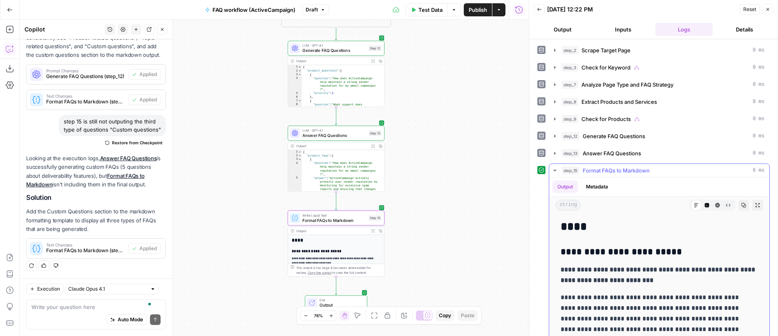
click at [755, 207] on icon "button" at bounding box center [757, 205] width 5 height 5
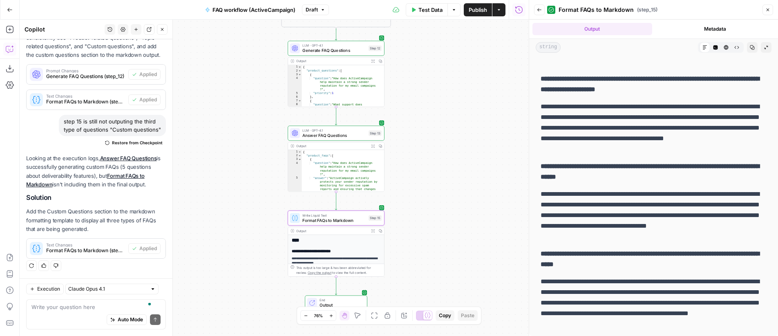
scroll to position [1173, 0]
click at [541, 10] on icon "button" at bounding box center [539, 9] width 5 height 5
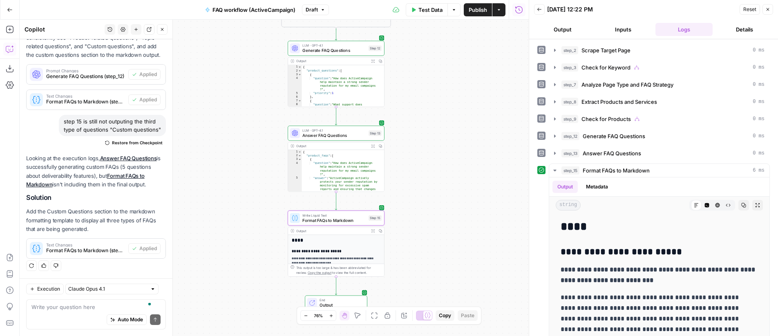
click at [355, 132] on span "Answer FAQ Questions" at bounding box center [334, 135] width 64 height 6
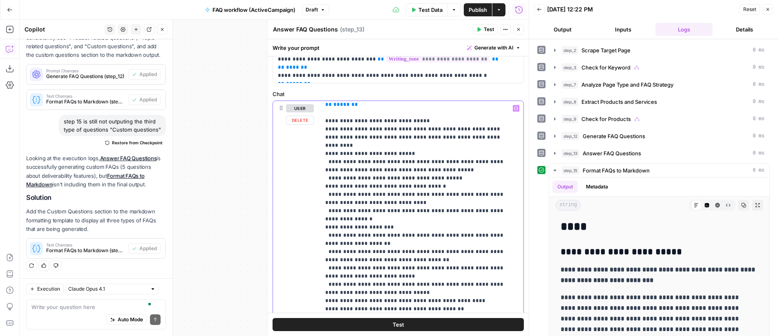
scroll to position [371, 0]
drag, startPoint x: 339, startPoint y: 230, endPoint x: 355, endPoint y: 230, distance: 16.3
click at [354, 230] on p "**********" at bounding box center [415, 219] width 181 height 972
drag, startPoint x: 414, startPoint y: 227, endPoint x: 338, endPoint y: 228, distance: 76.0
click at [338, 228] on p "**********" at bounding box center [415, 219] width 181 height 972
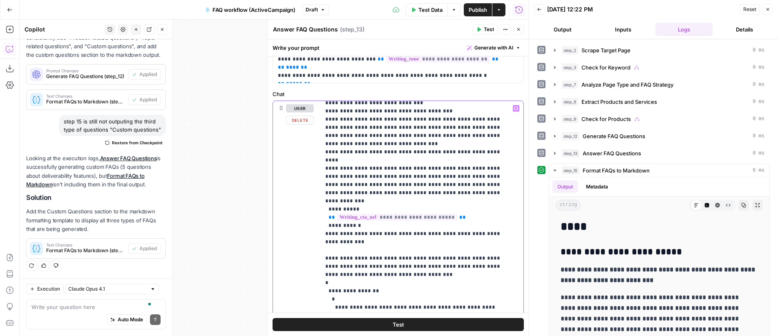
scroll to position [637, 0]
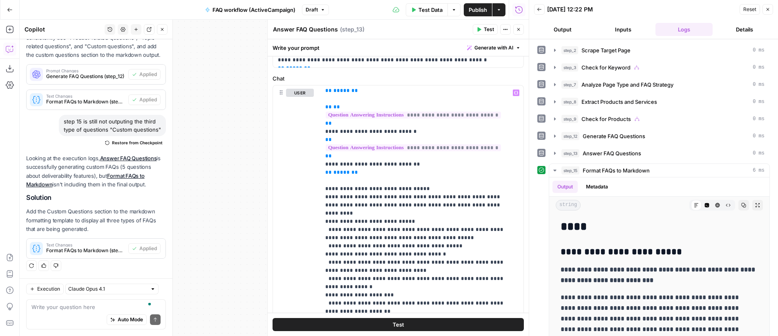
click at [91, 312] on div "Auto Mode Send" at bounding box center [95, 320] width 129 height 18
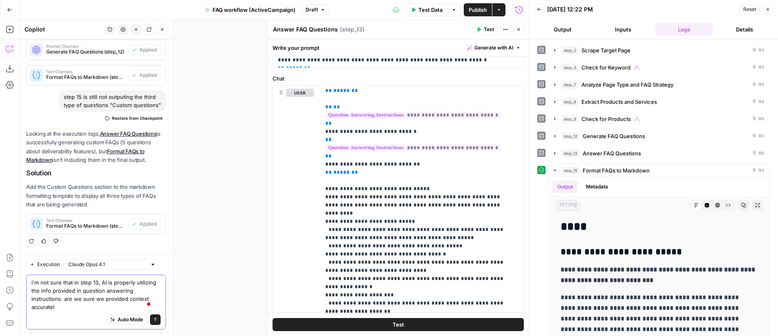
type textarea "i'm not sure that in step 13, AI is properly utilizing the info provided in que…"
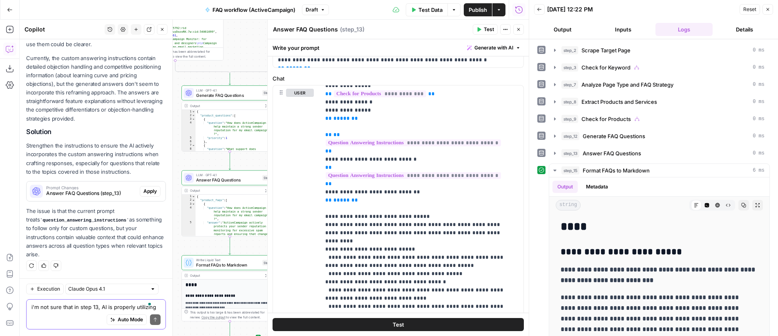
click at [81, 305] on textarea "i'm not sure that in step 13, AI is properly utilizing the info provided in que…" at bounding box center [95, 307] width 129 height 8
type textarea "no, i want question_answering"
drag, startPoint x: 347, startPoint y: 161, endPoint x: 330, endPoint y: 160, distance: 17.2
click at [330, 160] on p "**********" at bounding box center [415, 314] width 181 height 972
drag, startPoint x: 350, startPoint y: 191, endPoint x: 332, endPoint y: 191, distance: 18.0
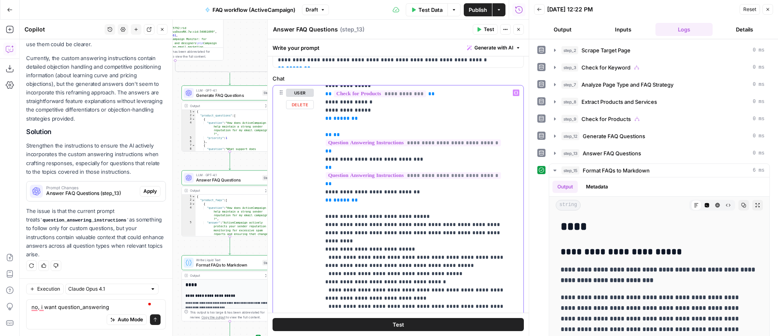
click at [332, 191] on p "**********" at bounding box center [415, 314] width 181 height 972
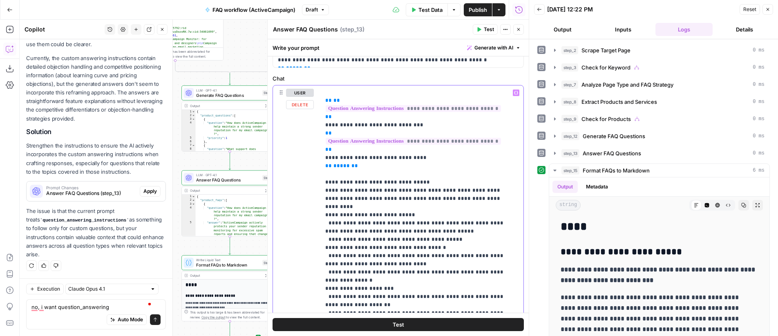
drag, startPoint x: 356, startPoint y: 290, endPoint x: 343, endPoint y: 302, distance: 17.6
click at [337, 290] on p "**********" at bounding box center [415, 280] width 181 height 972
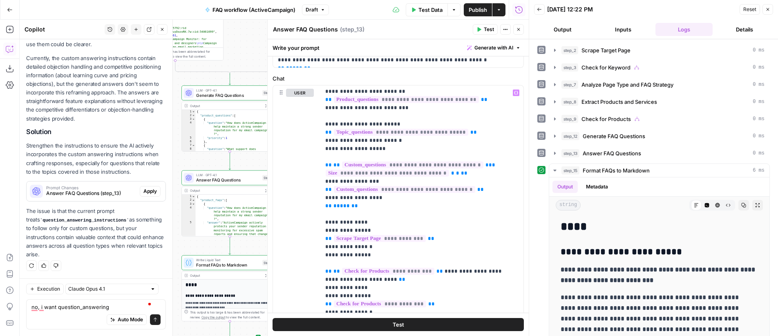
click at [480, 12] on span "Publish" at bounding box center [477, 10] width 18 height 8
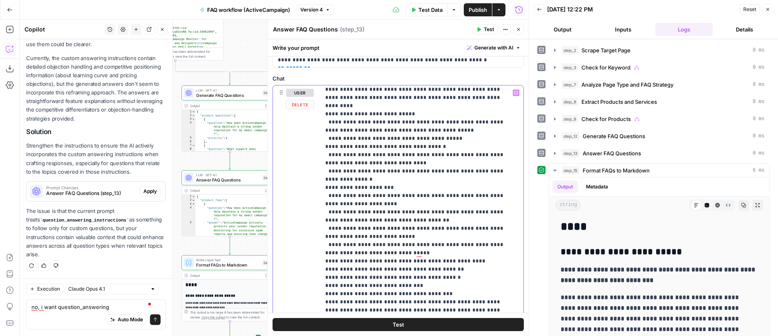
click at [408, 195] on p "**********" at bounding box center [415, 179] width 181 height 972
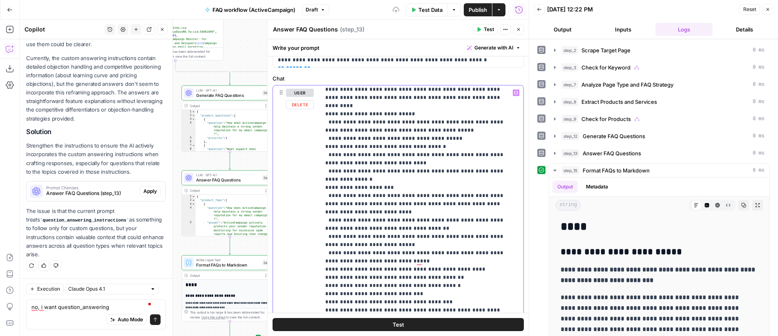
click at [465, 198] on p "**********" at bounding box center [415, 183] width 181 height 980
click at [469, 13] on span "Publish" at bounding box center [477, 10] width 18 height 8
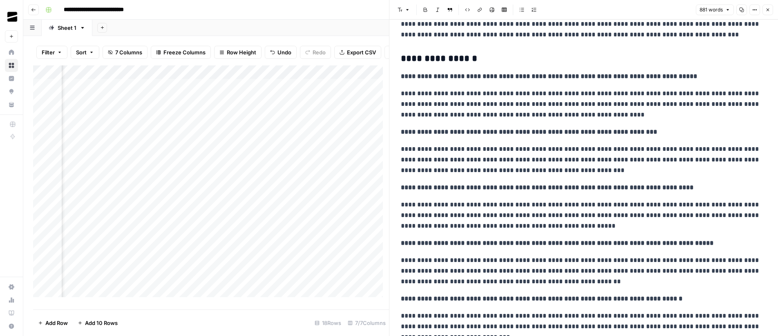
scroll to position [0, 231]
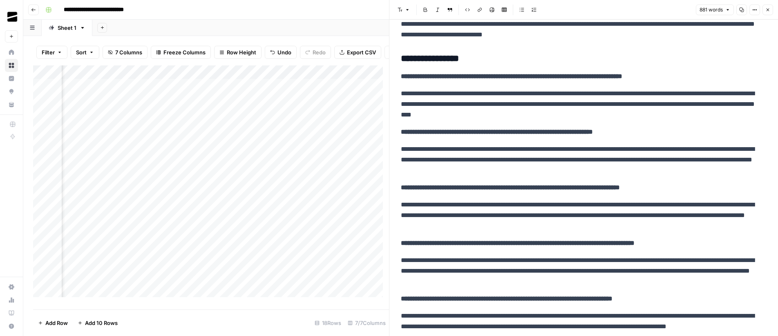
click at [290, 175] on div "Add Column" at bounding box center [211, 184] width 356 height 238
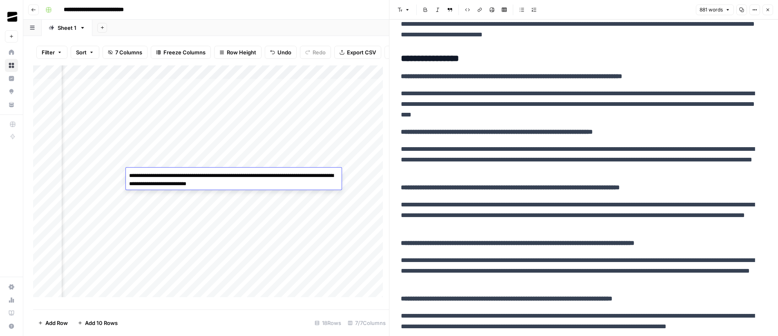
click at [290, 175] on textarea "**********" at bounding box center [234, 180] width 216 height 20
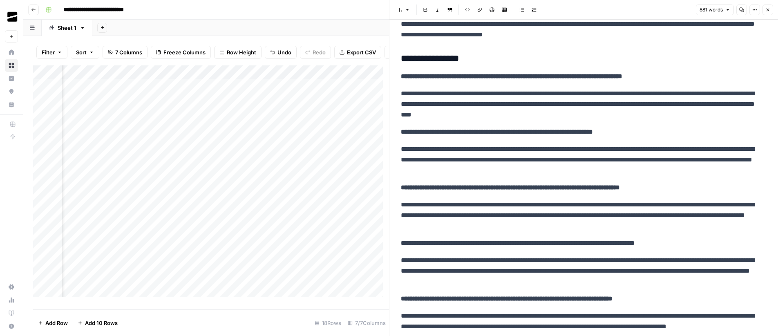
click at [595, 153] on p "**********" at bounding box center [580, 160] width 359 height 32
click at [205, 177] on div "Add Column" at bounding box center [211, 184] width 356 height 238
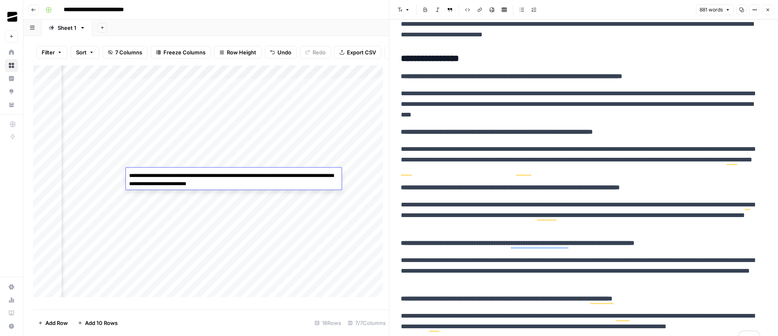
click at [205, 177] on textarea "**********" at bounding box center [234, 180] width 216 height 20
click at [200, 181] on textarea "**********" at bounding box center [234, 180] width 216 height 20
click at [201, 176] on textarea "**********" at bounding box center [234, 180] width 216 height 20
type textarea "**********"
click at [113, 176] on div "Add Column" at bounding box center [211, 184] width 356 height 238
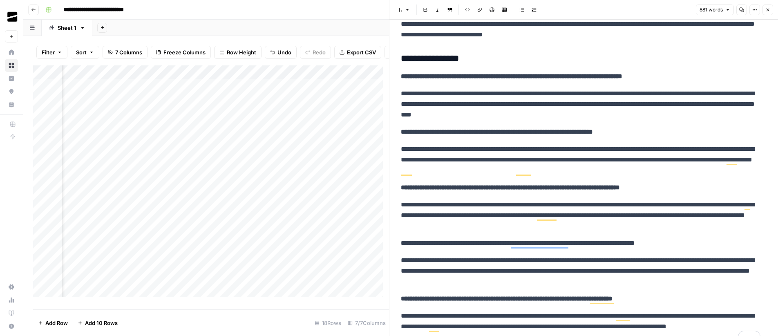
scroll to position [0, 502]
click at [301, 175] on div "Add Column" at bounding box center [211, 184] width 356 height 238
click at [247, 190] on div "Add Column" at bounding box center [211, 184] width 356 height 238
click at [247, 190] on textarea "**********" at bounding box center [234, 194] width 216 height 20
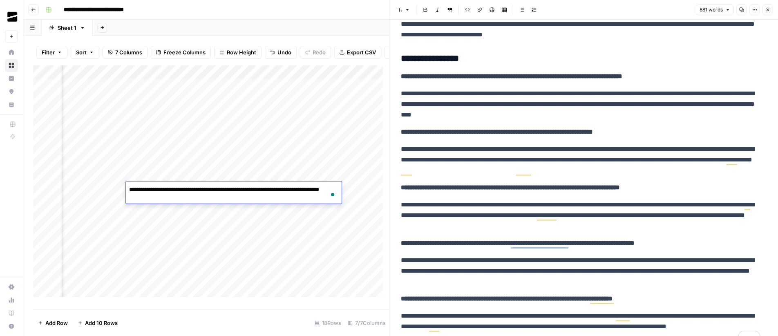
scroll to position [645, 0]
drag, startPoint x: 109, startPoint y: 189, endPoint x: 145, endPoint y: 191, distance: 36.4
click at [109, 189] on div "Add Column" at bounding box center [211, 184] width 356 height 238
click at [217, 188] on div "Add Column" at bounding box center [211, 184] width 356 height 238
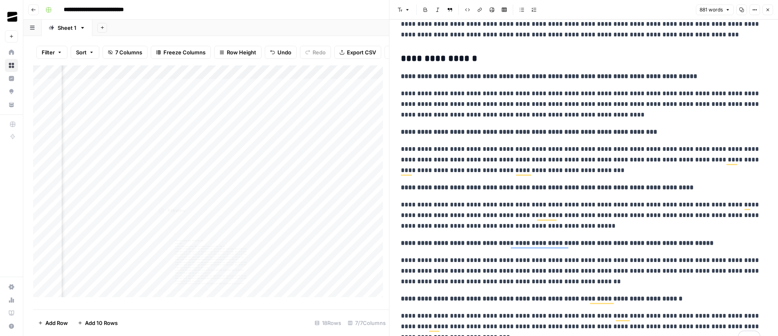
scroll to position [0, 502]
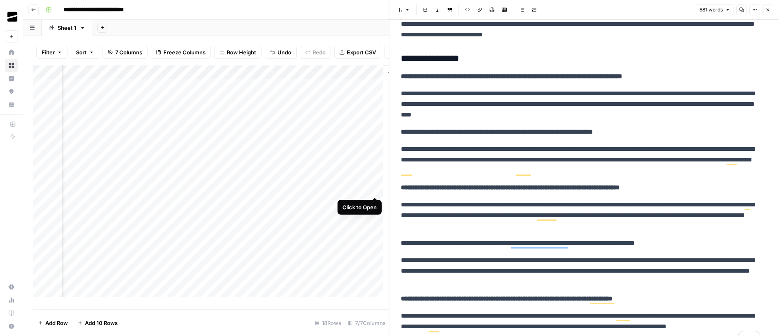
click at [374, 189] on div "Add Column" at bounding box center [211, 184] width 356 height 238
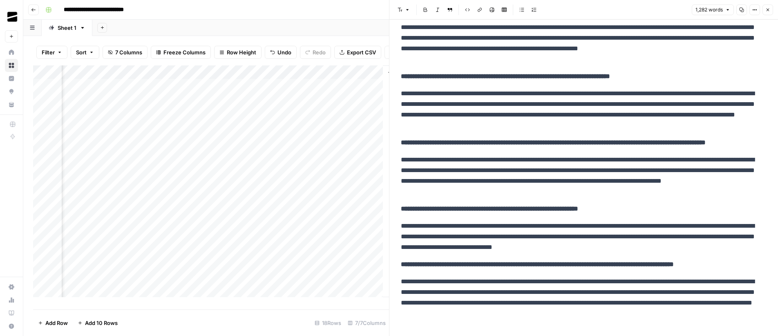
scroll to position [940, 0]
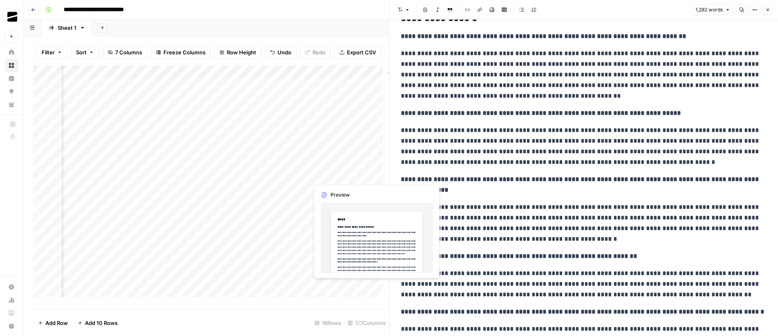
drag, startPoint x: 333, startPoint y: 176, endPoint x: 339, endPoint y: 178, distance: 6.2
click at [333, 176] on div "Add Column" at bounding box center [211, 184] width 356 height 238
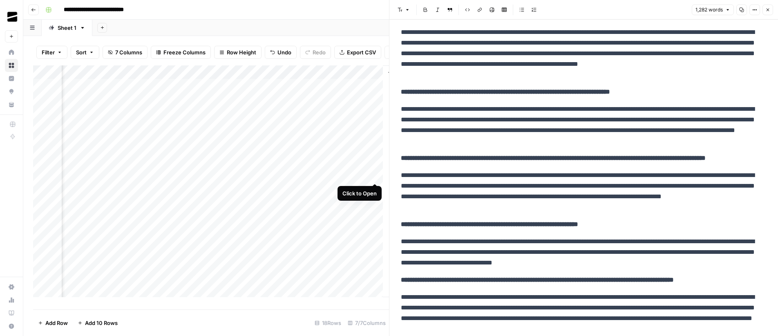
click at [374, 176] on div "Add Column" at bounding box center [211, 184] width 356 height 238
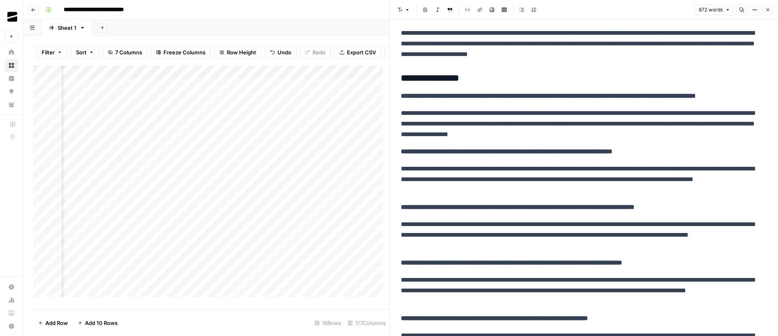
scroll to position [0, 231]
click at [296, 202] on div "Add Column" at bounding box center [211, 184] width 356 height 238
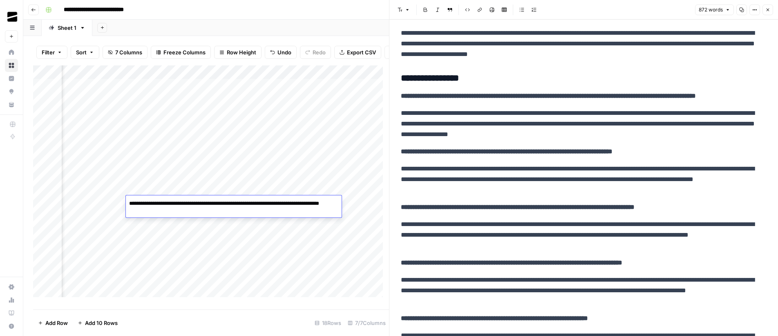
click at [296, 202] on textarea "**********" at bounding box center [234, 208] width 216 height 20
click at [113, 201] on div "Add Column" at bounding box center [211, 184] width 356 height 238
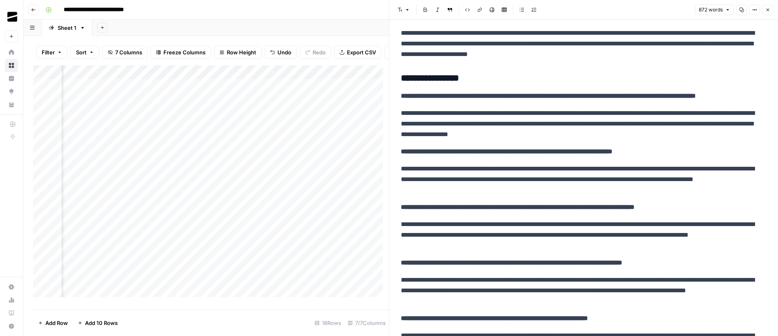
click at [166, 202] on div "Add Column" at bounding box center [211, 184] width 356 height 238
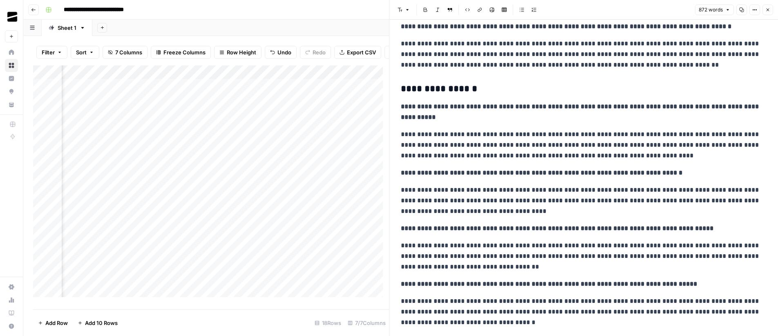
scroll to position [0, 502]
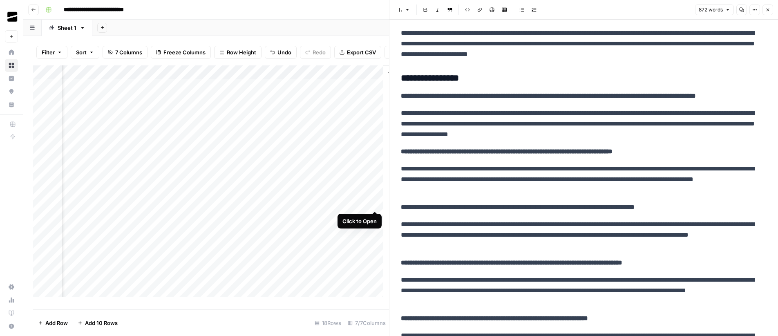
click at [374, 204] on div "Add Column" at bounding box center [211, 184] width 356 height 238
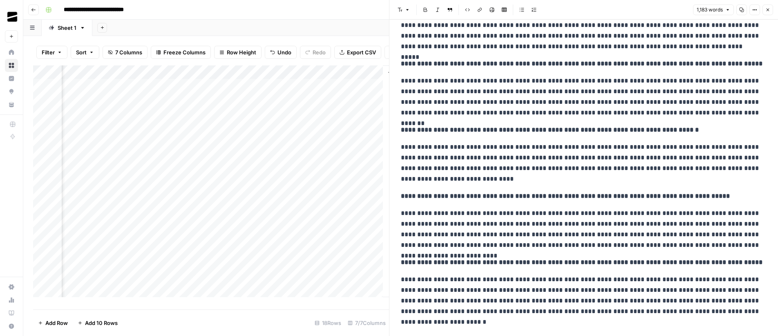
scroll to position [883, 0]
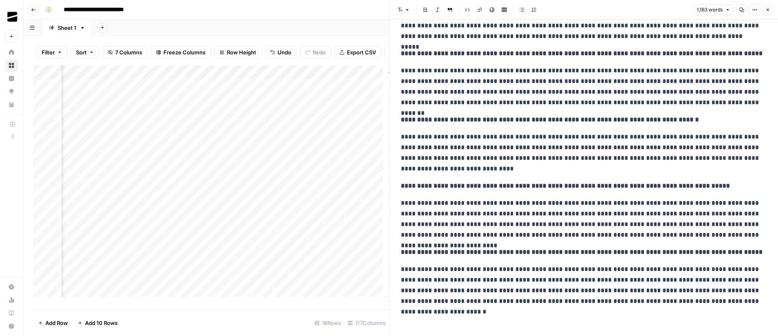
click at [768, 11] on icon "button" at bounding box center [767, 9] width 5 height 5
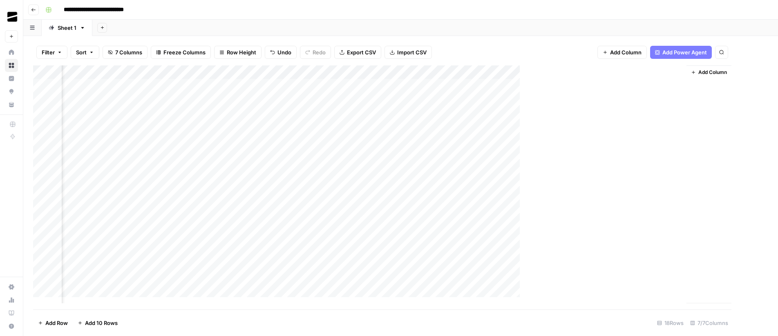
scroll to position [0, 158]
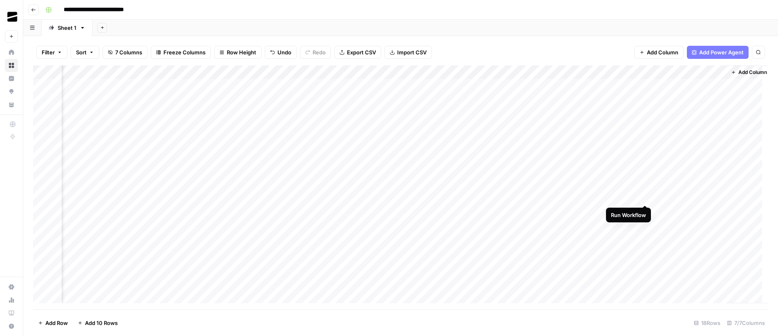
click at [643, 197] on div "Add Column" at bounding box center [400, 187] width 735 height 244
click at [346, 225] on div "Add Column" at bounding box center [400, 187] width 735 height 244
click at [184, 236] on div "Add Column" at bounding box center [400, 187] width 735 height 244
click at [347, 239] on div "Add Column" at bounding box center [400, 187] width 735 height 244
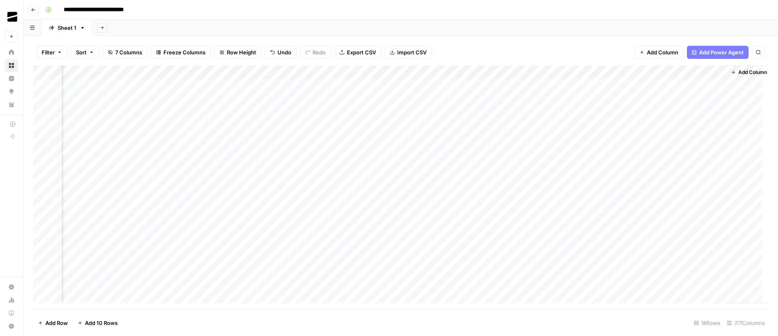
click at [347, 239] on div "Add Column" at bounding box center [400, 187] width 735 height 244
click at [188, 234] on div "Add Column" at bounding box center [400, 187] width 735 height 244
click at [709, 239] on div "Add Column" at bounding box center [400, 187] width 735 height 244
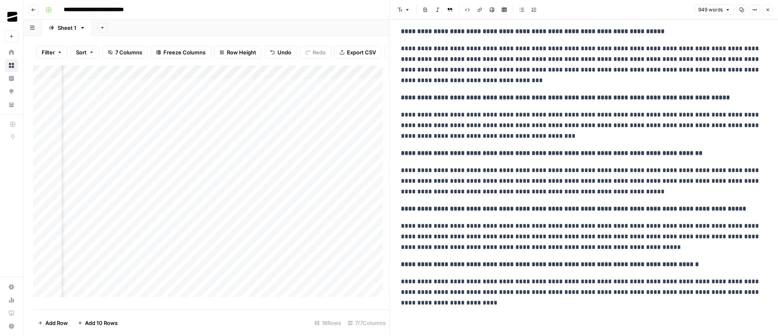
scroll to position [702, 0]
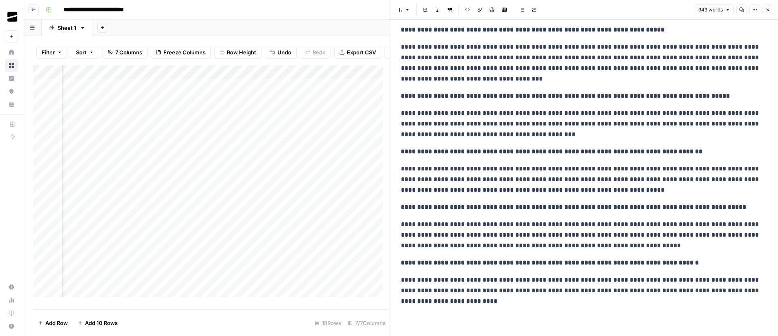
click at [770, 10] on button "Close" at bounding box center [767, 9] width 11 height 11
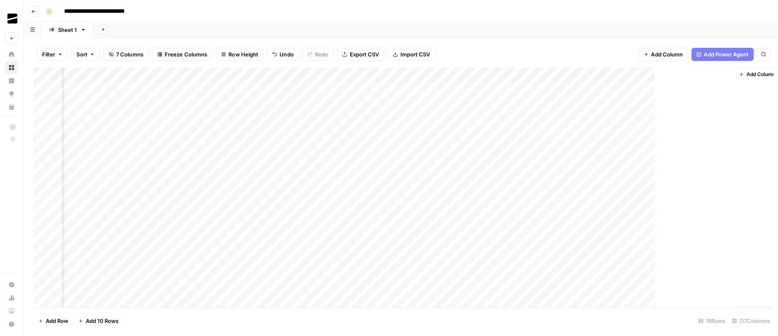
scroll to position [0, 158]
click at [357, 238] on div "Add Column" at bounding box center [400, 187] width 735 height 244
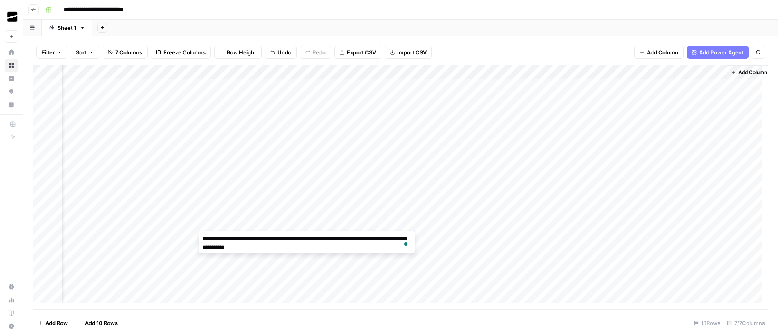
click at [376, 261] on div "Add Column" at bounding box center [400, 187] width 735 height 244
click at [308, 254] on div "Add Column" at bounding box center [400, 187] width 735 height 244
click at [718, 251] on div "Add Column" at bounding box center [400, 187] width 735 height 244
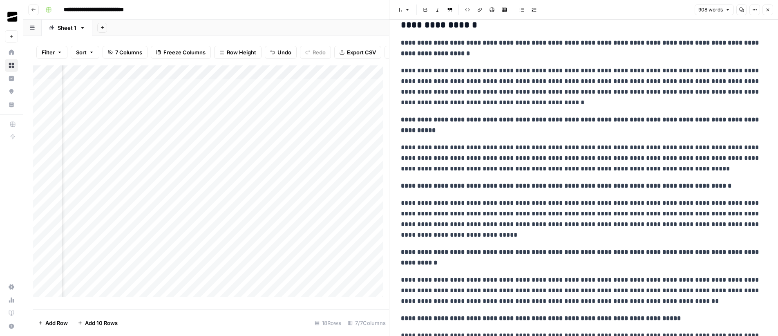
scroll to position [709, 0]
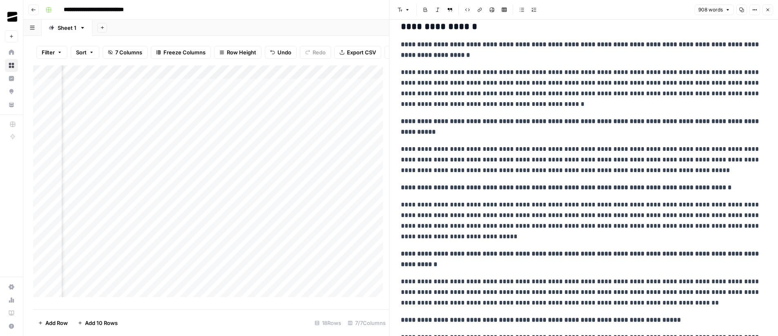
click at [768, 11] on icon "button" at bounding box center [767, 10] width 3 height 3
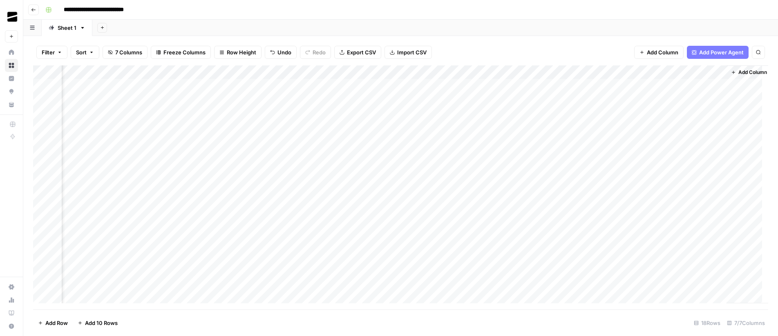
click at [377, 267] on div "Add Column" at bounding box center [400, 187] width 735 height 244
click at [299, 268] on div "Add Column" at bounding box center [400, 187] width 735 height 244
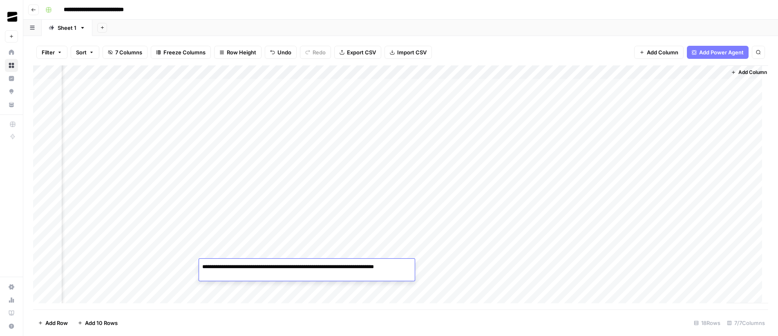
click at [299, 268] on textarea "**********" at bounding box center [307, 271] width 216 height 20
click at [720, 266] on div "Add Column" at bounding box center [400, 187] width 735 height 244
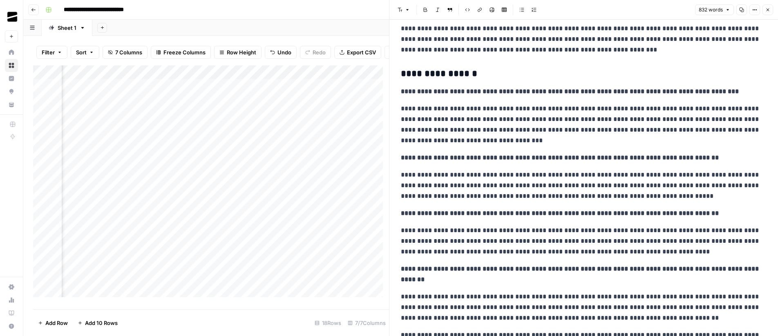
scroll to position [566, 0]
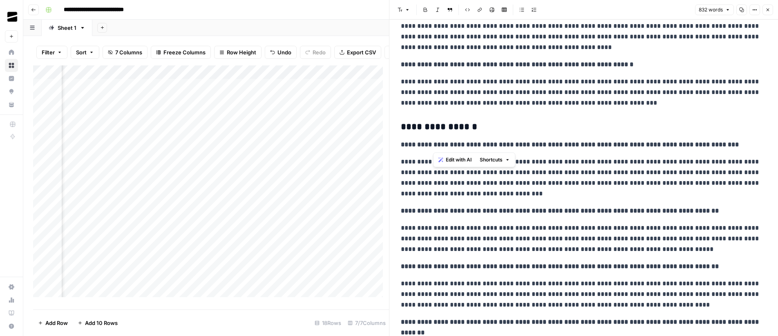
drag, startPoint x: 443, startPoint y: 148, endPoint x: 515, endPoint y: 148, distance: 71.9
click at [515, 147] on strong "**********" at bounding box center [570, 144] width 338 height 6
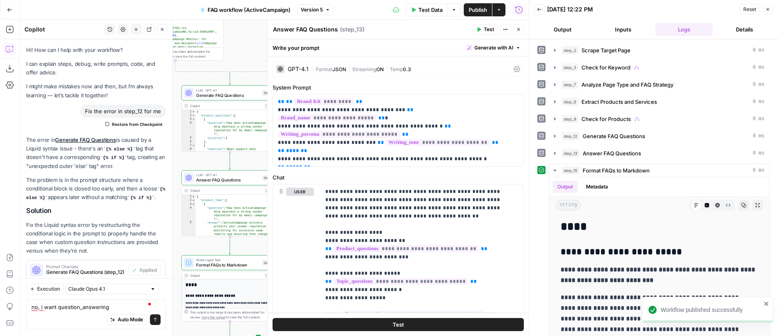
scroll to position [395, 0]
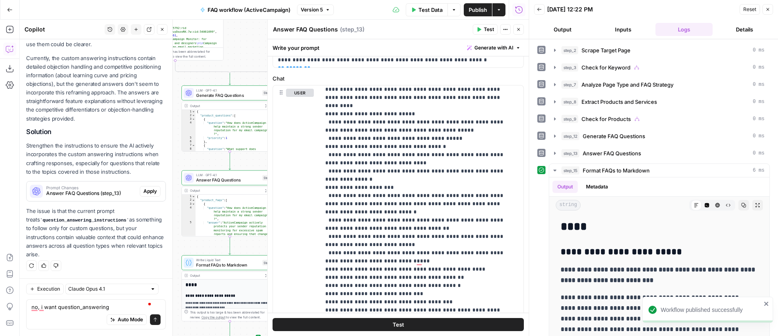
click at [770, 10] on button "Close" at bounding box center [767, 9] width 11 height 11
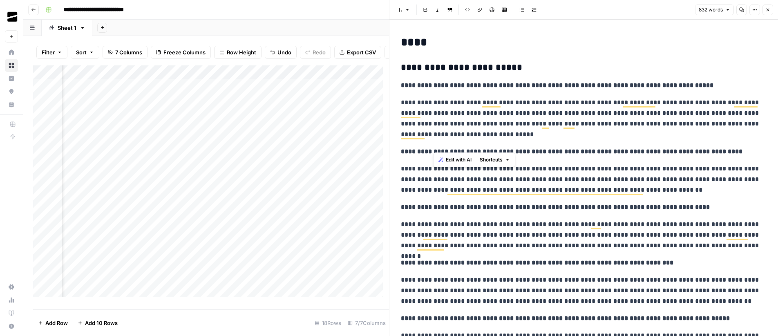
scroll to position [566, 0]
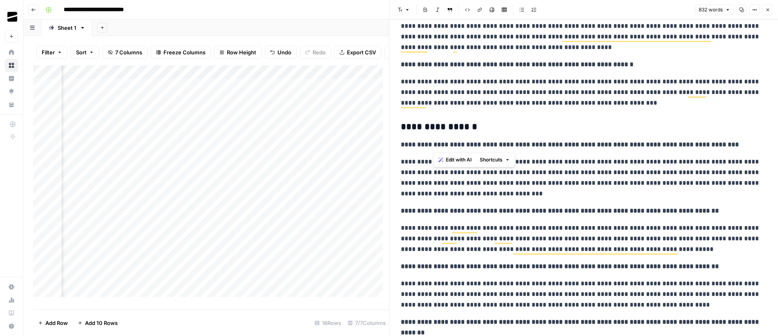
click at [600, 178] on p "**********" at bounding box center [580, 177] width 359 height 42
drag, startPoint x: 766, startPoint y: 10, endPoint x: 731, endPoint y: 33, distance: 41.3
click at [766, 10] on icon "button" at bounding box center [767, 9] width 5 height 5
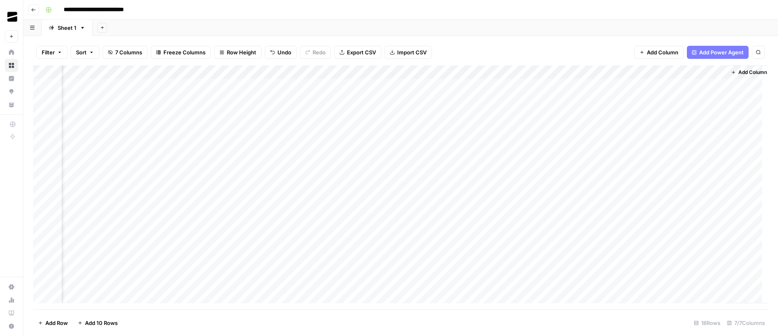
click at [317, 265] on div "Add Column" at bounding box center [400, 187] width 735 height 244
click at [79, 267] on div "Add Column" at bounding box center [400, 187] width 735 height 244
click at [399, 265] on div "Add Column" at bounding box center [400, 187] width 735 height 244
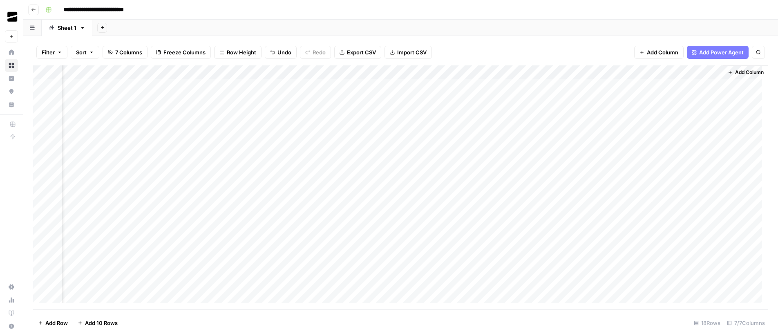
click at [352, 271] on div "Add Column" at bounding box center [400, 187] width 735 height 244
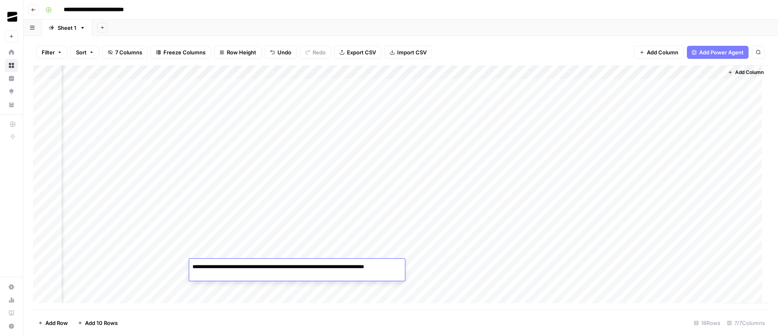
click at [352, 271] on textarea "**********" at bounding box center [297, 271] width 216 height 20
click at [682, 265] on div "Add Column" at bounding box center [400, 187] width 735 height 244
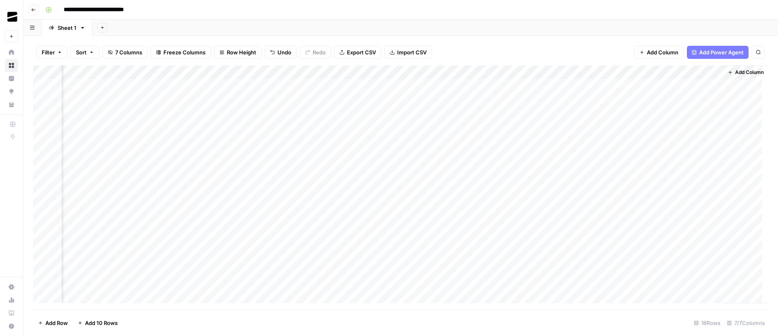
click at [709, 265] on div "Add Column" at bounding box center [400, 187] width 735 height 244
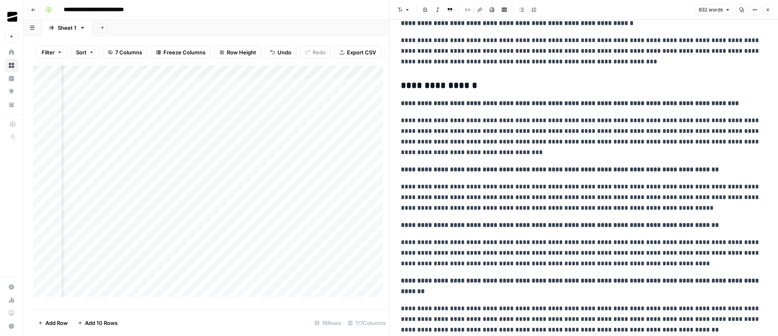
scroll to position [598, 0]
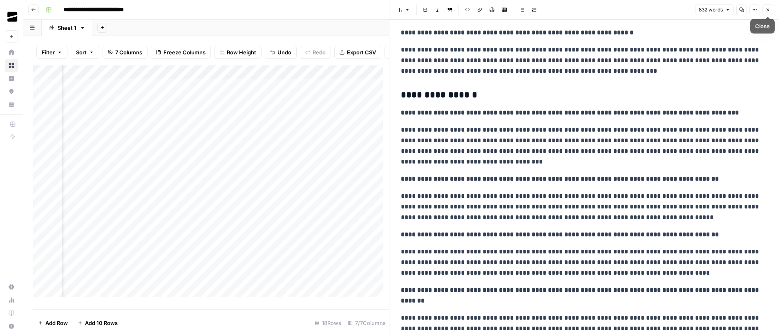
click at [767, 9] on icon "button" at bounding box center [767, 9] width 5 height 5
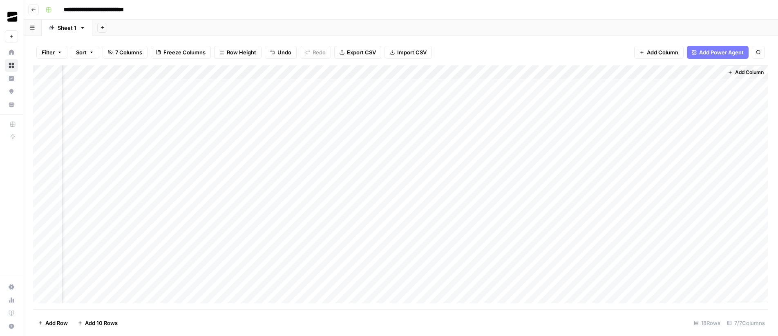
scroll to position [0, 158]
click at [717, 266] on div "Add Column" at bounding box center [400, 187] width 735 height 244
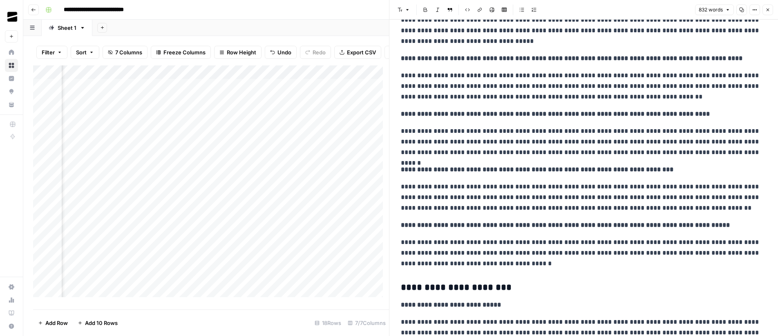
scroll to position [102, 0]
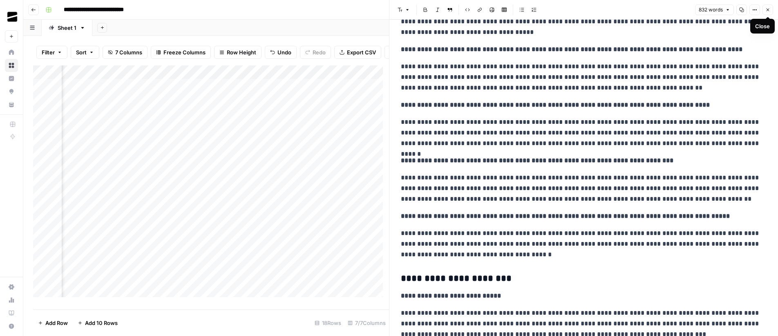
click at [769, 8] on icon "button" at bounding box center [767, 9] width 5 height 5
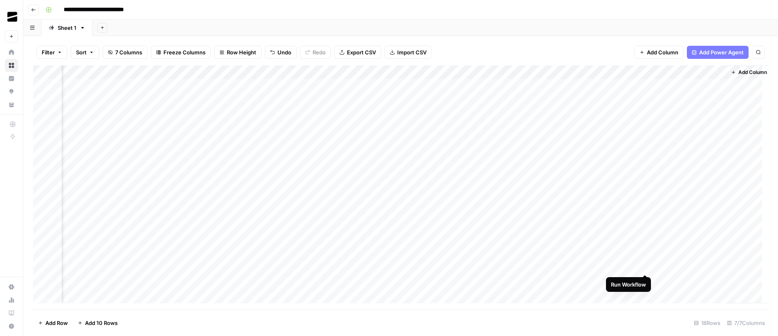
click at [644, 266] on div "Add Column" at bounding box center [400, 187] width 735 height 244
click at [719, 183] on div "Add Column" at bounding box center [400, 187] width 735 height 244
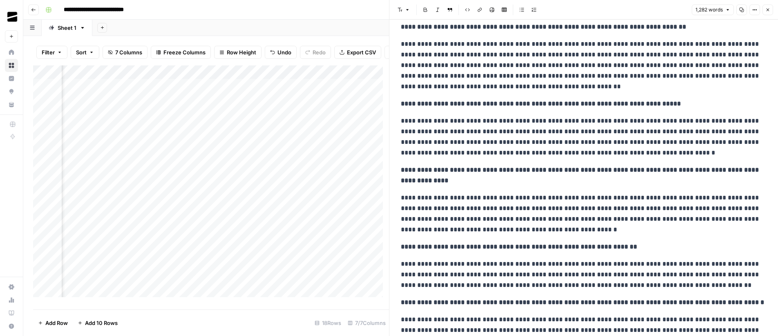
scroll to position [1000, 0]
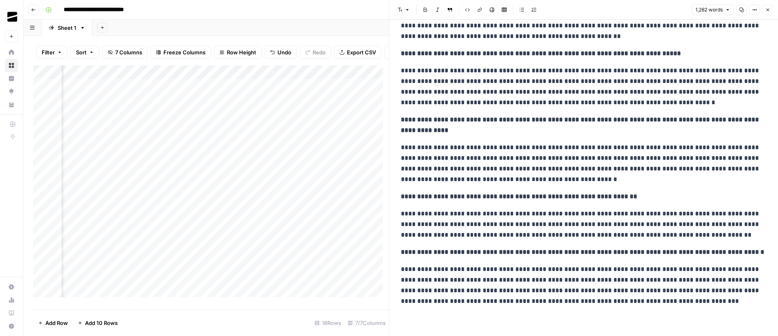
click at [769, 10] on icon "button" at bounding box center [767, 9] width 5 height 5
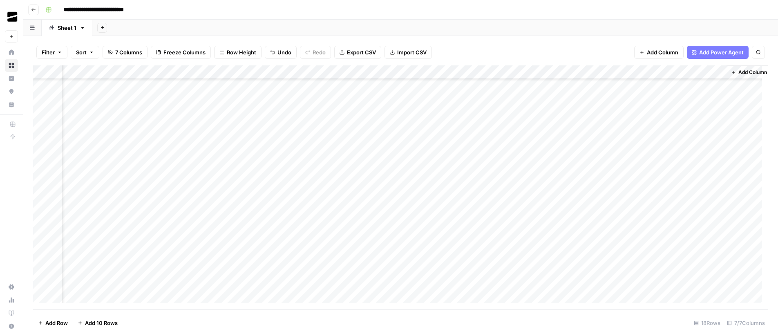
scroll to position [39, 158]
click at [268, 243] on div "Add Column" at bounding box center [400, 187] width 735 height 244
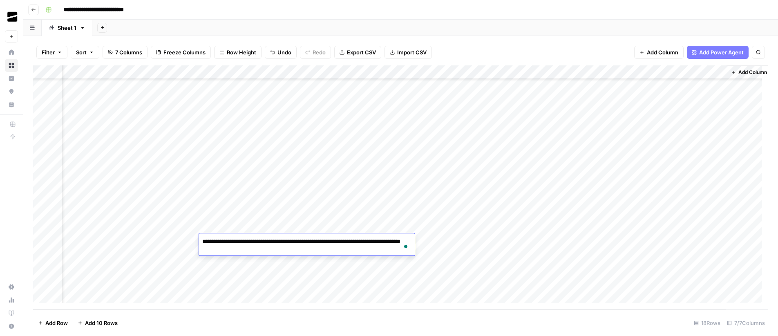
click at [718, 241] on div "Add Column" at bounding box center [400, 187] width 735 height 244
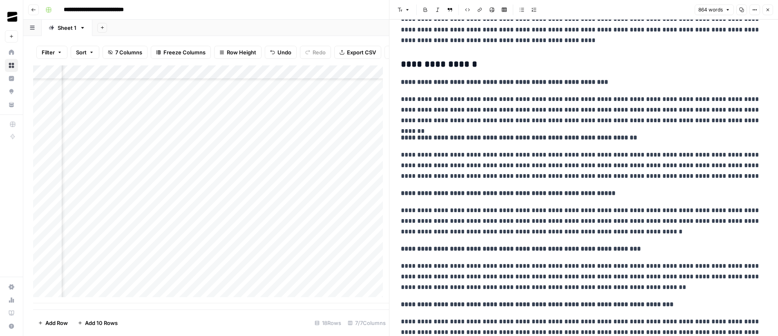
scroll to position [615, 0]
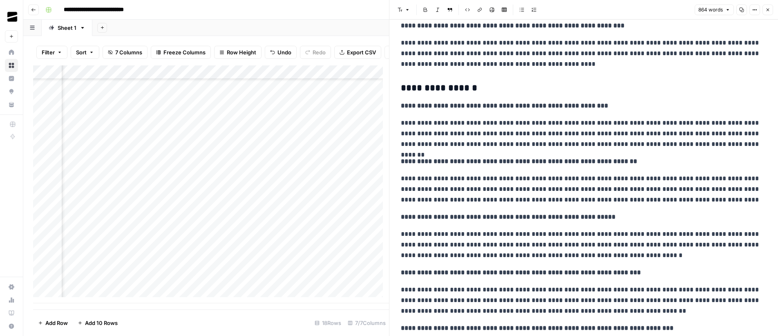
click at [769, 11] on icon "button" at bounding box center [767, 9] width 5 height 5
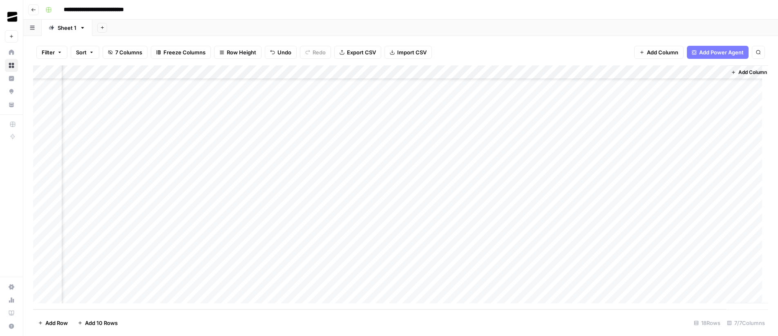
click at [373, 213] on div "Add Column" at bounding box center [400, 187] width 735 height 244
click at [354, 172] on div "Add Column" at bounding box center [400, 187] width 735 height 244
click at [720, 172] on div "Add Column" at bounding box center [400, 187] width 735 height 244
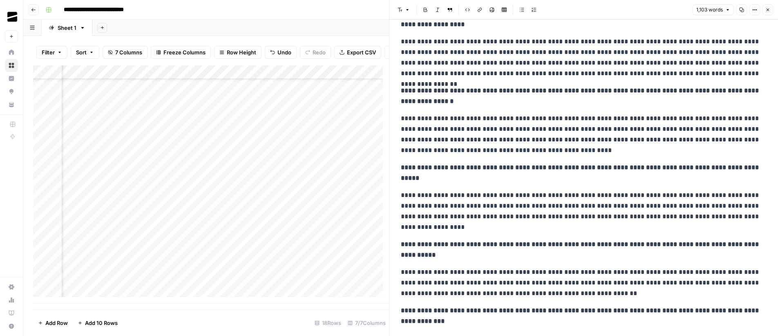
scroll to position [894, 0]
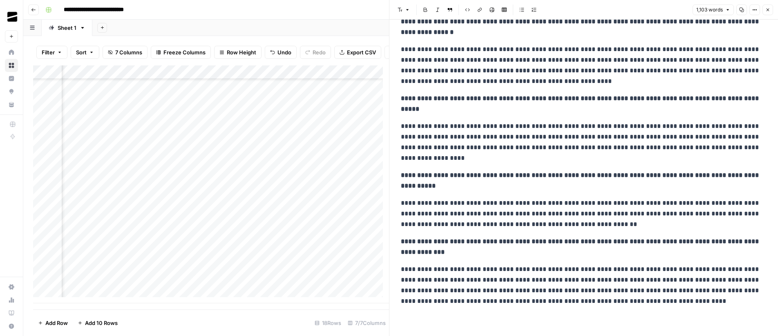
click at [769, 9] on icon "button" at bounding box center [767, 9] width 5 height 5
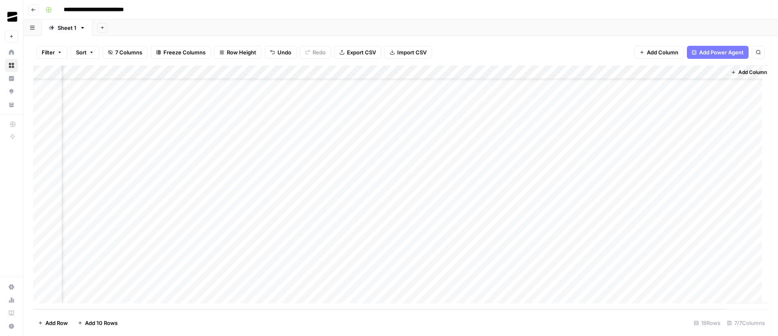
scroll to position [0, 158]
click at [719, 181] on div "Add Column" at bounding box center [400, 187] width 735 height 244
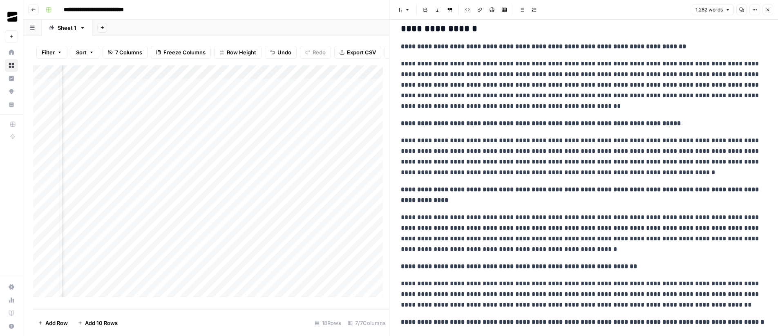
scroll to position [912, 0]
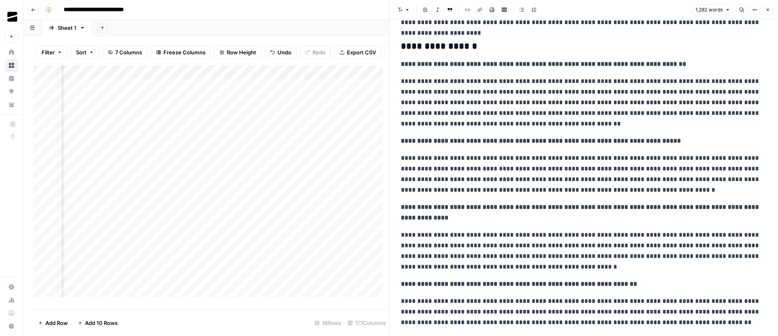
click at [767, 11] on icon "button" at bounding box center [767, 9] width 5 height 5
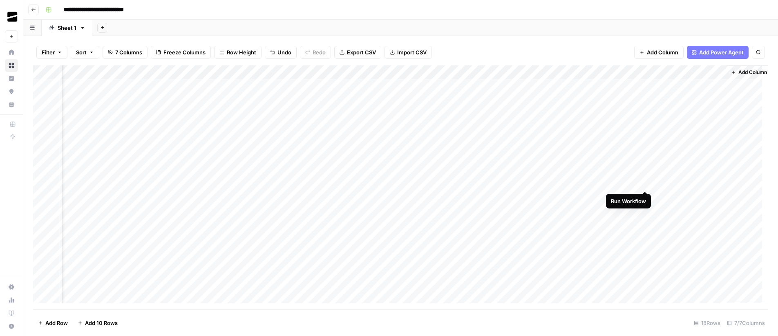
click at [646, 183] on div "Add Column" at bounding box center [400, 187] width 735 height 244
click at [646, 196] on div "Add Column" at bounding box center [400, 187] width 735 height 244
click at [646, 210] on div "Add Column" at bounding box center [400, 187] width 735 height 244
click at [516, 85] on div "Add Column" at bounding box center [400, 187] width 735 height 244
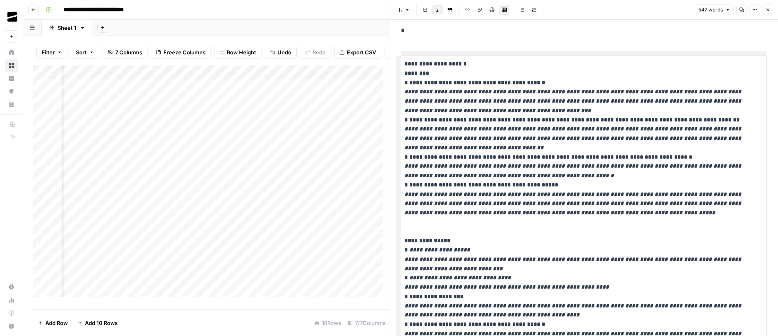
scroll to position [210, 0]
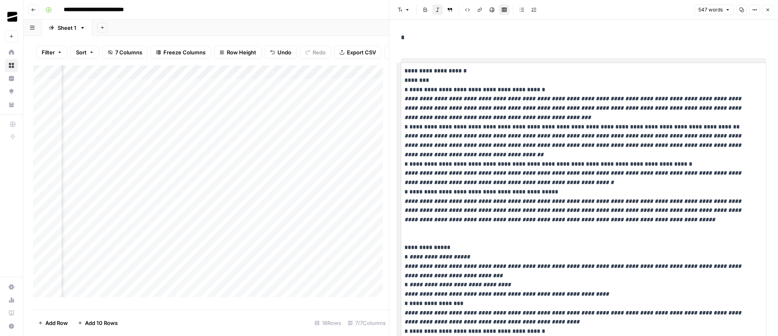
click at [769, 9] on icon "button" at bounding box center [767, 9] width 5 height 5
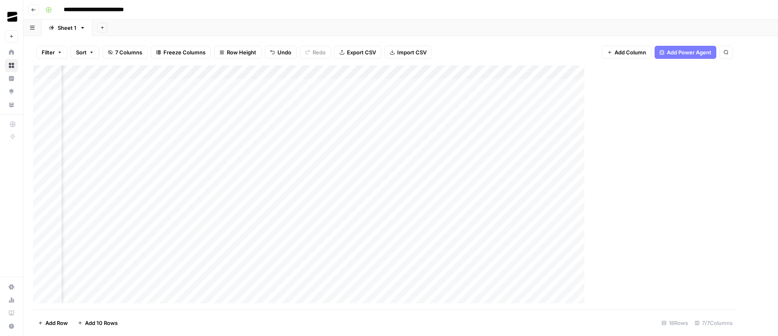
scroll to position [0, 158]
click at [338, 126] on div "Add Column" at bounding box center [400, 187] width 735 height 244
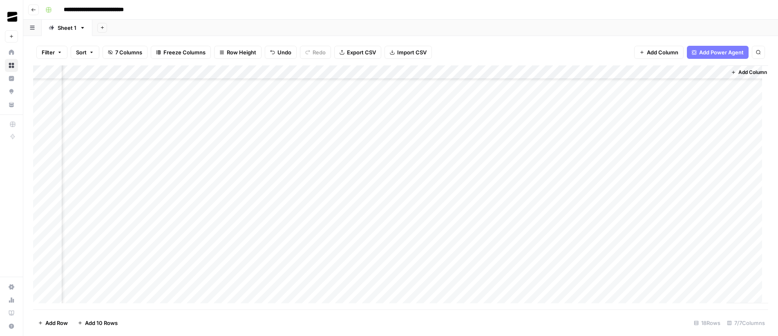
scroll to position [39, 158]
click at [718, 227] on div "Add Column" at bounding box center [400, 187] width 735 height 244
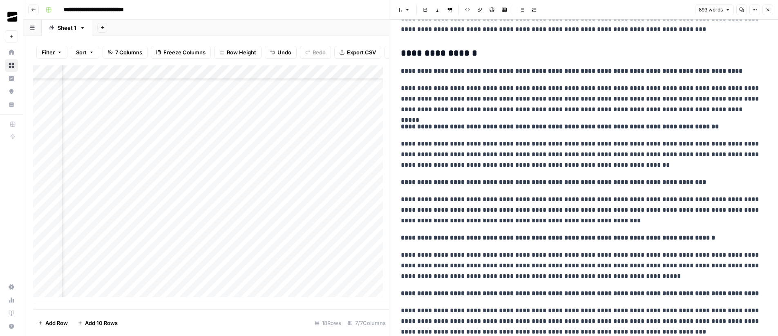
scroll to position [704, 0]
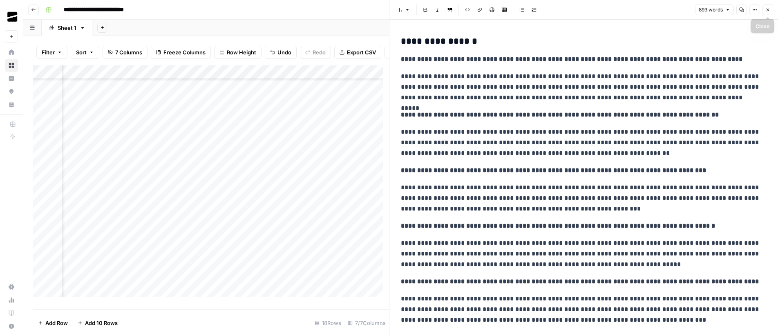
click at [769, 11] on icon "button" at bounding box center [767, 9] width 5 height 5
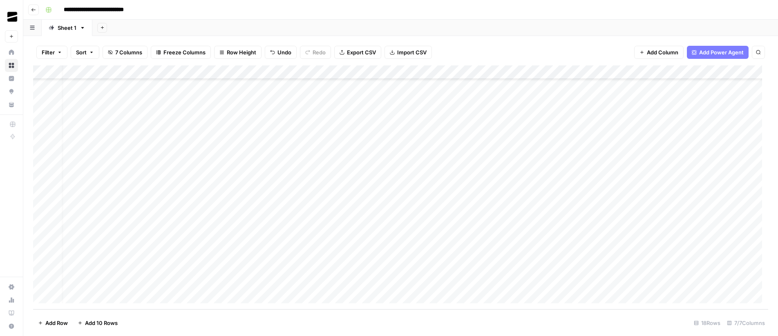
scroll to position [39, 0]
click at [120, 227] on div "Add Column" at bounding box center [400, 187] width 735 height 244
click at [473, 227] on div "Add Column" at bounding box center [400, 187] width 735 height 244
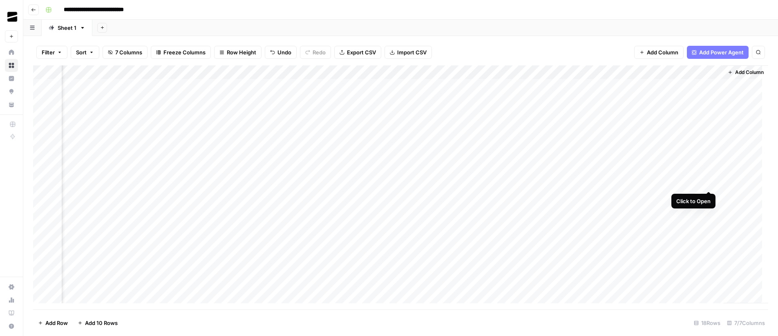
click at [709, 182] on div "Add Column" at bounding box center [400, 187] width 735 height 244
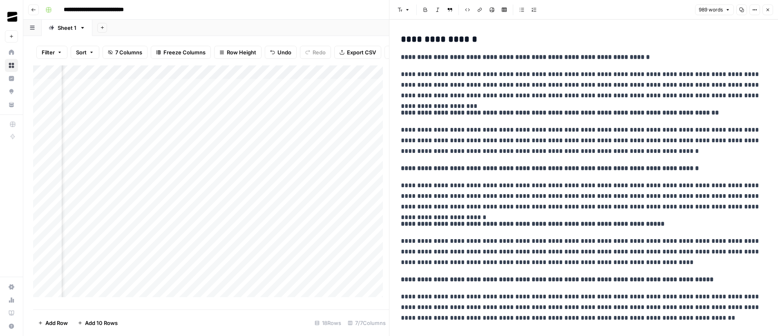
scroll to position [745, 0]
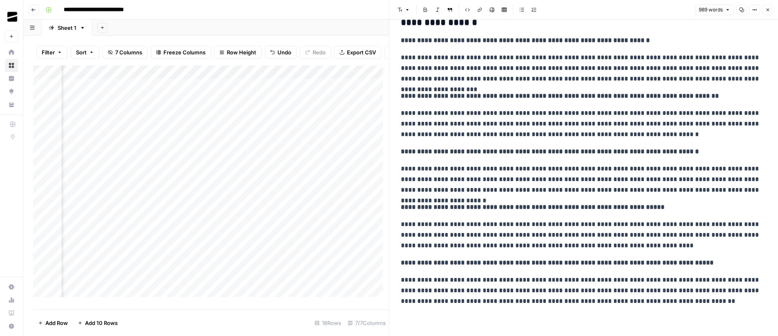
click at [765, 11] on icon "button" at bounding box center [767, 9] width 5 height 5
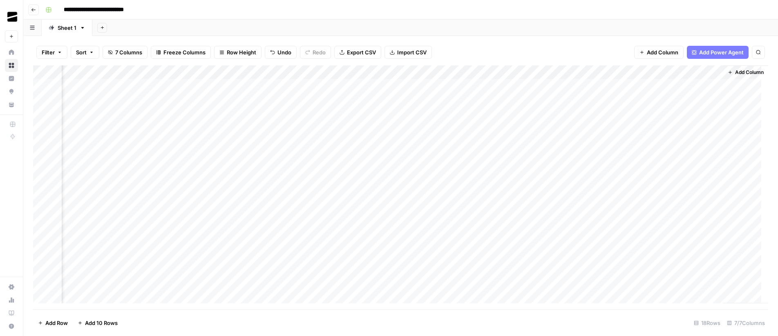
scroll to position [0, 158]
click at [719, 196] on div "Add Column" at bounding box center [400, 187] width 735 height 244
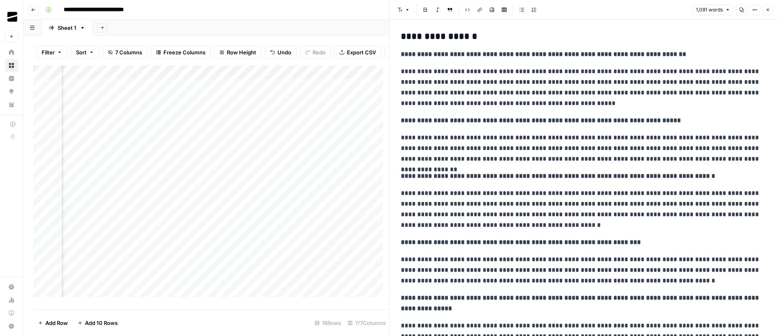
scroll to position [851, 0]
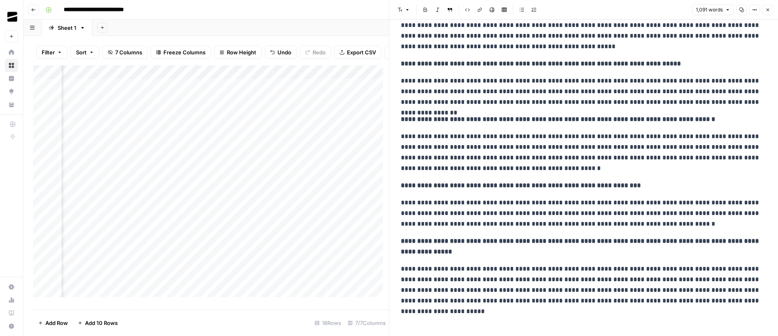
click at [767, 10] on icon "button" at bounding box center [767, 9] width 5 height 5
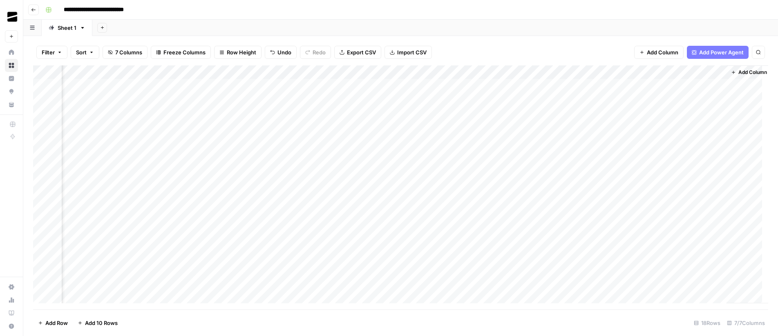
click at [717, 211] on div "Add Column" at bounding box center [400, 187] width 735 height 244
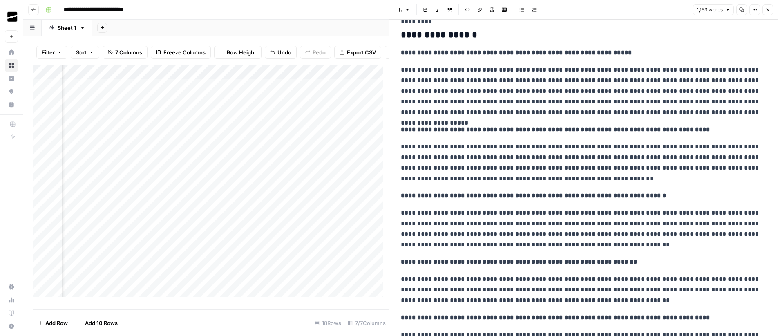
scroll to position [838, 0]
click at [769, 10] on span "Close" at bounding box center [769, 10] width 0 height 0
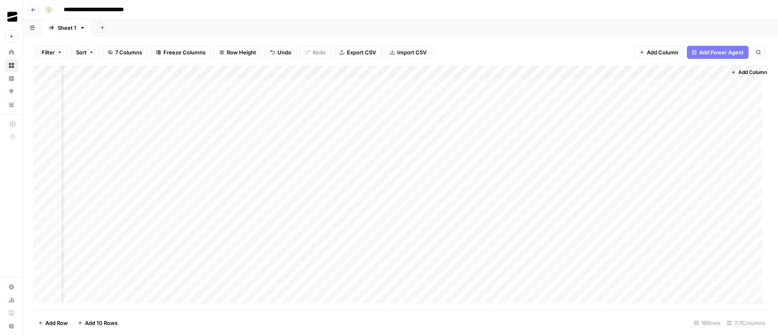
click at [369, 53] on span "Export CSV" at bounding box center [361, 52] width 29 height 8
click at [570, 28] on div "Add Sheet" at bounding box center [434, 28] width 685 height 16
click at [47, 72] on div "Add Column" at bounding box center [400, 187] width 735 height 244
click at [594, 25] on div "Add Sheet" at bounding box center [434, 28] width 685 height 16
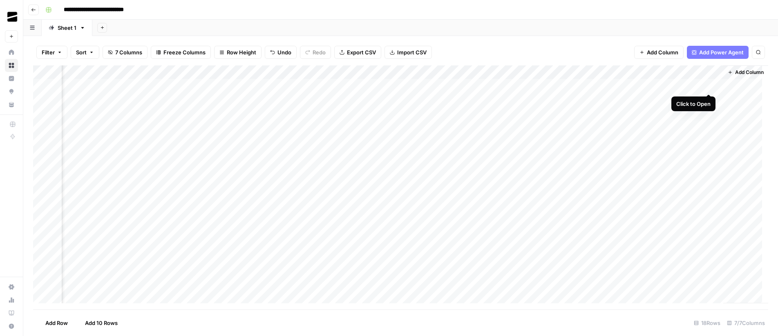
click at [707, 87] on div "Add Column" at bounding box center [400, 187] width 735 height 244
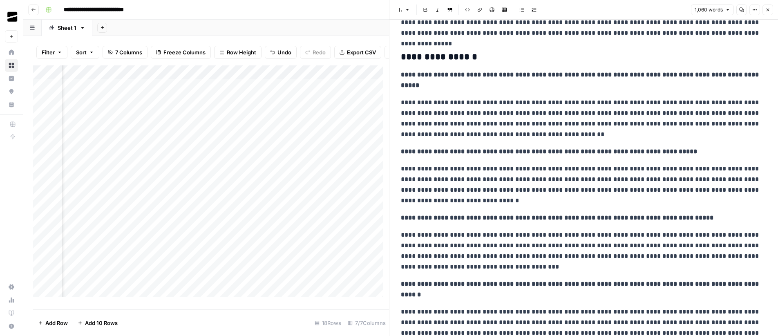
scroll to position [742, 0]
drag, startPoint x: 402, startPoint y: 76, endPoint x: 428, endPoint y: 85, distance: 27.4
click at [428, 85] on p "**********" at bounding box center [584, 80] width 366 height 21
click at [436, 86] on p "**********" at bounding box center [584, 80] width 366 height 21
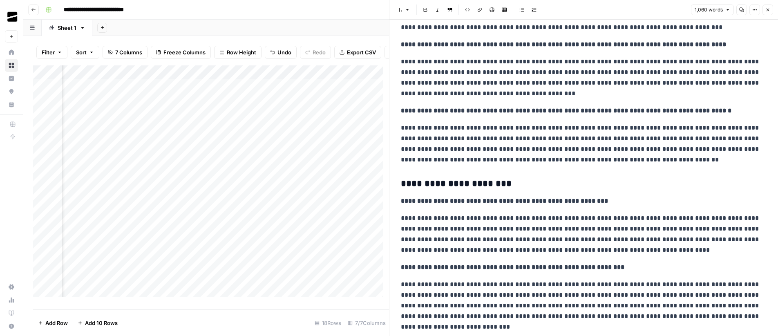
scroll to position [145, 0]
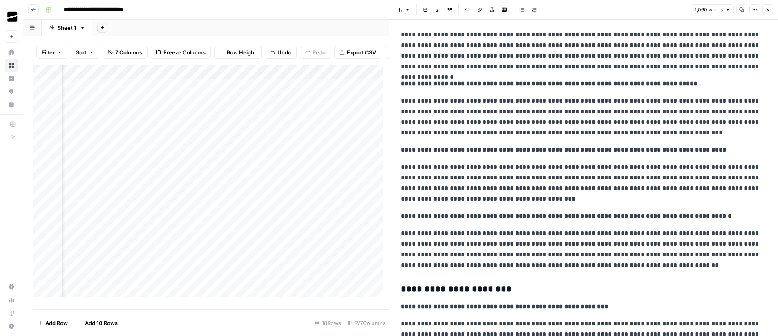
click at [767, 11] on icon "button" at bounding box center [767, 9] width 5 height 5
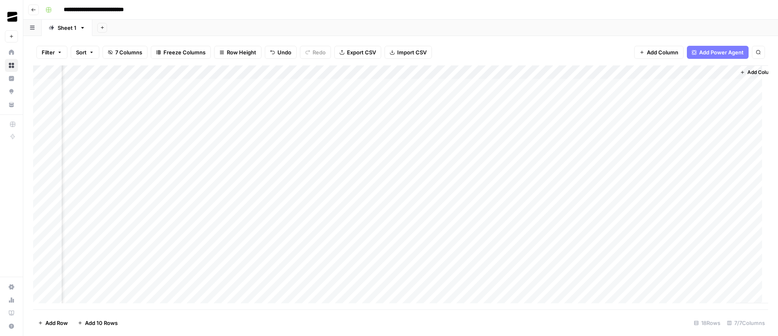
scroll to position [0, 168]
click at [516, 23] on div "Add Sheet" at bounding box center [434, 28] width 685 height 16
click at [709, 87] on div "Add Column" at bounding box center [400, 187] width 735 height 244
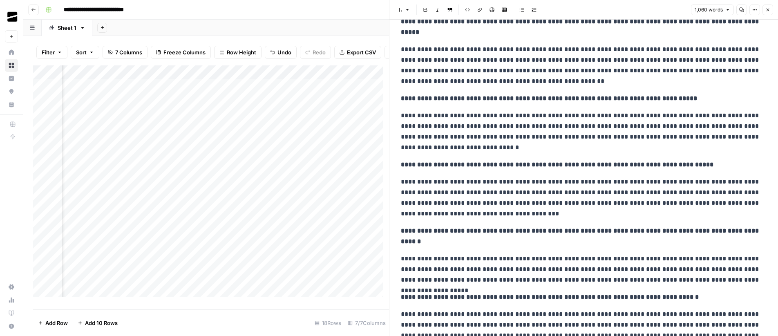
scroll to position [763, 0]
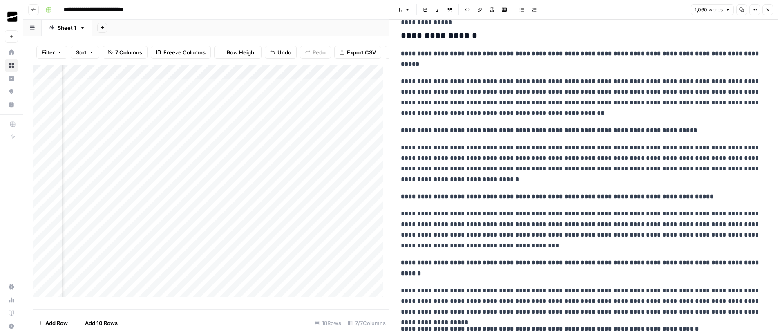
click at [770, 10] on button "Close" at bounding box center [767, 9] width 11 height 11
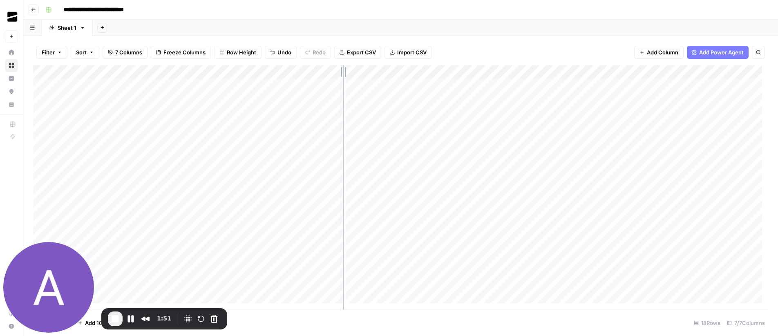
drag, startPoint x: 357, startPoint y: 72, endPoint x: 343, endPoint y: 74, distance: 14.4
click at [343, 74] on div "Add Column" at bounding box center [400, 187] width 735 height 244
drag, startPoint x: 292, startPoint y: 75, endPoint x: 282, endPoint y: 76, distance: 9.9
click at [282, 76] on div "Add Column" at bounding box center [400, 187] width 735 height 244
click at [345, 20] on div "Add Sheet" at bounding box center [434, 28] width 685 height 16
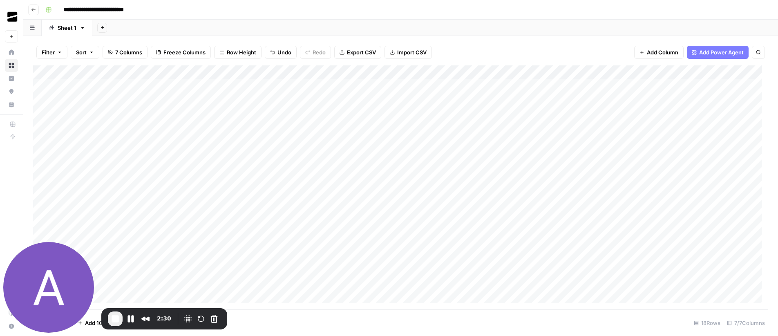
click at [314, 83] on div "Add Column" at bounding box center [400, 187] width 735 height 244
click at [235, 128] on div "Add Column" at bounding box center [400, 187] width 735 height 244
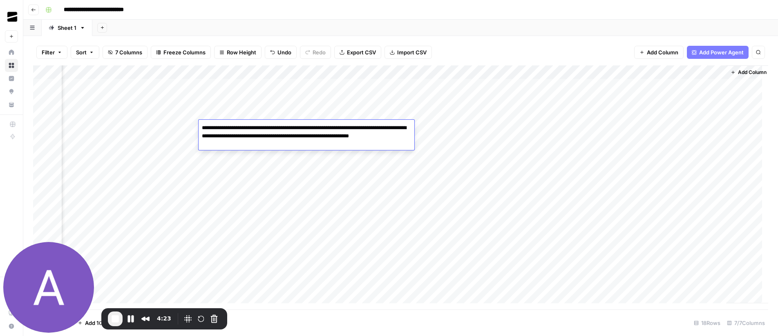
click at [265, 154] on div "Add Column" at bounding box center [400, 187] width 735 height 244
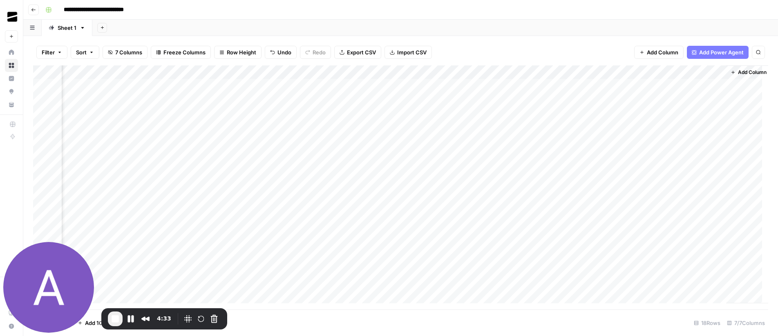
click at [246, 98] on div "Add Column" at bounding box center [400, 187] width 735 height 244
click at [270, 125] on div "Add Column" at bounding box center [400, 187] width 735 height 244
click at [281, 100] on div "Add Column" at bounding box center [400, 187] width 735 height 244
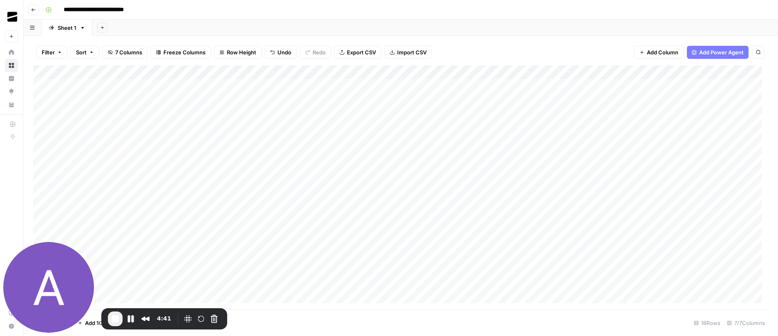
click at [147, 101] on div "Add Column" at bounding box center [400, 187] width 735 height 244
click at [366, 98] on div "Add Column" at bounding box center [400, 187] width 735 height 244
click at [165, 84] on div "Add Column" at bounding box center [400, 187] width 735 height 244
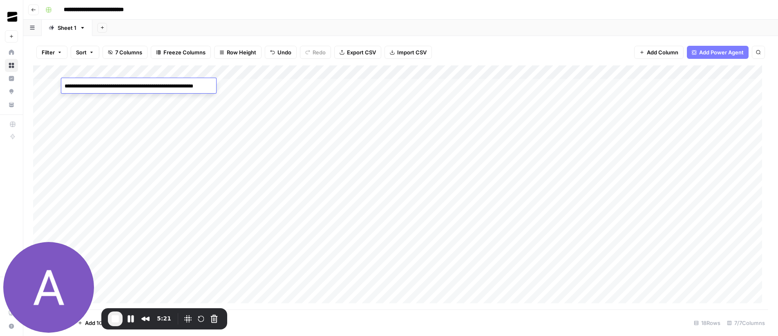
click at [388, 84] on div "Add Column" at bounding box center [400, 187] width 735 height 244
click at [269, 85] on div "Add Column" at bounding box center [400, 187] width 735 height 244
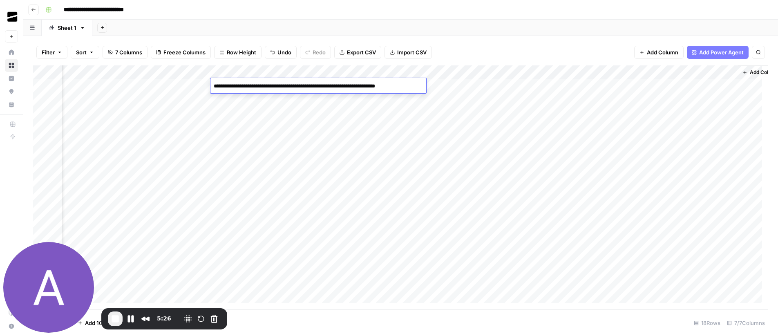
click at [269, 85] on textarea "**********" at bounding box center [318, 85] width 216 height 11
click at [467, 86] on div "Add Column" at bounding box center [400, 187] width 735 height 244
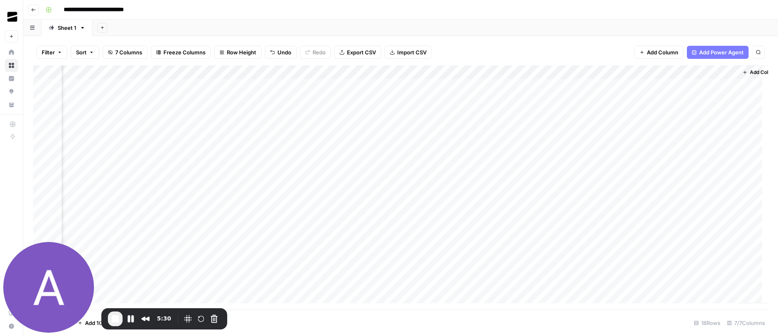
click at [467, 86] on div "Add Column" at bounding box center [400, 187] width 735 height 244
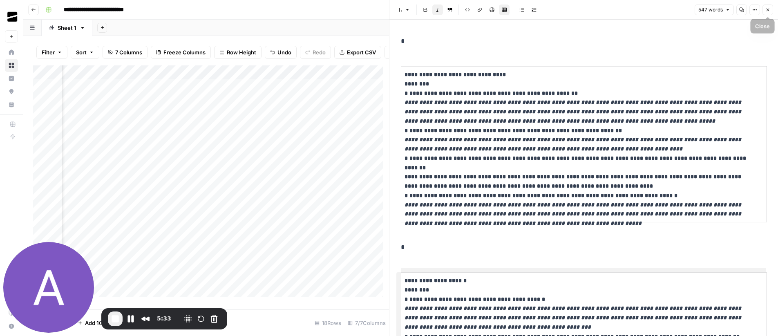
click at [767, 10] on icon "button" at bounding box center [767, 10] width 3 height 3
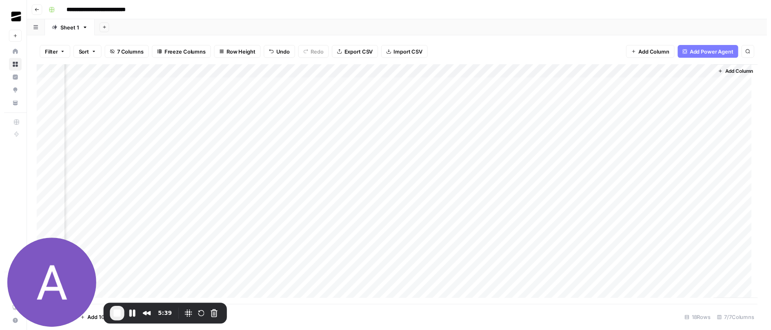
scroll to position [0, 142]
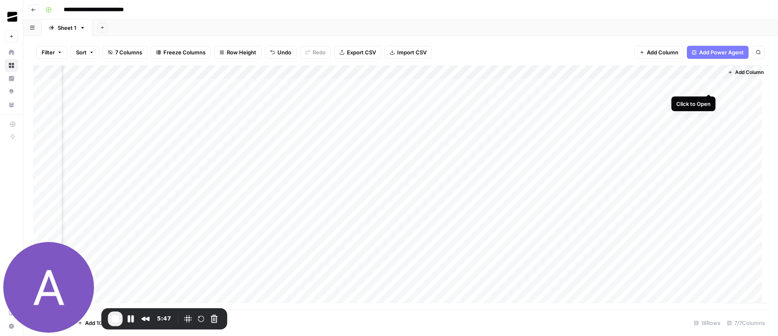
click at [709, 85] on div "Add Column" at bounding box center [400, 187] width 735 height 244
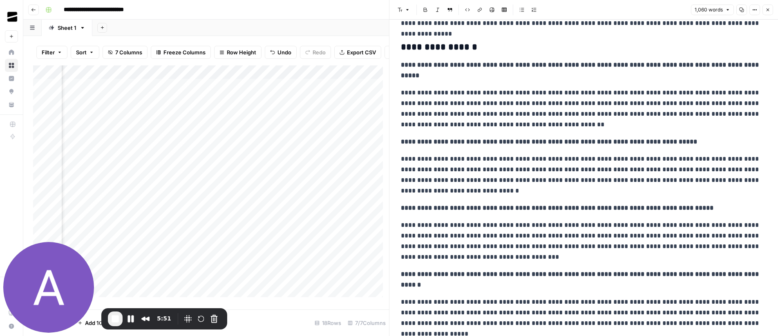
scroll to position [750, 0]
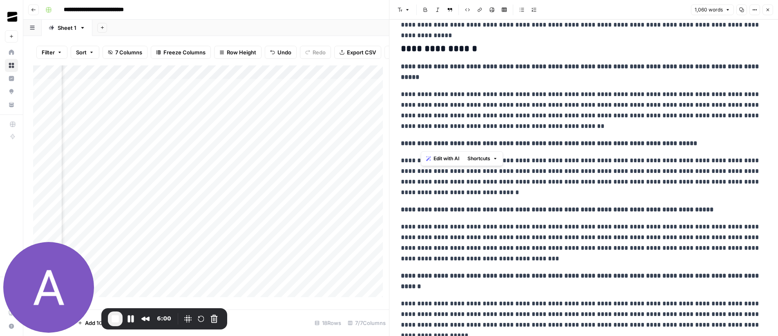
drag, startPoint x: 421, startPoint y: 146, endPoint x: 500, endPoint y: 142, distance: 78.5
click at [500, 142] on strong "**********" at bounding box center [549, 143] width 296 height 6
drag, startPoint x: 585, startPoint y: 142, endPoint x: 593, endPoint y: 143, distance: 8.2
click at [593, 142] on strong "**********" at bounding box center [549, 143] width 296 height 6
drag, startPoint x: 486, startPoint y: 212, endPoint x: 613, endPoint y: 210, distance: 127.4
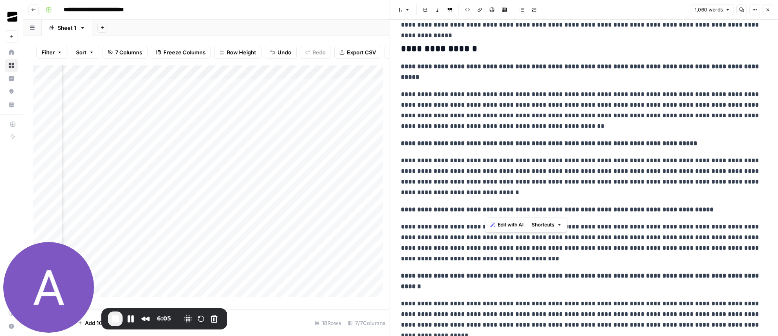
click at [613, 210] on strong "**********" at bounding box center [557, 209] width 312 height 6
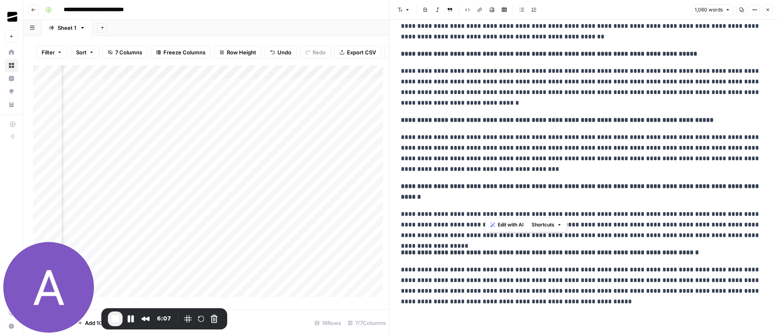
scroll to position [840, 0]
click at [769, 13] on button "Close" at bounding box center [767, 9] width 11 height 11
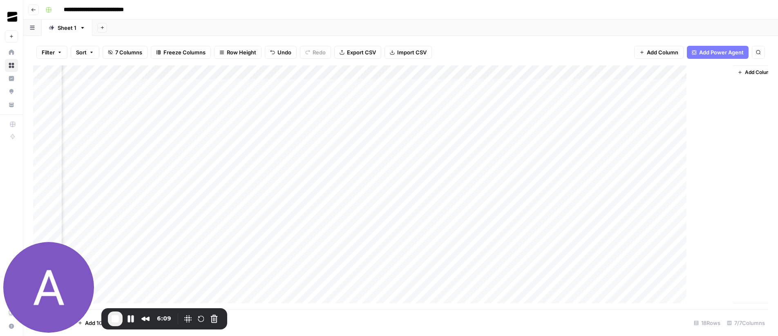
scroll to position [0, 132]
click at [524, 86] on div "Add Column" at bounding box center [400, 187] width 735 height 244
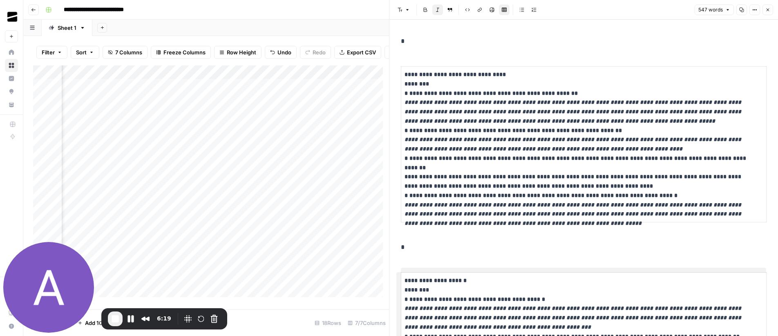
click at [769, 11] on icon "button" at bounding box center [767, 9] width 5 height 5
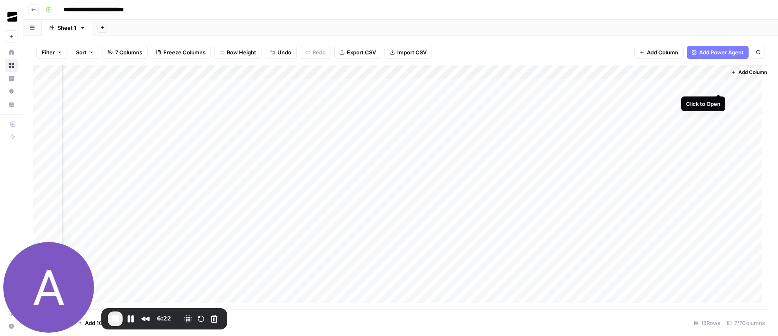
click at [720, 85] on div "Add Column" at bounding box center [400, 187] width 735 height 244
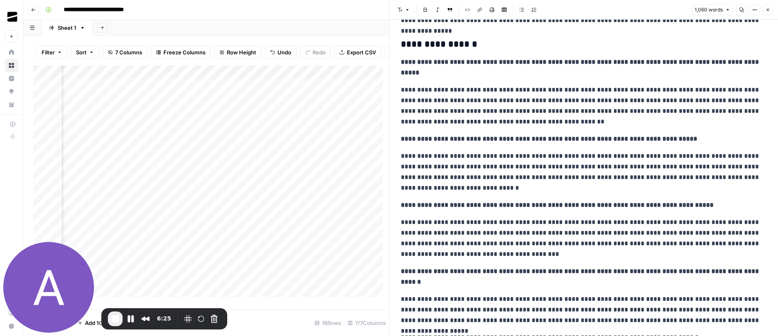
scroll to position [753, 0]
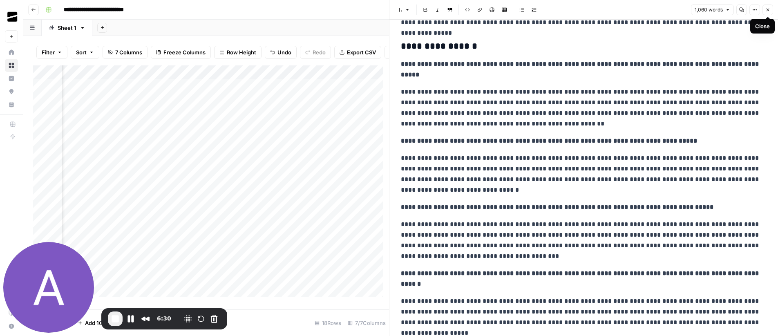
click at [769, 8] on icon "button" at bounding box center [767, 9] width 5 height 5
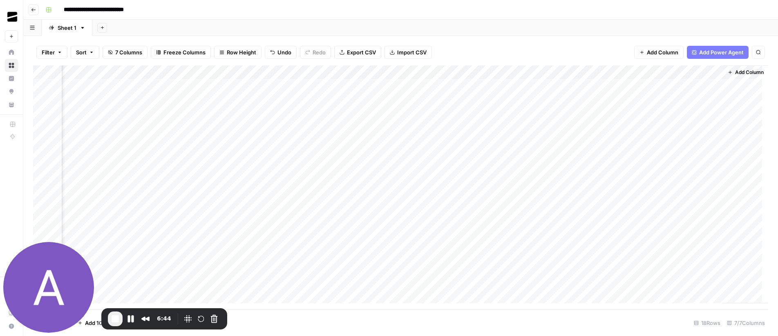
scroll to position [0, 142]
click at [709, 128] on div "Add Column" at bounding box center [400, 187] width 735 height 244
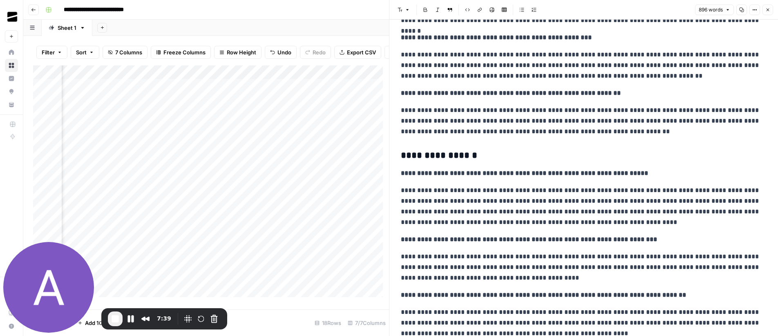
scroll to position [588, 0]
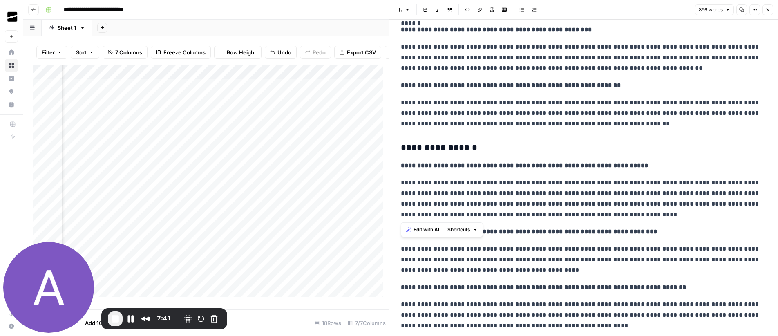
drag, startPoint x: 402, startPoint y: 148, endPoint x: 521, endPoint y: 217, distance: 137.6
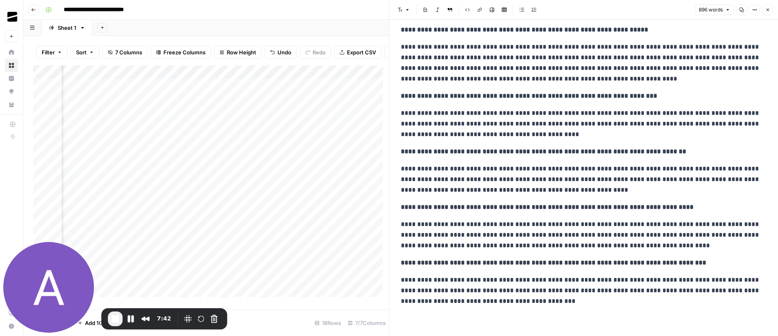
click at [581, 169] on p "**********" at bounding box center [580, 179] width 359 height 32
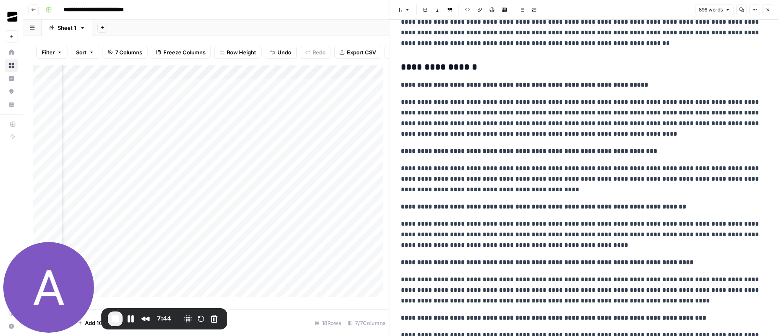
scroll to position [666, 0]
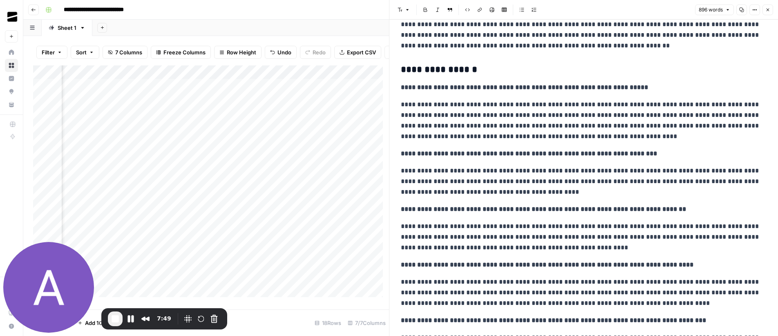
click at [769, 10] on span "Close" at bounding box center [769, 10] width 0 height 0
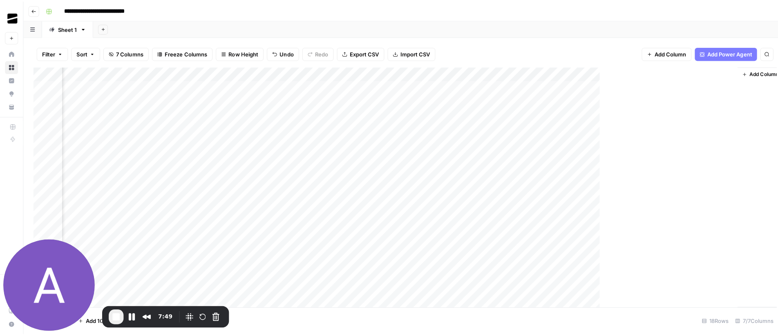
scroll to position [0, 132]
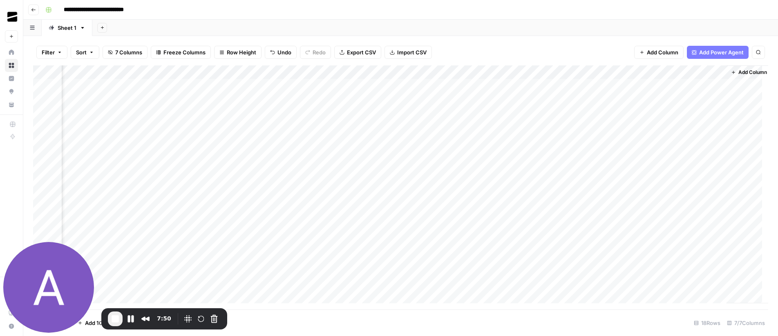
click at [283, 137] on div "Add Column" at bounding box center [400, 187] width 735 height 244
click at [719, 140] on div "Add Column" at bounding box center [400, 187] width 735 height 244
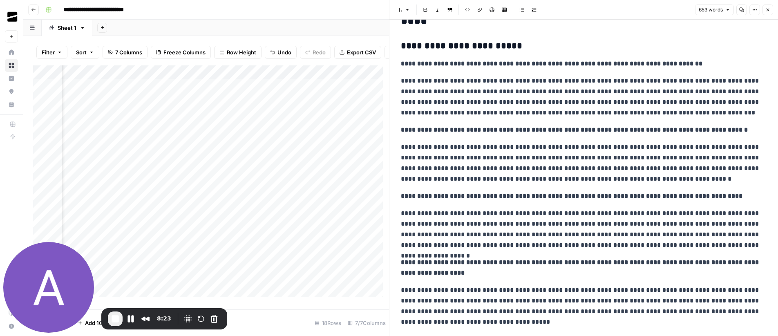
scroll to position [15, 0]
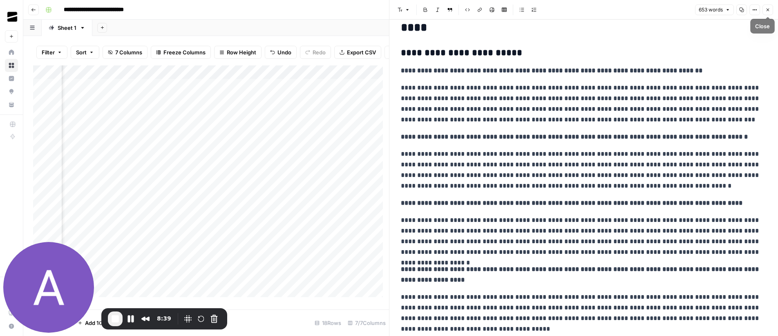
click at [768, 11] on icon "button" at bounding box center [767, 9] width 5 height 5
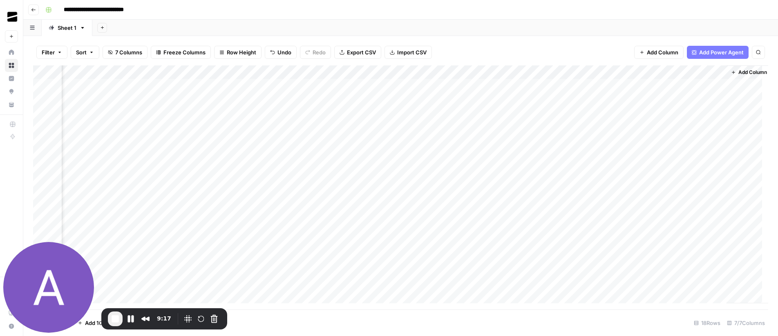
click at [567, 25] on div "Add Sheet" at bounding box center [434, 28] width 685 height 16
click at [710, 85] on div "Add Column" at bounding box center [400, 187] width 735 height 244
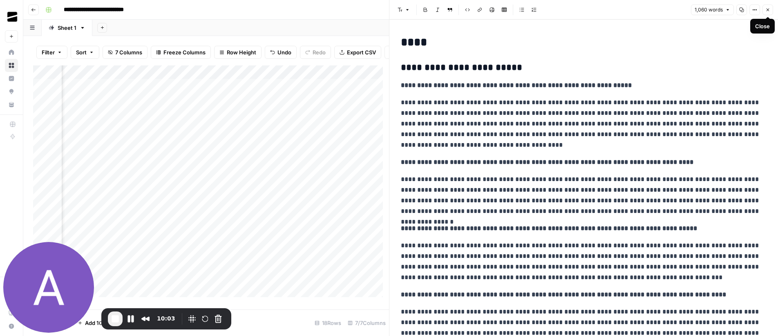
click at [769, 11] on icon "button" at bounding box center [767, 9] width 5 height 5
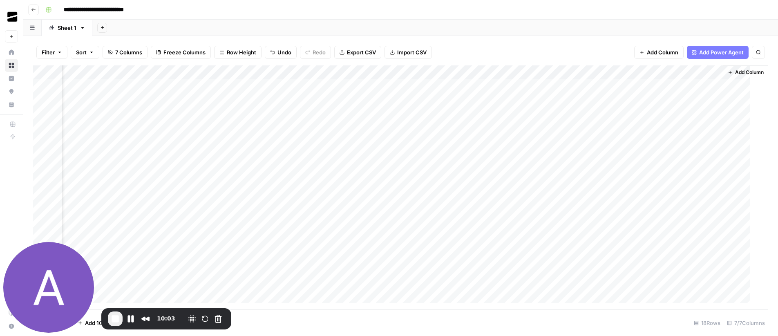
scroll to position [0, 132]
click at [113, 319] on span "End Recording" at bounding box center [115, 319] width 10 height 10
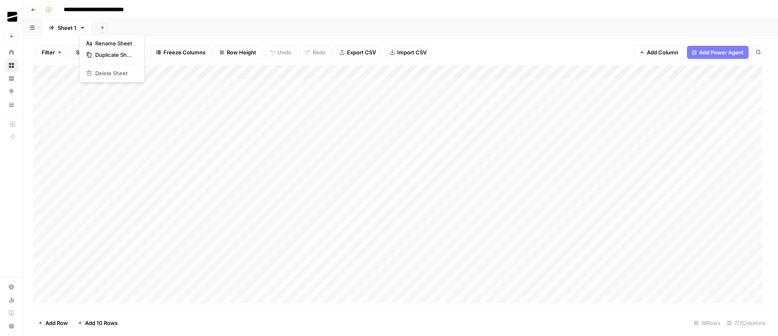
click at [81, 29] on icon "button" at bounding box center [83, 28] width 6 height 6
click at [110, 45] on span "Rename Sheet" at bounding box center [114, 43] width 39 height 8
type input "*"
type input "**"
click at [292, 22] on div "Add Sheet" at bounding box center [429, 28] width 695 height 16
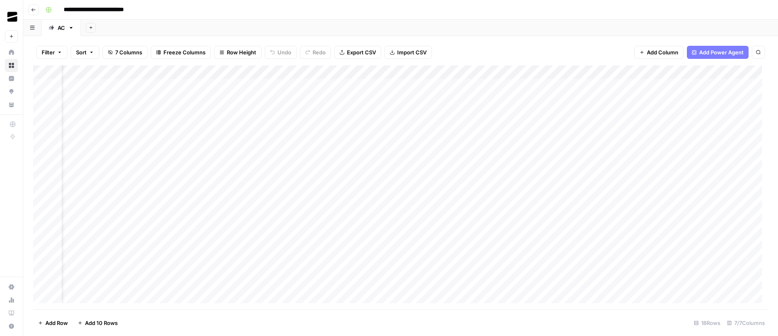
scroll to position [0, 142]
click at [636, 72] on div "Add Column" at bounding box center [400, 187] width 735 height 244
click at [662, 89] on span "All Rows" at bounding box center [664, 91] width 51 height 8
click at [708, 254] on div "Add Column" at bounding box center [400, 187] width 735 height 244
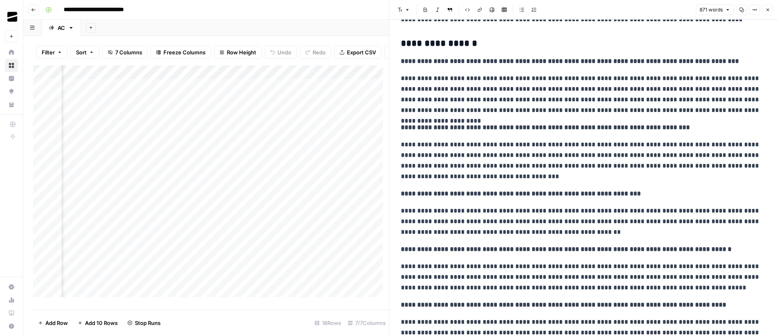
scroll to position [658, 0]
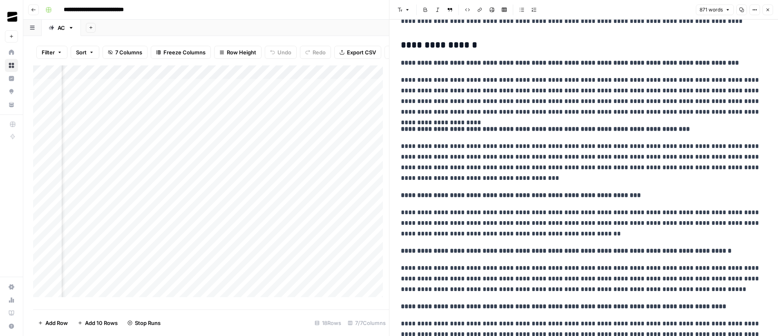
click at [768, 11] on icon "button" at bounding box center [767, 9] width 5 height 5
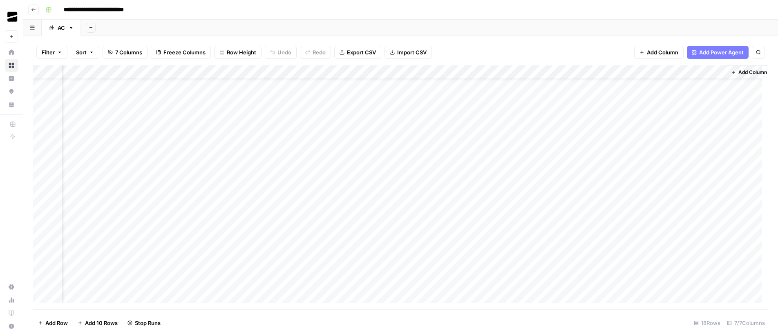
scroll to position [0, 132]
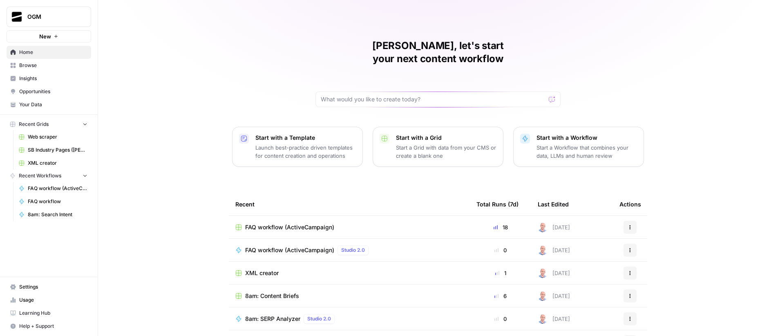
click at [43, 104] on span "Your Data" at bounding box center [53, 104] width 68 height 7
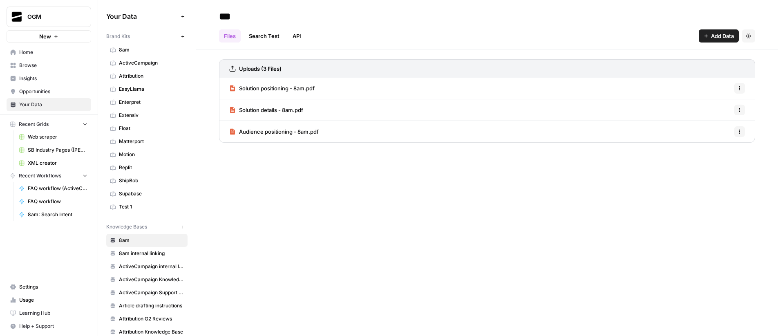
click at [158, 252] on span "8am internal linking" at bounding box center [151, 253] width 65 height 7
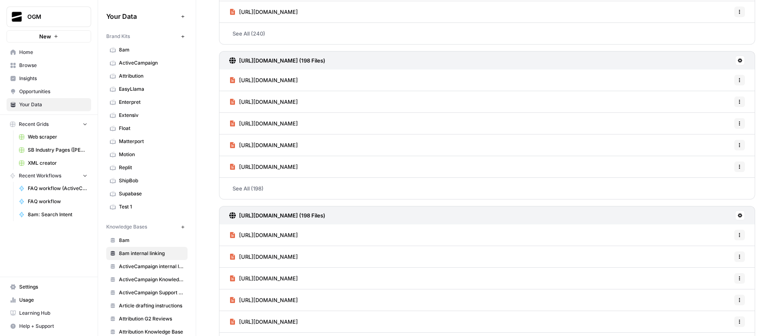
scroll to position [761, 0]
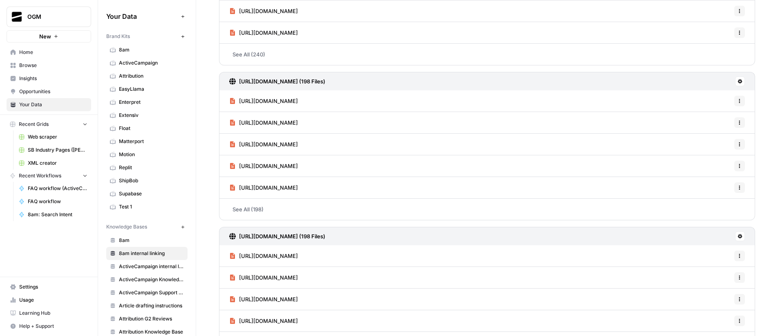
click at [738, 82] on icon at bounding box center [740, 81] width 4 height 4
click at [693, 129] on span "Delete Connection" at bounding box center [702, 129] width 50 height 8
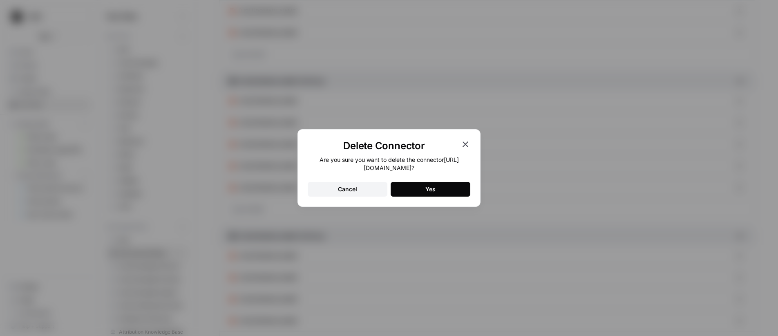
click at [438, 187] on button "Yes" at bounding box center [430, 189] width 80 height 15
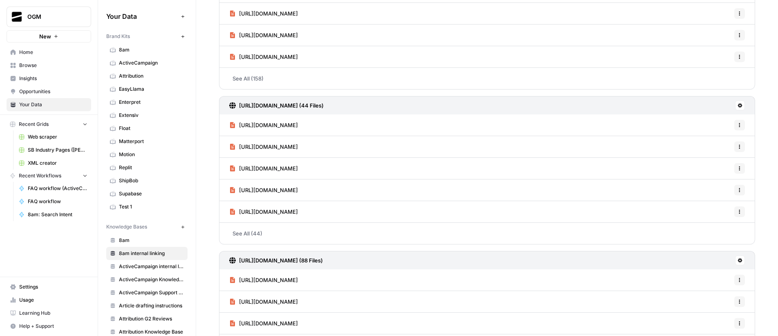
scroll to position [0, 0]
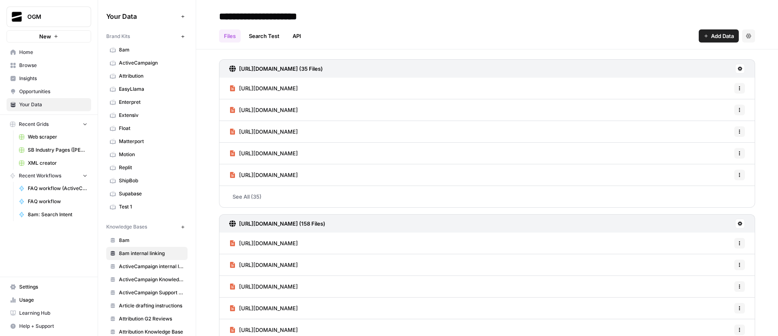
click at [140, 52] on span "8am" at bounding box center [151, 49] width 65 height 7
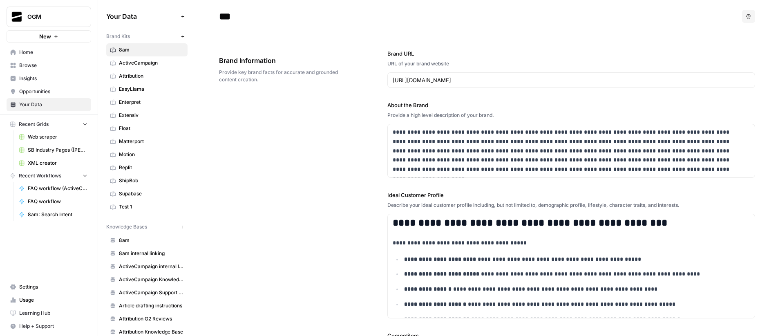
click at [43, 53] on span "Home" at bounding box center [53, 52] width 68 height 7
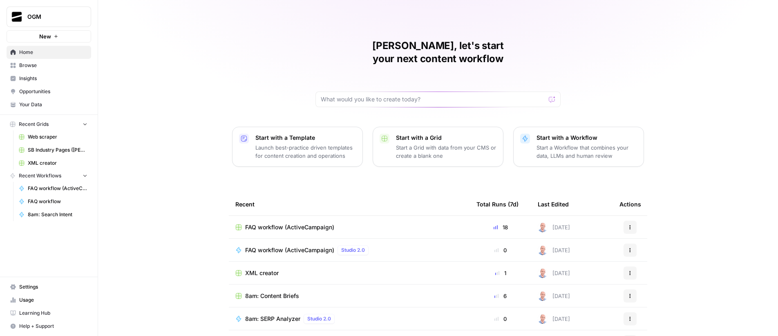
click at [36, 65] on span "Browse" at bounding box center [53, 65] width 68 height 7
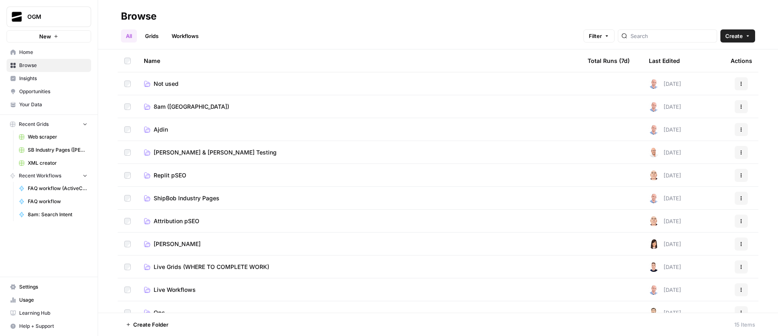
click at [171, 107] on span "8am (Ajdin)" at bounding box center [192, 107] width 76 height 8
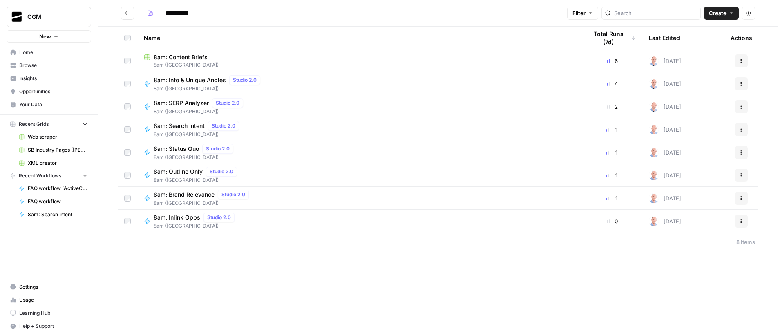
click at [183, 58] on span "8am: Content Briefs" at bounding box center [181, 57] width 54 height 8
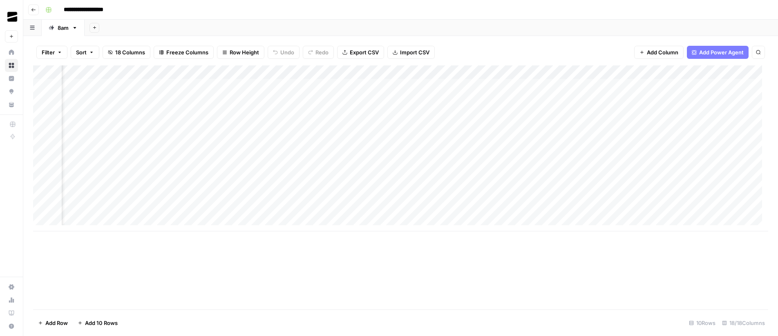
scroll to position [0, 698]
click at [383, 85] on div "Add Column" at bounding box center [400, 148] width 735 height 166
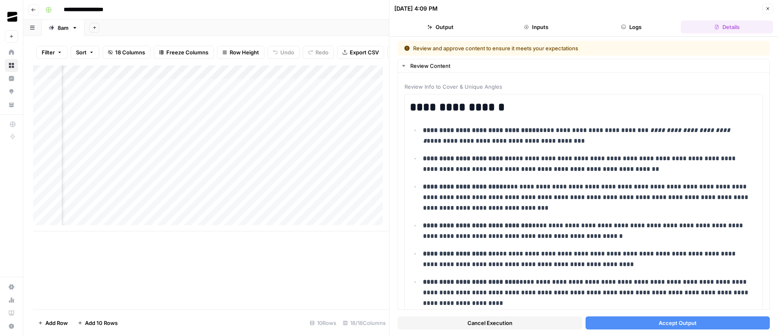
click at [689, 325] on span "Accept Output" at bounding box center [677, 323] width 38 height 8
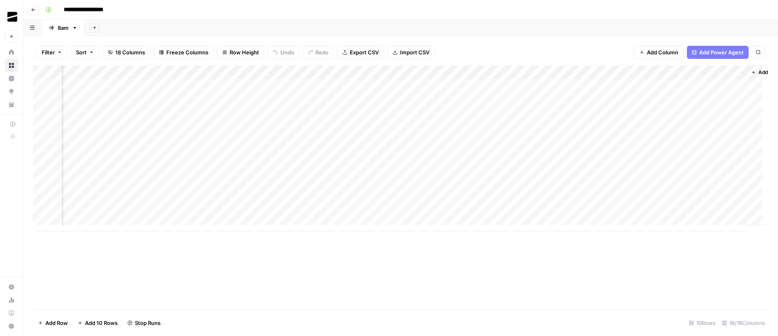
scroll to position [0, 847]
click at [700, 71] on div "Add Column" at bounding box center [400, 148] width 735 height 166
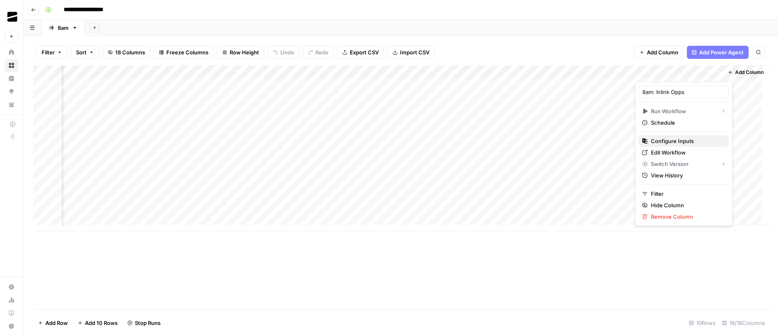
click at [673, 140] on span "Configure Inputs" at bounding box center [686, 141] width 71 height 8
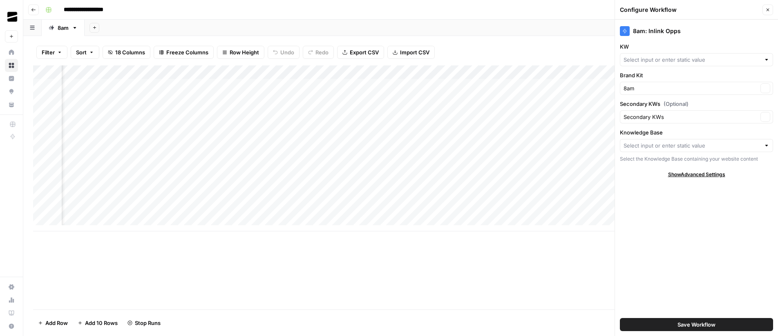
type input "8am"
click at [673, 60] on input "KW" at bounding box center [691, 60] width 137 height 8
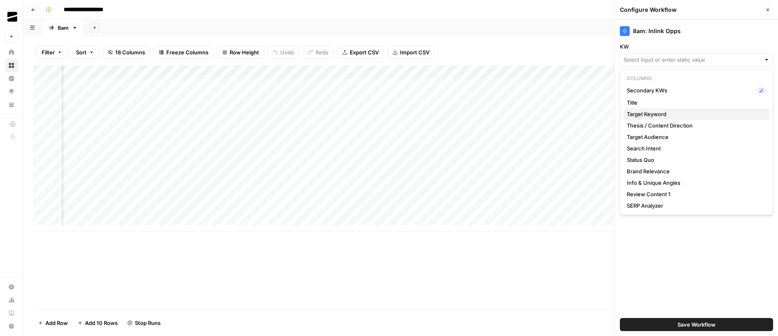
click at [667, 110] on span "Target Keyword" at bounding box center [694, 114] width 136 height 8
type input "Target Keyword"
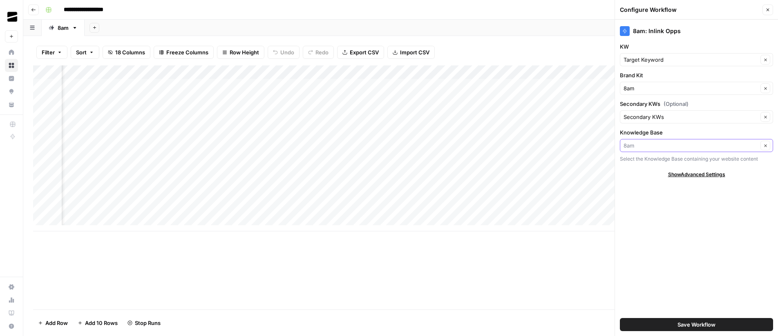
click at [655, 146] on input "Knowledge Base" at bounding box center [690, 145] width 134 height 8
click at [662, 174] on span "8am internal linking" at bounding box center [694, 176] width 136 height 8
type input "8am internal linking"
click at [722, 319] on button "Save Workflow" at bounding box center [696, 324] width 153 height 13
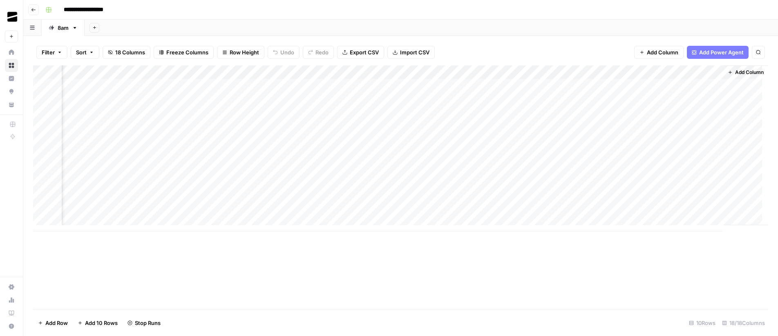
click at [686, 85] on div "Add Column" at bounding box center [400, 148] width 735 height 166
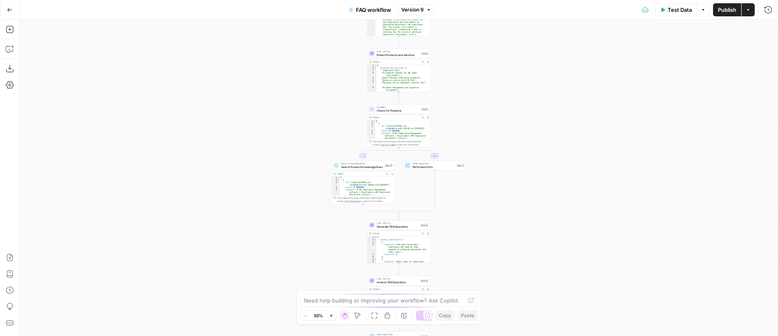
click at [397, 224] on span "Generate FAQ Questions" at bounding box center [398, 226] width 42 height 4
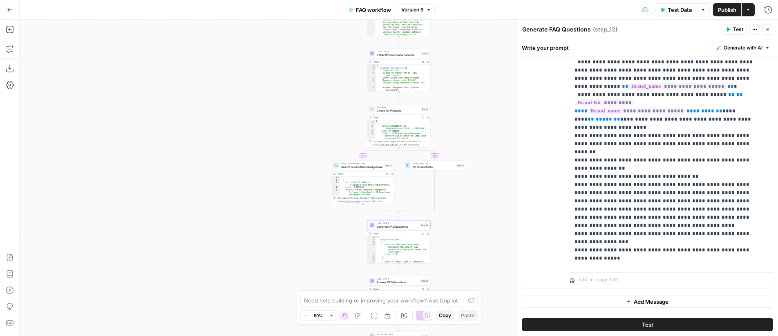
scroll to position [121, 0]
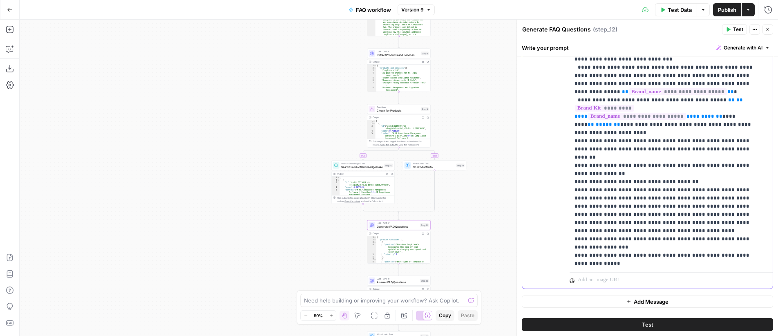
click at [674, 139] on p "**********" at bounding box center [664, 181] width 181 height 727
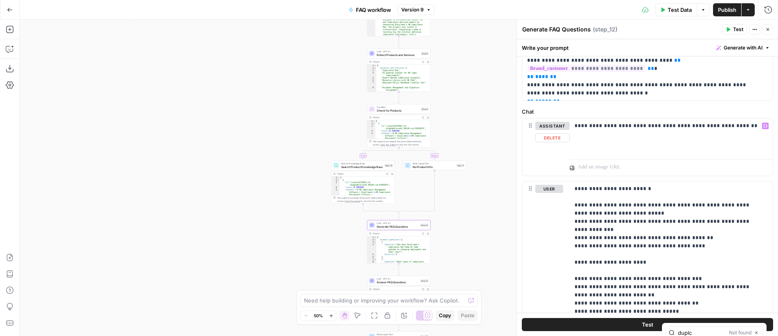
type input "duplc"
click at [757, 330] on icon "button" at bounding box center [756, 332] width 4 height 4
click at [11, 51] on icon "button" at bounding box center [10, 49] width 8 height 8
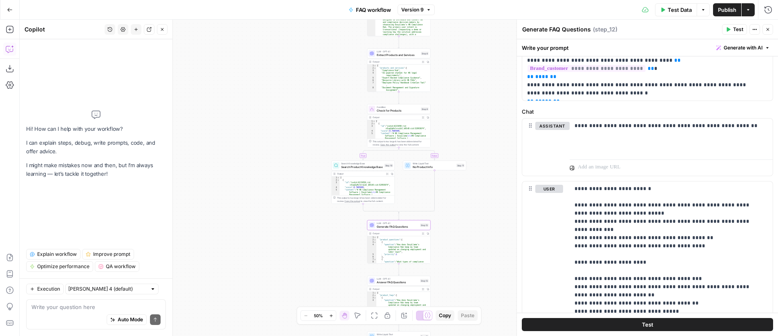
click at [73, 310] on textarea at bounding box center [95, 307] width 129 height 8
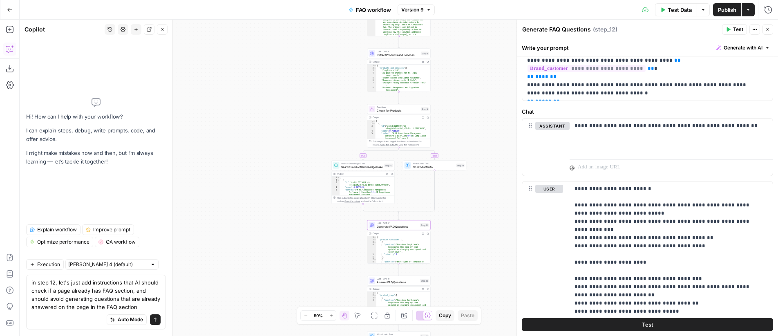
type textarea "in step 12, let's just add instructions that AI should check if a page already …"
click at [114, 265] on input "text" at bounding box center [107, 264] width 78 height 8
click at [107, 293] on span "Claude Opus 4.1" at bounding box center [100, 294] width 57 height 8
type input "Claude Opus 4.1"
click at [158, 318] on button "Send" at bounding box center [155, 319] width 11 height 11
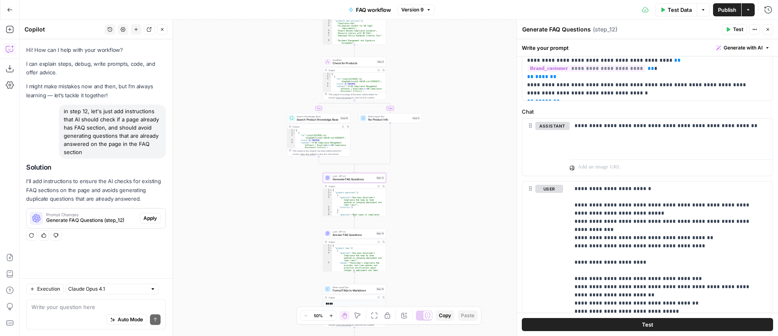
click at [150, 215] on span "Apply" at bounding box center [149, 217] width 13 height 7
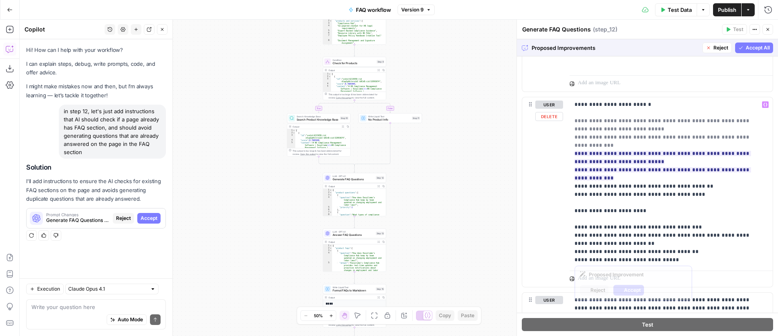
scroll to position [153, 0]
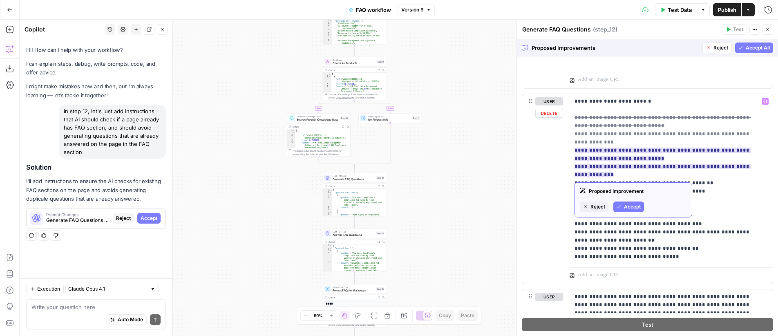
click at [600, 204] on span "Reject" at bounding box center [597, 206] width 15 height 7
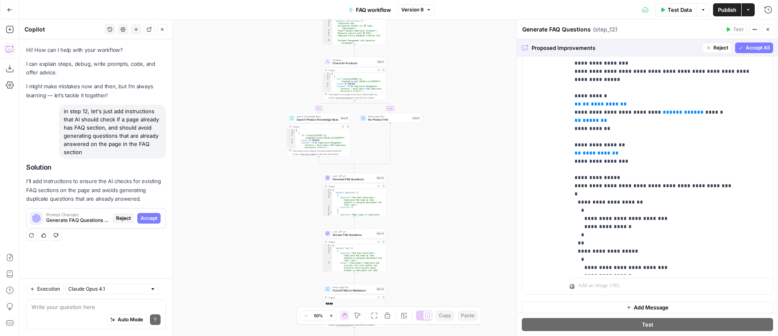
scroll to position [482, 0]
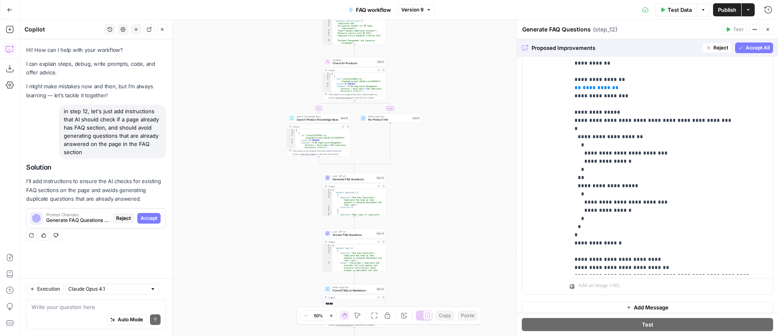
click at [753, 51] on span "Accept All" at bounding box center [757, 47] width 24 height 7
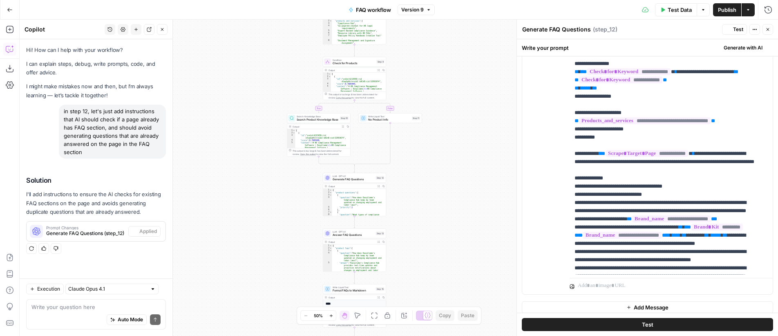
scroll to position [0, 0]
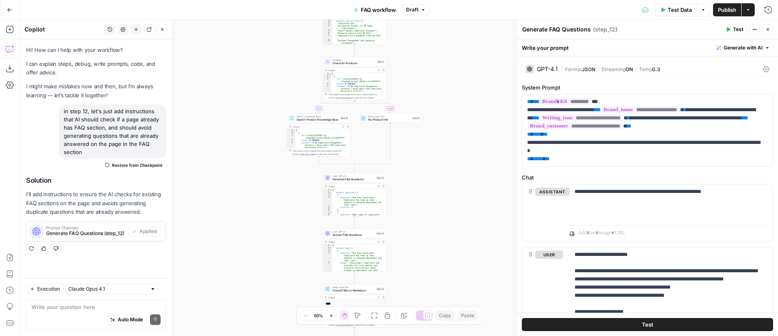
click at [724, 11] on span "Publish" at bounding box center [727, 10] width 18 height 8
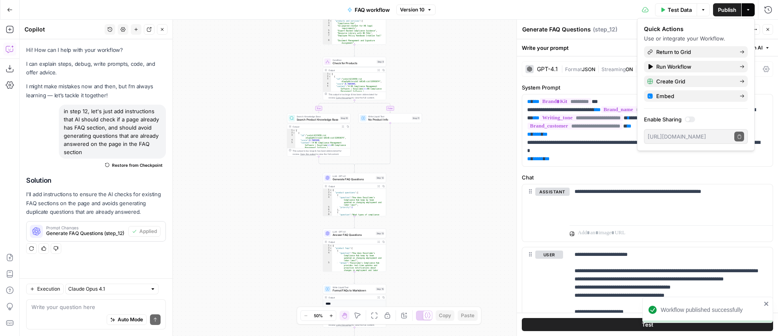
click at [752, 11] on button "Actions" at bounding box center [747, 9] width 13 height 13
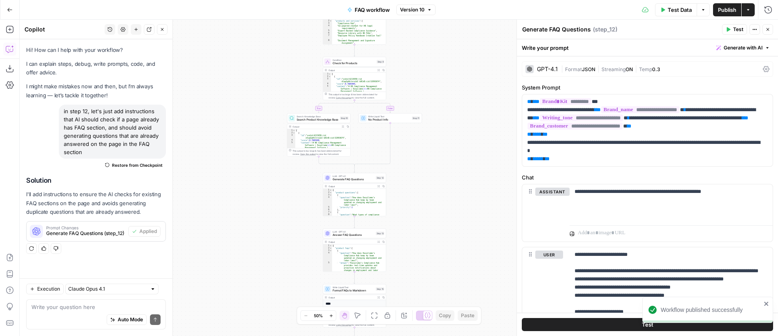
click at [748, 9] on icon "button" at bounding box center [748, 9] width 2 height 1
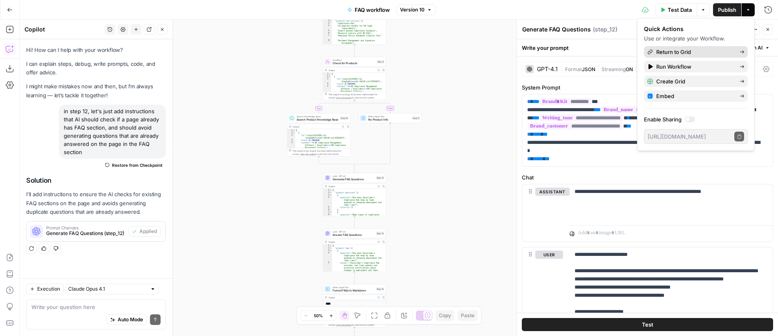
click at [683, 48] on span "Return to Grid" at bounding box center [694, 52] width 77 height 8
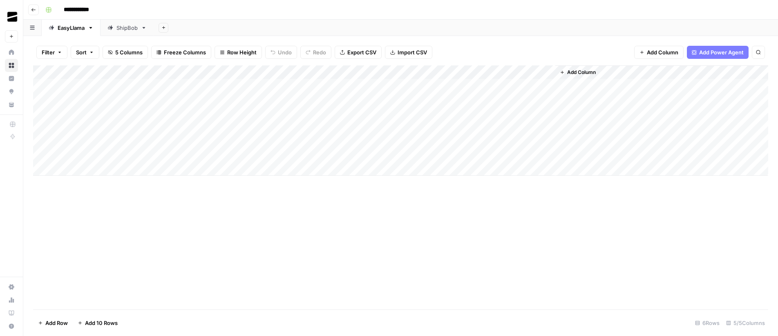
click at [107, 168] on div "Add Column" at bounding box center [400, 120] width 735 height 110
drag, startPoint x: 169, startPoint y: 85, endPoint x: 308, endPoint y: 86, distance: 138.9
click at [308, 86] on div "Add Column" at bounding box center [400, 127] width 735 height 124
click at [159, 168] on div "Add Column" at bounding box center [400, 127] width 735 height 124
click at [587, 75] on span "Add Column" at bounding box center [581, 72] width 29 height 7
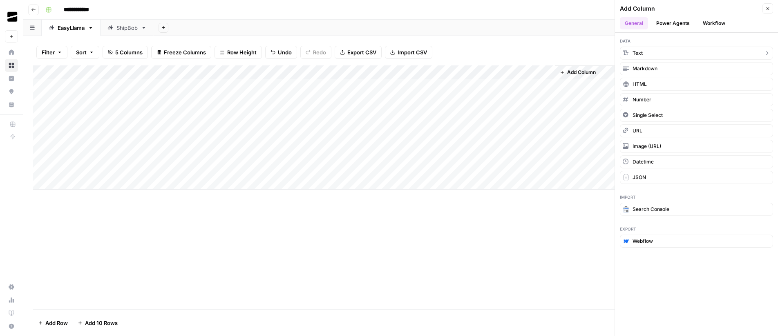
click at [656, 54] on button "Text" at bounding box center [696, 53] width 153 height 13
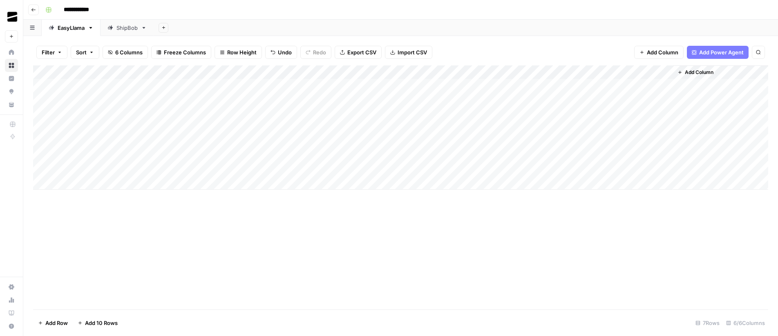
click at [602, 73] on div "Add Column" at bounding box center [400, 127] width 735 height 124
click at [596, 91] on input "New Column" at bounding box center [603, 92] width 83 height 8
type input "Notes"
click at [600, 232] on div "Add Column" at bounding box center [400, 187] width 735 height 244
click at [594, 167] on div "Add Column" at bounding box center [400, 127] width 735 height 124
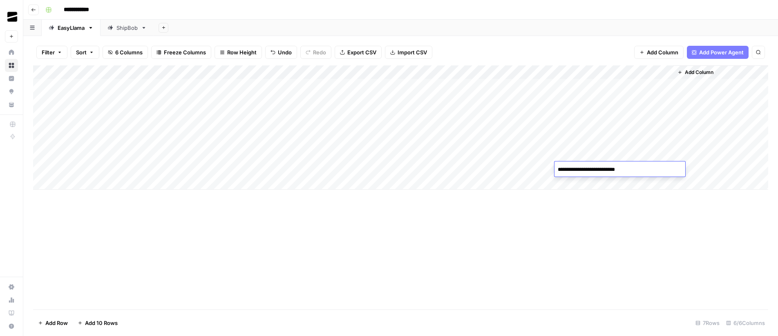
drag, startPoint x: 589, startPoint y: 170, endPoint x: 650, endPoint y: 174, distance: 60.6
click at [650, 174] on textarea "**********" at bounding box center [619, 169] width 131 height 11
type textarea "**********"
click at [630, 264] on div "Add Column" at bounding box center [400, 187] width 735 height 244
click at [451, 168] on div "Add Column" at bounding box center [400, 127] width 735 height 124
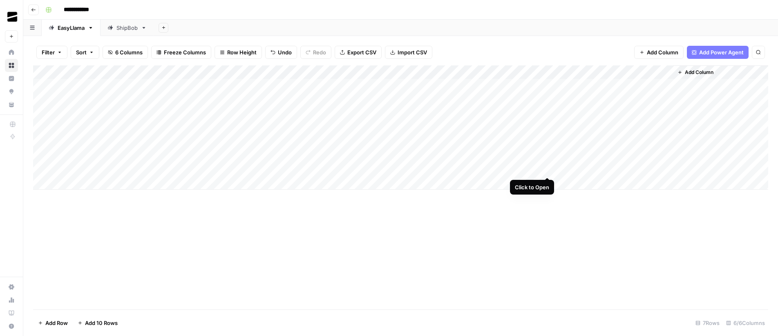
click at [547, 169] on div "Add Column" at bounding box center [400, 127] width 735 height 124
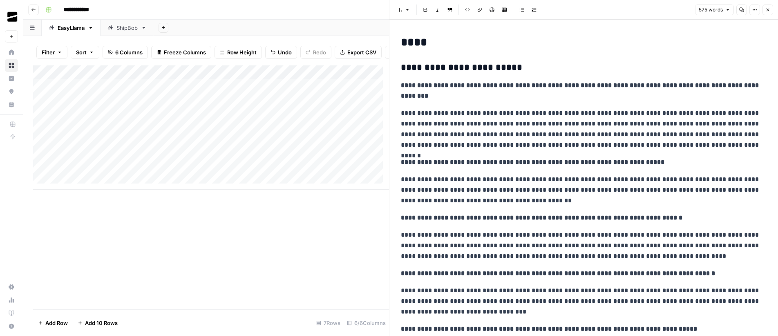
click at [771, 9] on button "Close" at bounding box center [767, 9] width 11 height 11
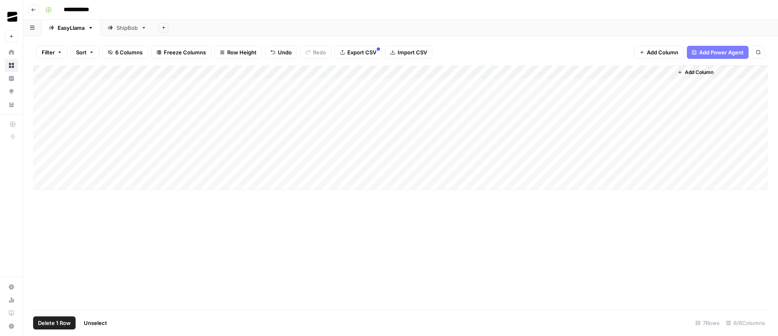
click at [42, 169] on div "Add Column" at bounding box center [400, 127] width 735 height 124
click at [58, 322] on span "Delete 1 Row" at bounding box center [54, 323] width 33 height 8
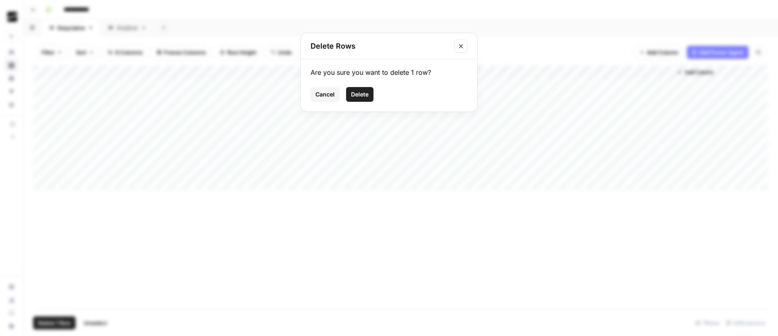
click at [352, 94] on span "Delete" at bounding box center [360, 94] width 18 height 8
